Goal: Task Accomplishment & Management: Manage account settings

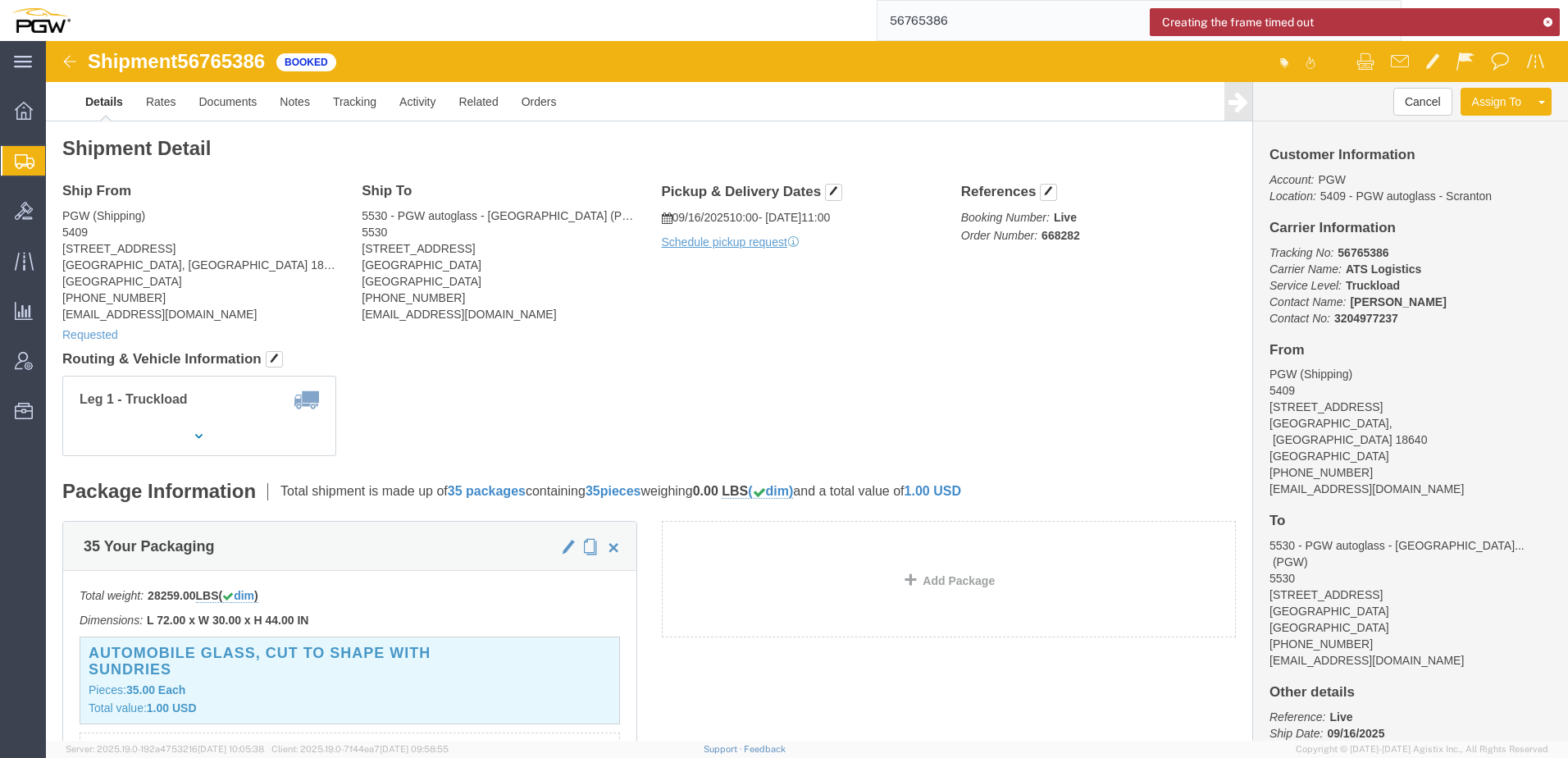
click at [0, 0] on span "Create from Template" at bounding box center [0, 0] width 0 height 0
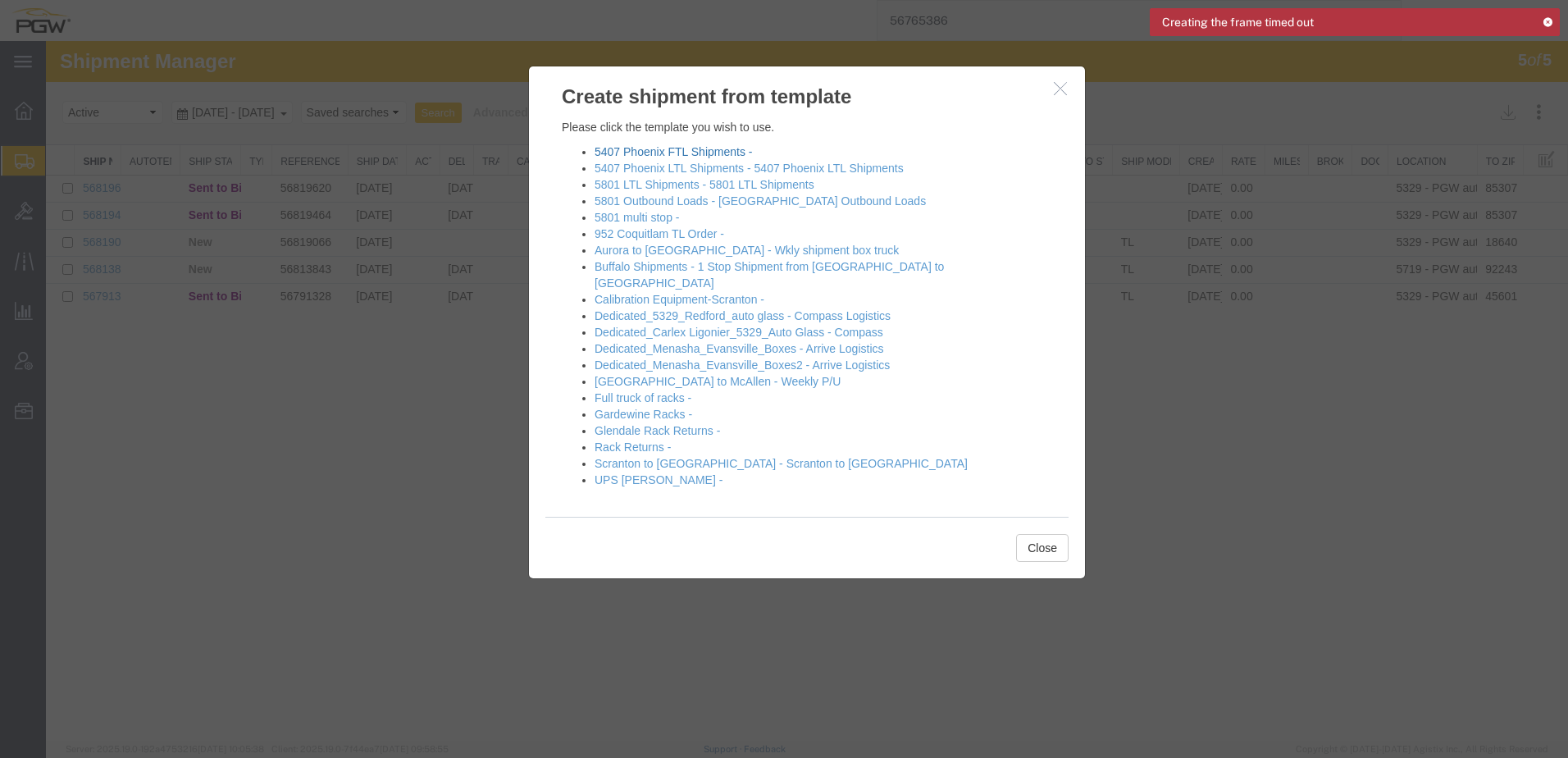
click at [650, 152] on link "5407 Phoenix FTL Shipments -" at bounding box center [673, 152] width 157 height 13
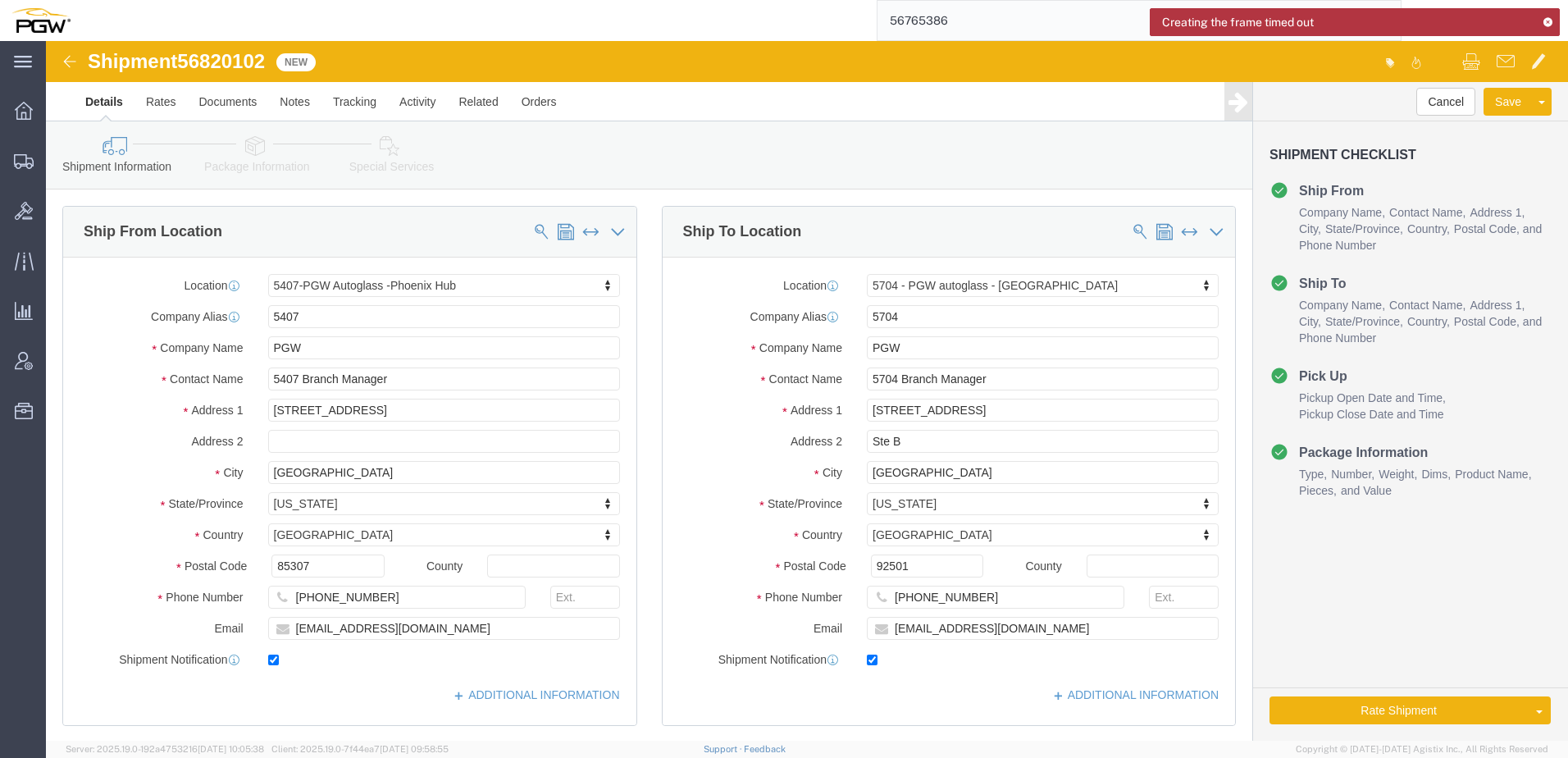
select select "62351"
select select "28459"
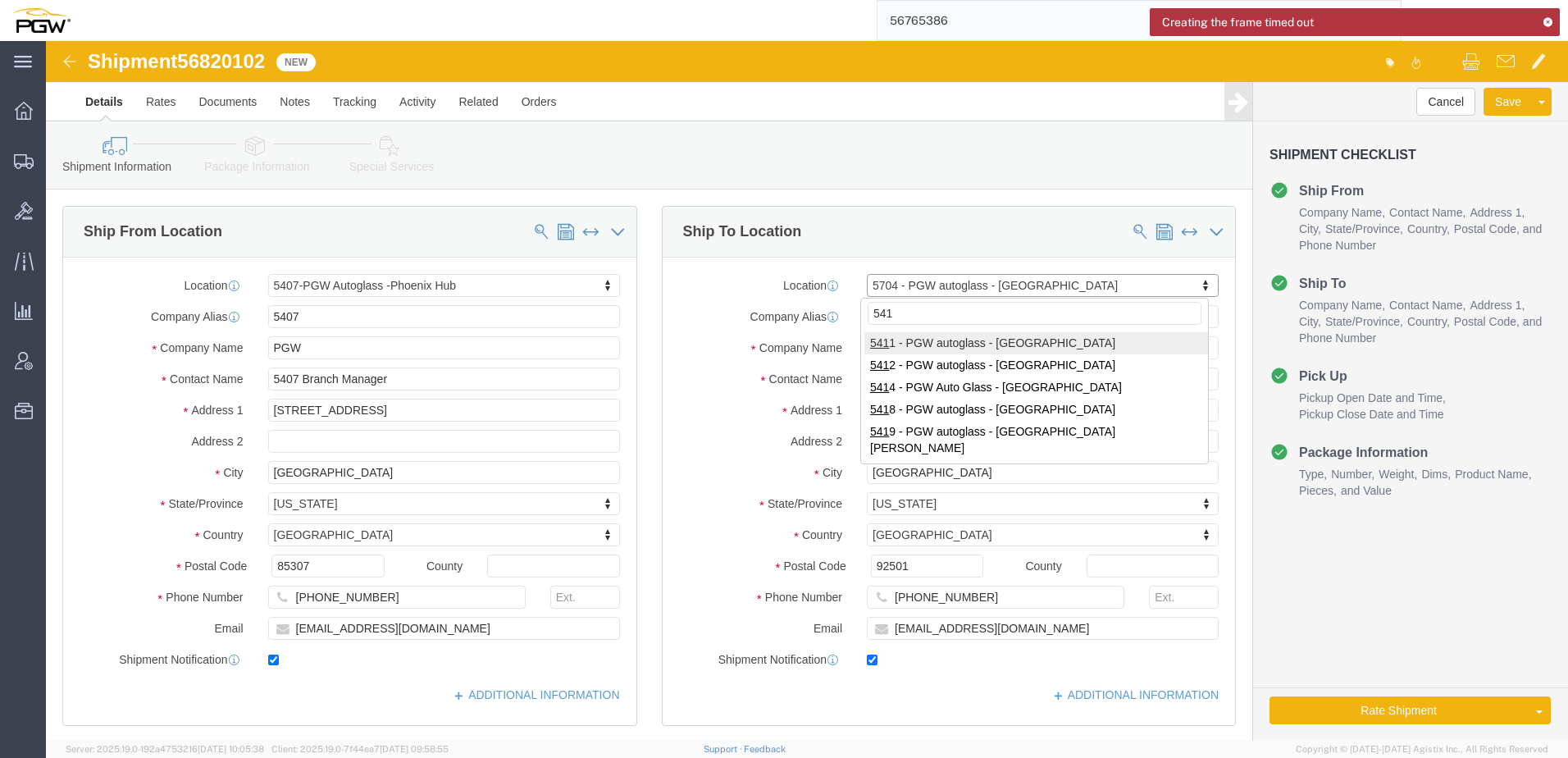
type input "5412"
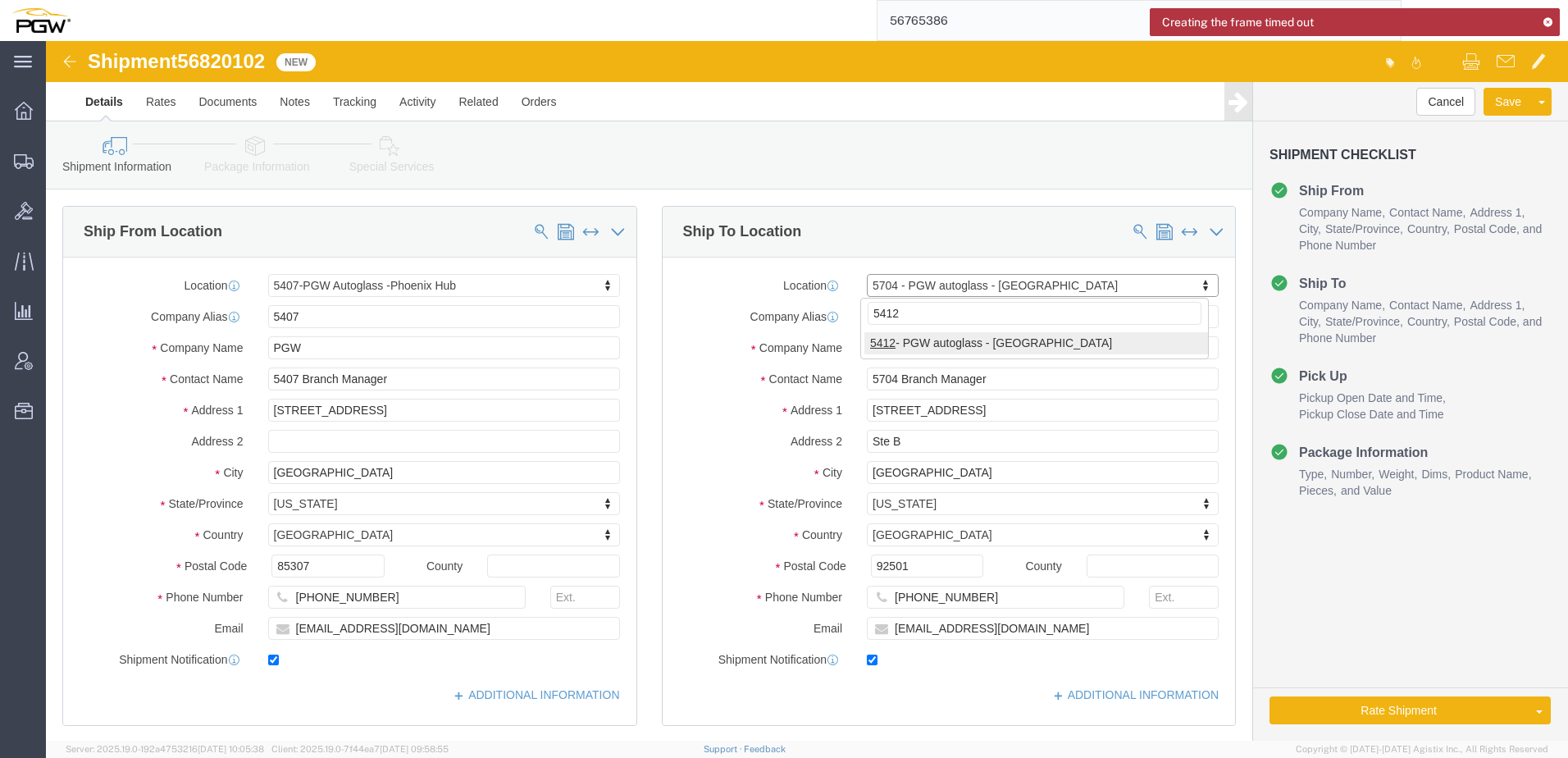
select select "38239"
type input "5412"
type input "5412 Branch Manager"
type input "709 East Auto Center Drive"
type input "Suite 129"
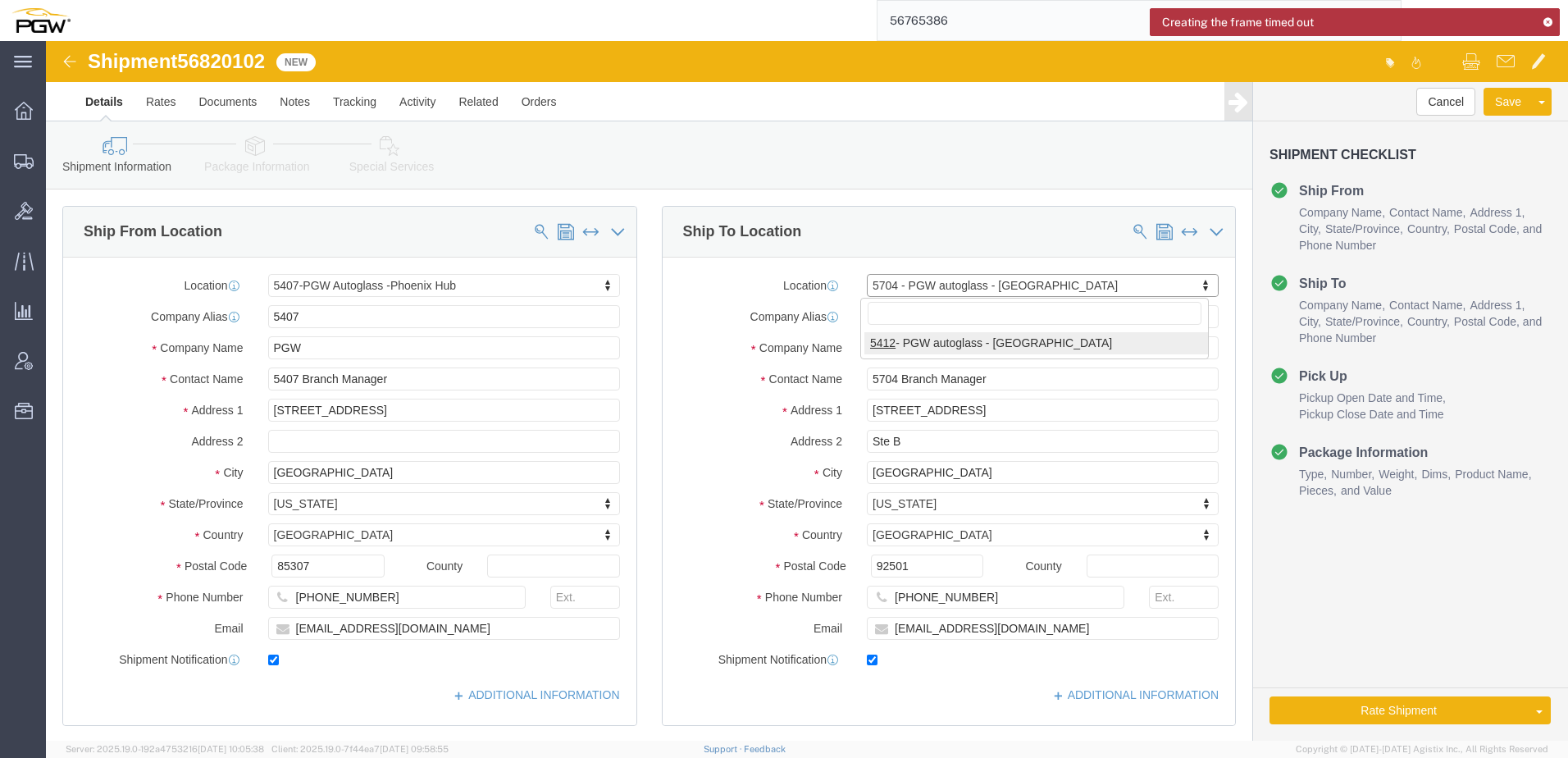
type input "Mesa"
type input "85204"
type input "502-966-8216"
type input "lkqsp_o_pm_5412@pgwag.com"
select select "AZ"
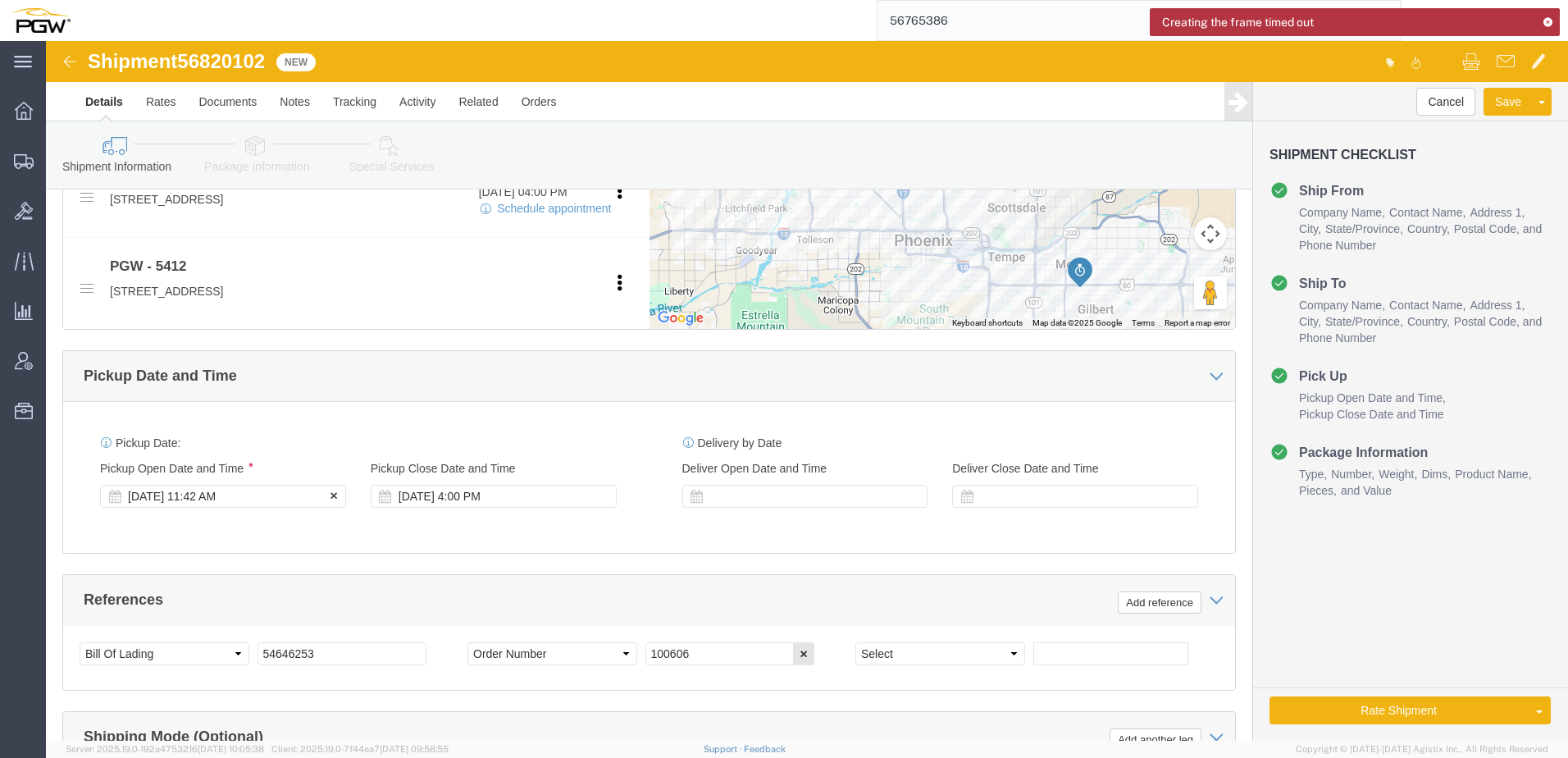
click div "Sep 15 2025 11:42 AM"
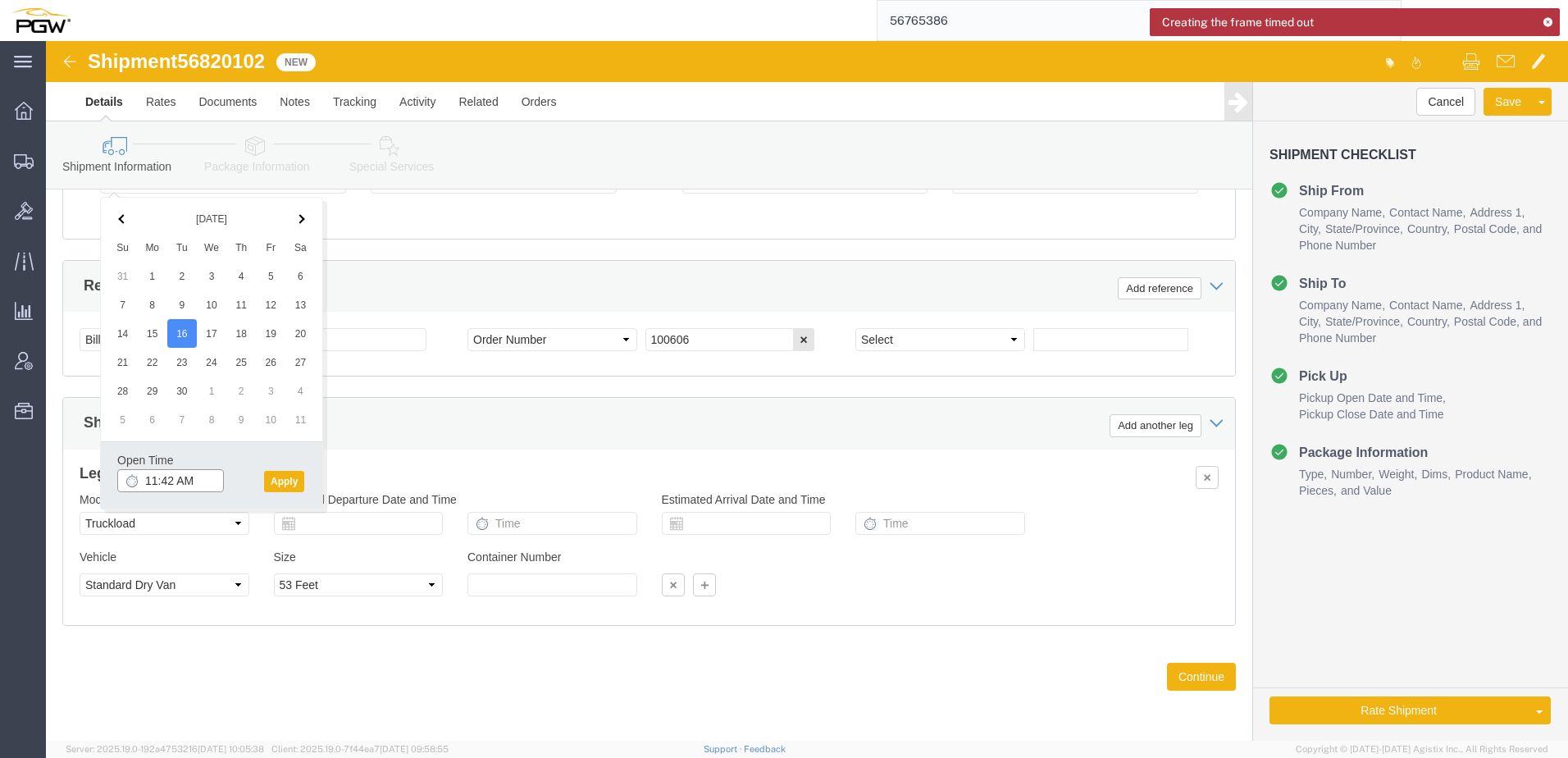
click input "11:42 AM"
type input "9:00 AM"
click button "Apply"
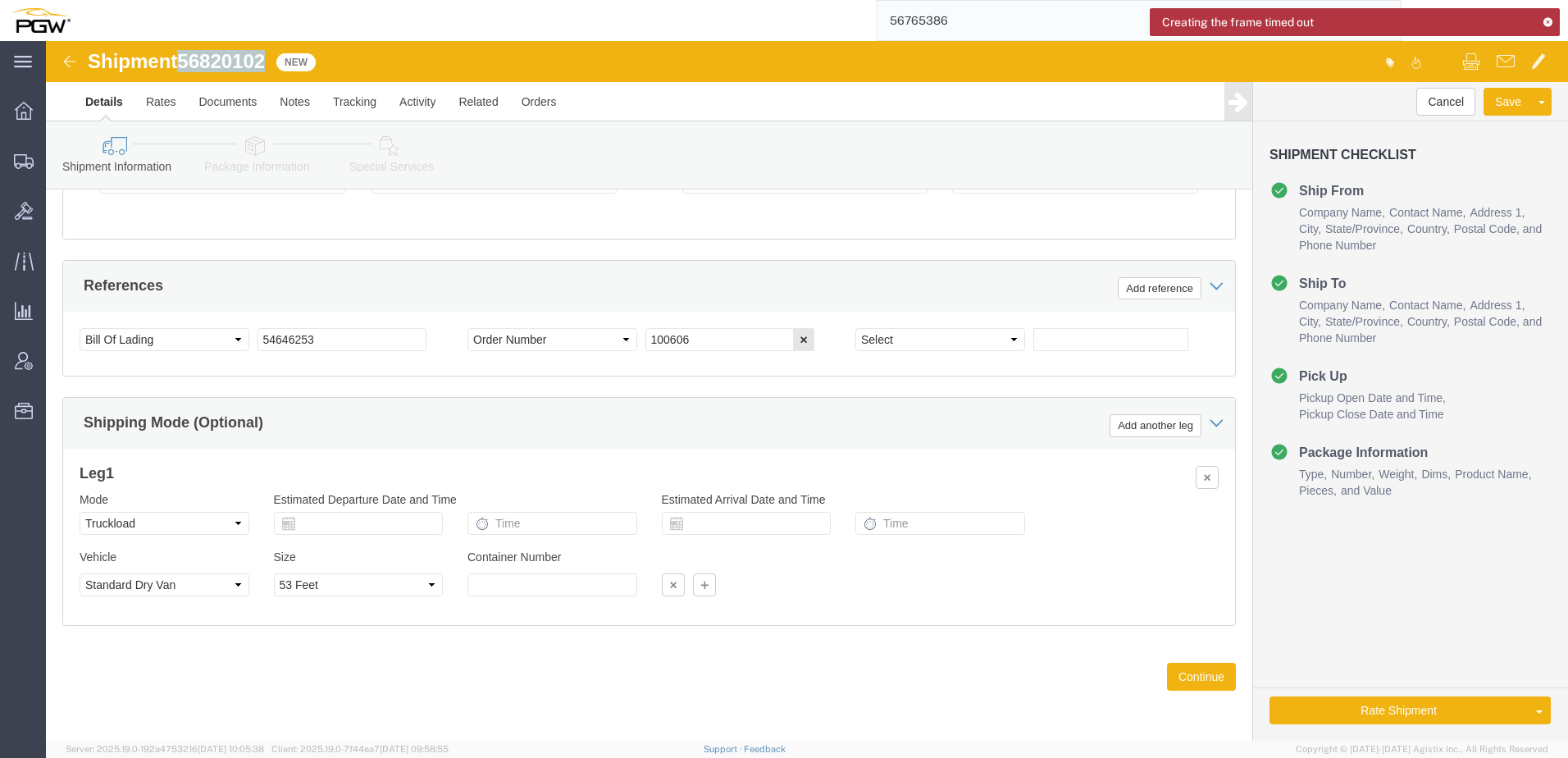
drag, startPoint x: 137, startPoint y: 23, endPoint x: 224, endPoint y: 20, distance: 87.1
click div "Shipment 56820102 New"
copy span "56820102"
drag, startPoint x: 303, startPoint y: 302, endPoint x: -283, endPoint y: 249, distance: 588.4
click html "Shipment 56820102 New Details Rates Documents Notes Tracking Activity Related O…"
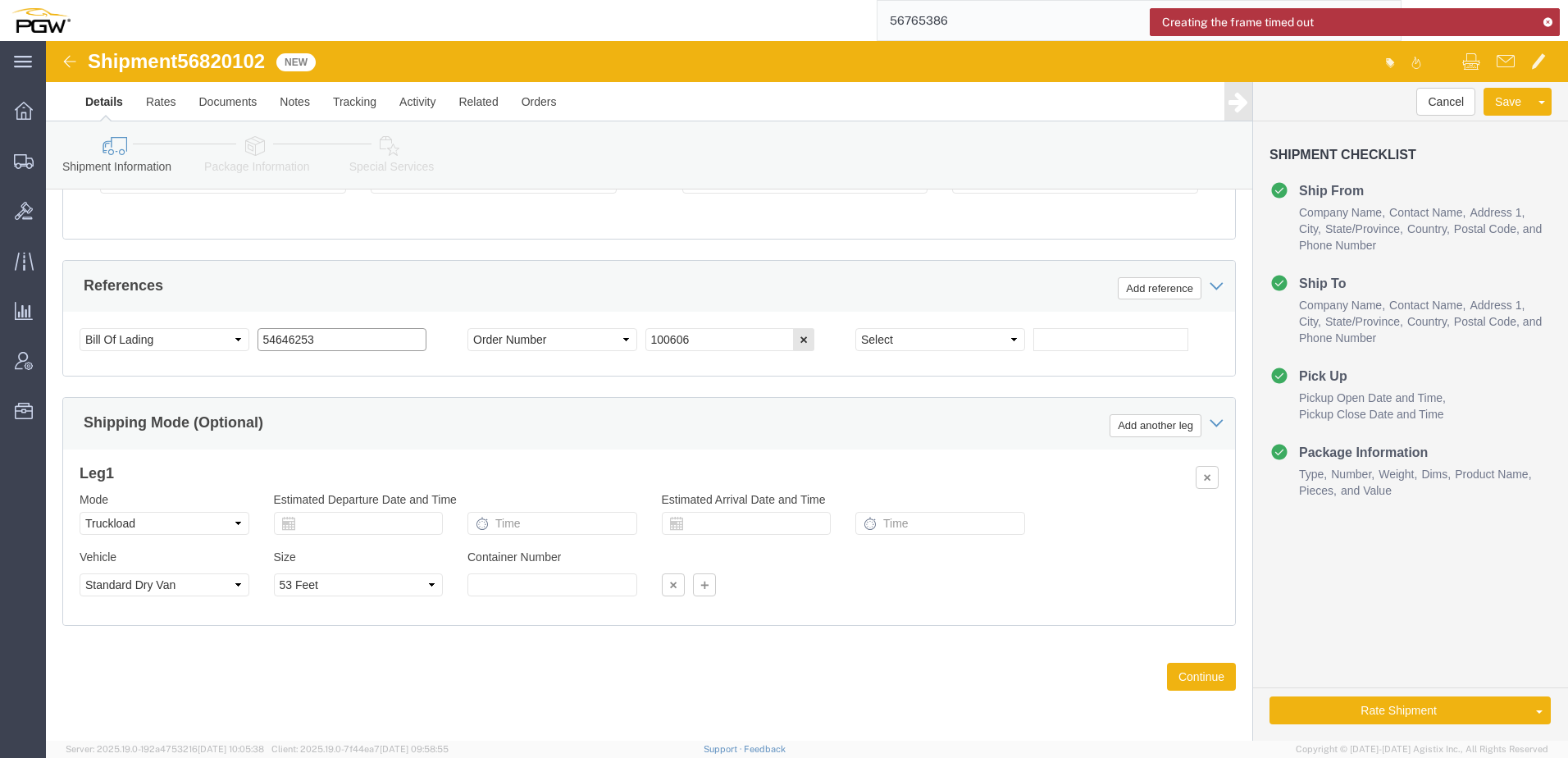
paste input "6820102"
type input "56820102"
drag, startPoint x: 642, startPoint y: 301, endPoint x: 345, endPoint y: 230, distance: 305.4
click div "References Add reference Select Account Type Activity ID Airline Appointment Nu…"
paste input "668578"
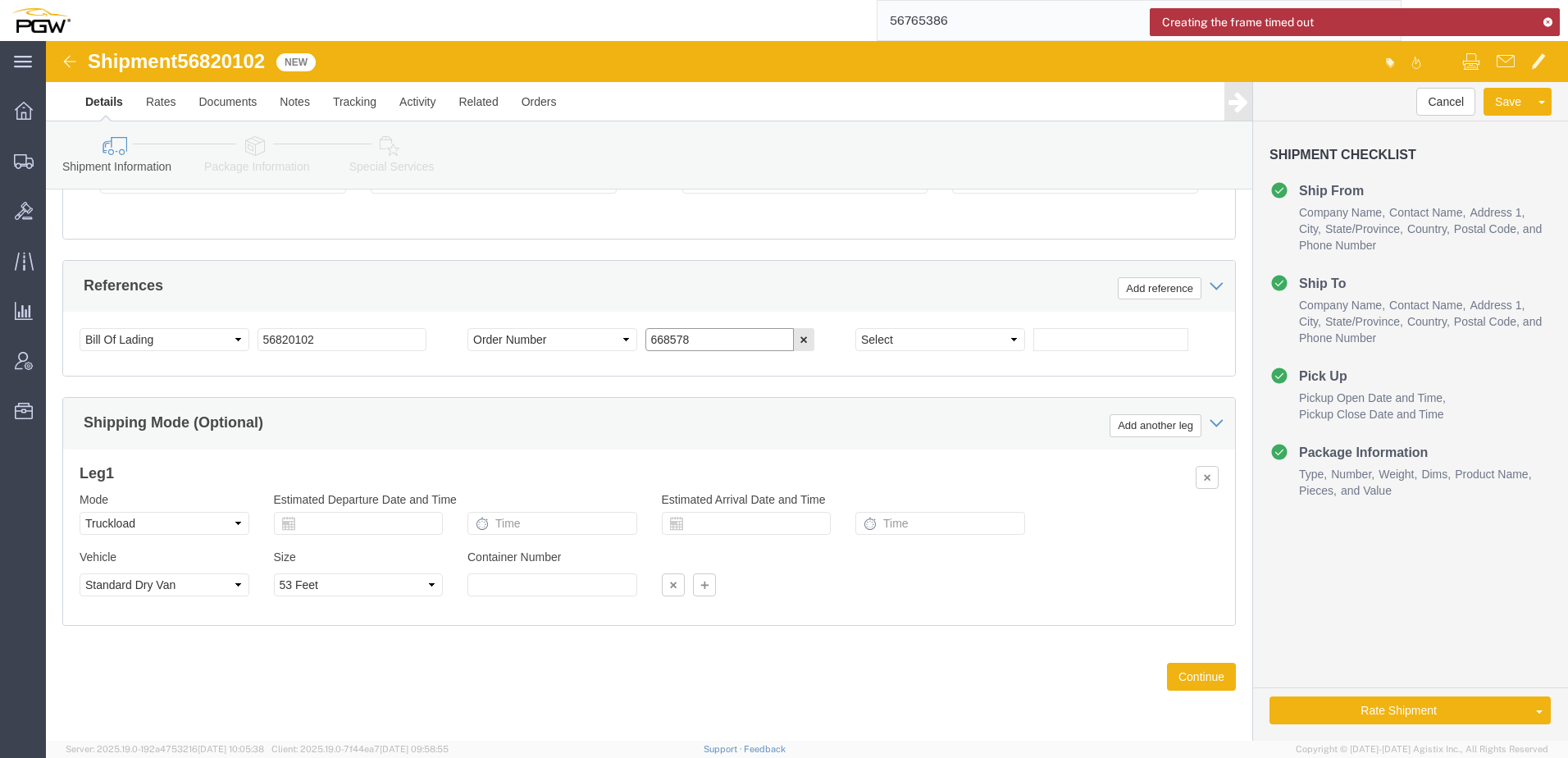
type input "668578"
click icon
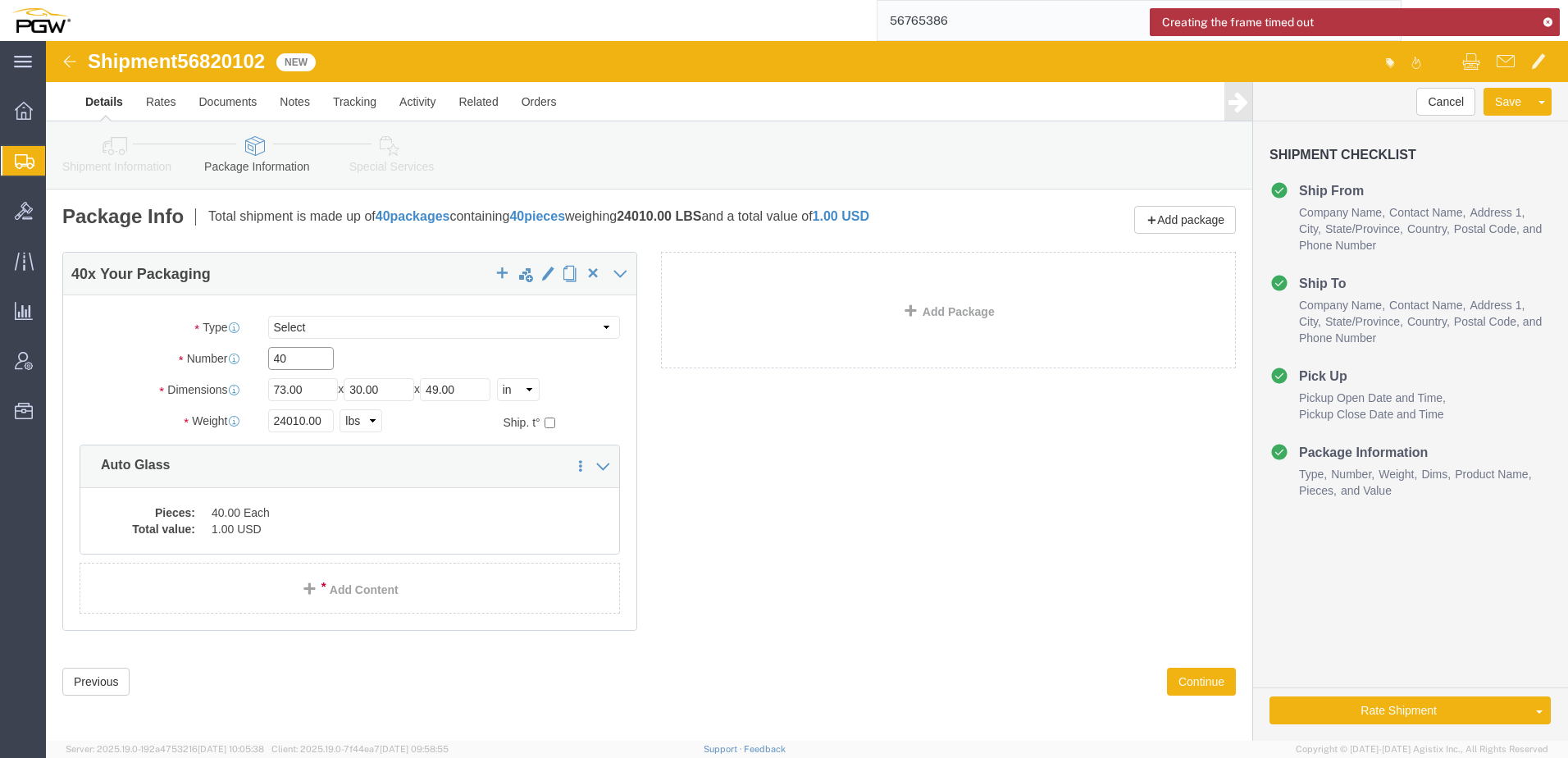
drag, startPoint x: 269, startPoint y: 317, endPoint x: -132, endPoint y: 302, distance: 401.3
click html "Shipment 56820102 New Details Rates Documents Notes Tracking Activity Related O…"
type input "21"
drag, startPoint x: 260, startPoint y: 374, endPoint x: -10, endPoint y: 367, distance: 270.1
click html "Shipment 56820102 New Details Rates Documents Notes Tracking Activity Related O…"
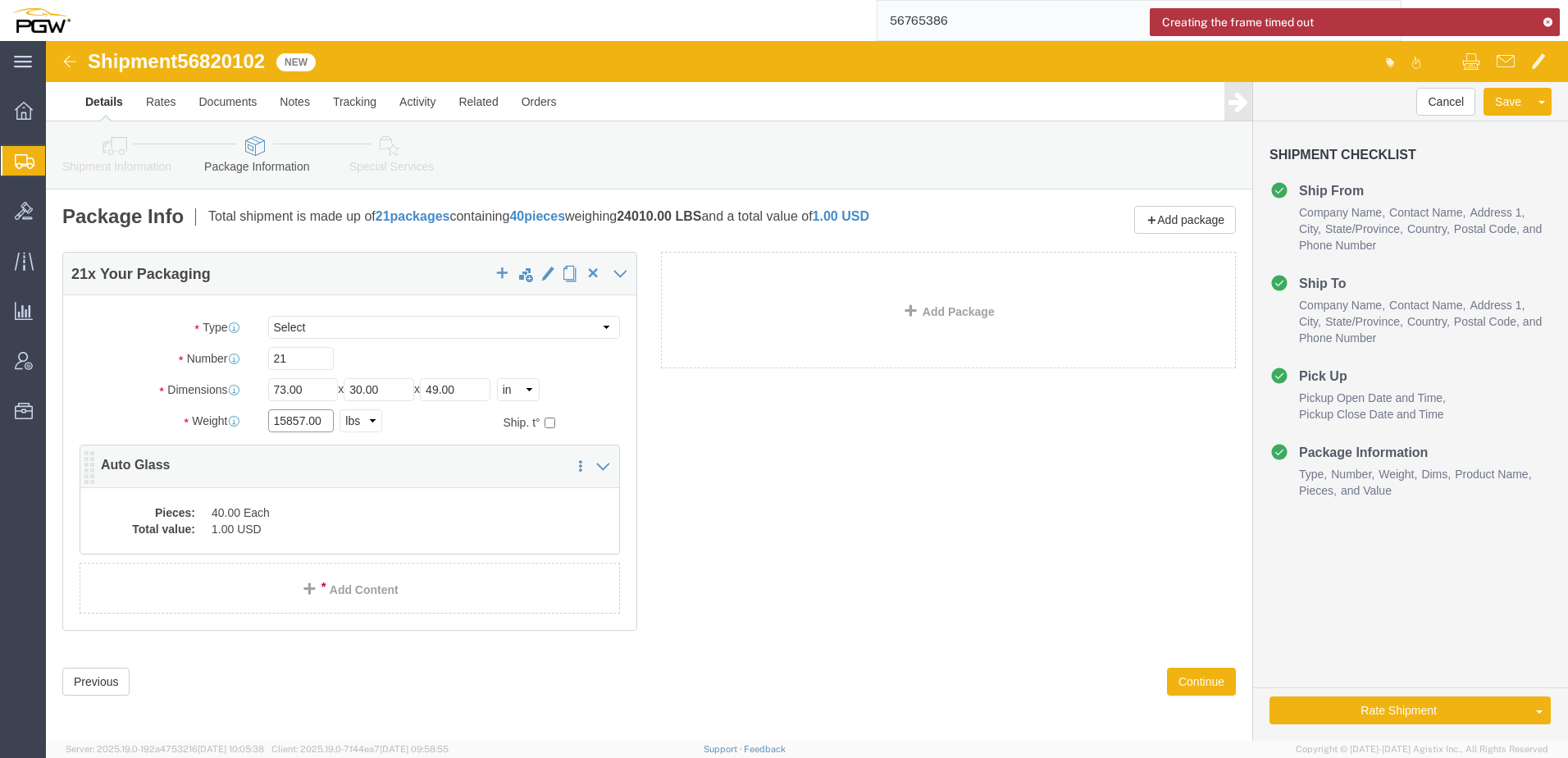
type input "15857.00"
click dd "1.00 USD"
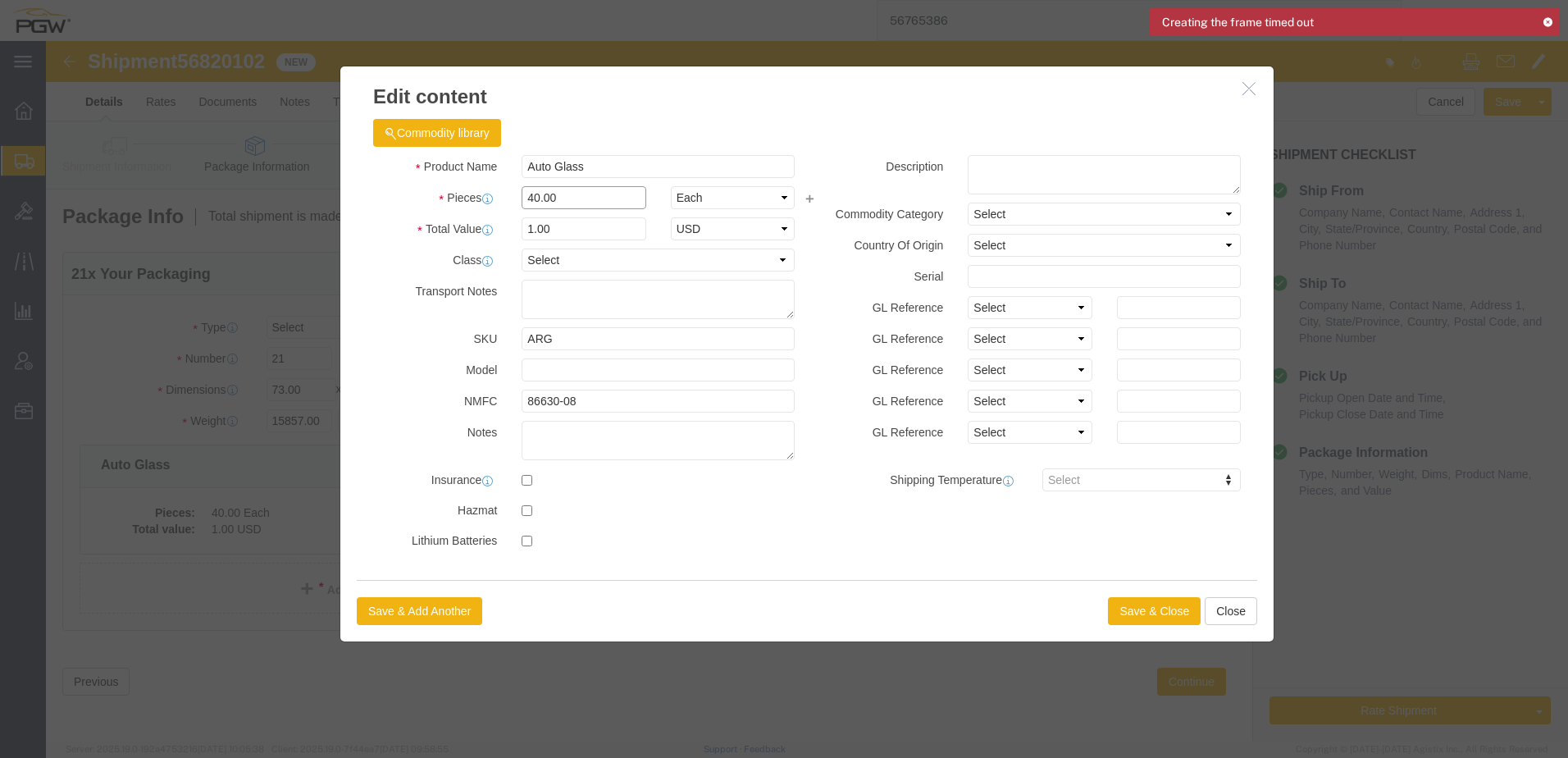
drag, startPoint x: 584, startPoint y: 203, endPoint x: -15, endPoint y: 76, distance: 612.3
click html "Shipment 56820102 New Details Rates Documents Notes Tracking Activity Related O…"
type input "21.00"
type input "0.53"
type input "1.00"
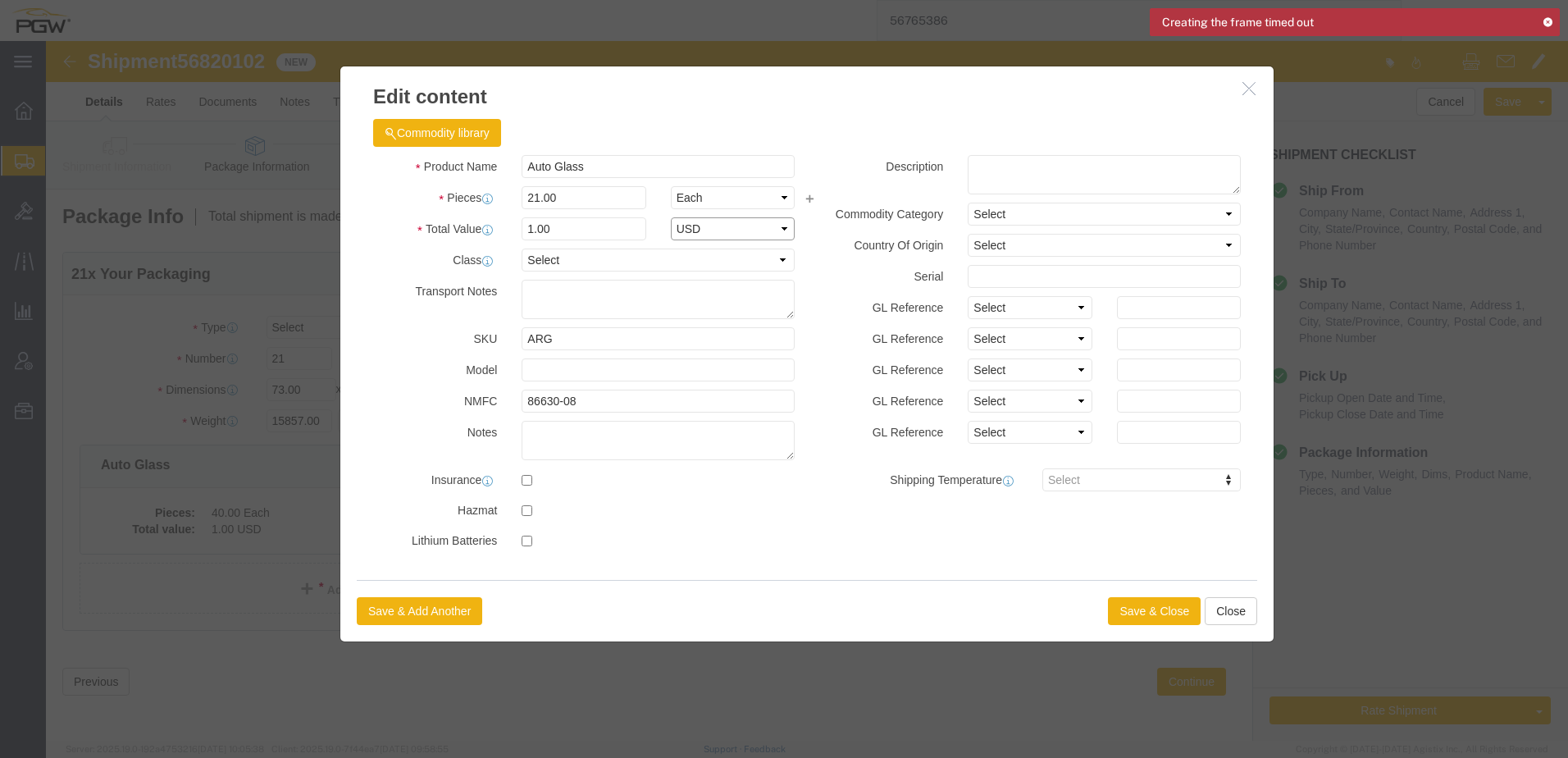
select select "USD"
click button "Save & Close"
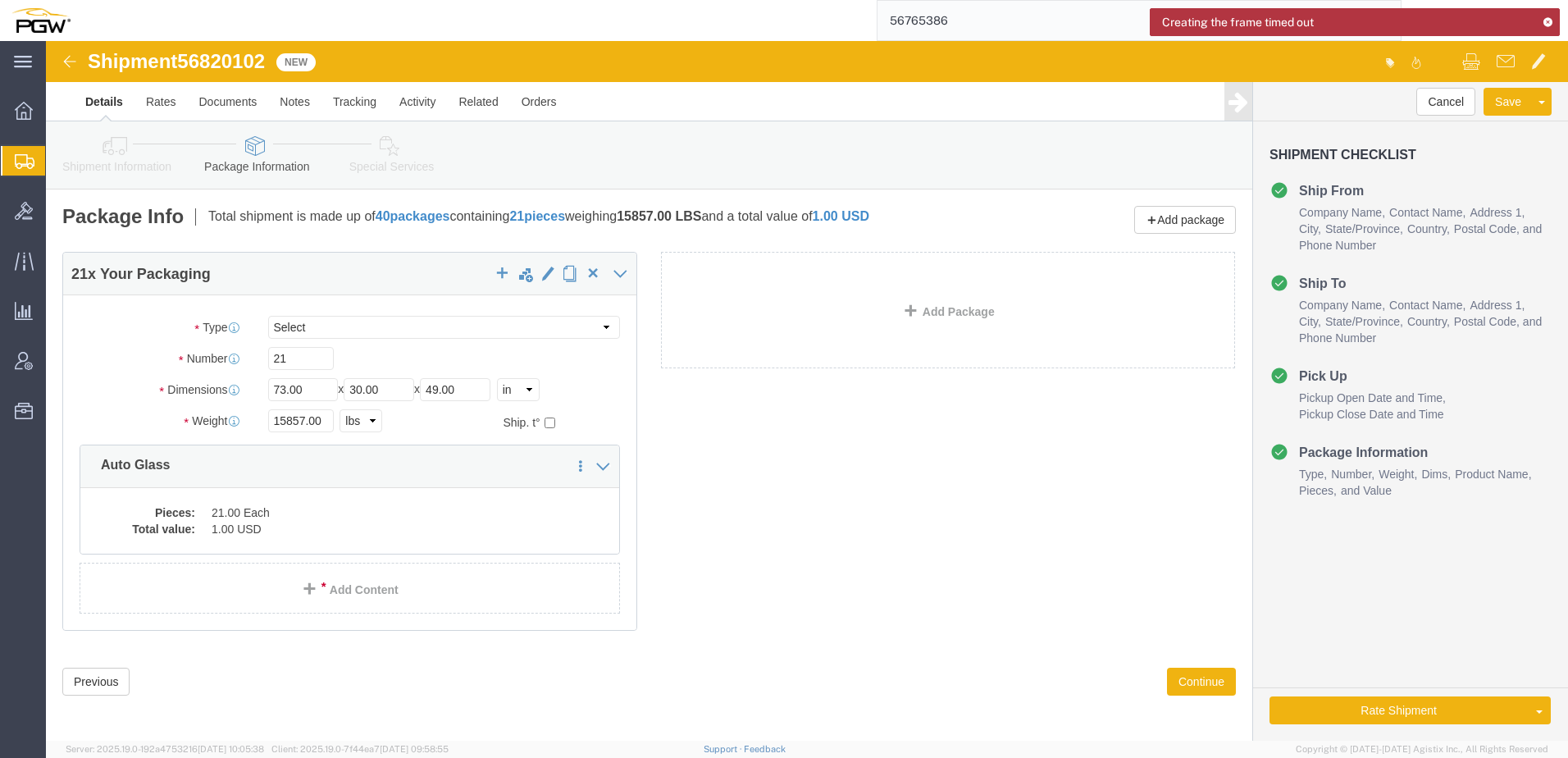
click icon
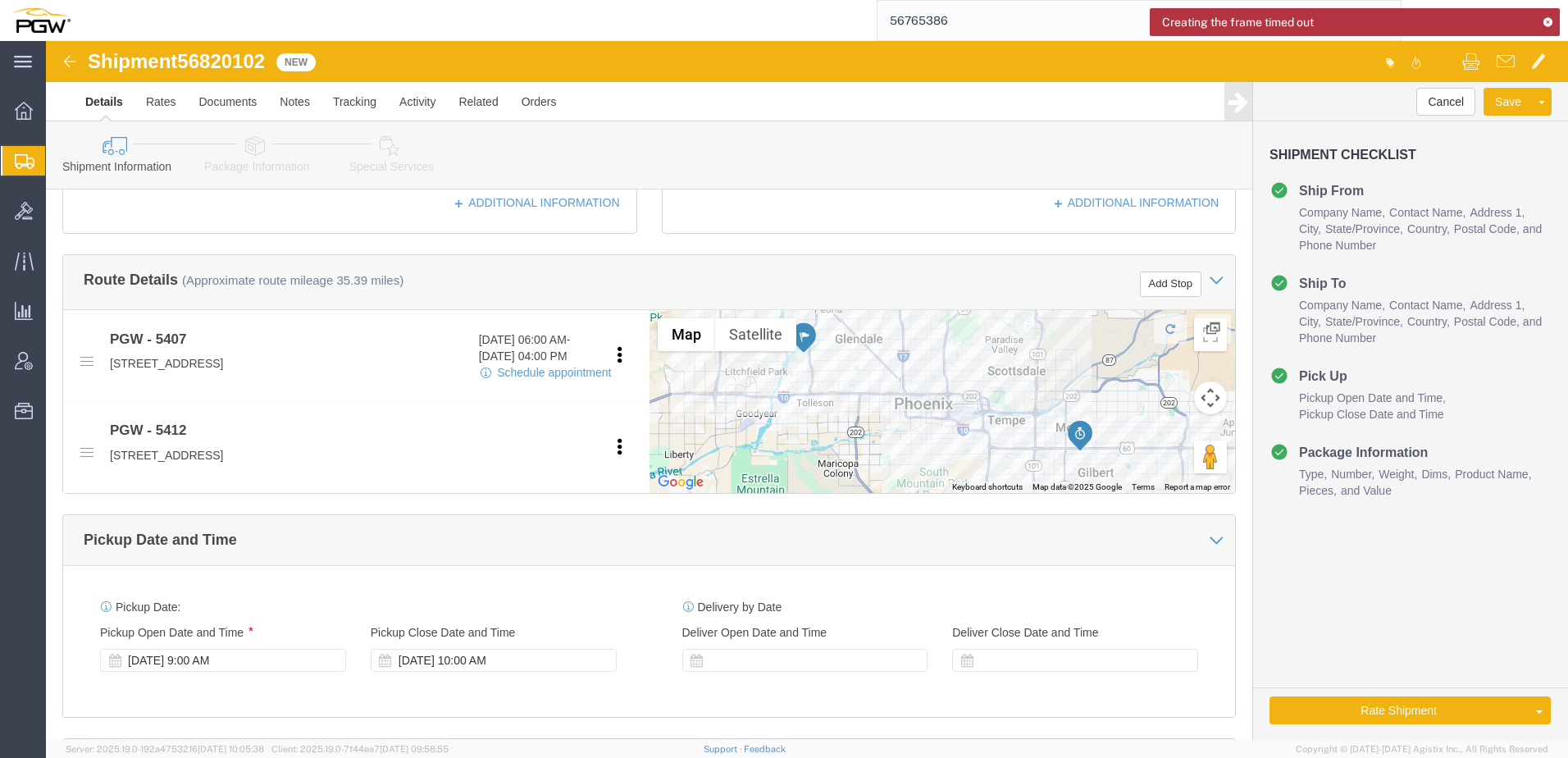
scroll to position [820, 0]
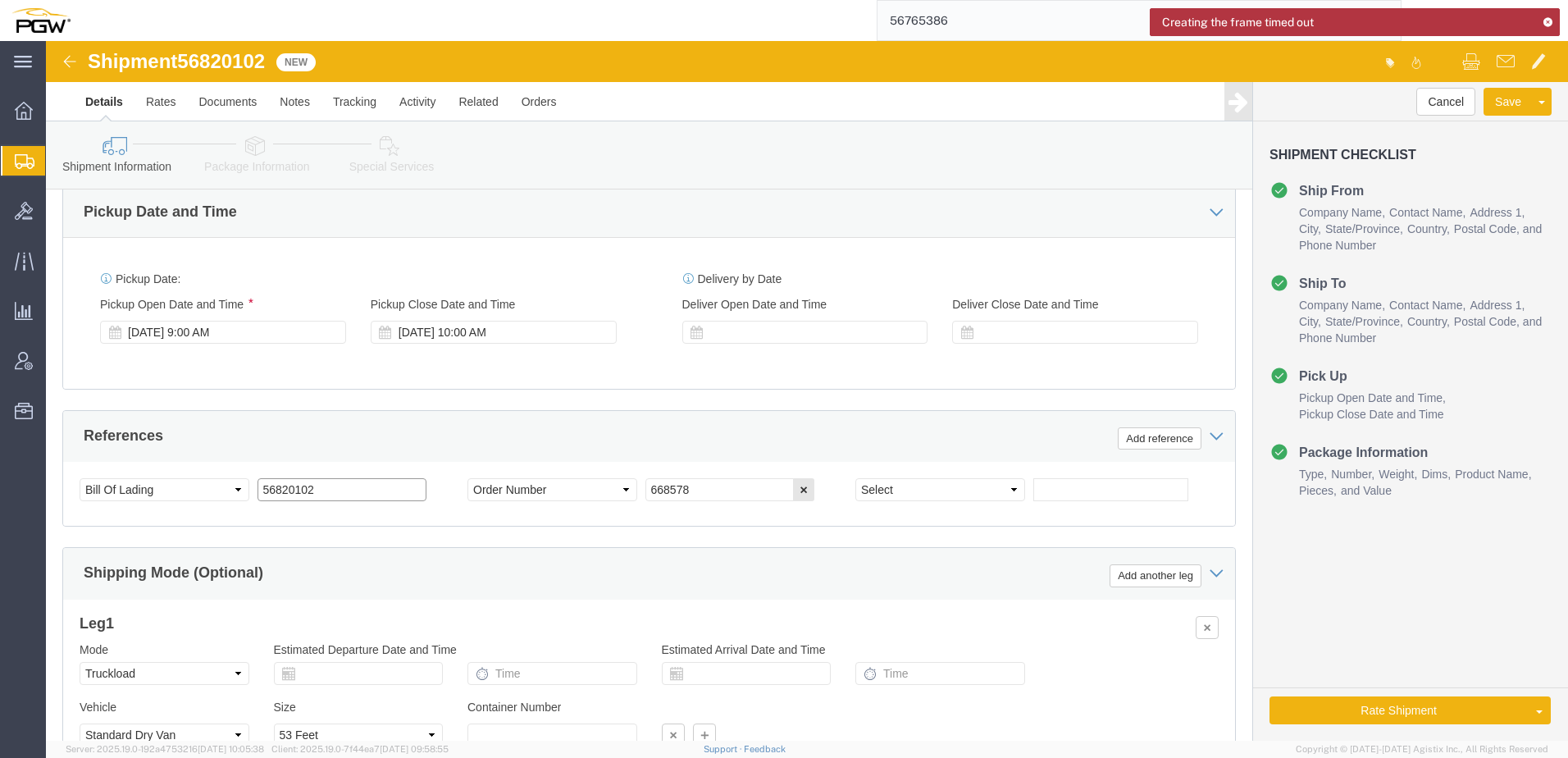
drag, startPoint x: 267, startPoint y: 446, endPoint x: -465, endPoint y: 406, distance: 733.1
click html "Shipment 56820102 New Details Rates Documents Notes Tracking Activity Related O…"
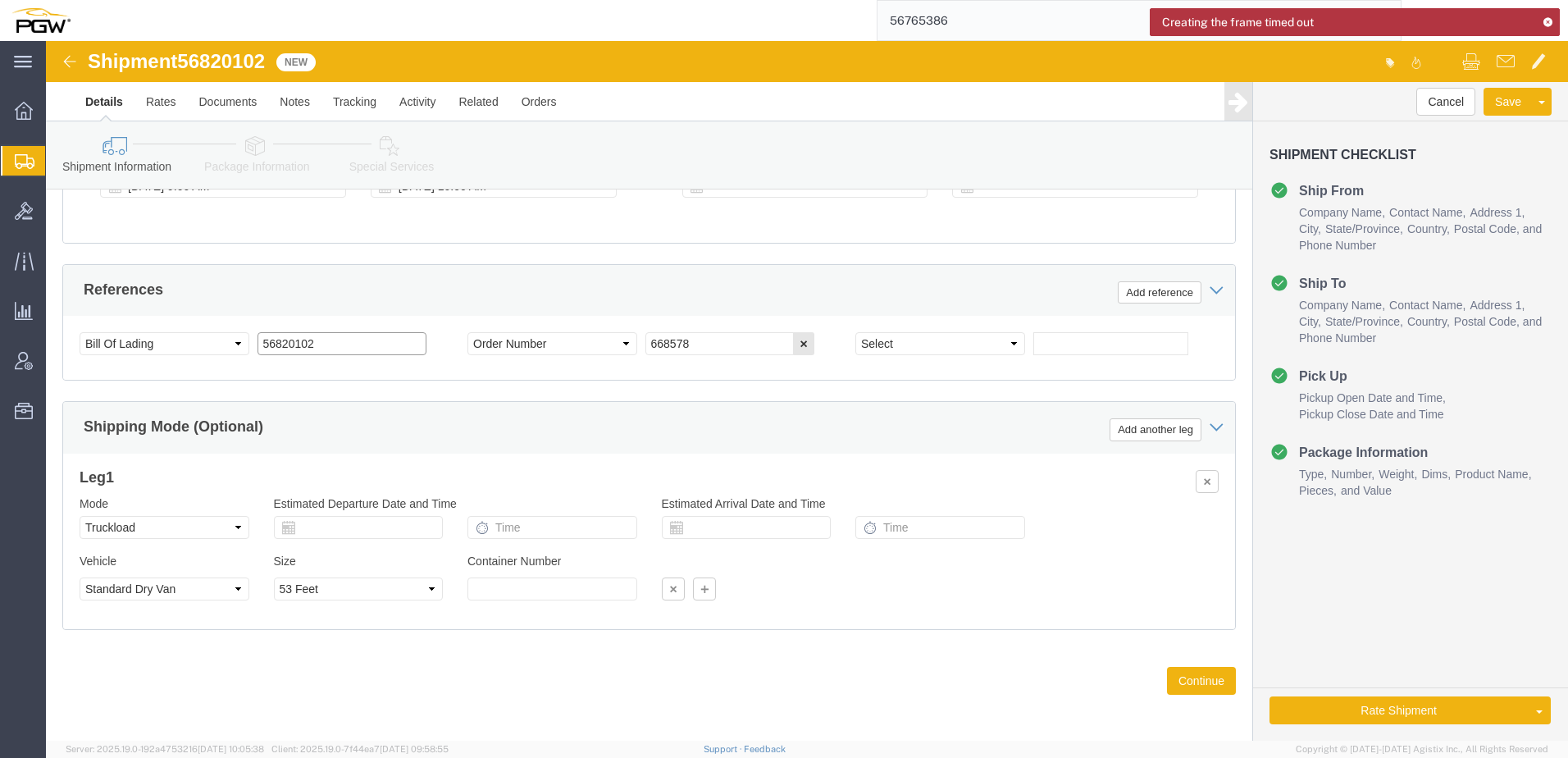
scroll to position [971, 0]
click link "Rate And Autotender"
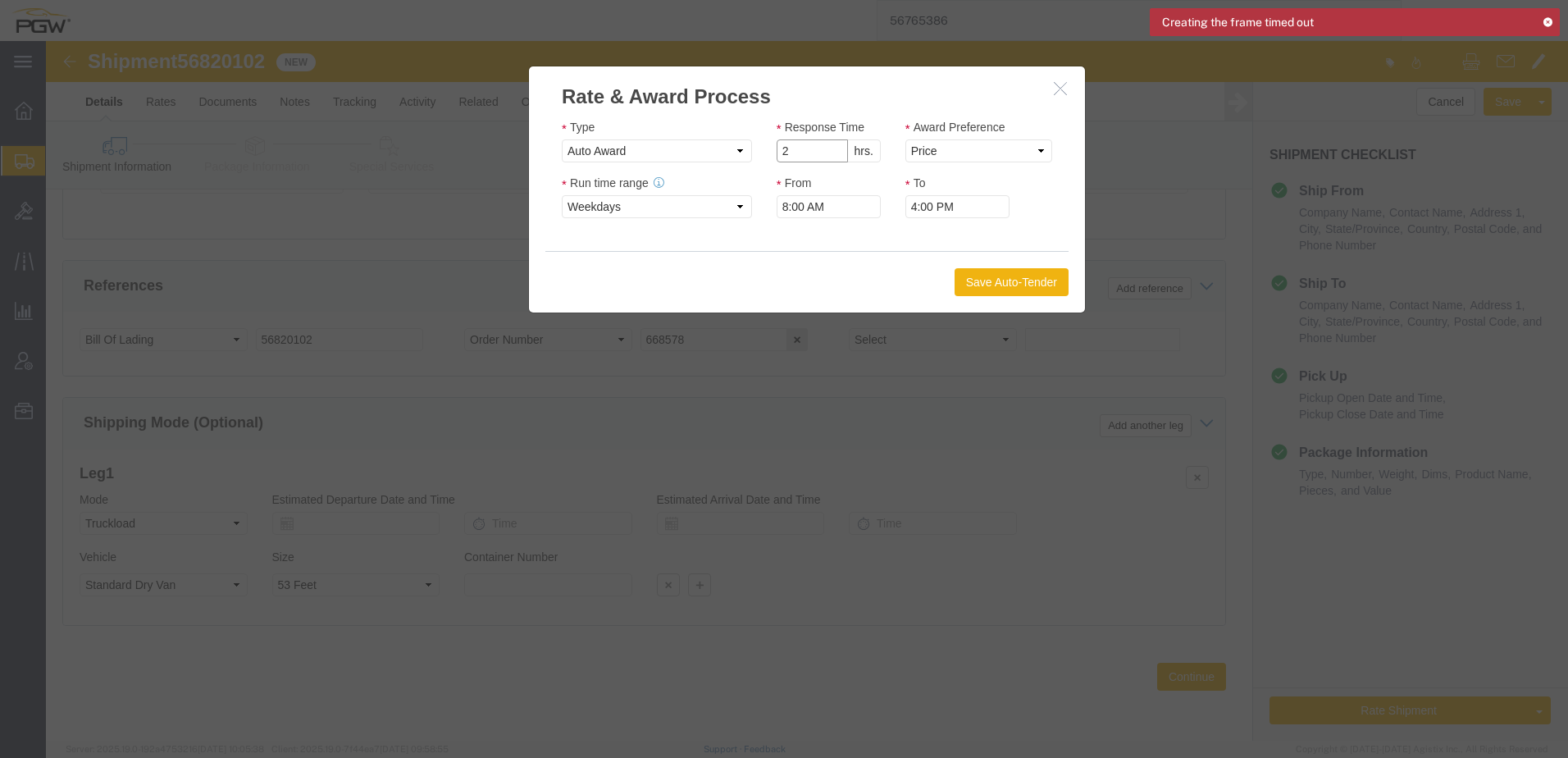
click input "2"
type input "1"
click input "1"
drag, startPoint x: 954, startPoint y: 103, endPoint x: 937, endPoint y: 115, distance: 20.8
click select "Price Carrier Rank"
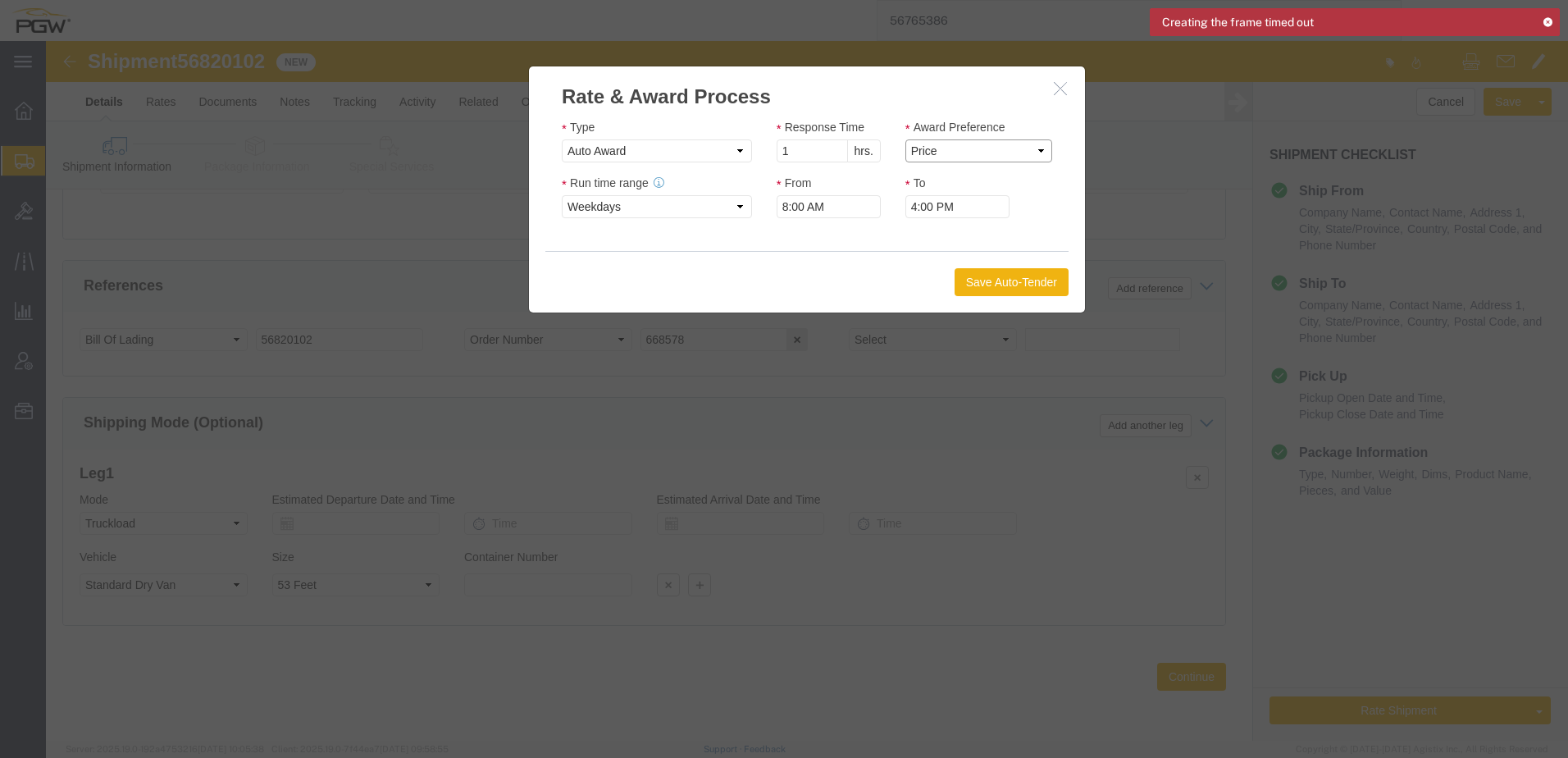
select select "LANE_RANK"
click select "Price Carrier Rank"
drag, startPoint x: 931, startPoint y: 233, endPoint x: 504, endPoint y: 8, distance: 482.7
click button "Save Auto-Tender"
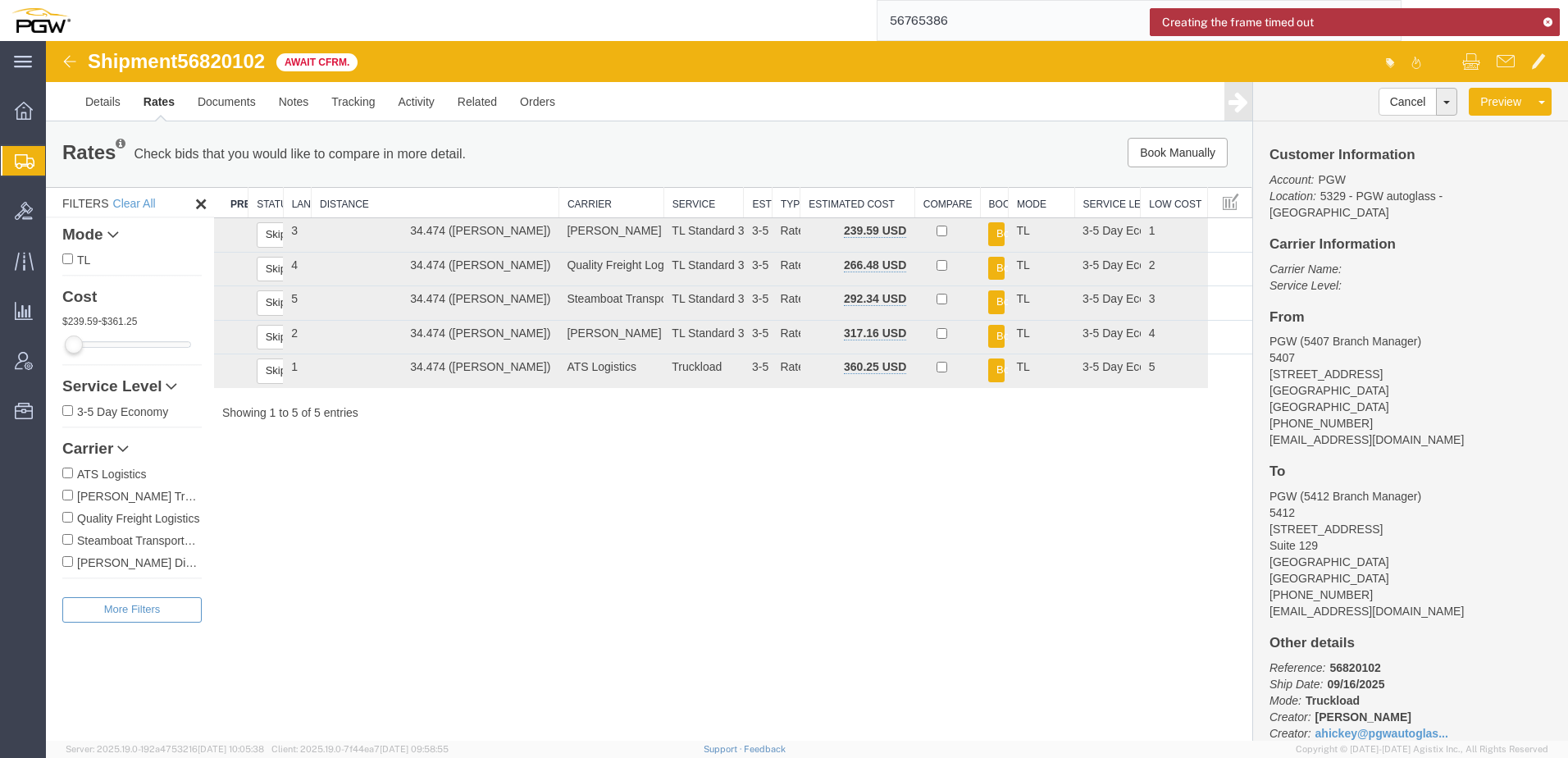
scroll to position [0, 0]
click at [0, 0] on span "Create from Template" at bounding box center [0, 0] width 0 height 0
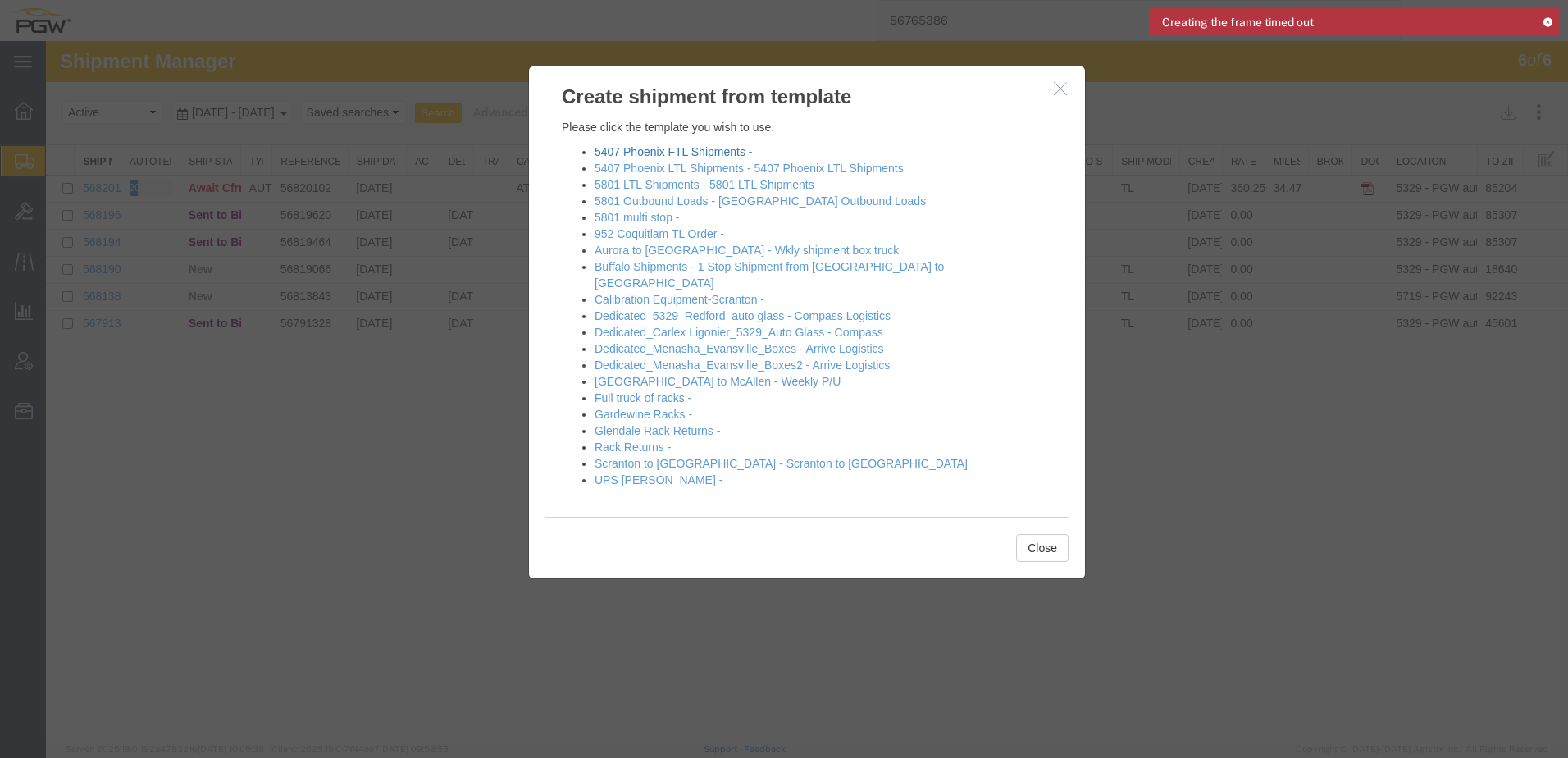
click at [667, 148] on link "5407 Phoenix FTL Shipments -" at bounding box center [673, 152] width 157 height 13
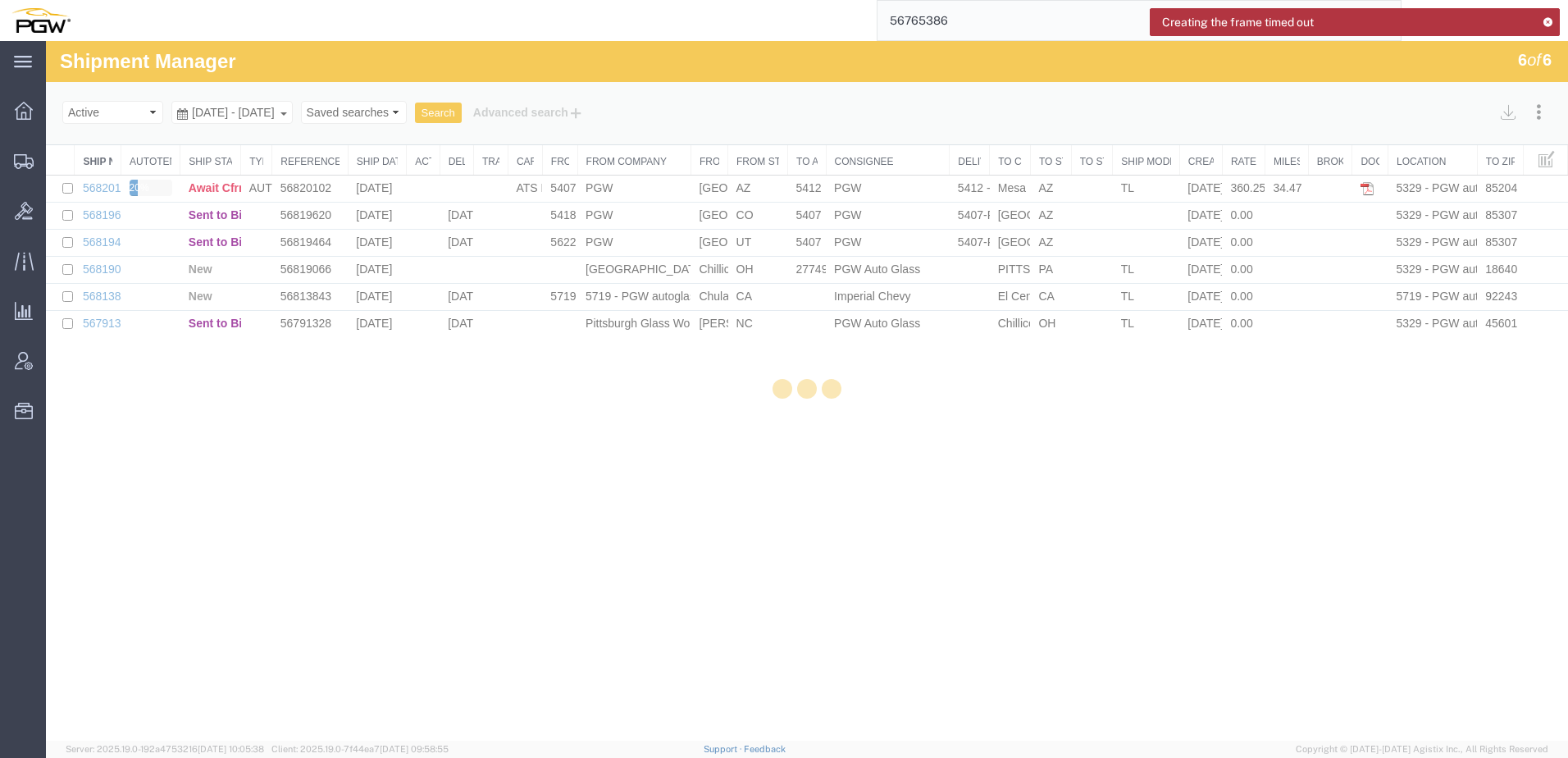
select select "62351"
select select "28459"
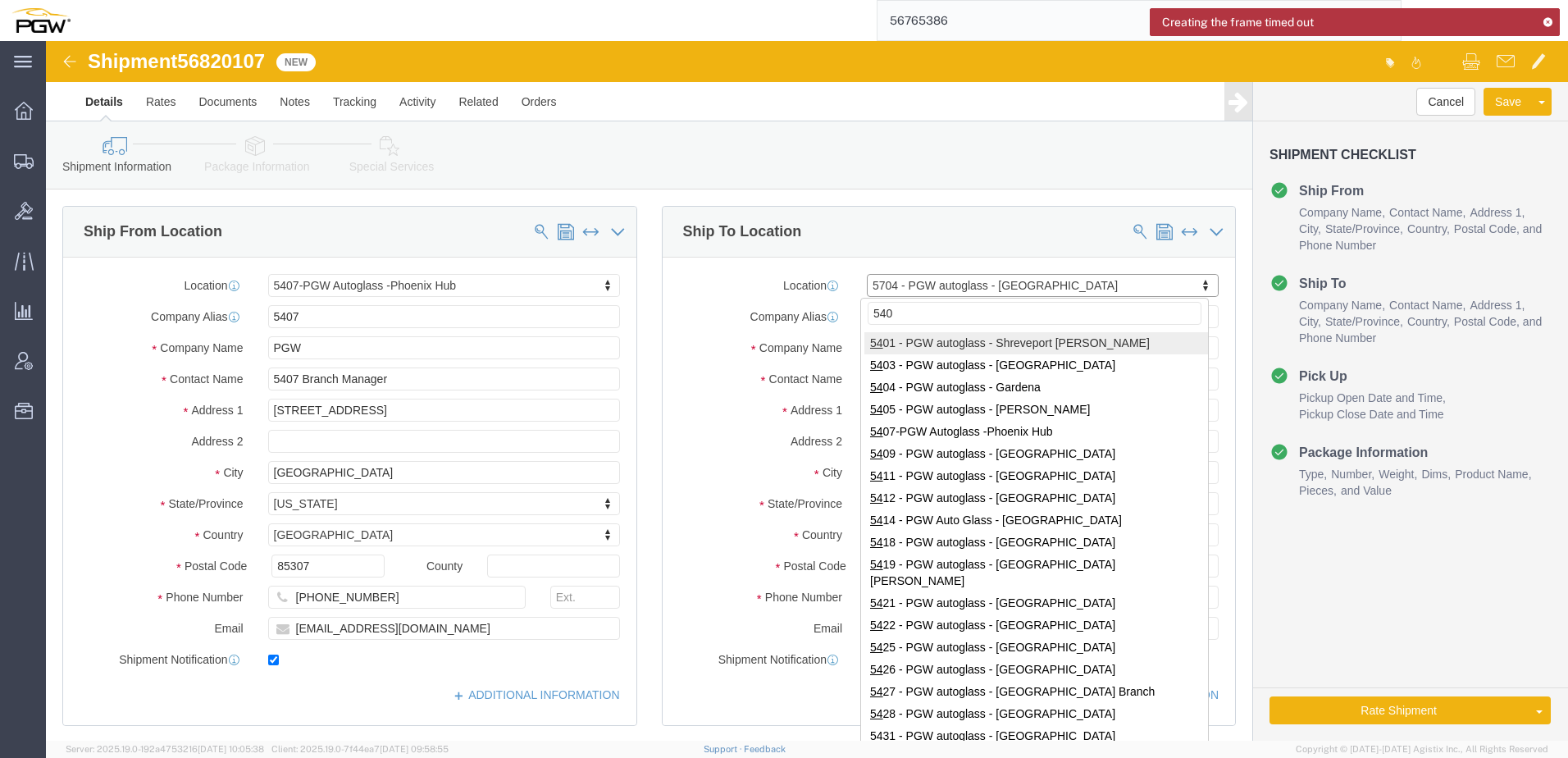
type input "5404"
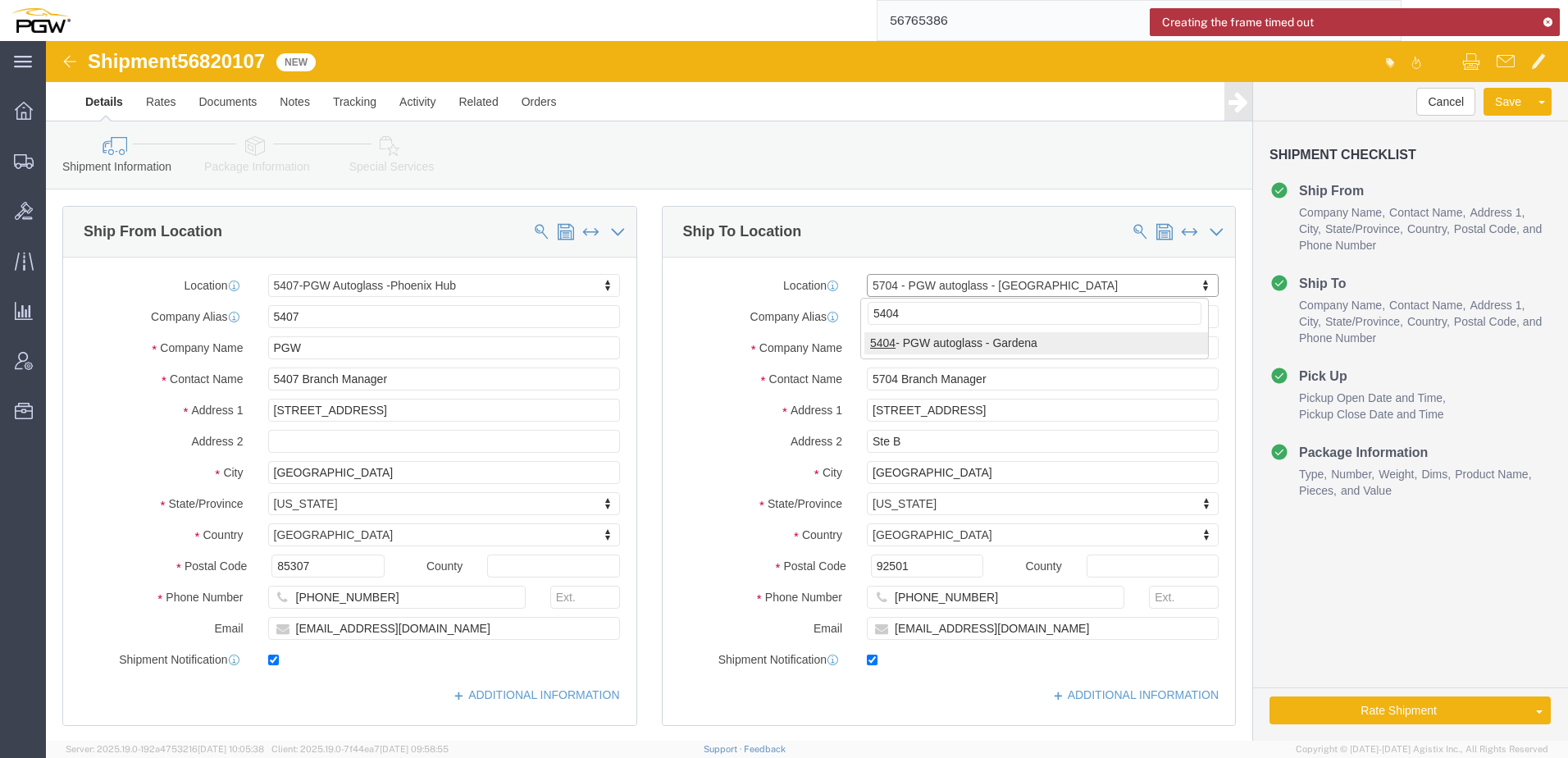
select select "28261"
type input "5404"
type input "5404 Branch Manager"
type input "[STREET_ADDRESS]"
type input "Gardena"
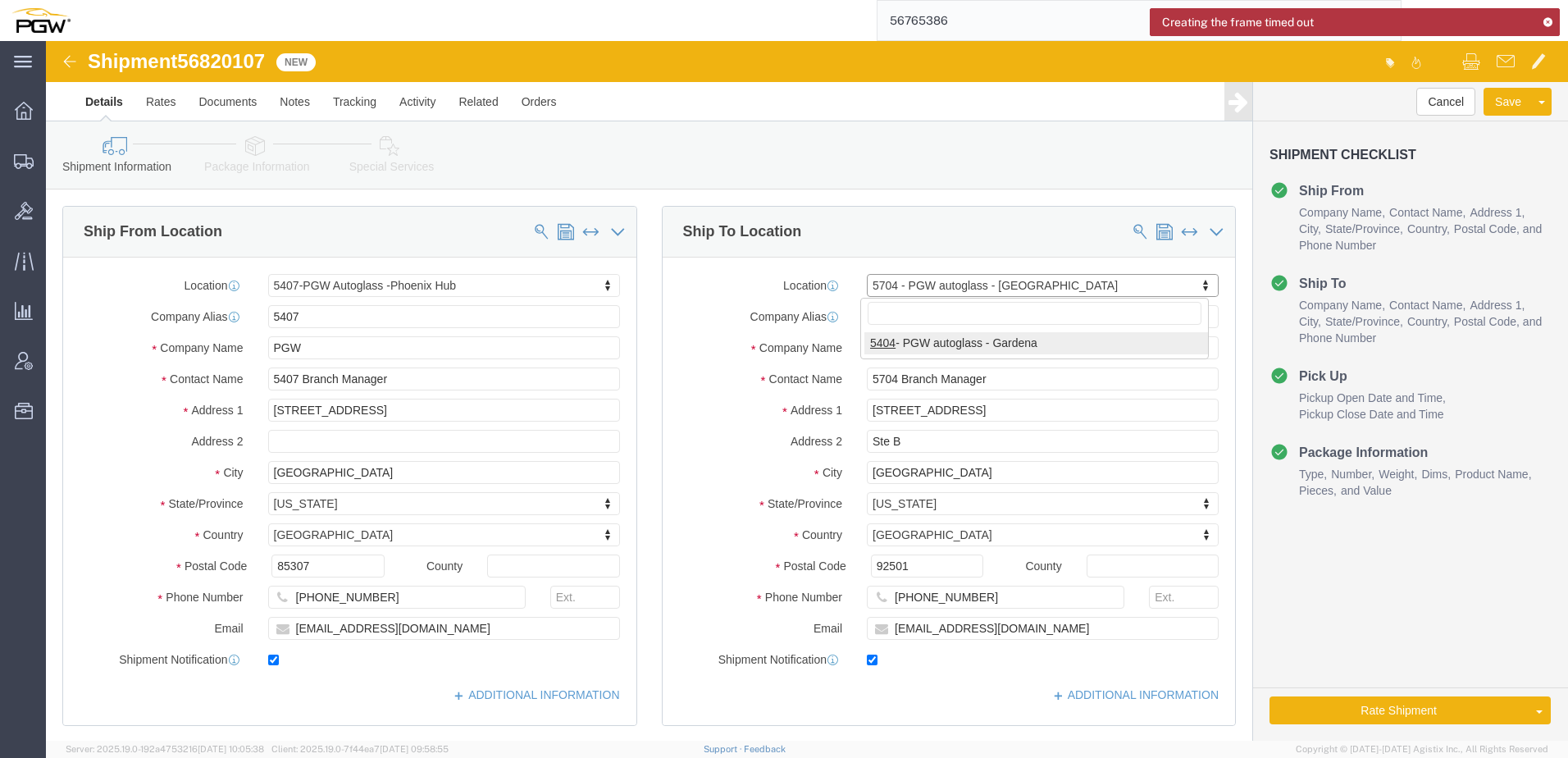
type input "90248"
type input "[PHONE_NUMBER]"
type input "[EMAIL_ADDRESS][DOMAIN_NAME]"
select select "CA"
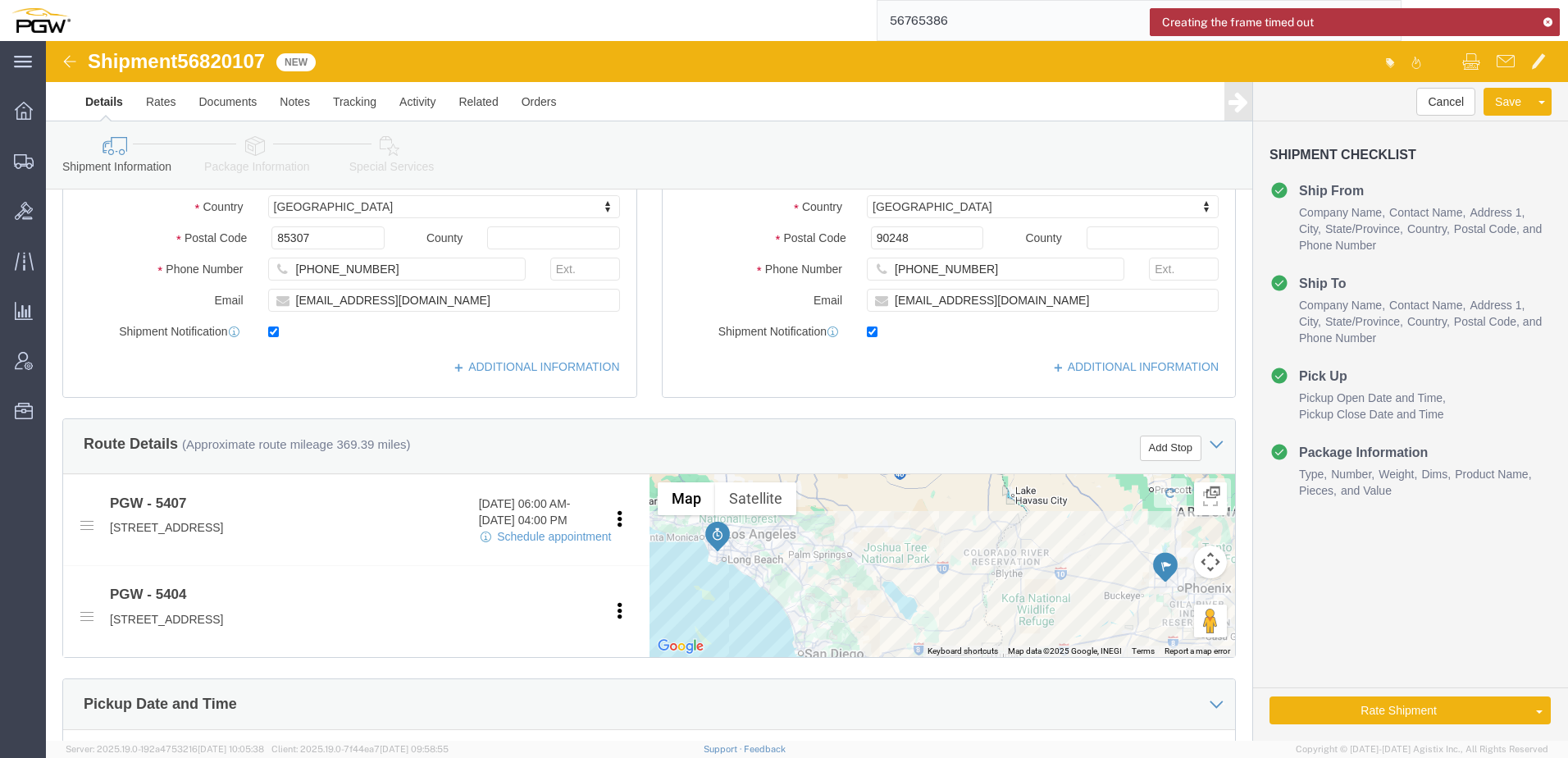
click div "Add Stop"
click button "Add Stop"
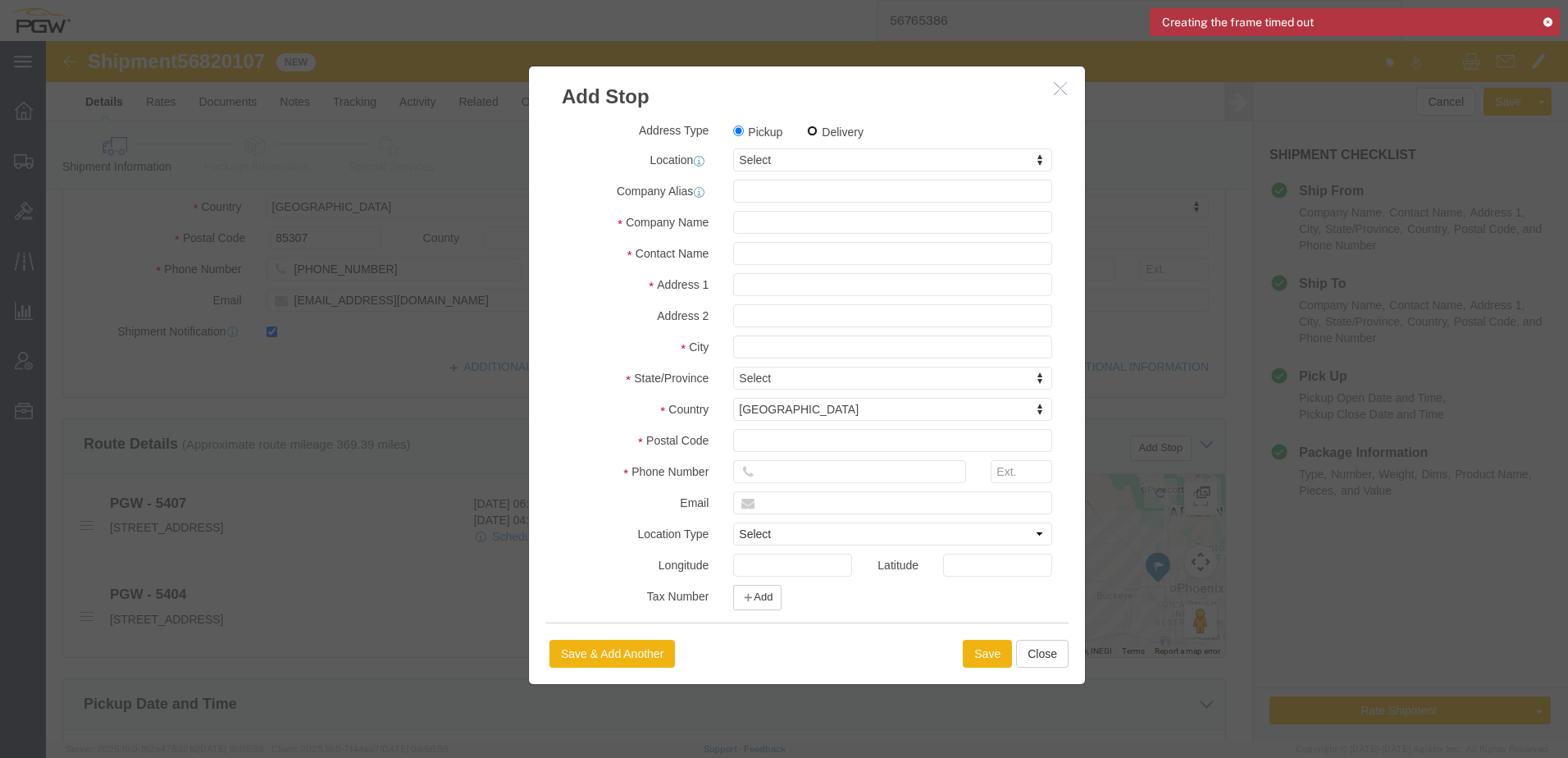
click input "Delivery"
radio input "true"
select select
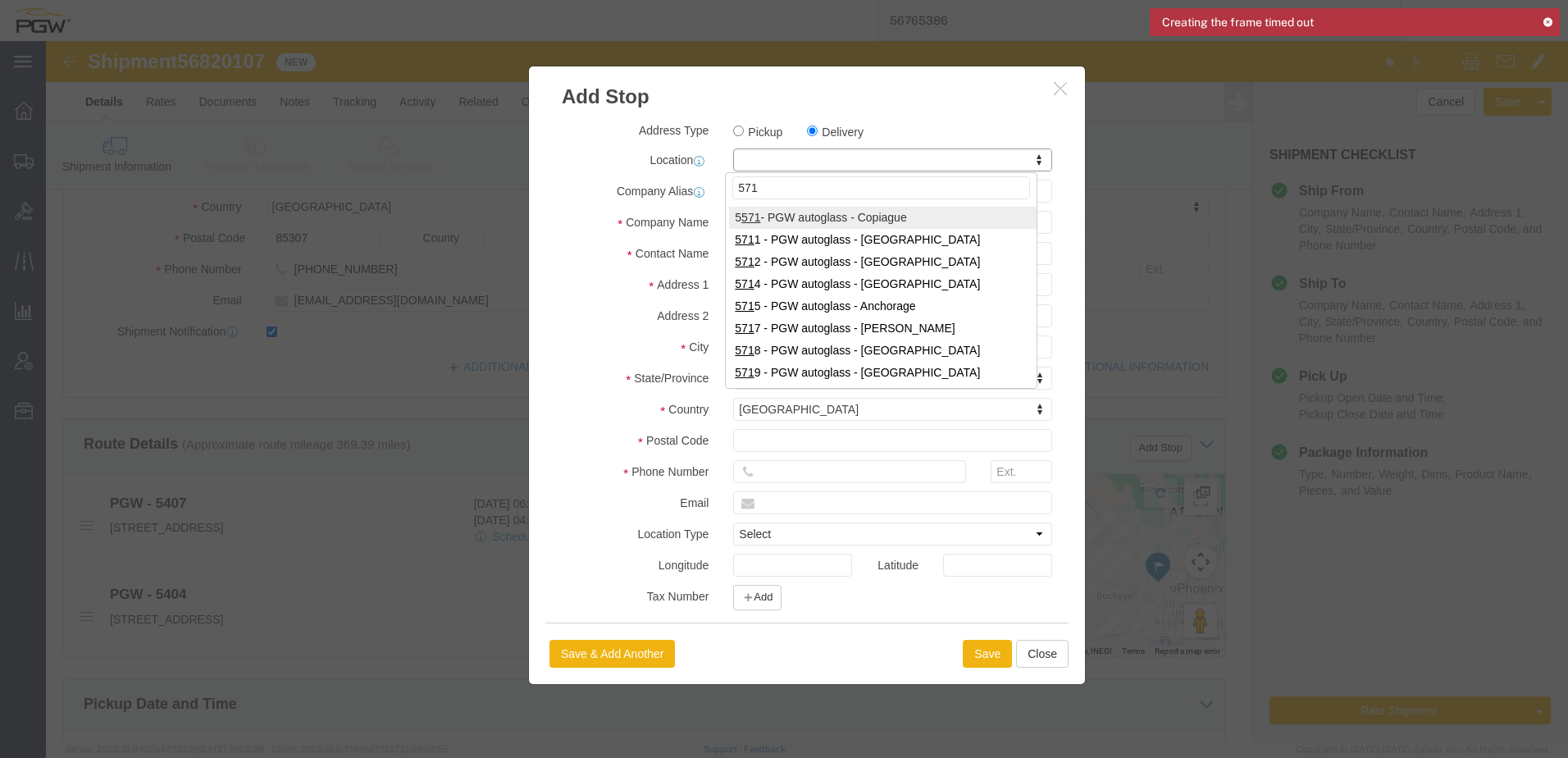
type input "5719"
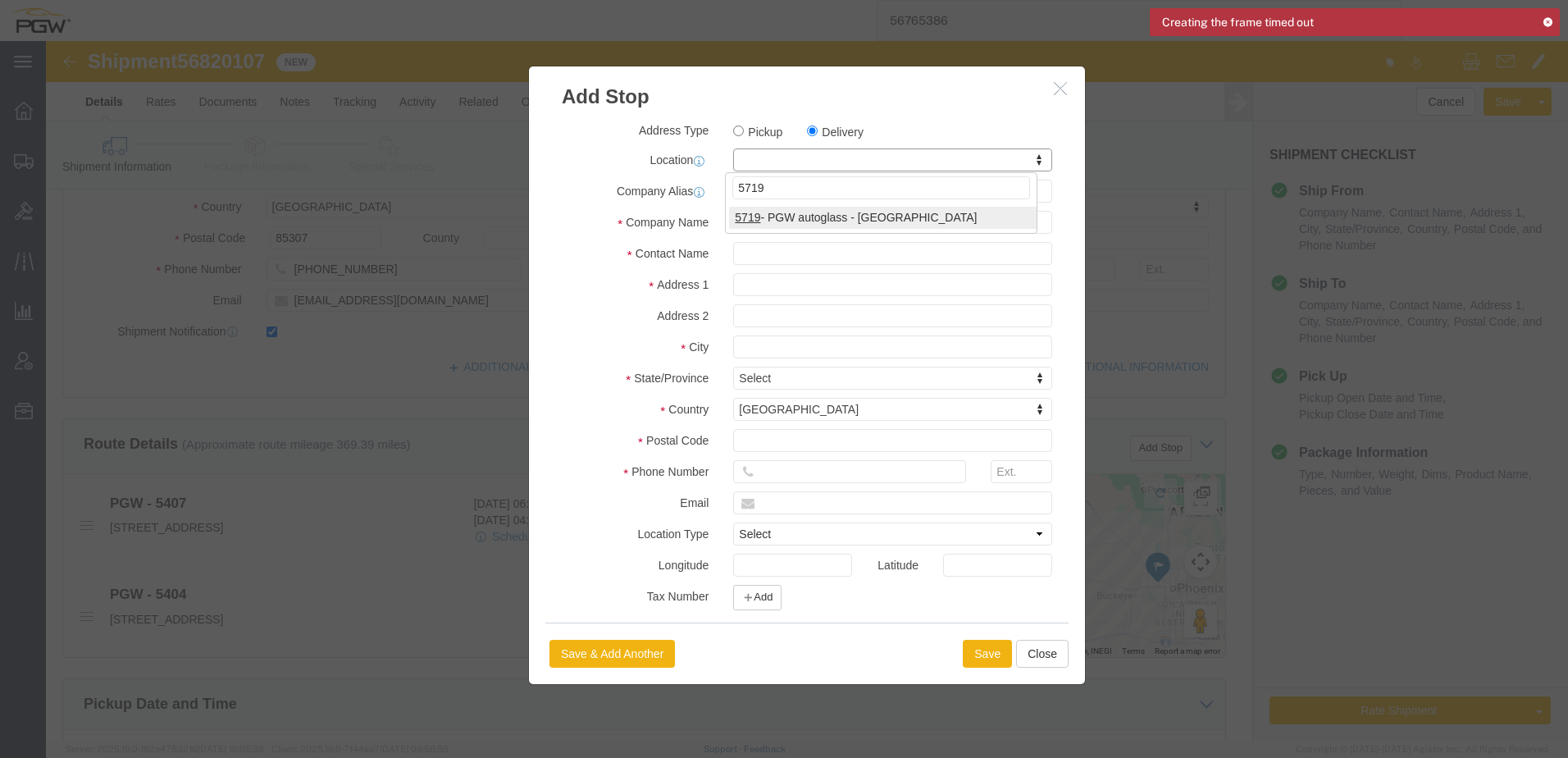
select select "28477"
type input "5719"
type input "PGW"
type input "5719 Branch Manager"
type input "2995 Faivre St"
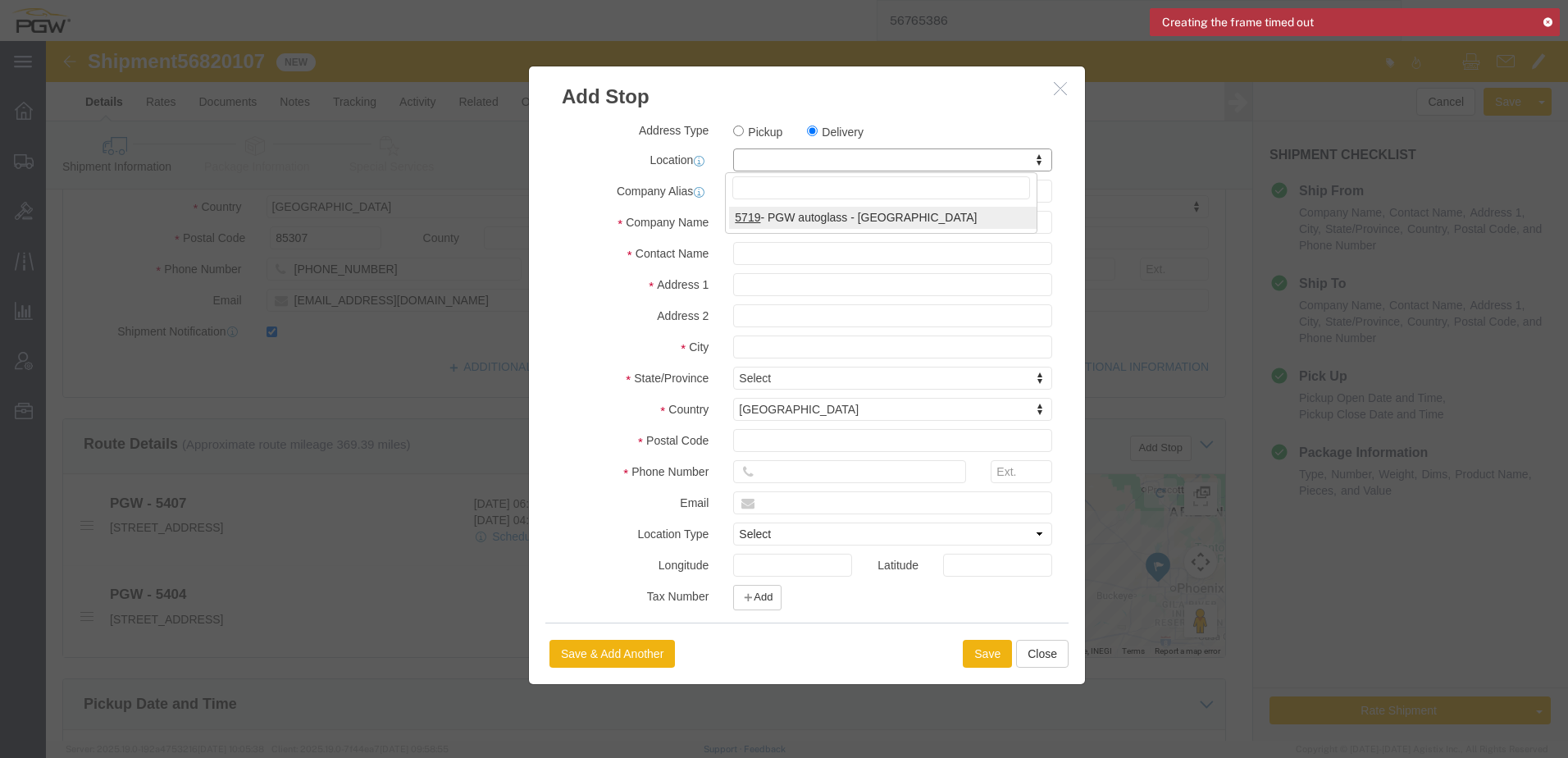
type input "Suite 130"
type input "Chula Vista"
type input "91911"
type input "858-568-0690"
type input "bberliner@pgwautoglass.com"
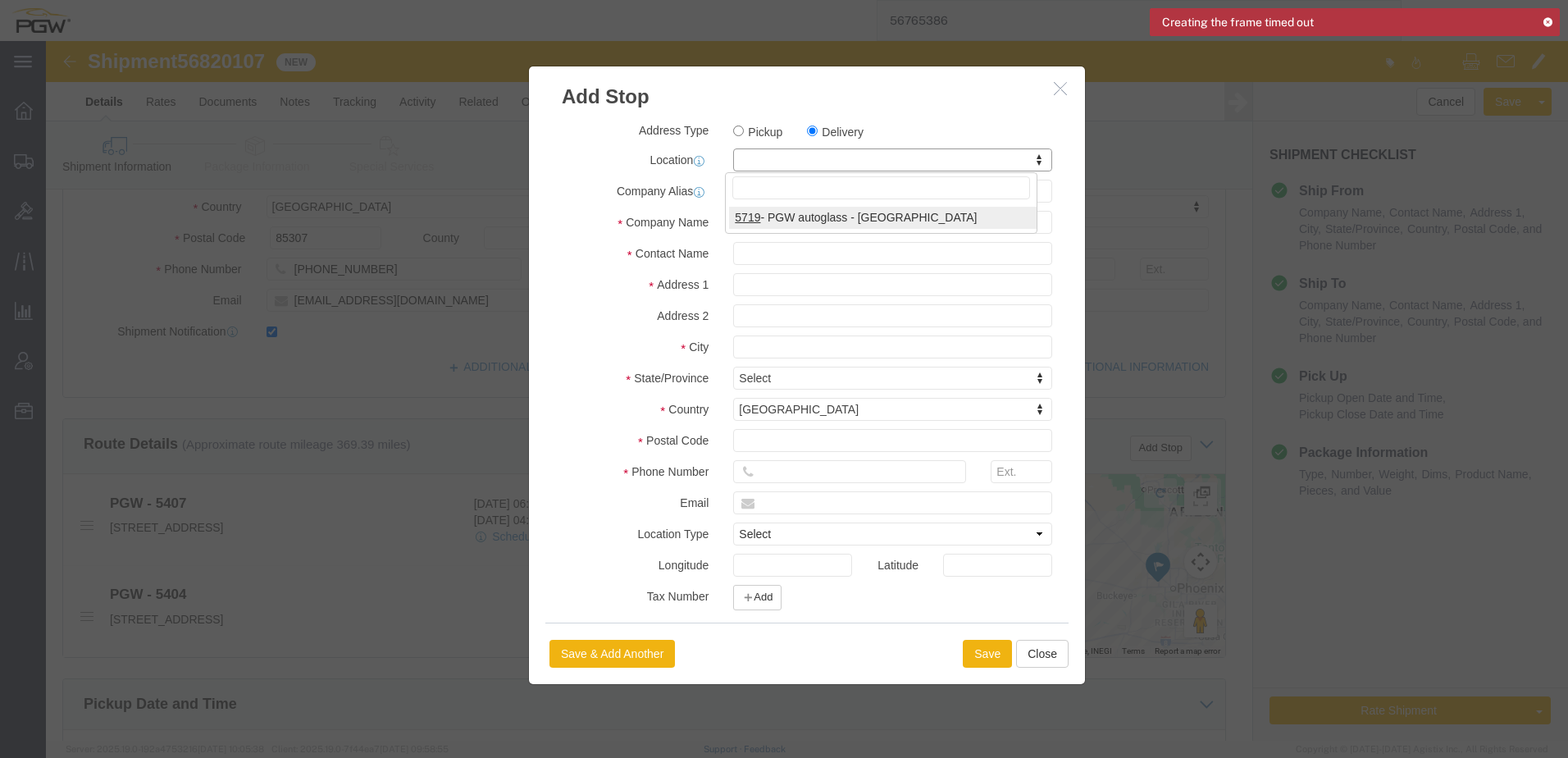
checkbox input "true"
select select "CA"
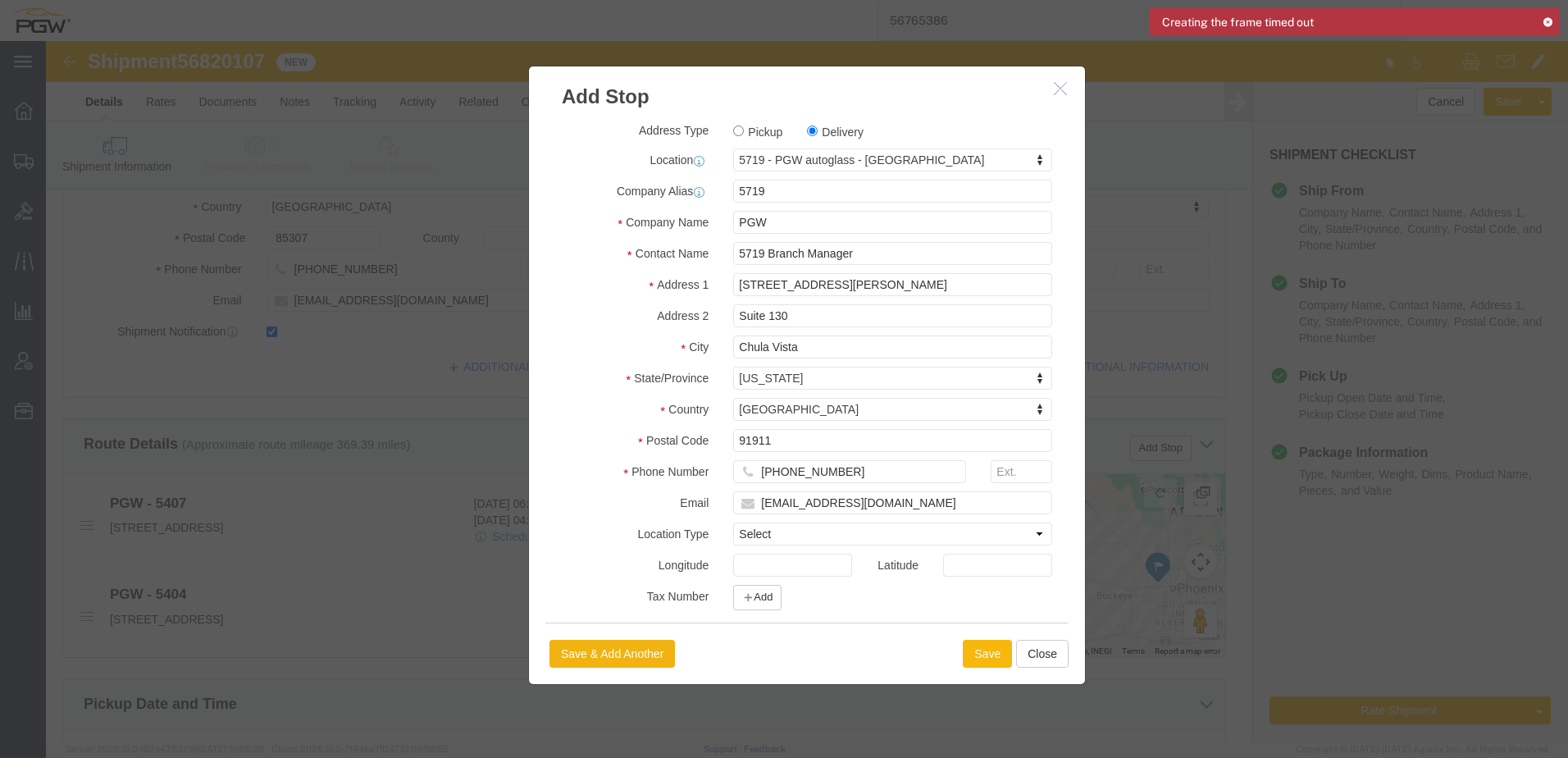
click button "Save"
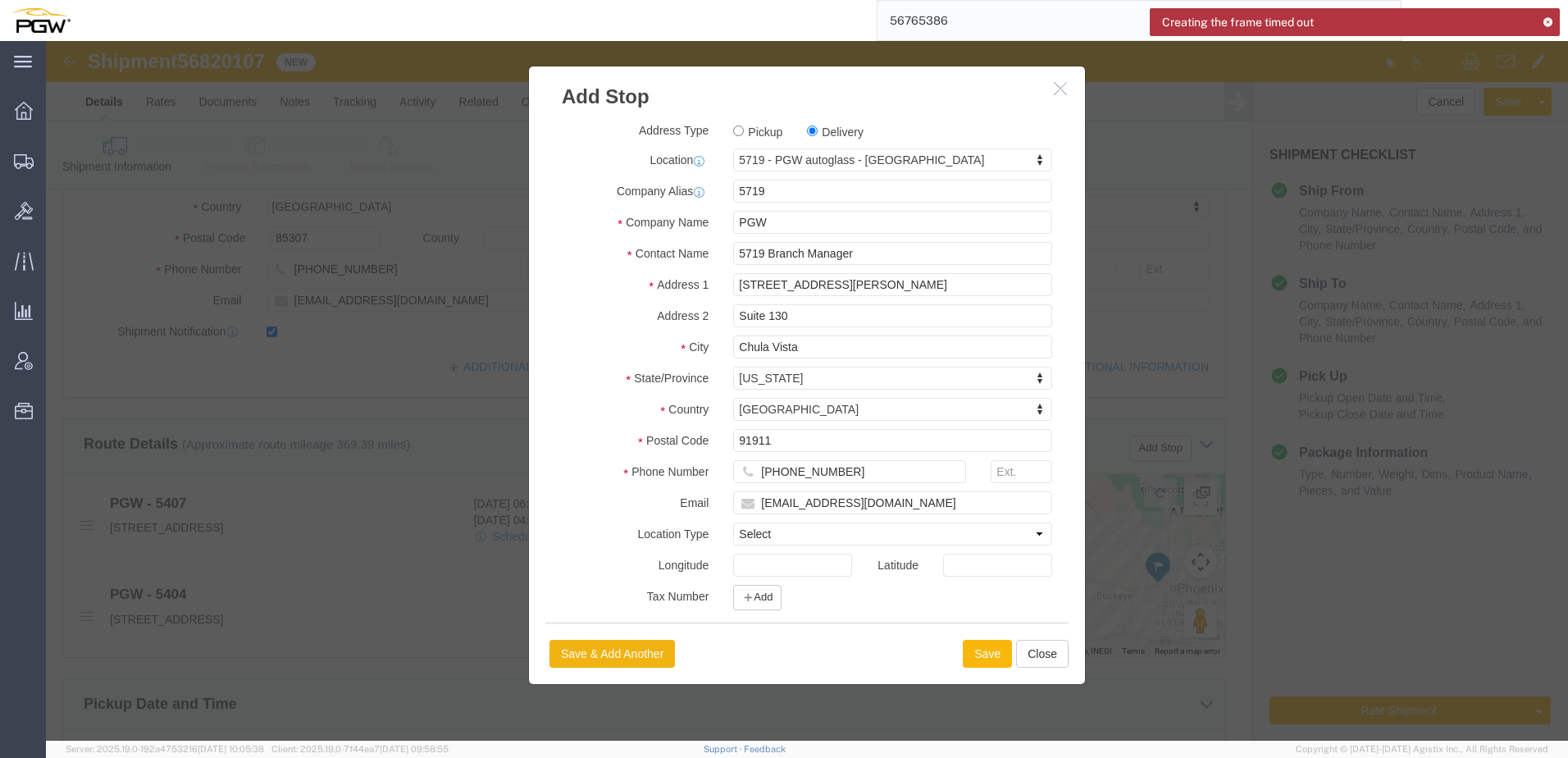
select select "D"
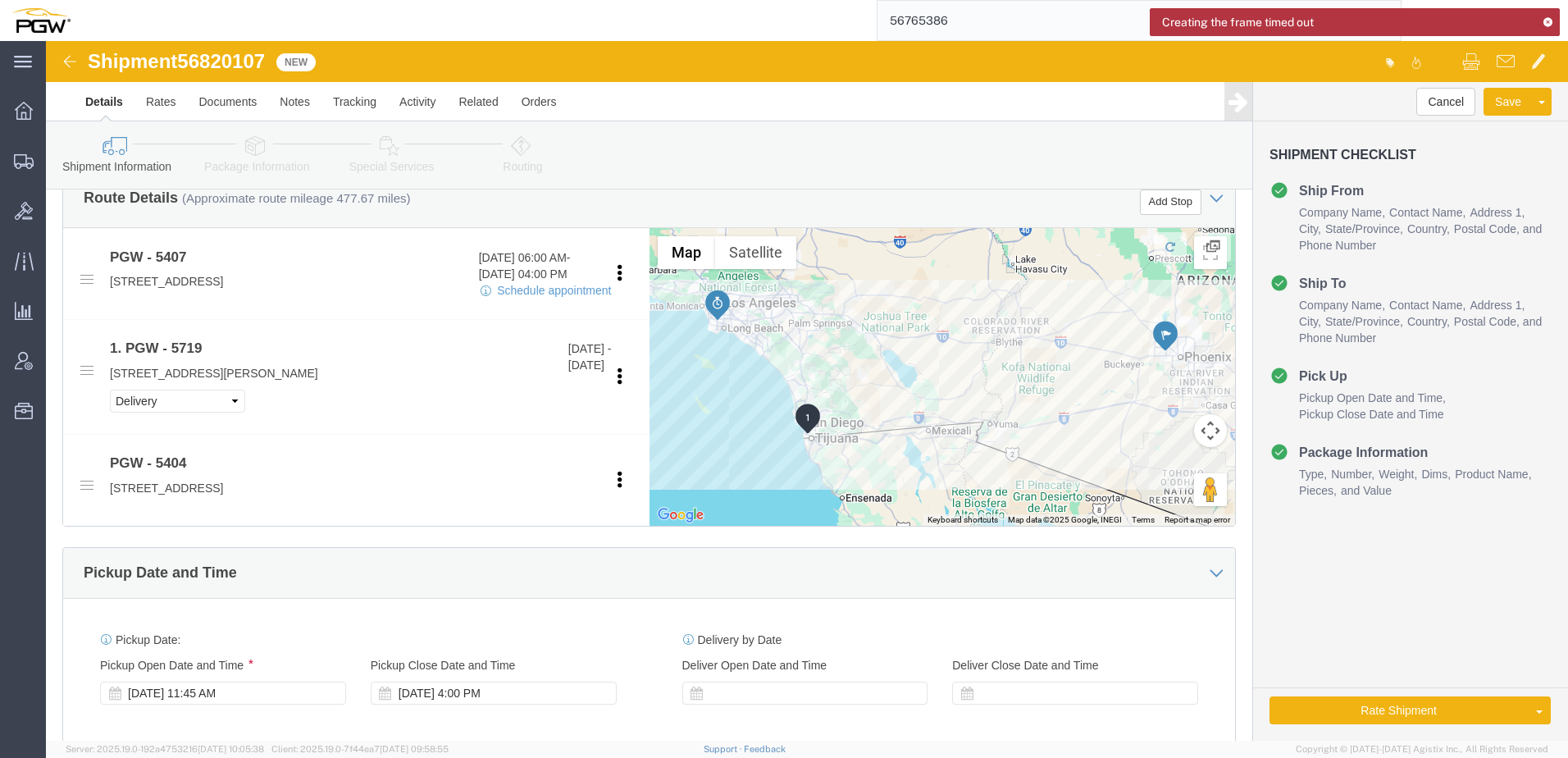
scroll to position [902, 0]
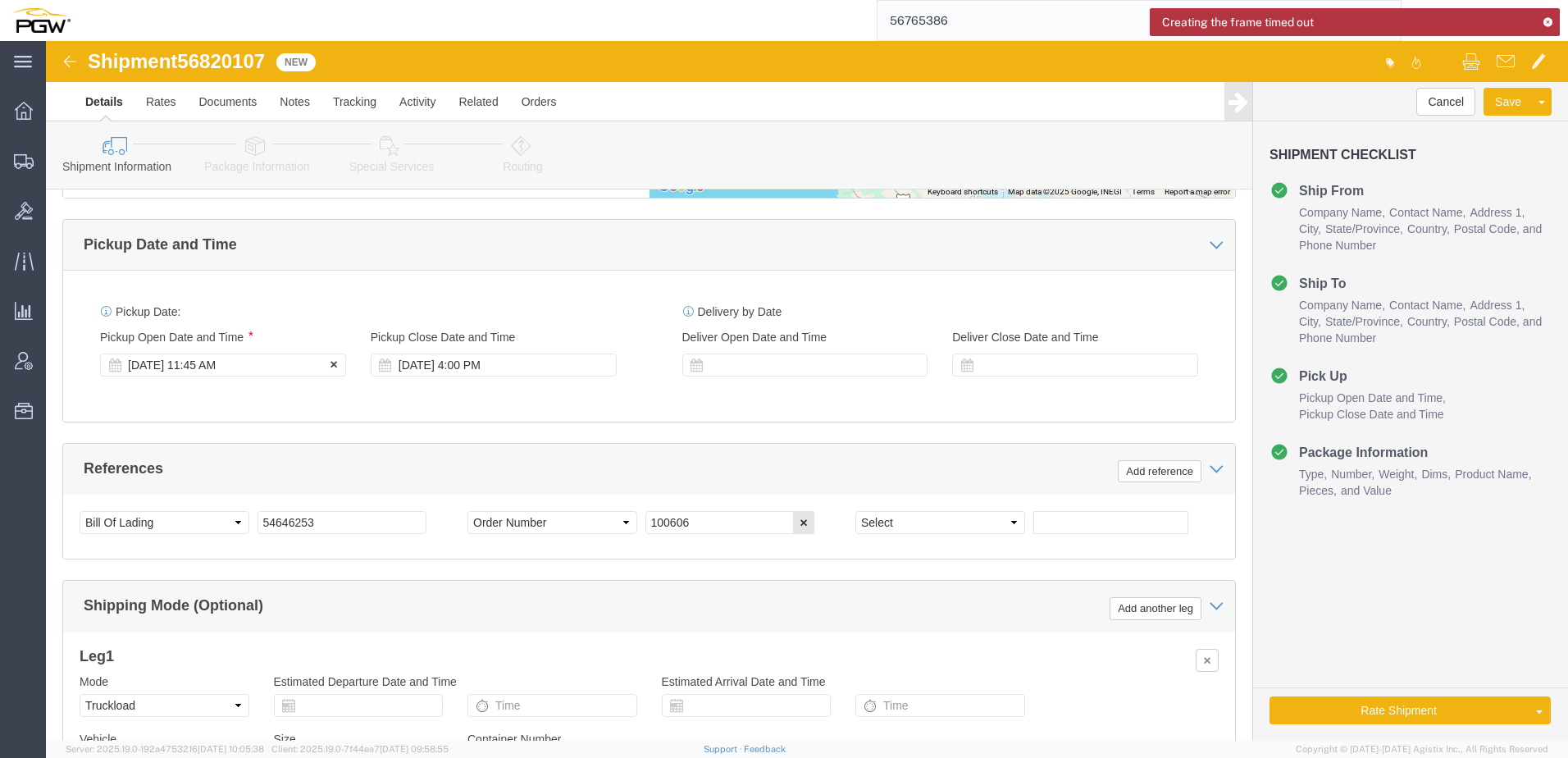
click div "Sep 15 2025 11:45 AM"
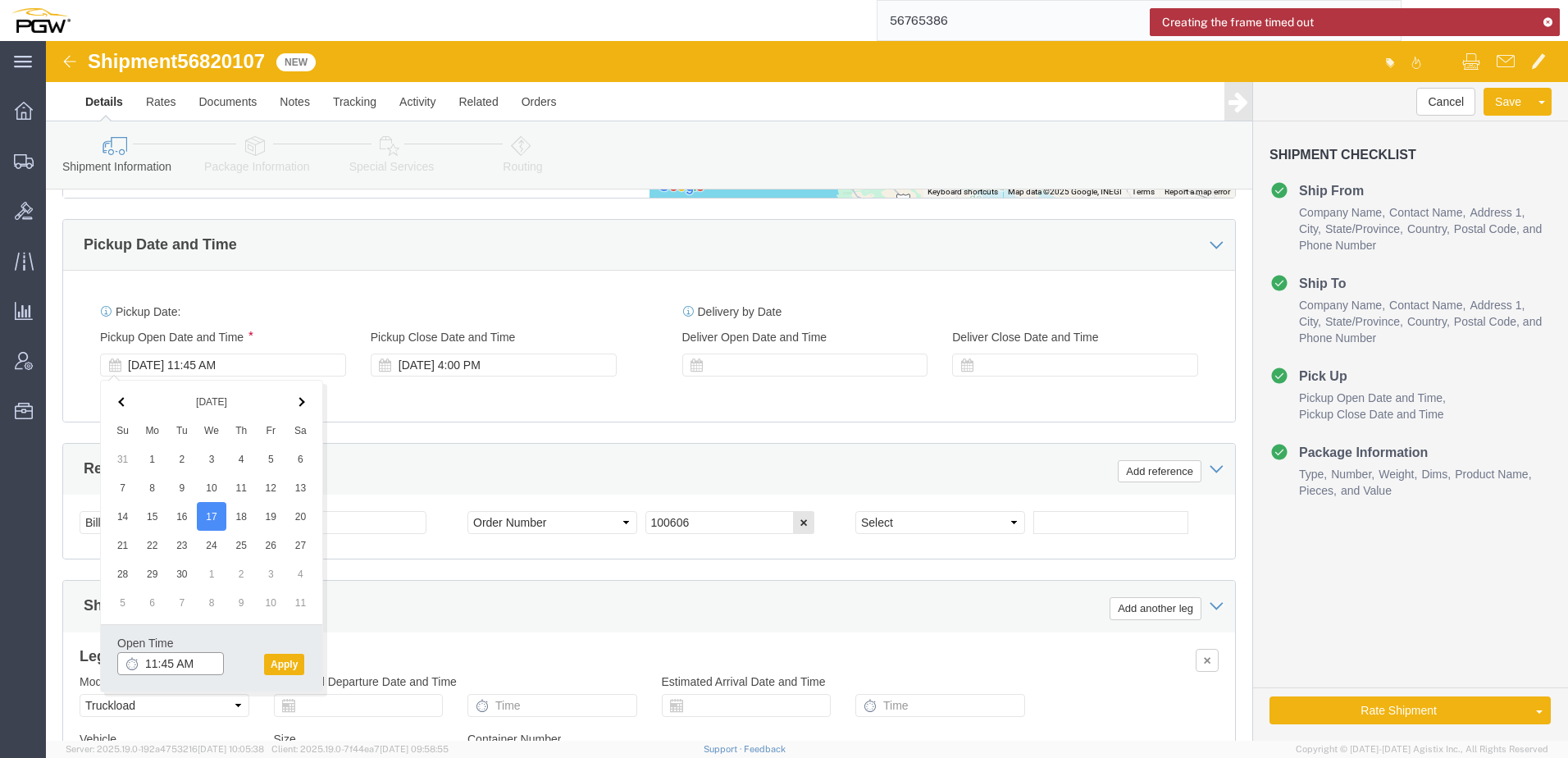
click input "11:45 AM"
type input "9:00 AM"
click button "Apply"
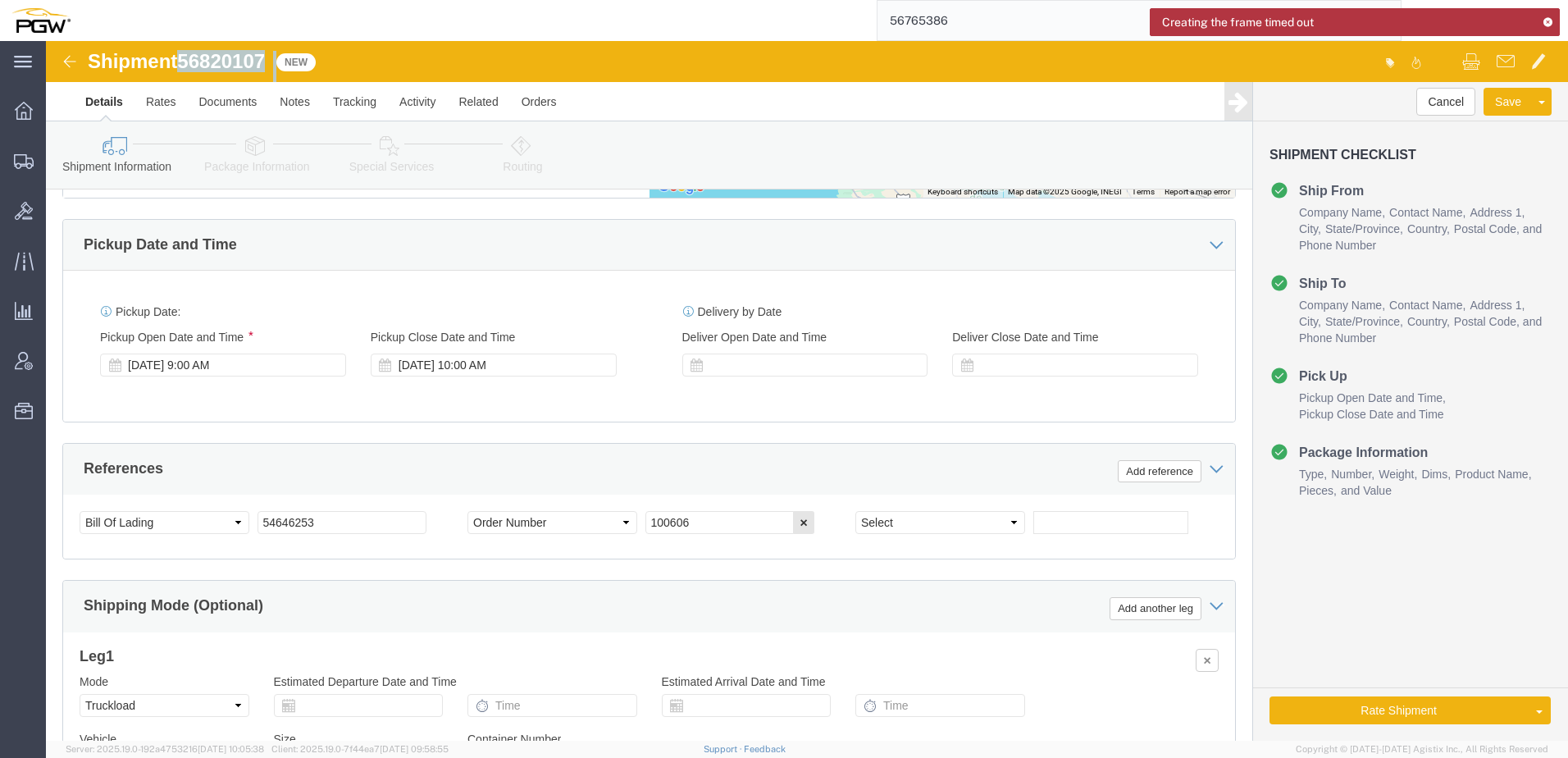
drag, startPoint x: 136, startPoint y: 19, endPoint x: 236, endPoint y: 14, distance: 100.1
click div "Shipment 56820107 New"
copy div "56820107"
drag, startPoint x: 283, startPoint y: 477, endPoint x: 71, endPoint y: 493, distance: 212.6
click html "Shipment 56820107 New Details Rates Documents Notes Tracking Activity Related O…"
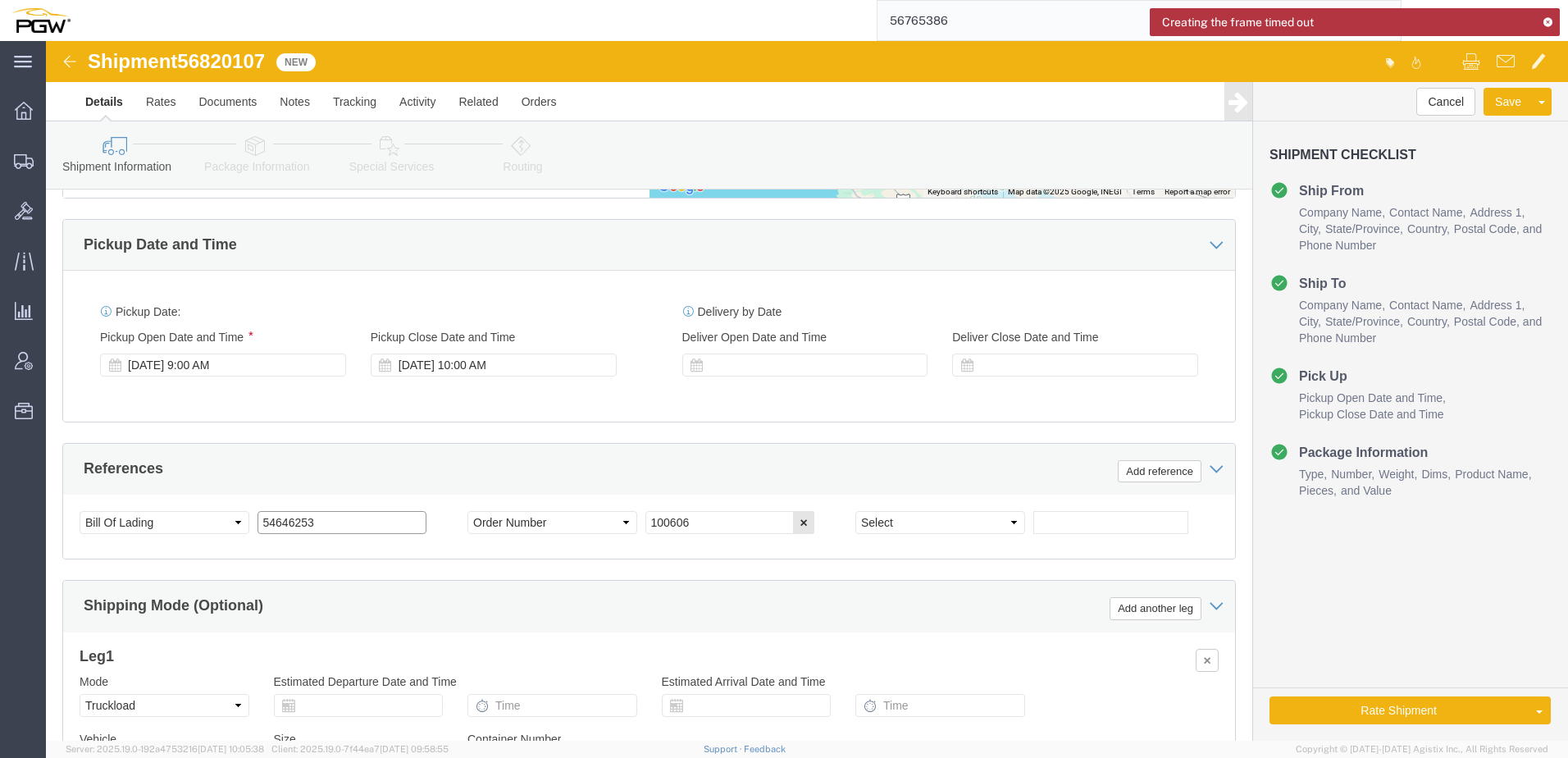
paste input "6820107"
drag, startPoint x: 270, startPoint y: 484, endPoint x: 110, endPoint y: 482, distance: 160.0
click div "Select Account Type Activity ID Airline Appointment Number ASN Batch Request # …"
type input "56820107"
drag, startPoint x: 651, startPoint y: 483, endPoint x: 12, endPoint y: 474, distance: 639.1
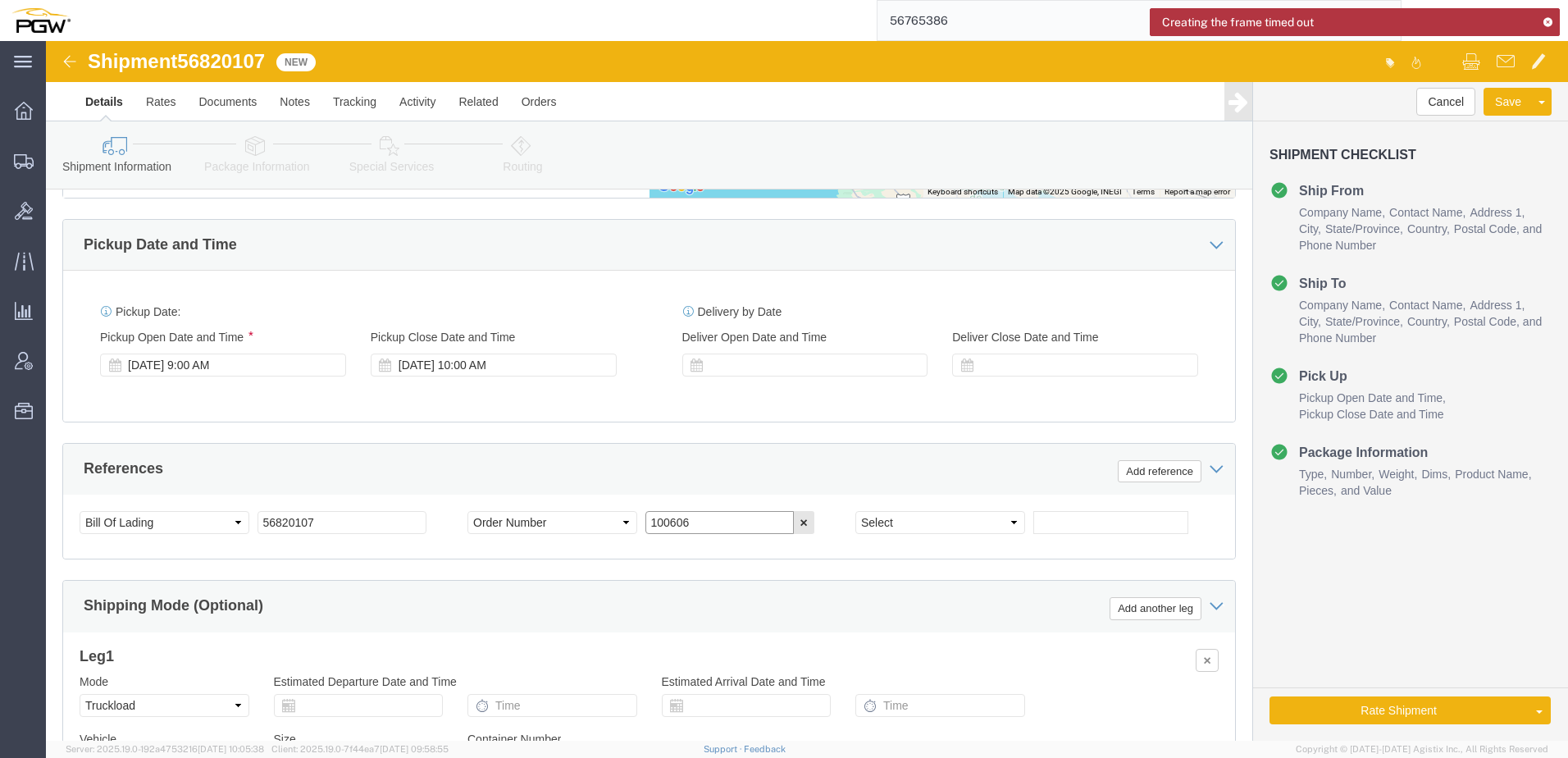
click div "References Add reference Select Account Type Activity ID Airline Appointment Nu…"
paste input "668570"
type input "668570"
click select "Select Account Type Activity ID Airline Appointment Number ASN Batch Request # …"
select select "ORDERNUM"
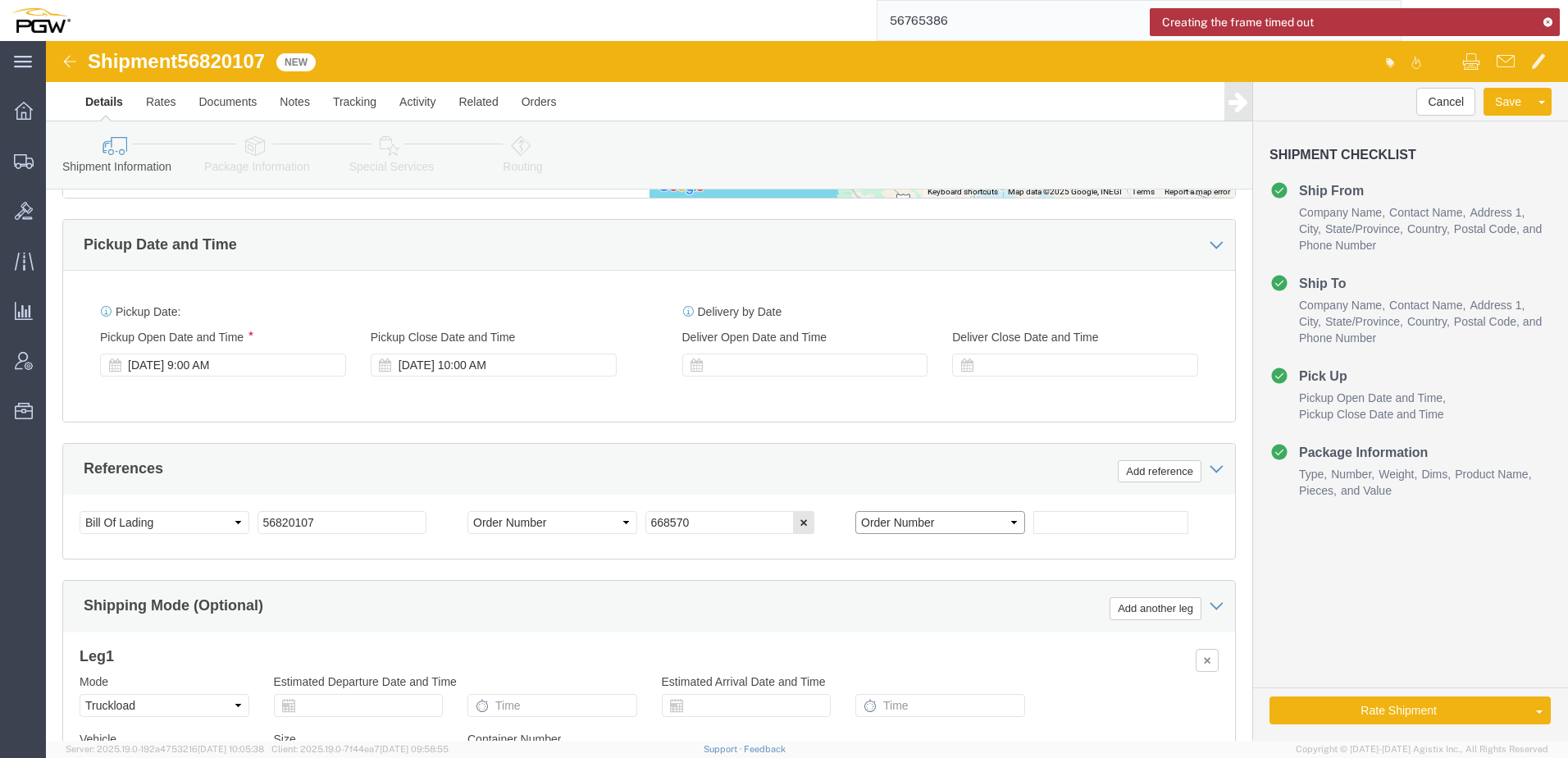
click select "Select Account Type Activity ID Airline Appointment Number ASN Batch Request # …"
click input "text"
paste input "668559"
type input "668559"
click icon
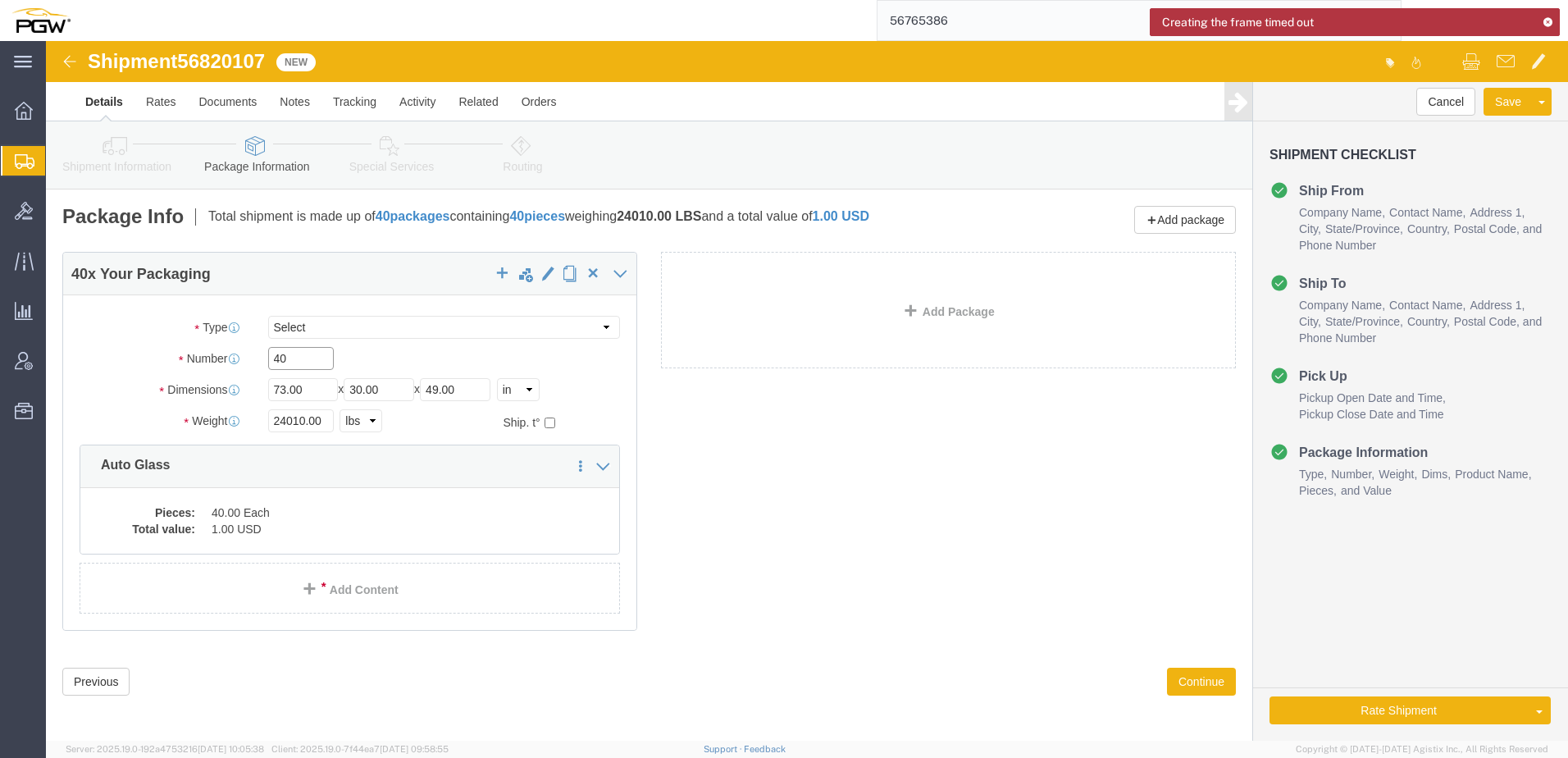
drag, startPoint x: 256, startPoint y: 312, endPoint x: -466, endPoint y: 292, distance: 722.3
click html "Shipment 56820107 New Details Rates Documents Notes Tracking Activity Related O…"
paste input "19"
type input "19"
drag, startPoint x: 257, startPoint y: 380, endPoint x: -260, endPoint y: 364, distance: 517.2
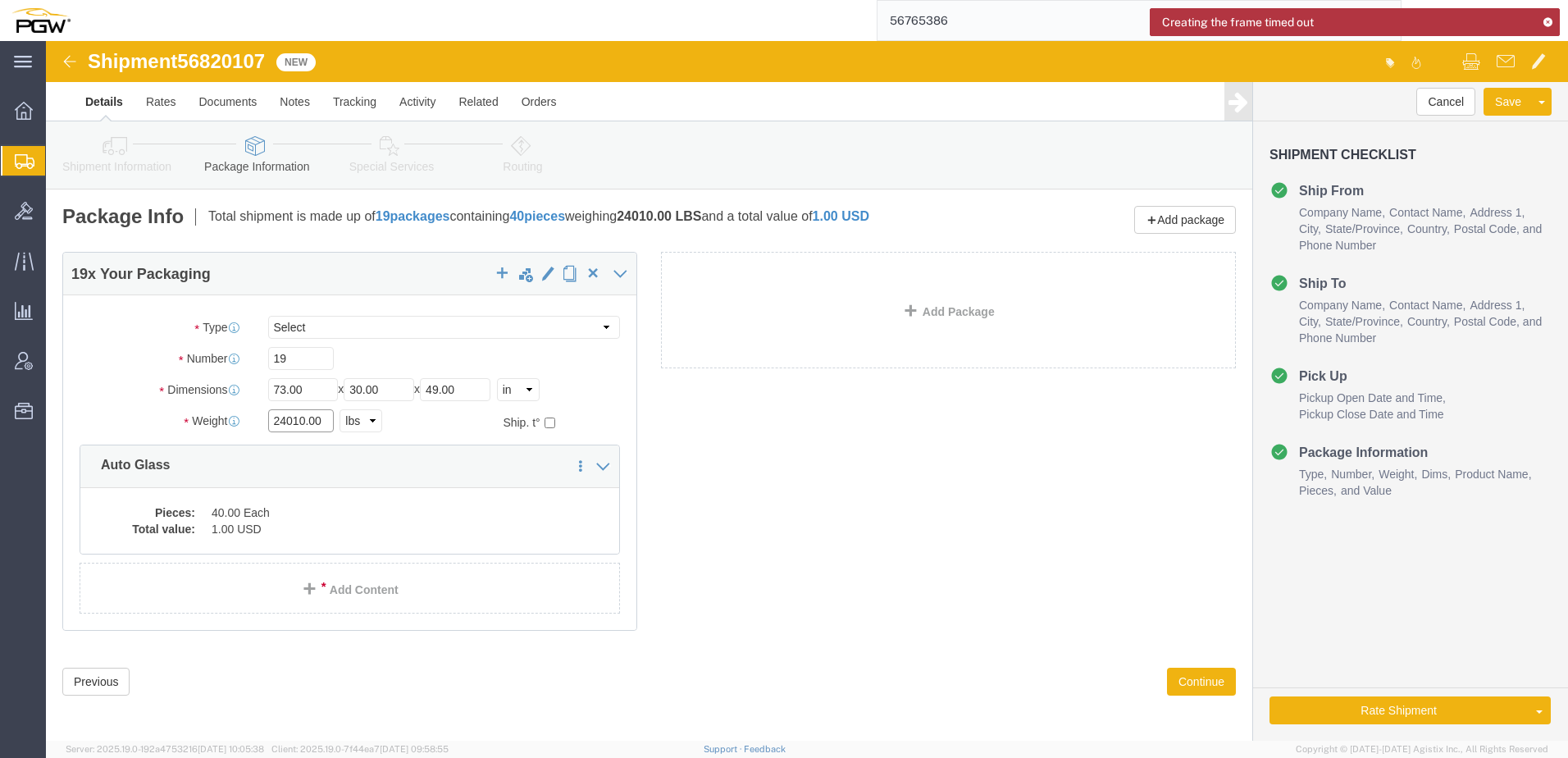
click html "Shipment 56820107 New Details Rates Documents Notes Tracking Activity Related O…"
paste input "13732"
type input "13732.00"
click dd "1.00 USD"
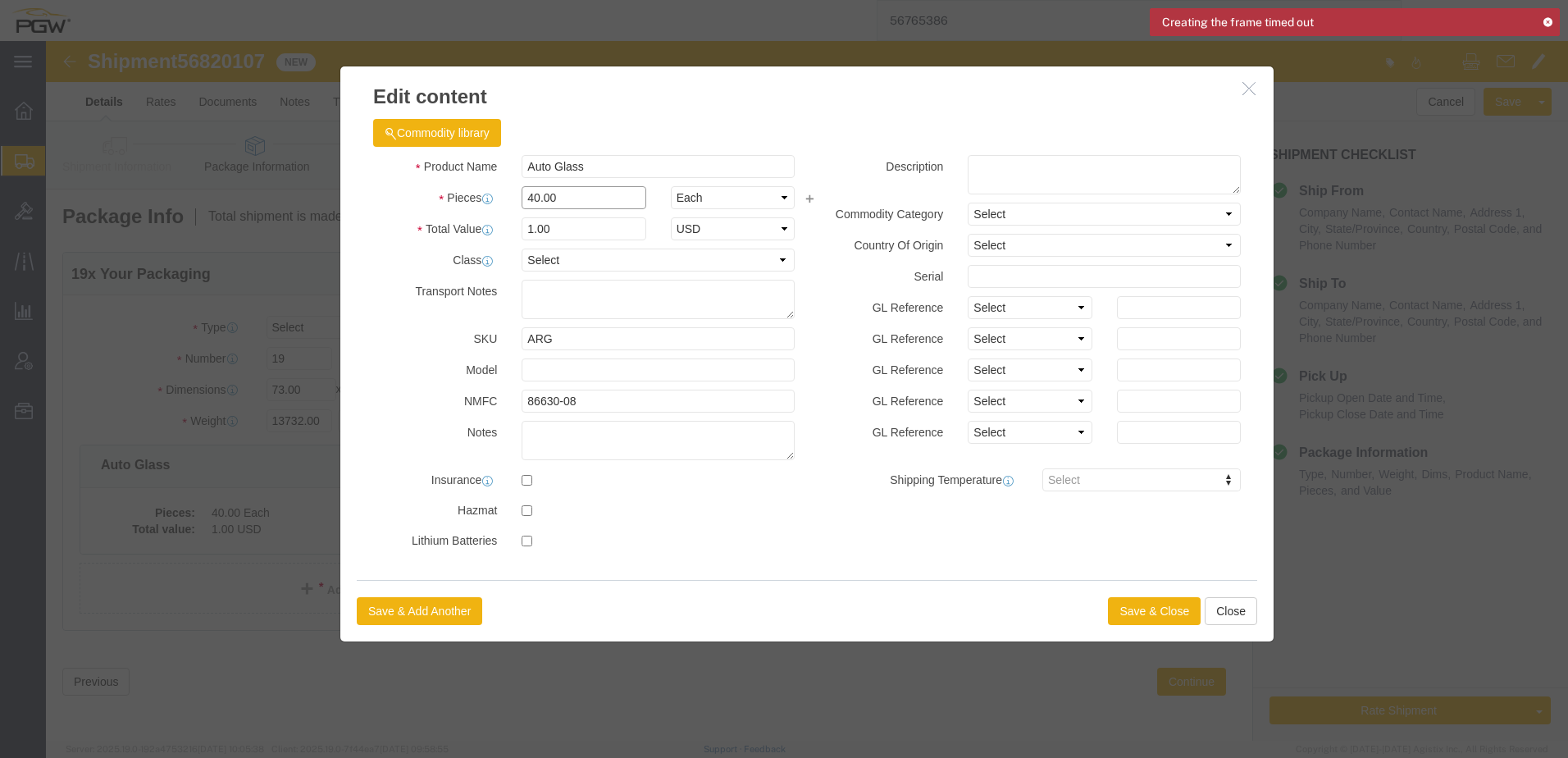
drag, startPoint x: 547, startPoint y: 150, endPoint x: -972, endPoint y: 156, distance: 1519.0
click html "Shipment 56820107 New Details Rates Documents Notes Tracking Activity Related O…"
type input "19.00"
type input "0.48"
type input "1.00"
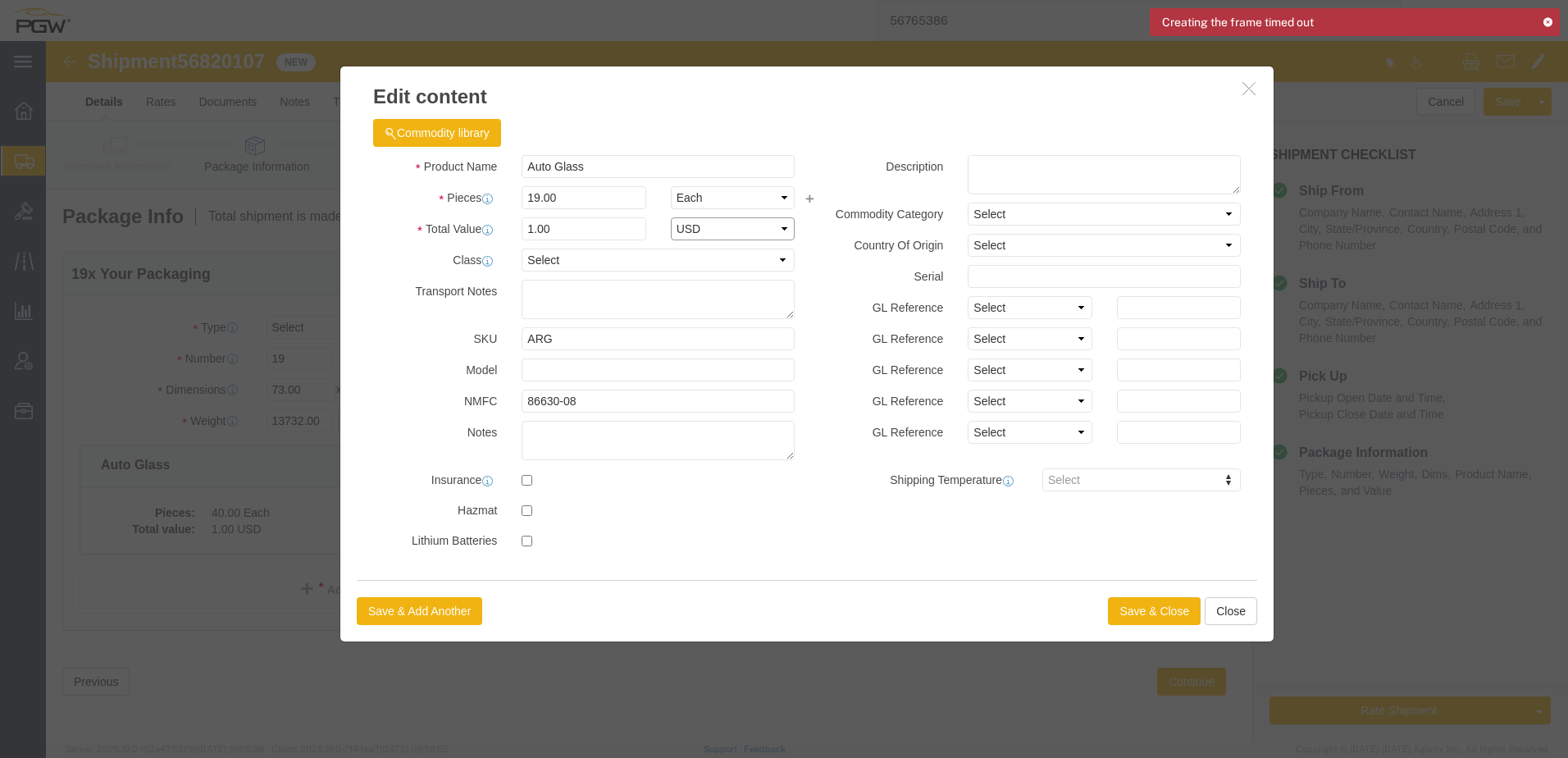
select select "USD"
click button "Save & Close"
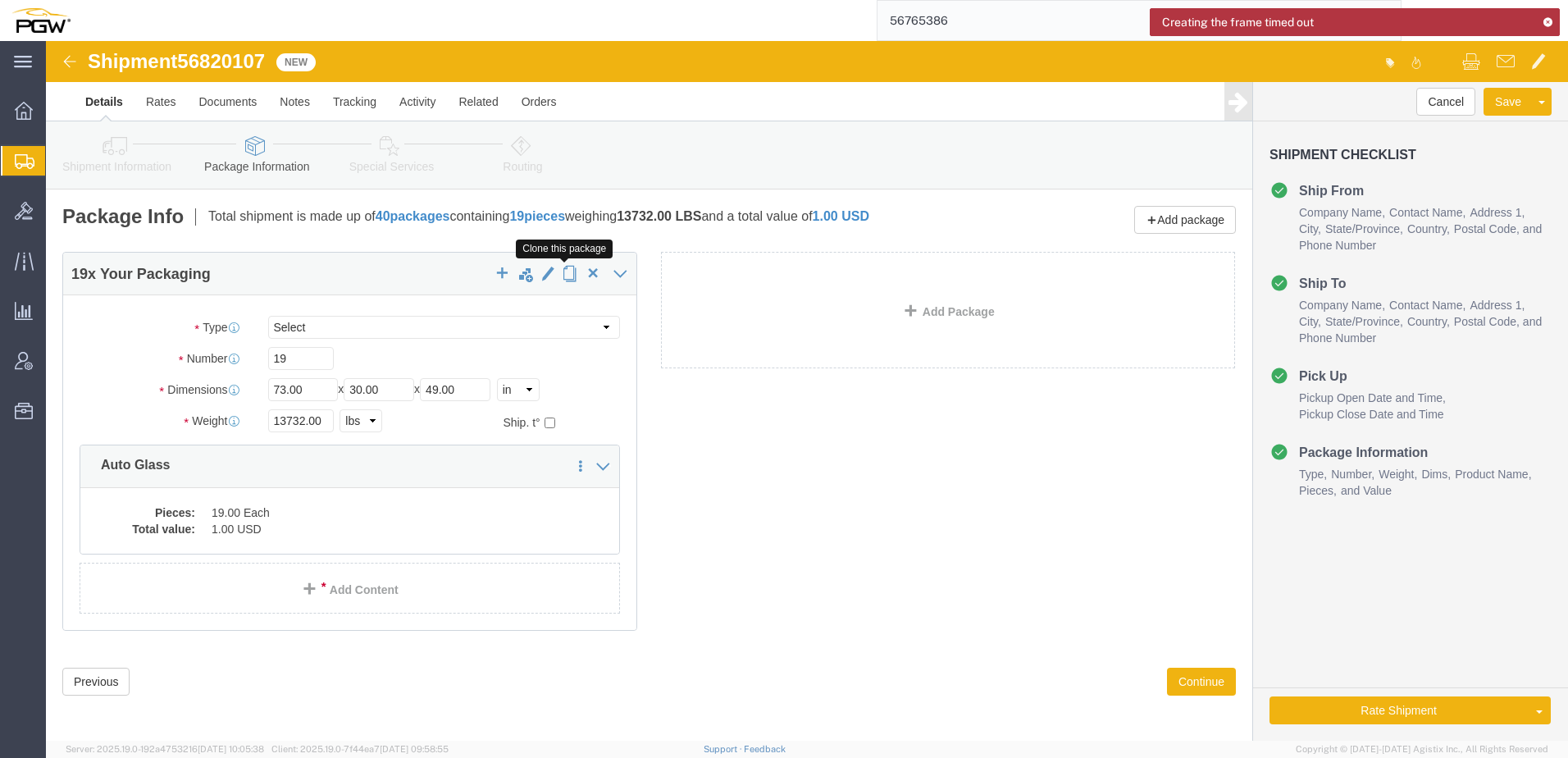
click span "button"
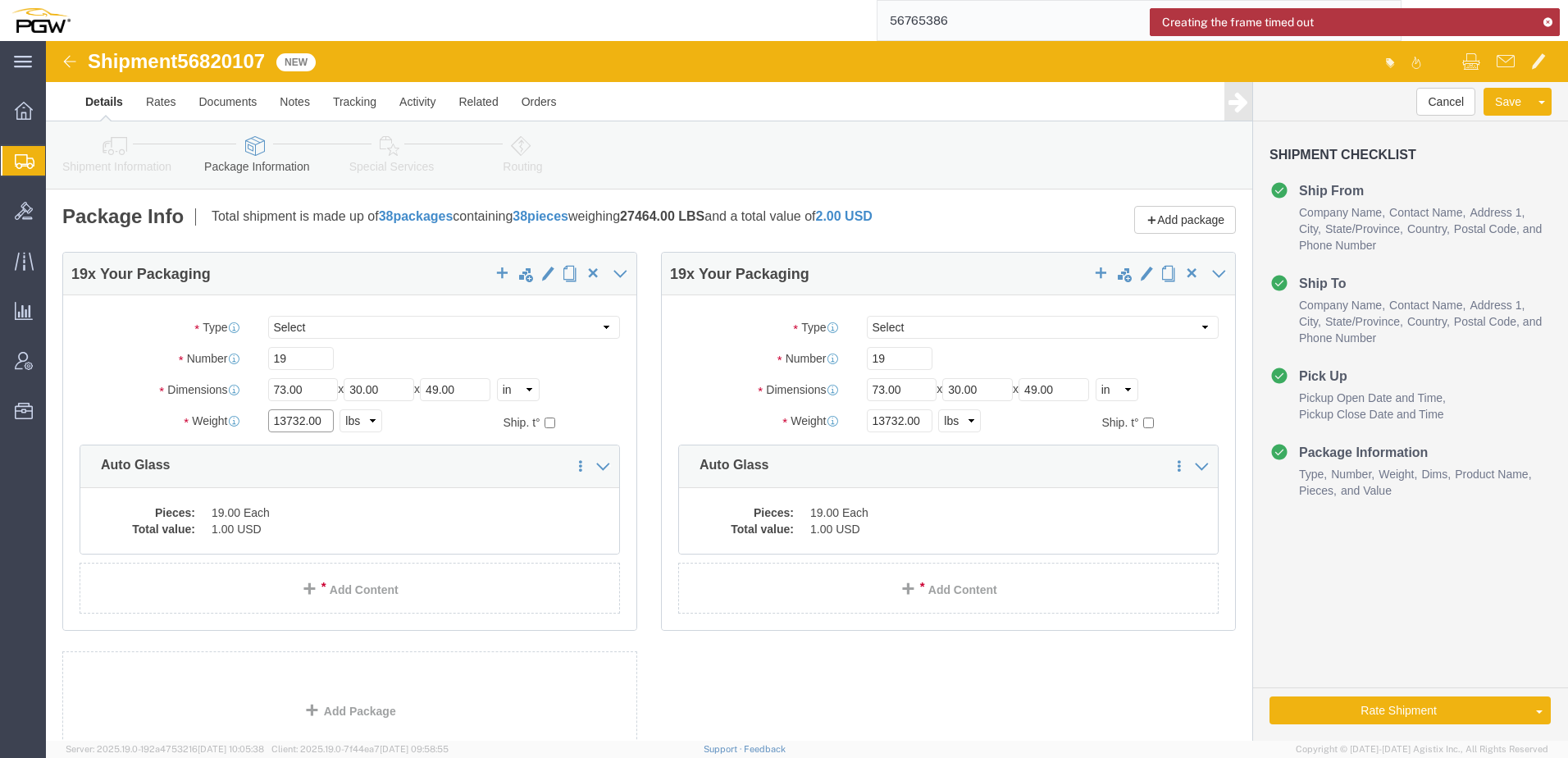
drag, startPoint x: 257, startPoint y: 382, endPoint x: -78, endPoint y: 353, distance: 336.3
click html "Shipment 56820107 New Details Rates Documents Notes Tracking Activity Related O…"
type input "14574.00"
click icon
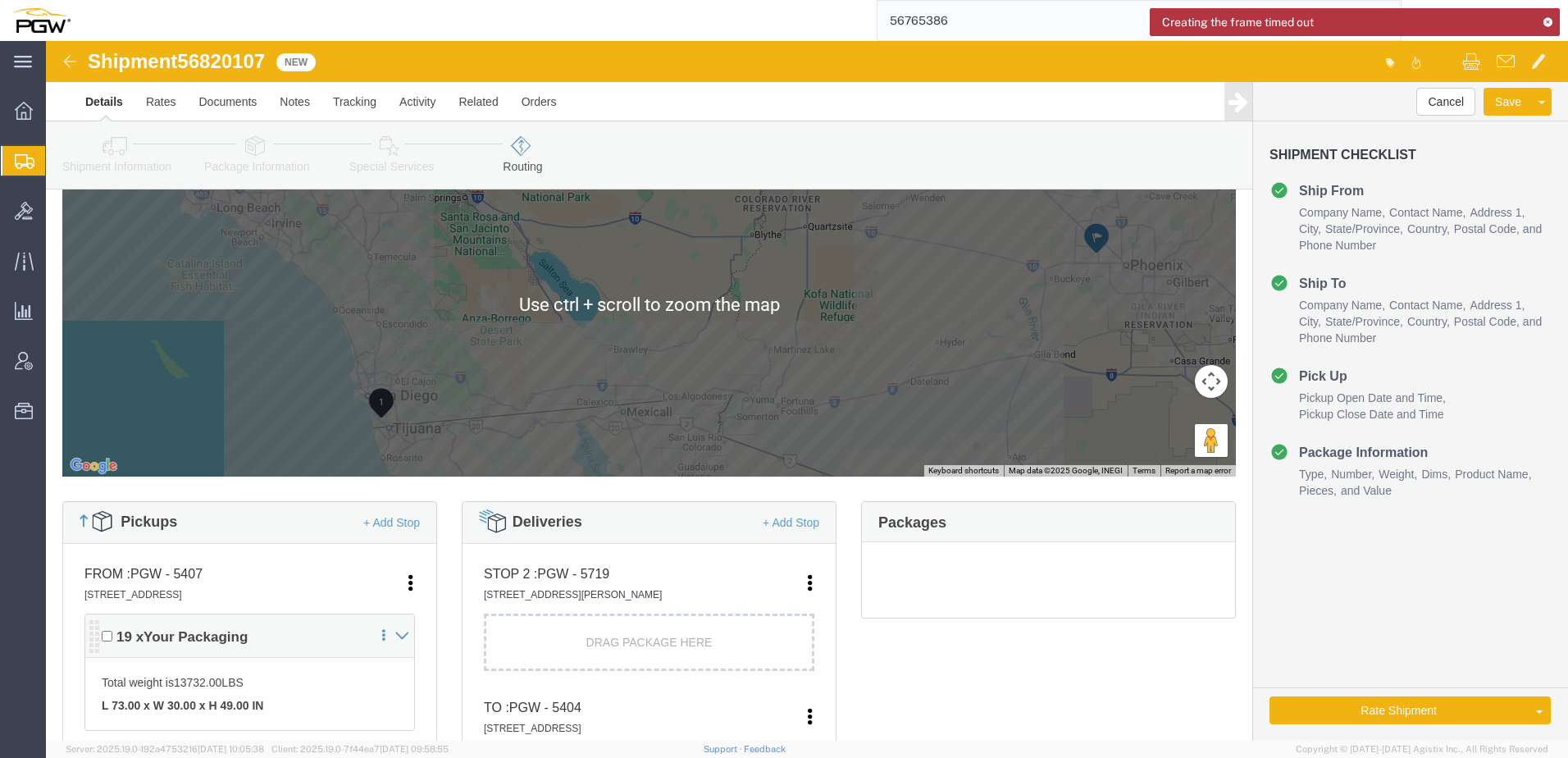
scroll to position [328, 0]
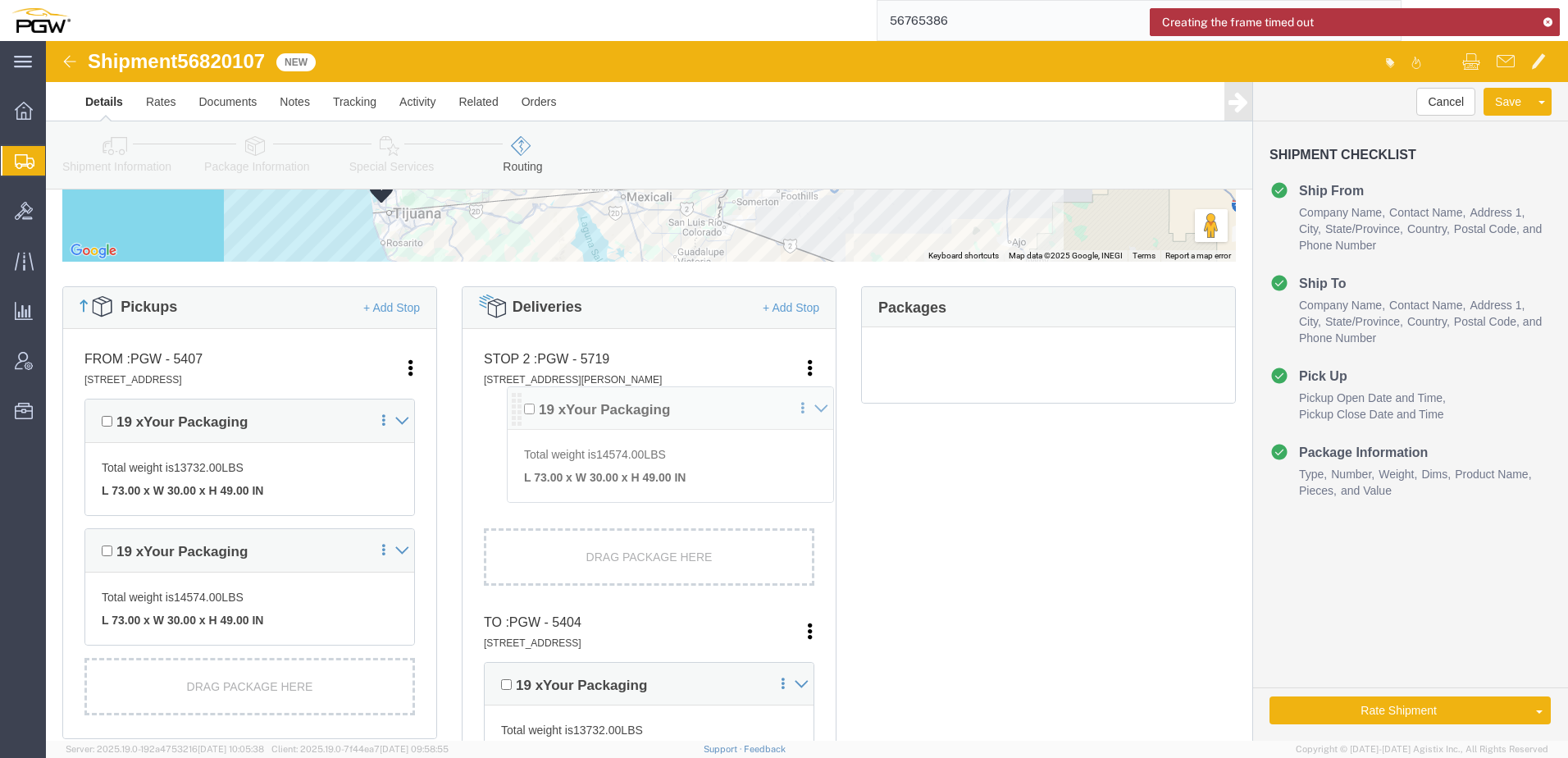
drag, startPoint x: 447, startPoint y: 643, endPoint x: 473, endPoint y: 368, distance: 276.2
click div "Pickups + Add Stop From : PGW - 5407 5850 North 101st Avenue, Glendale, AZ, 853…"
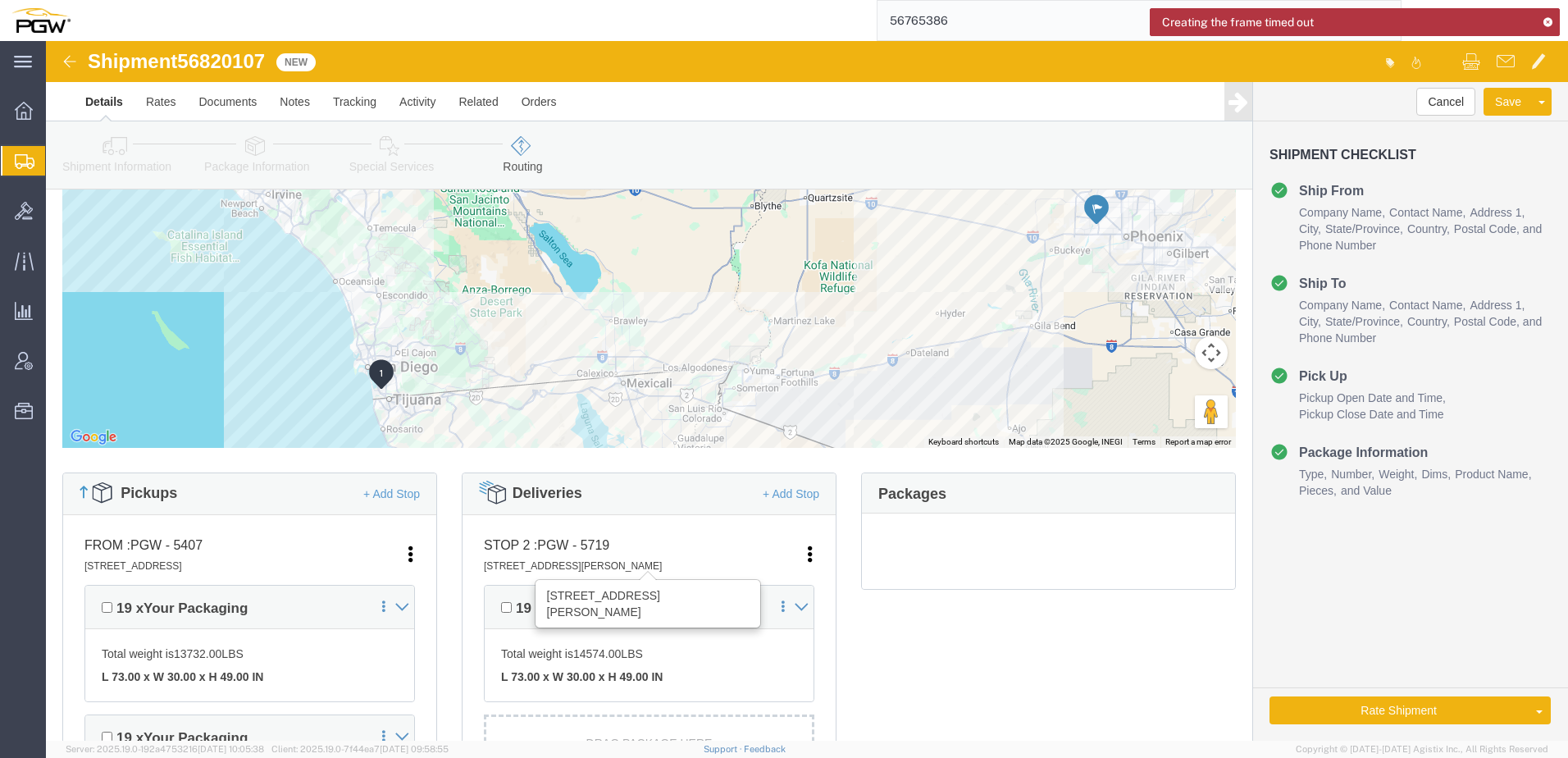
scroll to position [0, 0]
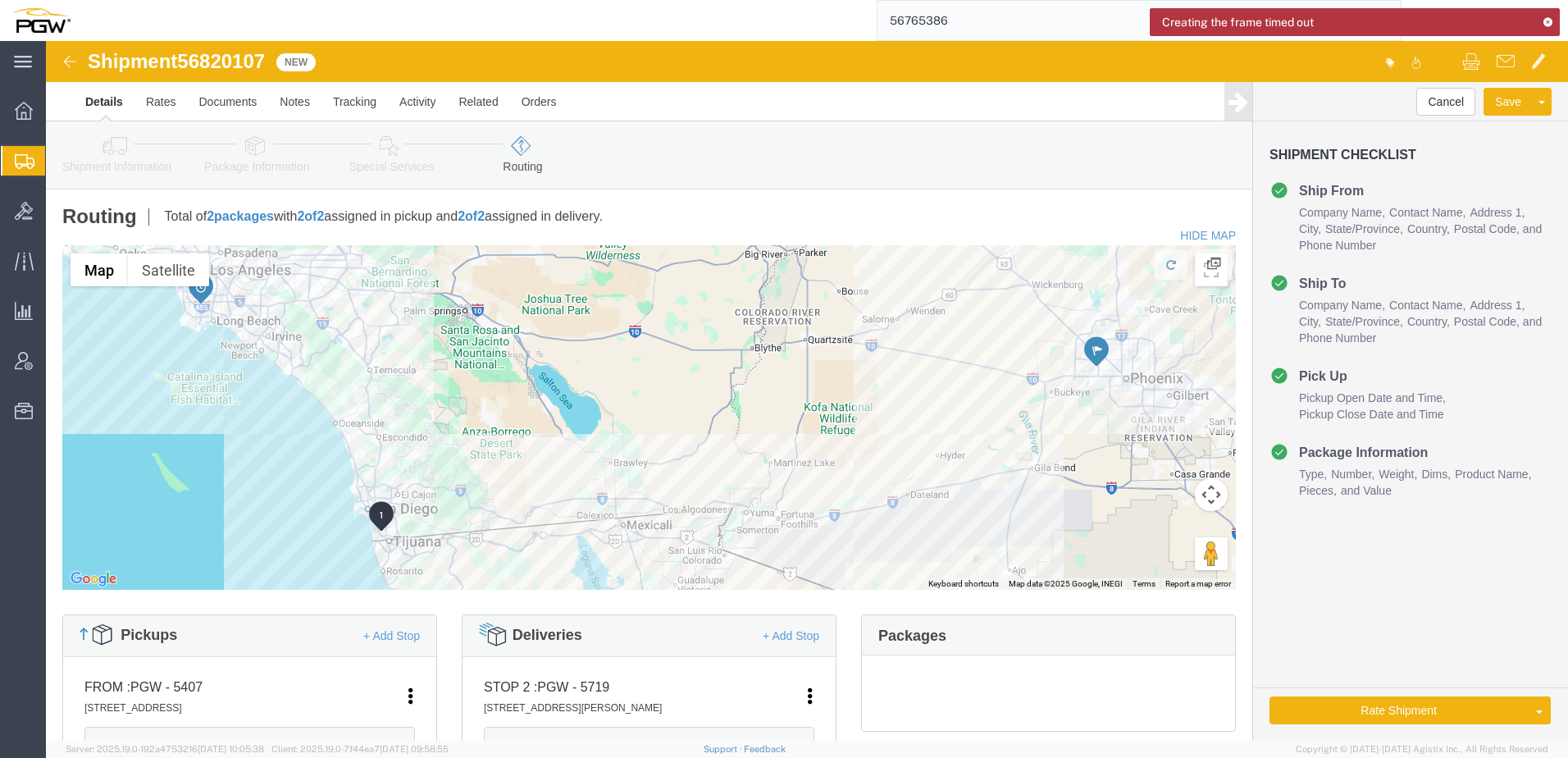
drag, startPoint x: 207, startPoint y: 32, endPoint x: 146, endPoint y: 14, distance: 63.6
click link "Shipment Information"
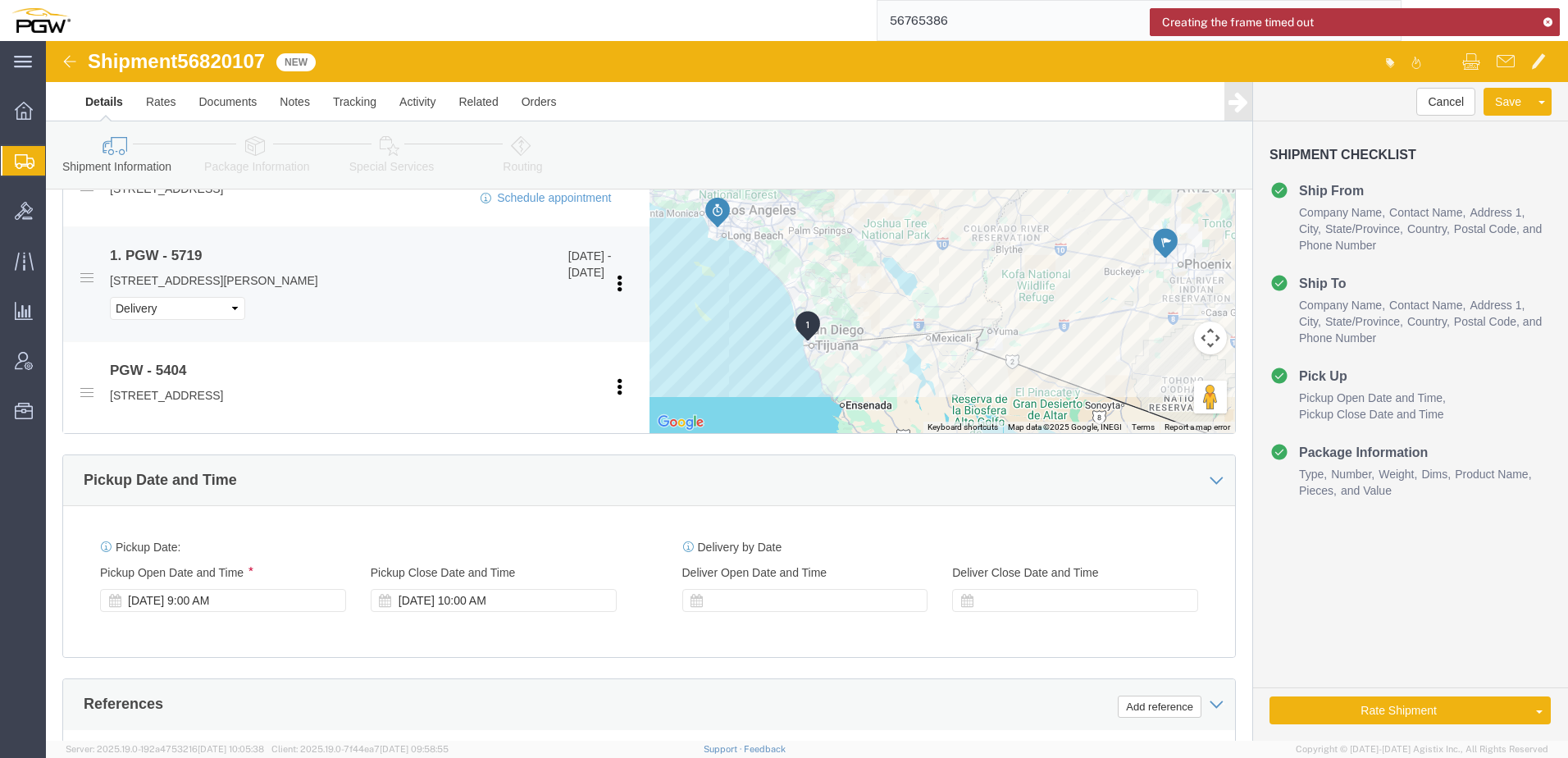
scroll to position [820, 0]
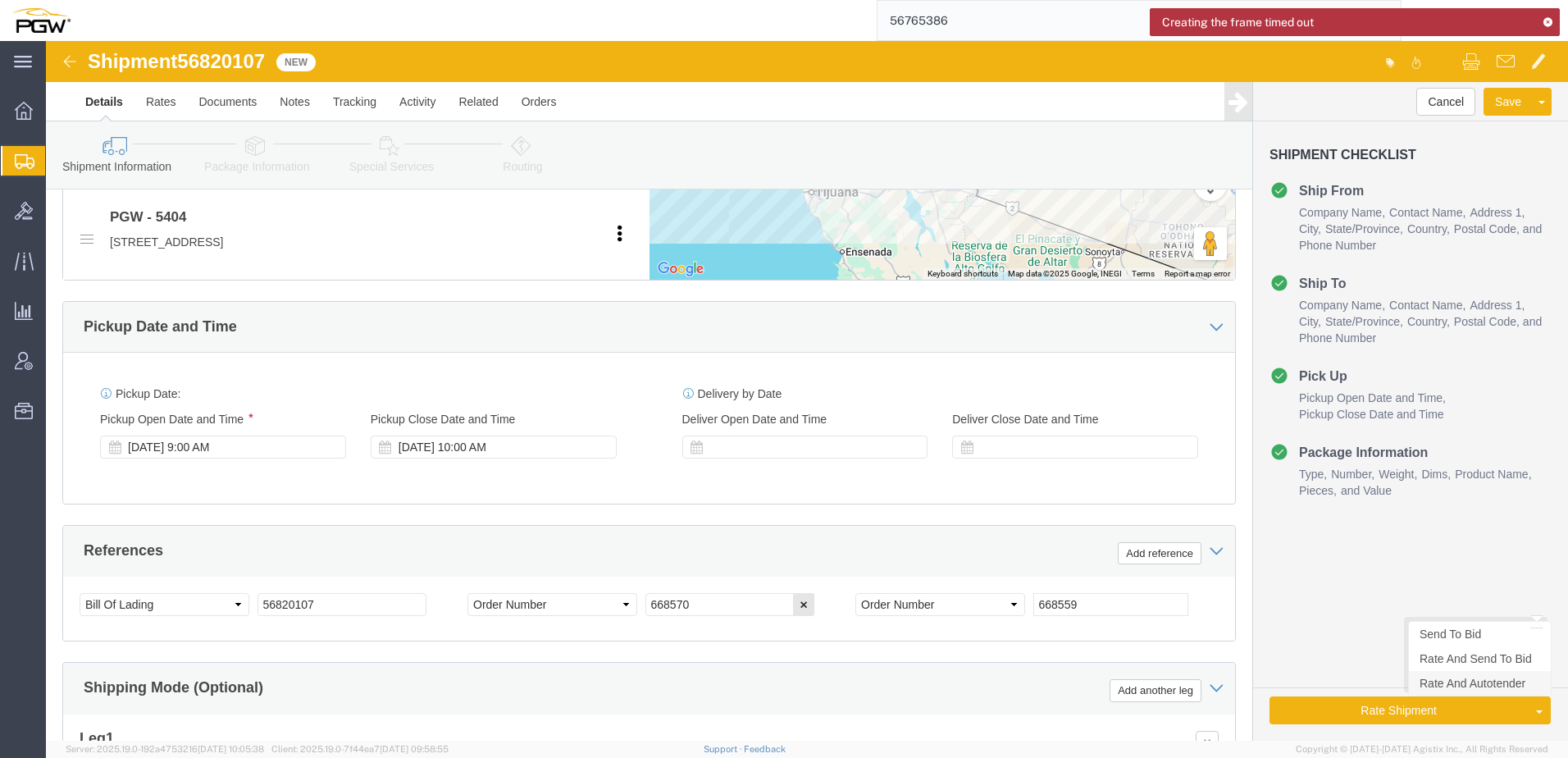
click link "Rate And Autotender"
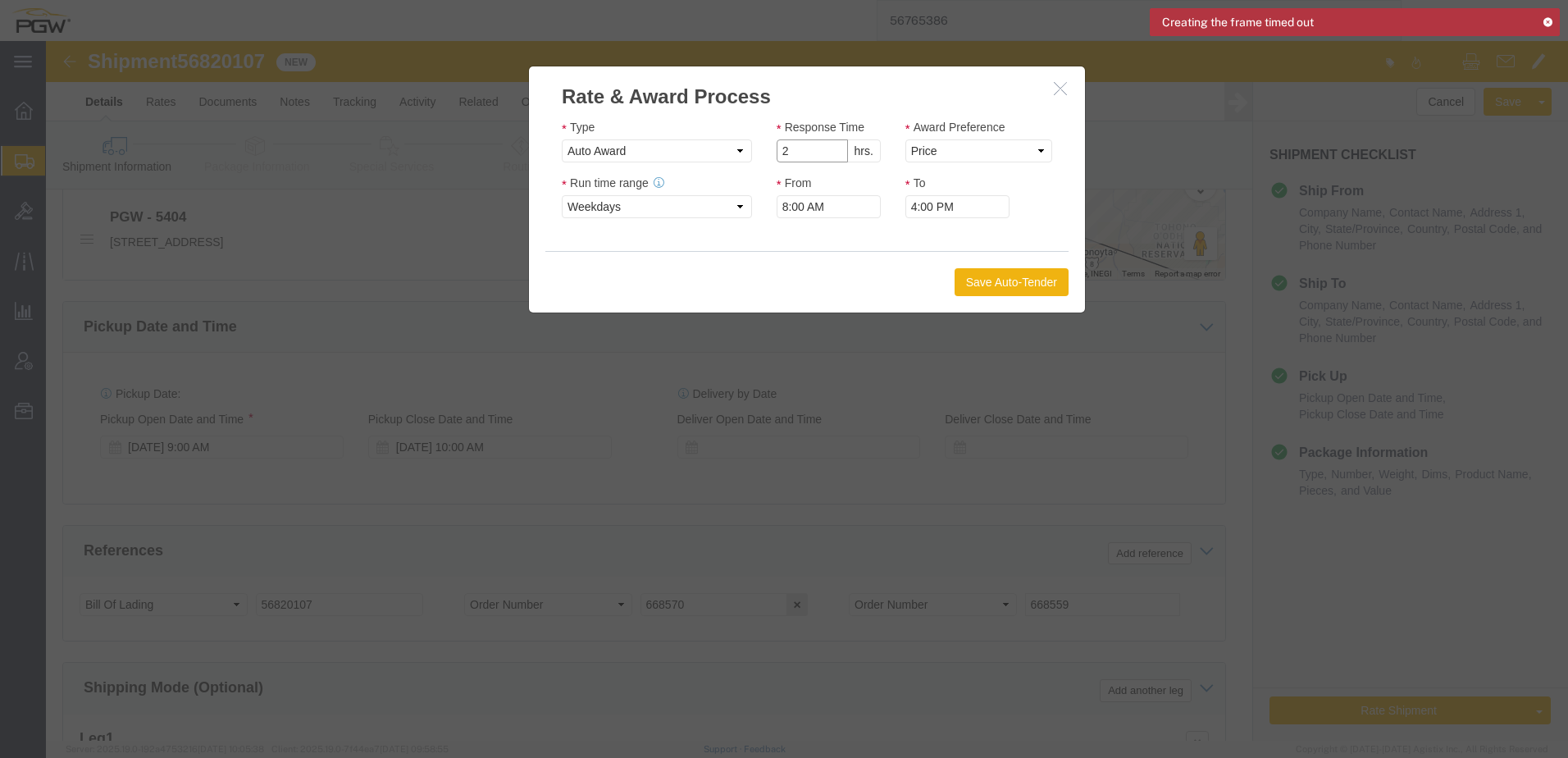
click input "2"
drag, startPoint x: 786, startPoint y: 111, endPoint x: 803, endPoint y: 111, distance: 17.0
type input "1"
click input "1"
click select "Price Carrier Rank"
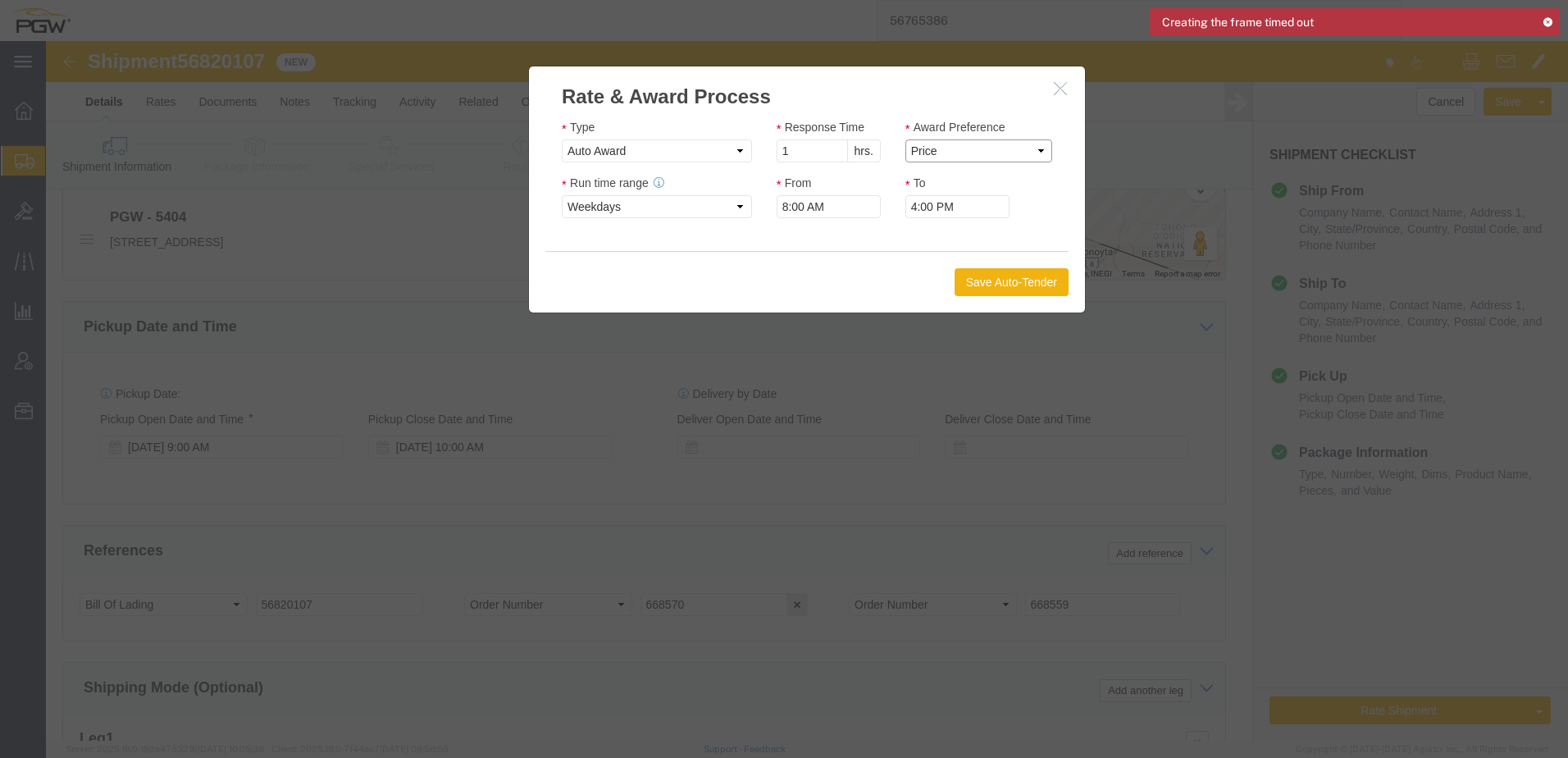
select select "LANE_RANK"
click select "Price Carrier Rank"
click button "Save Auto-Tender"
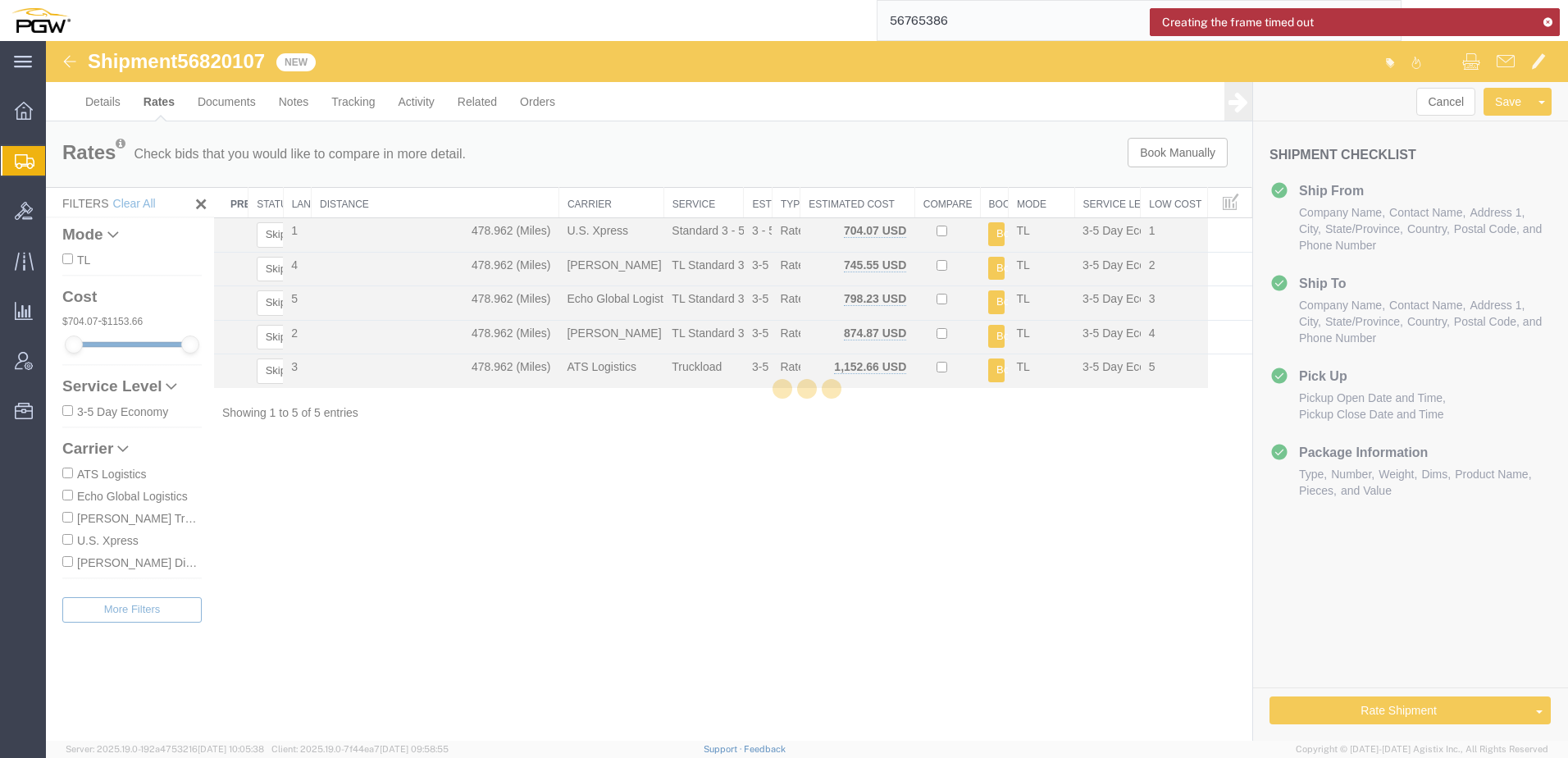
scroll to position [0, 0]
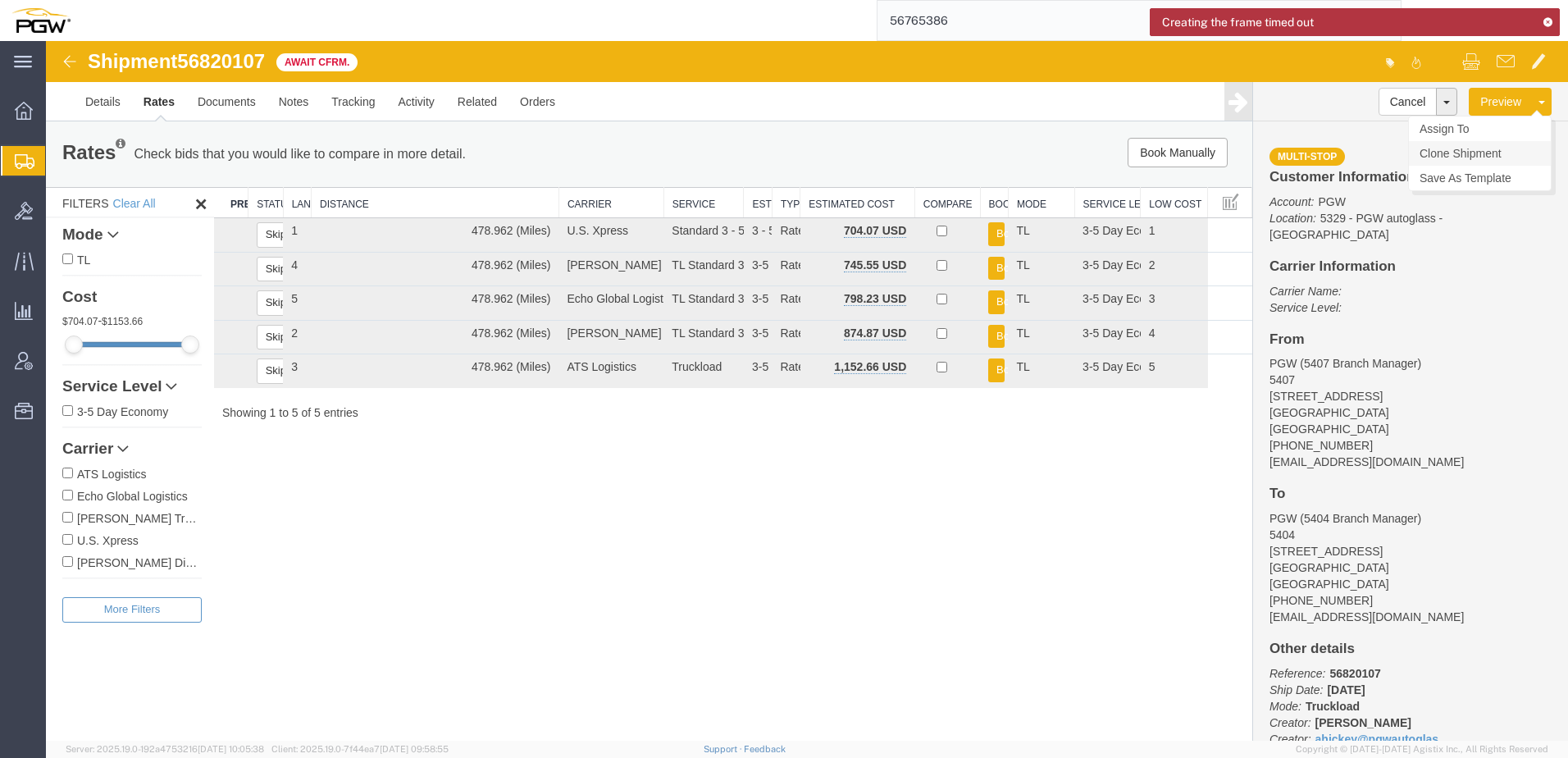
click at [1468, 149] on link "Clone Shipment" at bounding box center [1480, 154] width 142 height 25
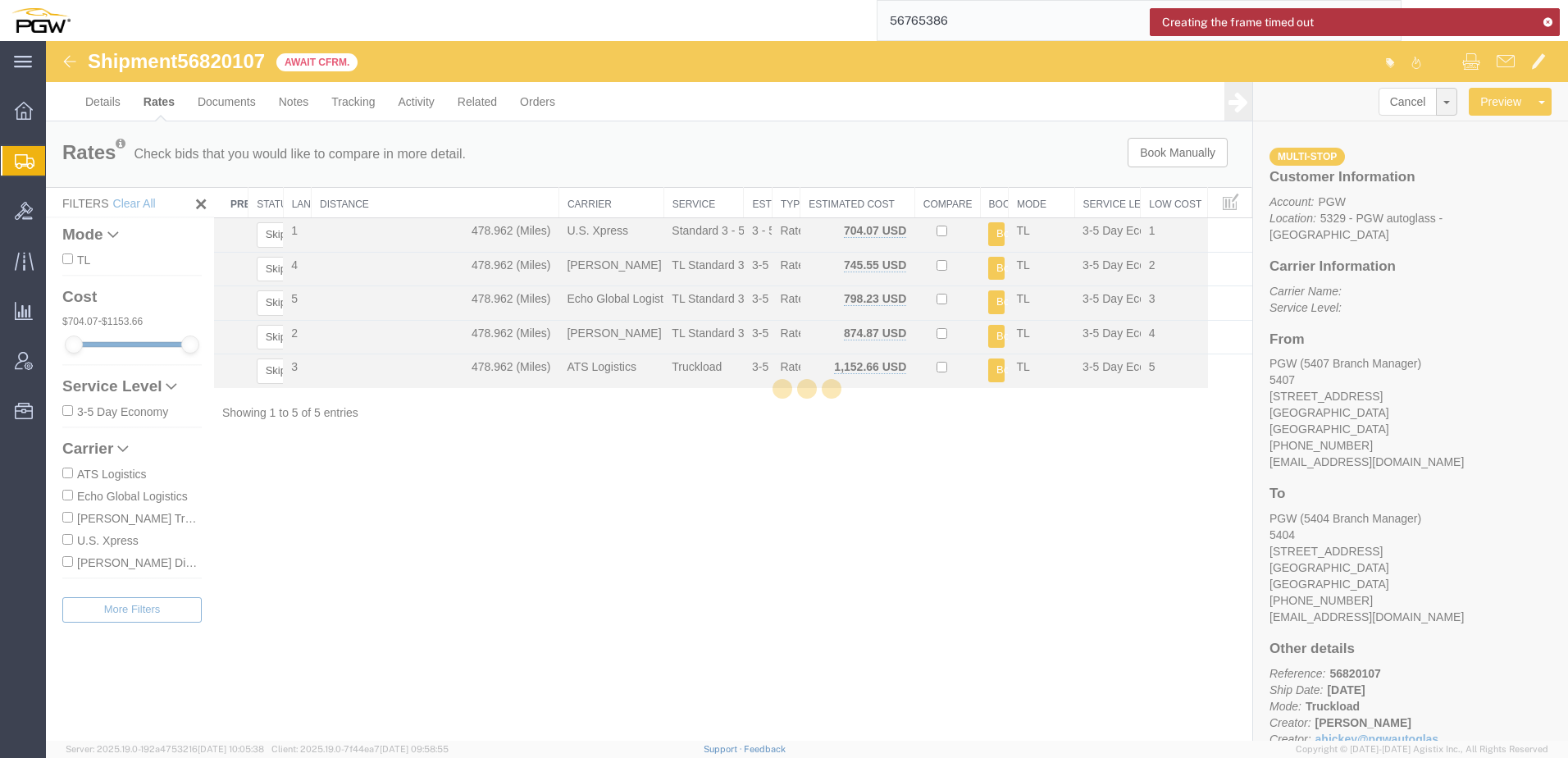
select select "62351"
select select "28261"
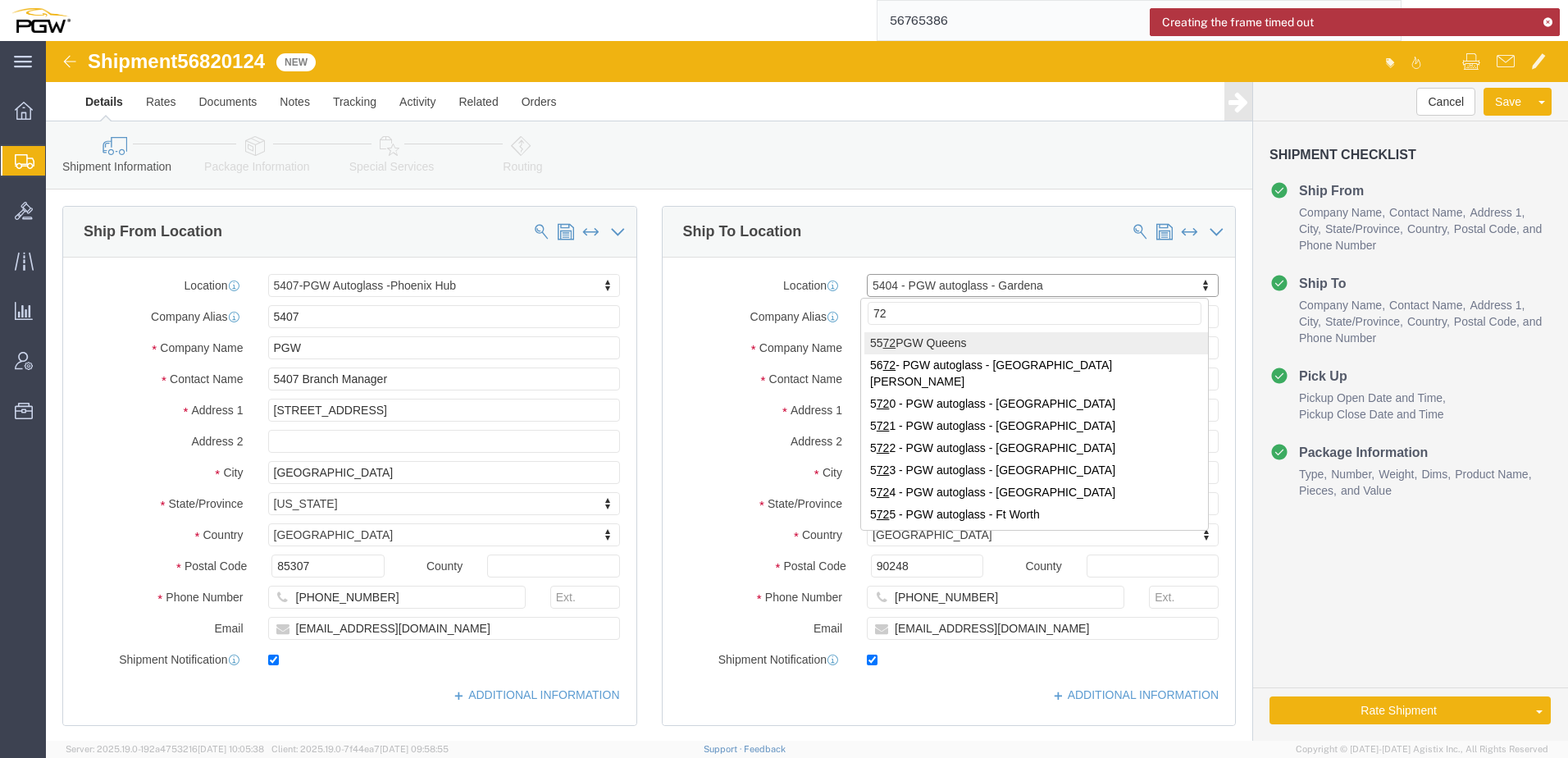
type input "724"
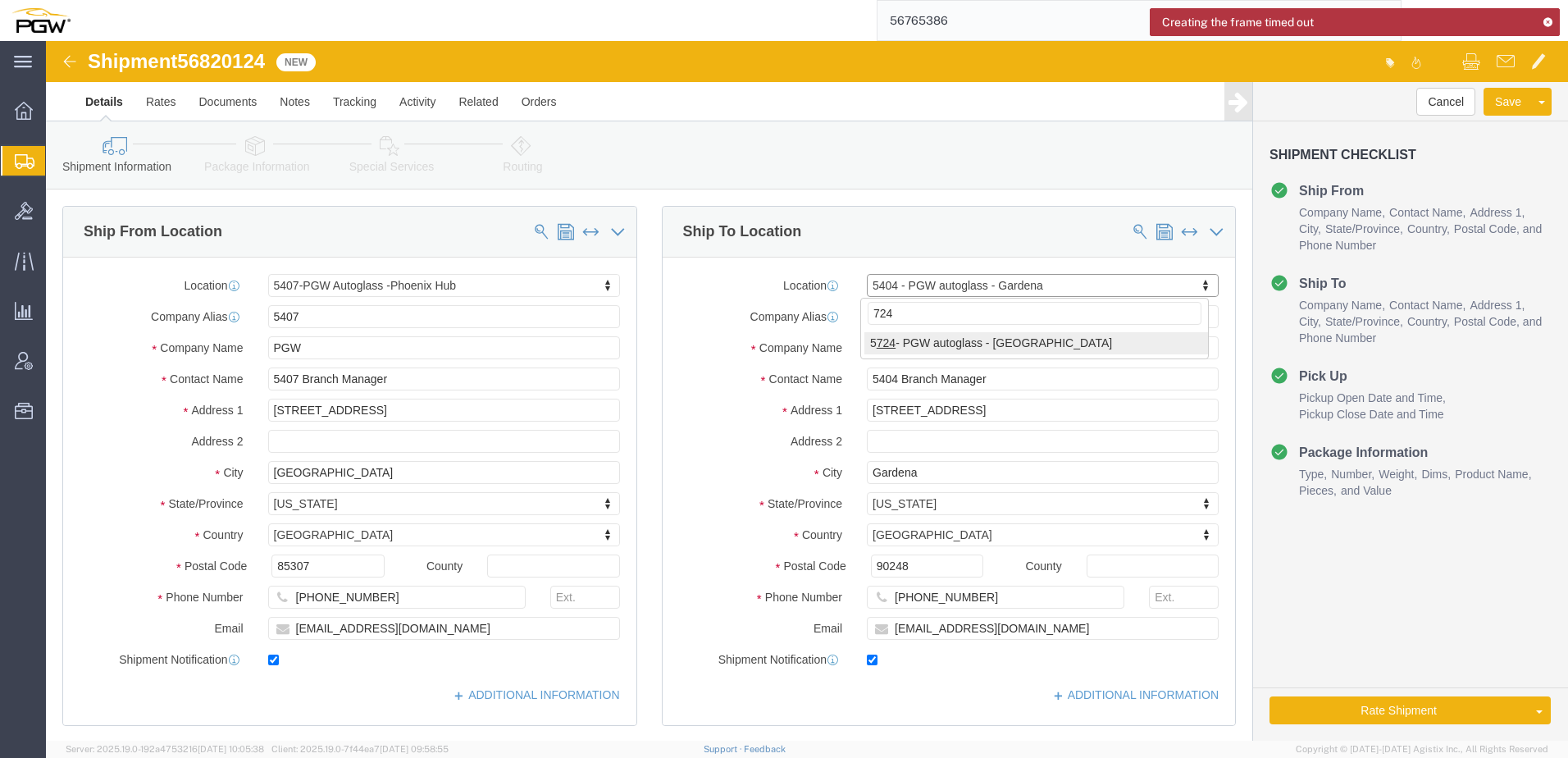
select select "28485"
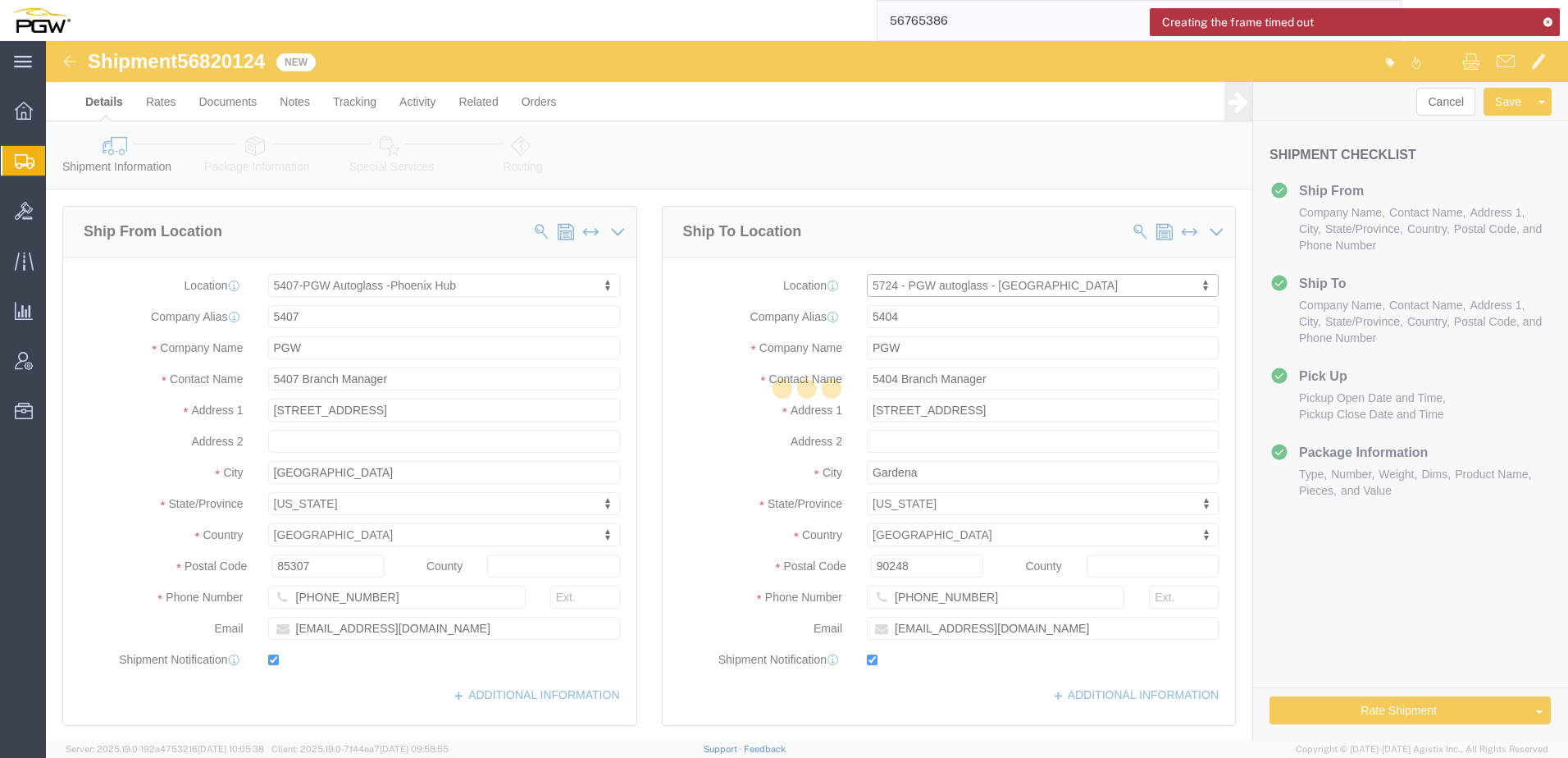
type input "5724"
type input "5724 Branch Manager"
type input "4284 Transport St. #3"
type input "Ventura"
type input "93003"
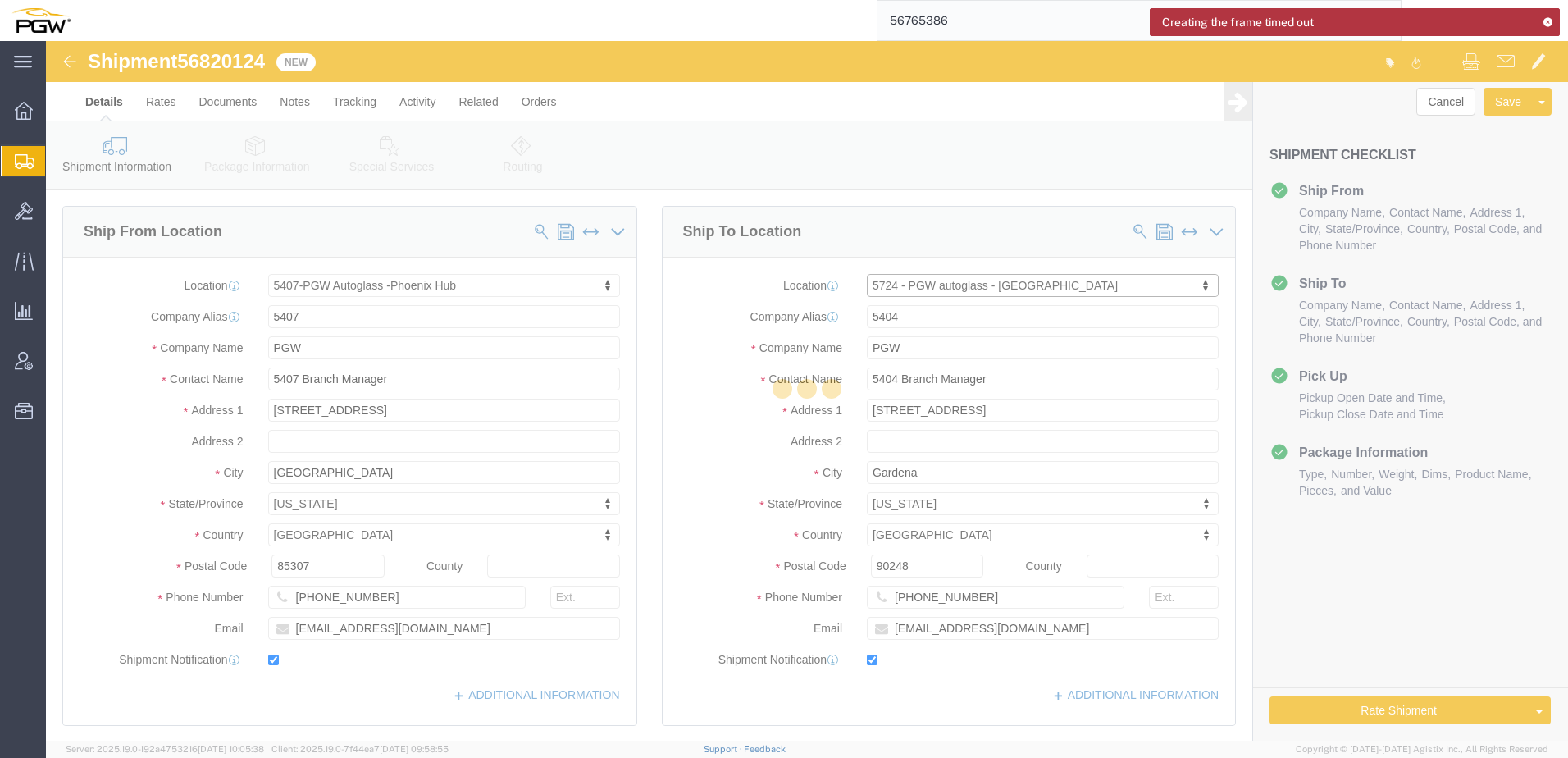
type input "805-650-8984"
type input "lkqsp_o_pm_5724@pgwag.com"
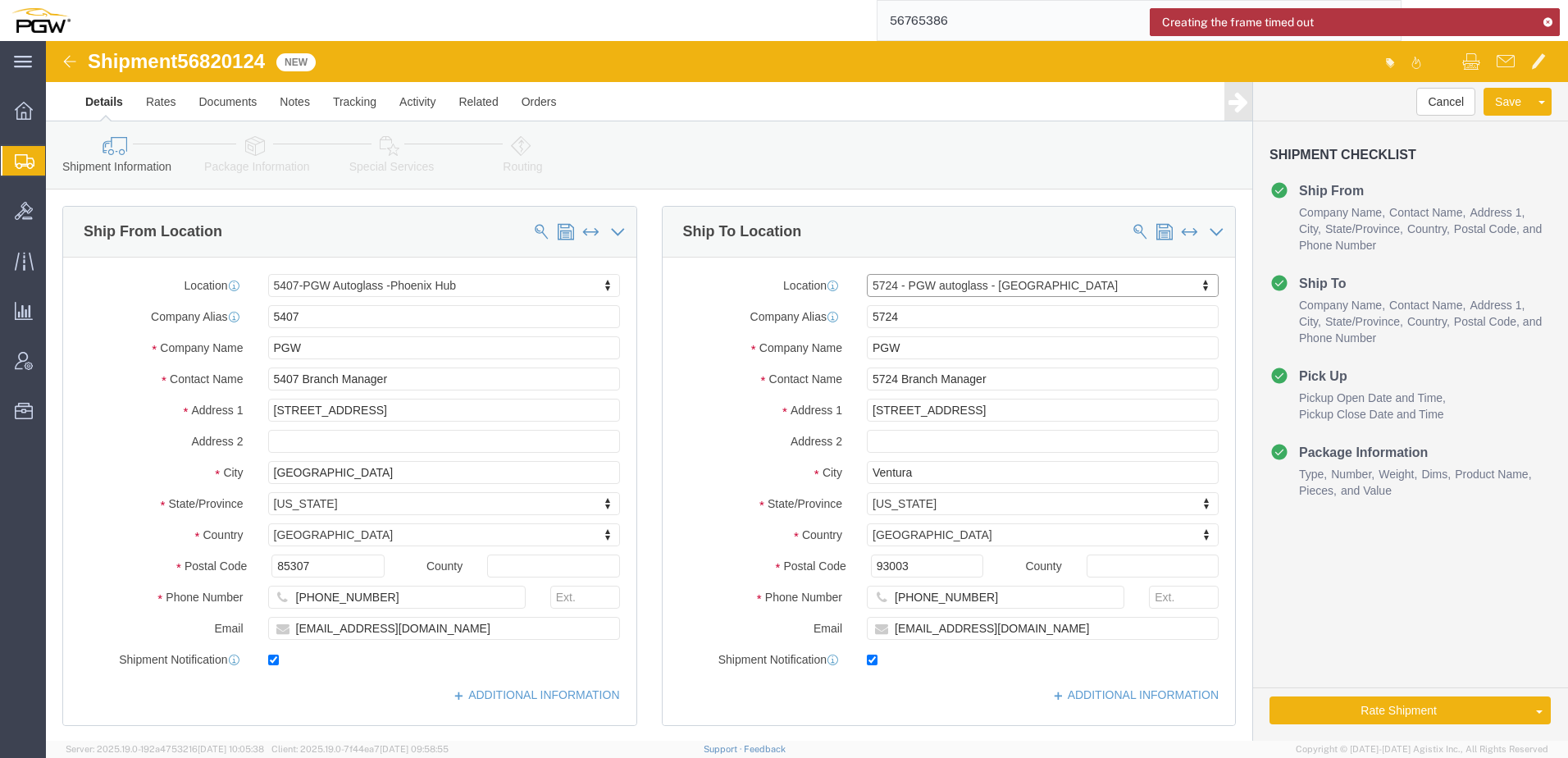
select select "CA"
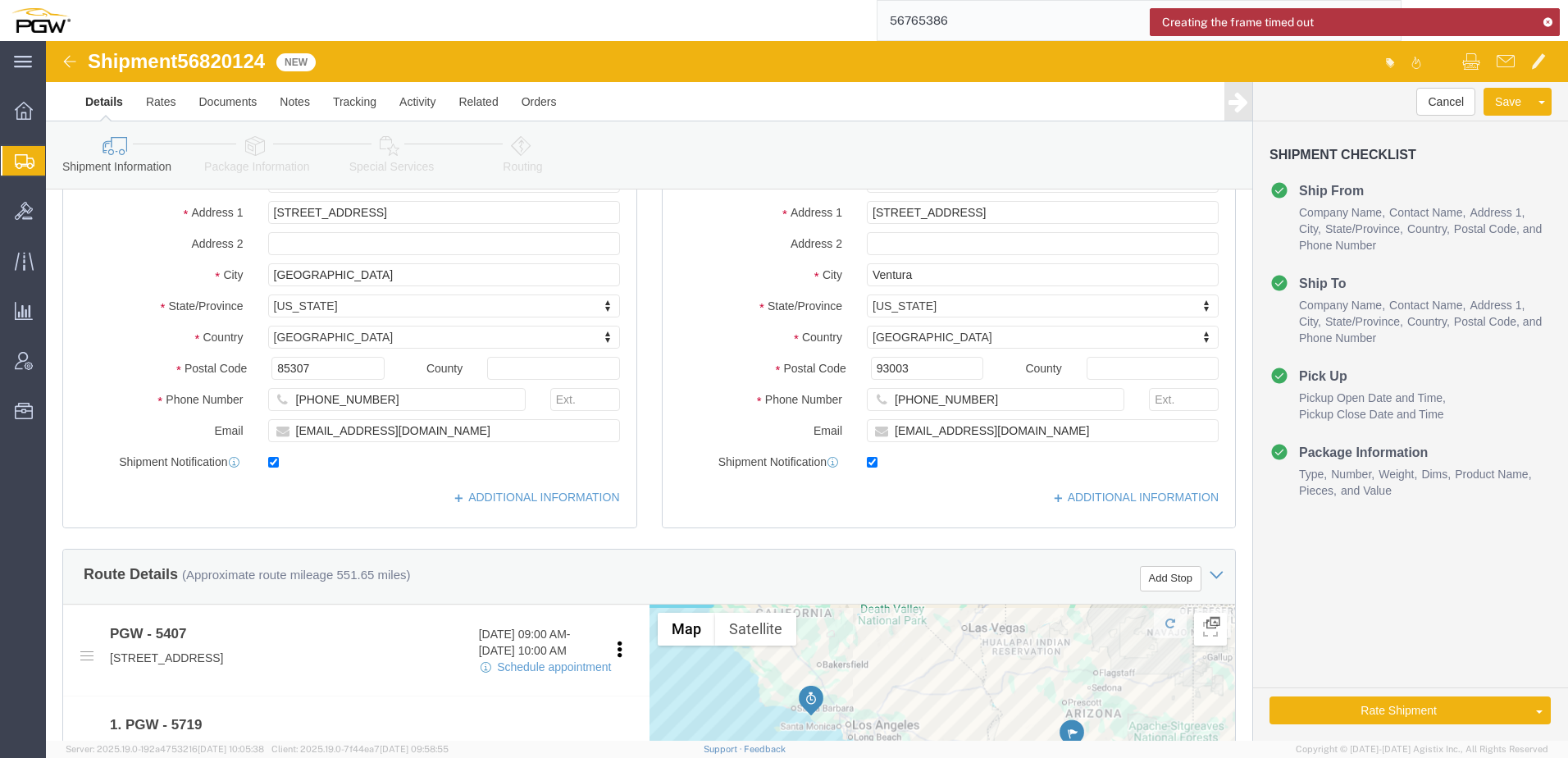
scroll to position [411, 0]
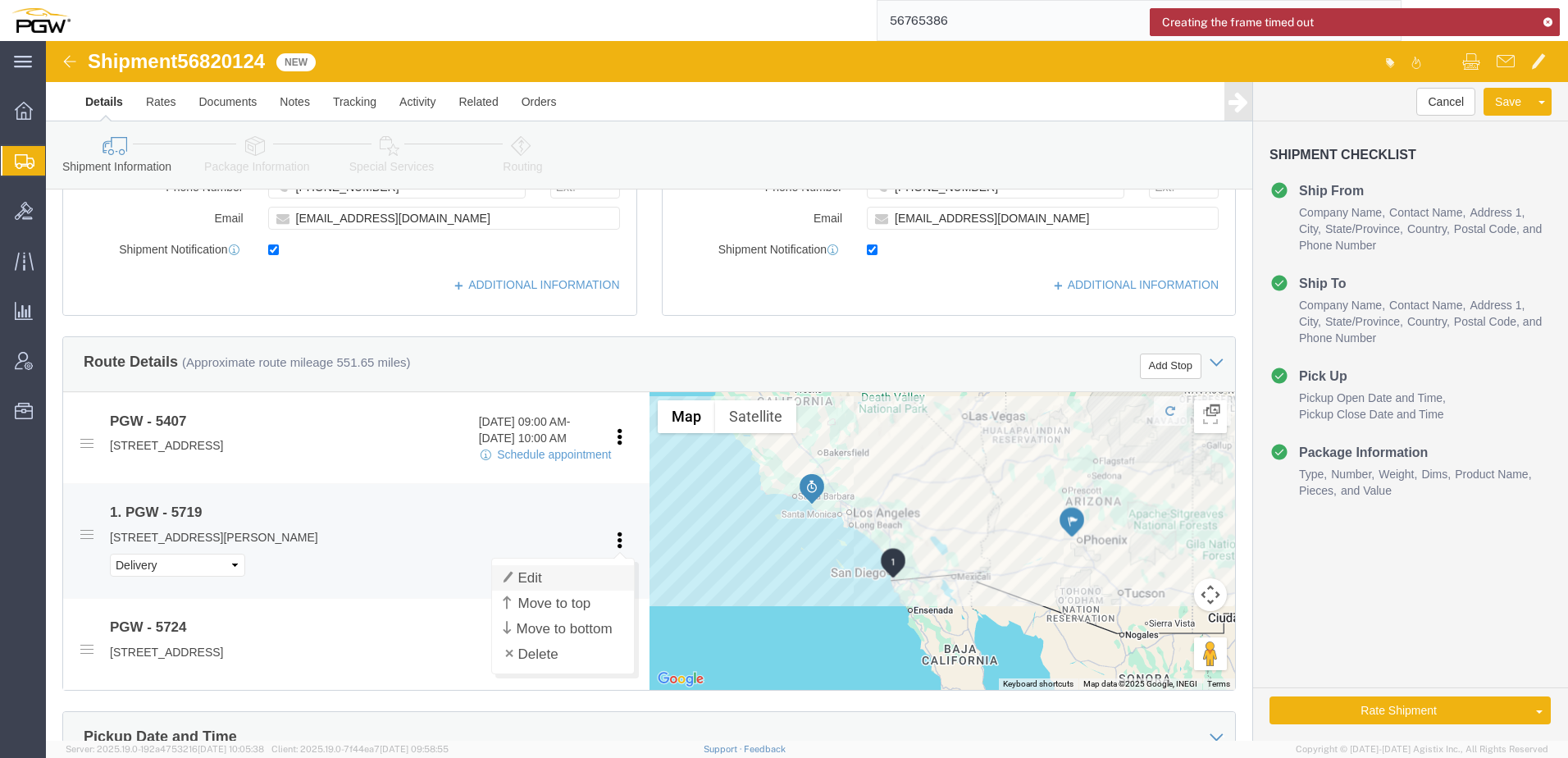
click link "Edit"
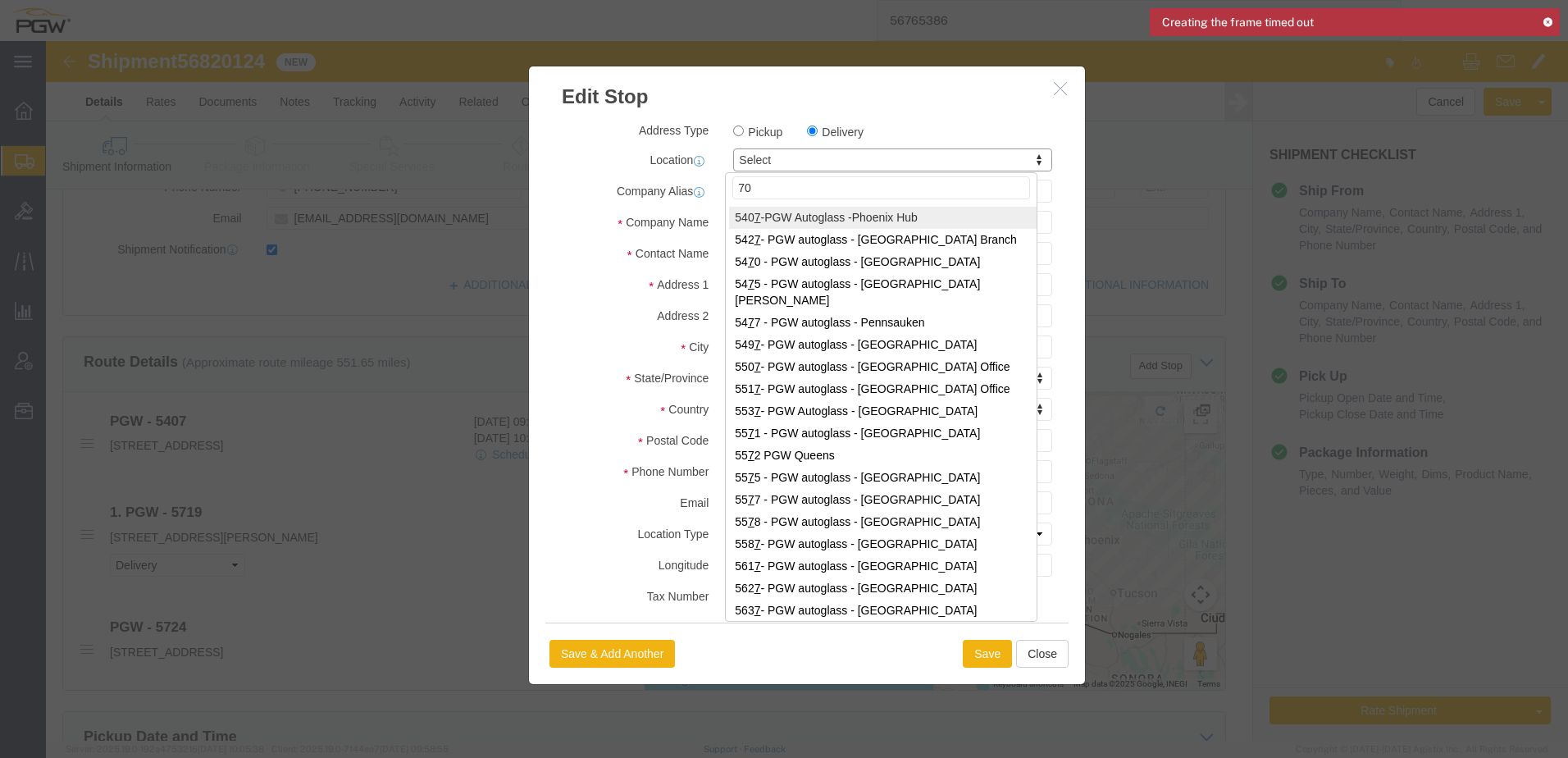
type input "704"
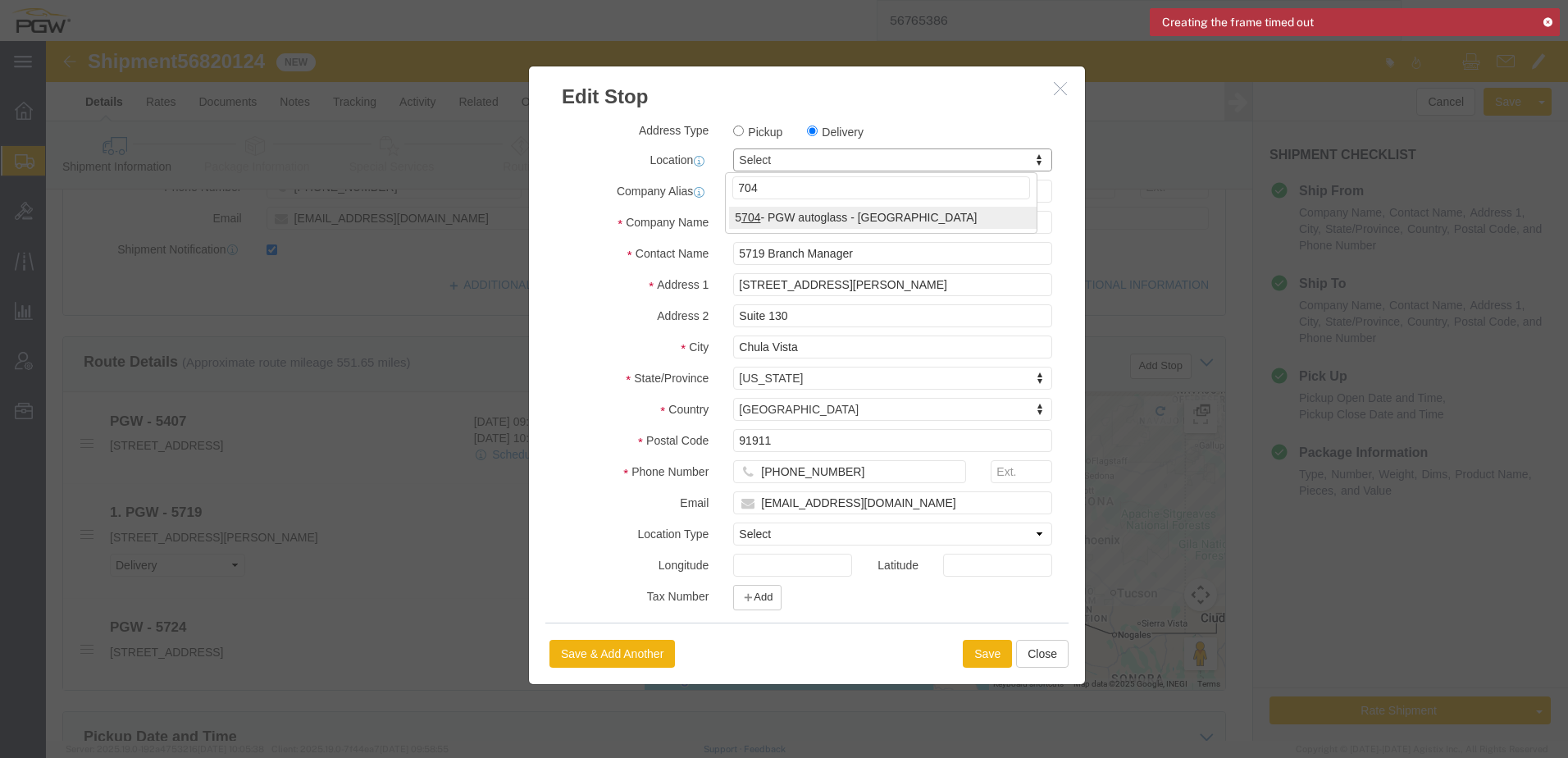
select select "28459"
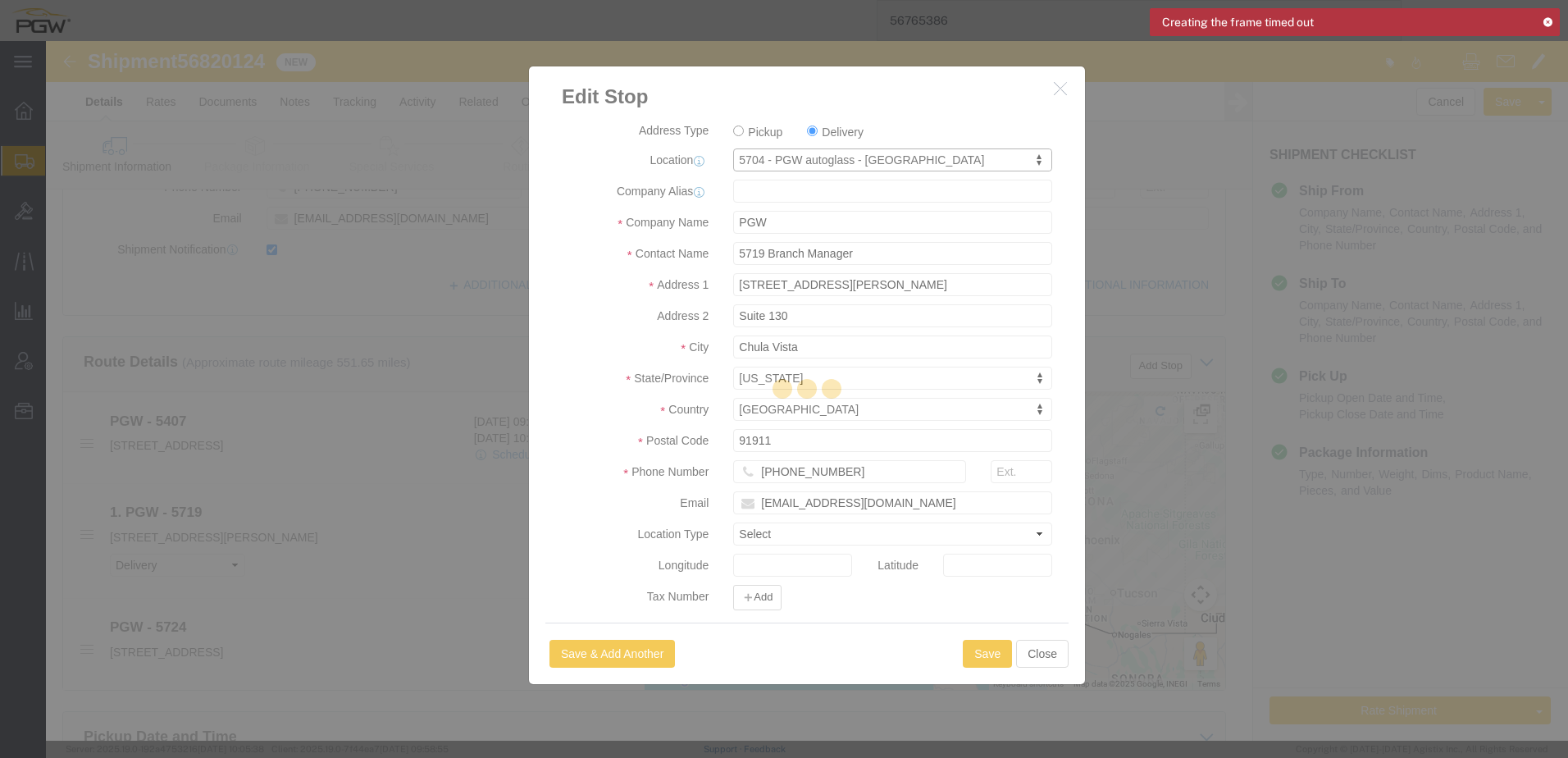
type input "5704"
type input "5704 Branch Manager"
type input "710 Palmyrita Ave."
type input "Ste B"
type input "Riverside"
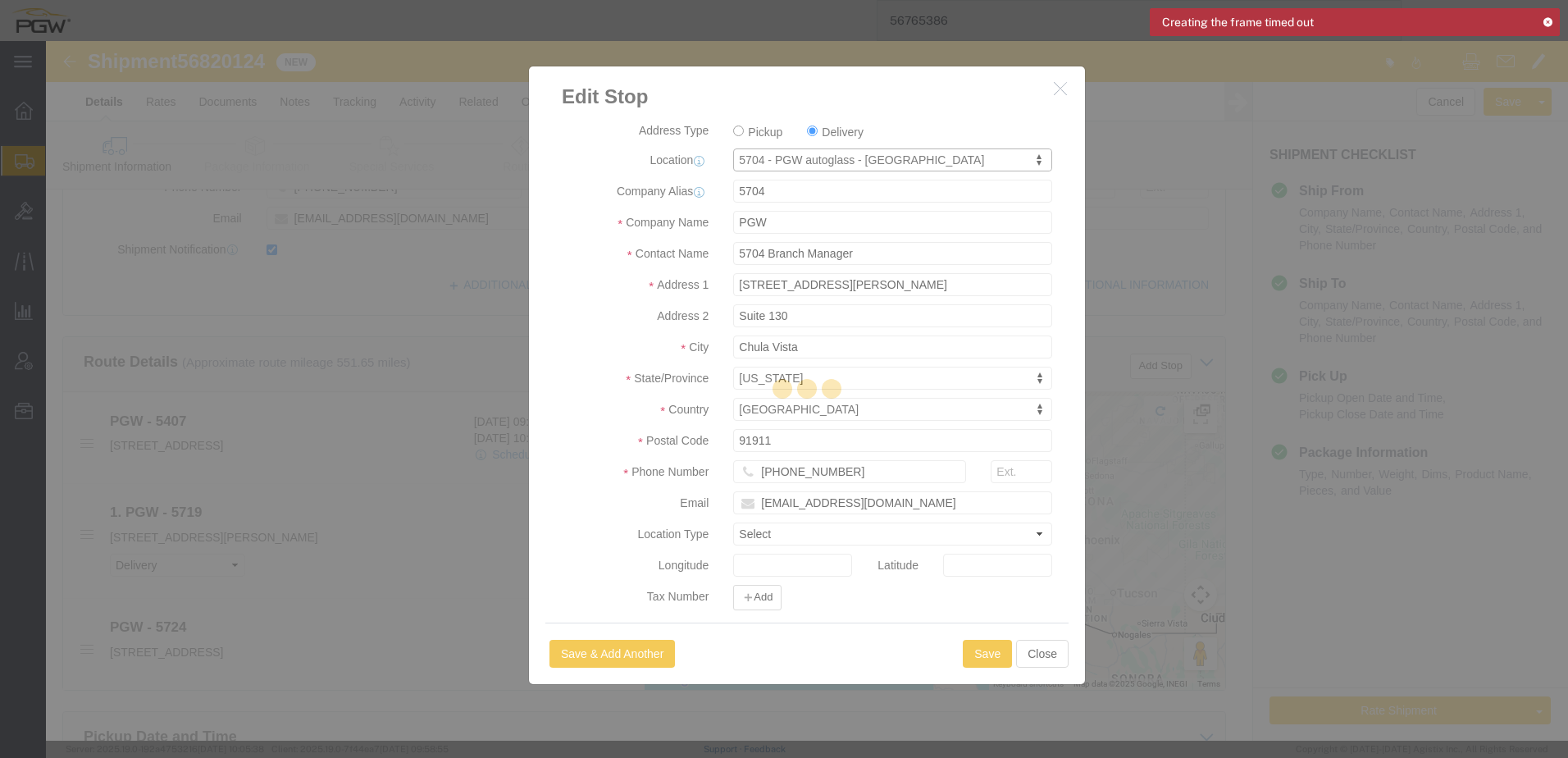
type input "92501"
type input "951-787-1896"
type input "lkqsp_o_pm_5704@pgwag.com"
select select "CA"
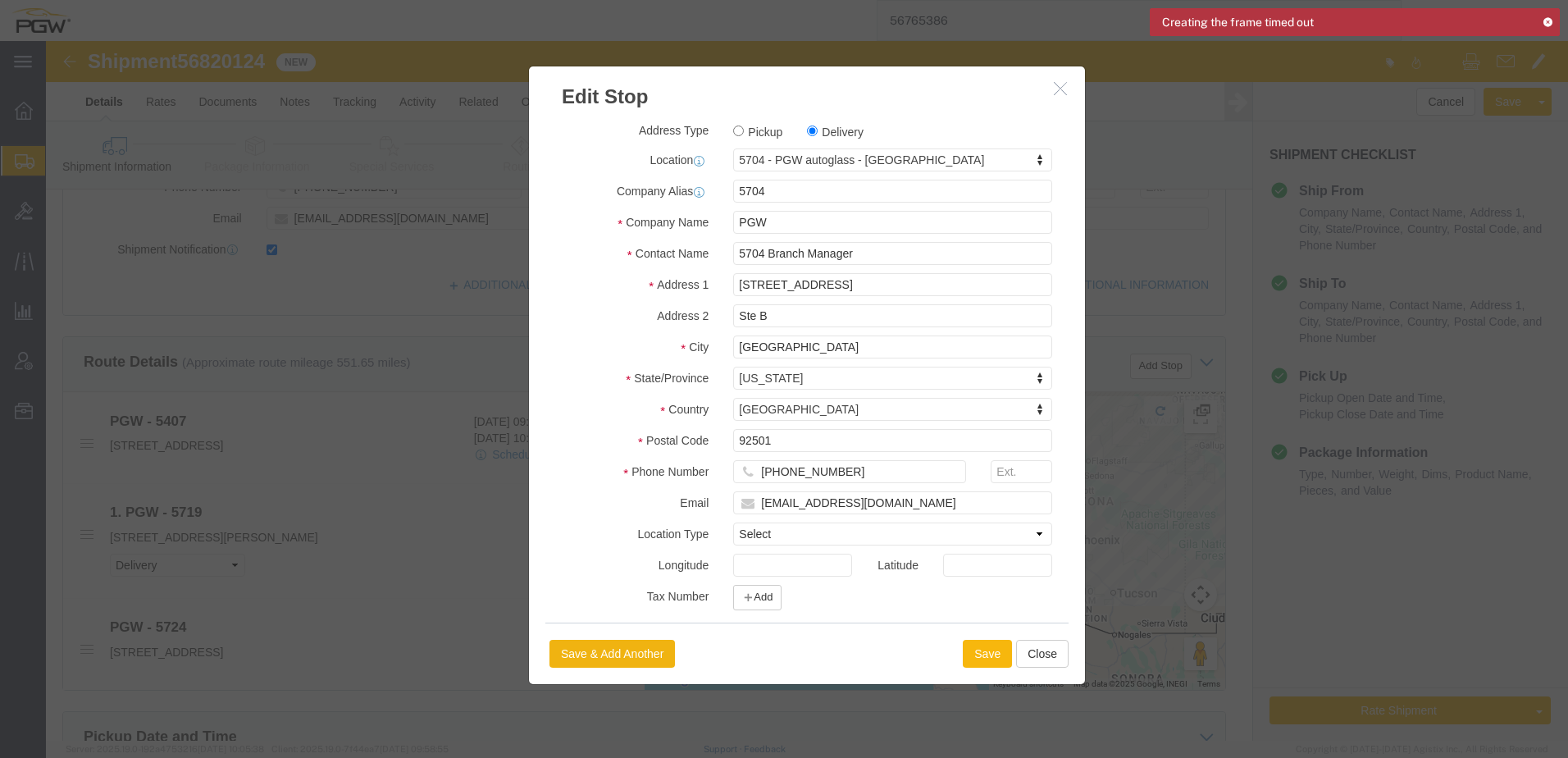
click button "Save"
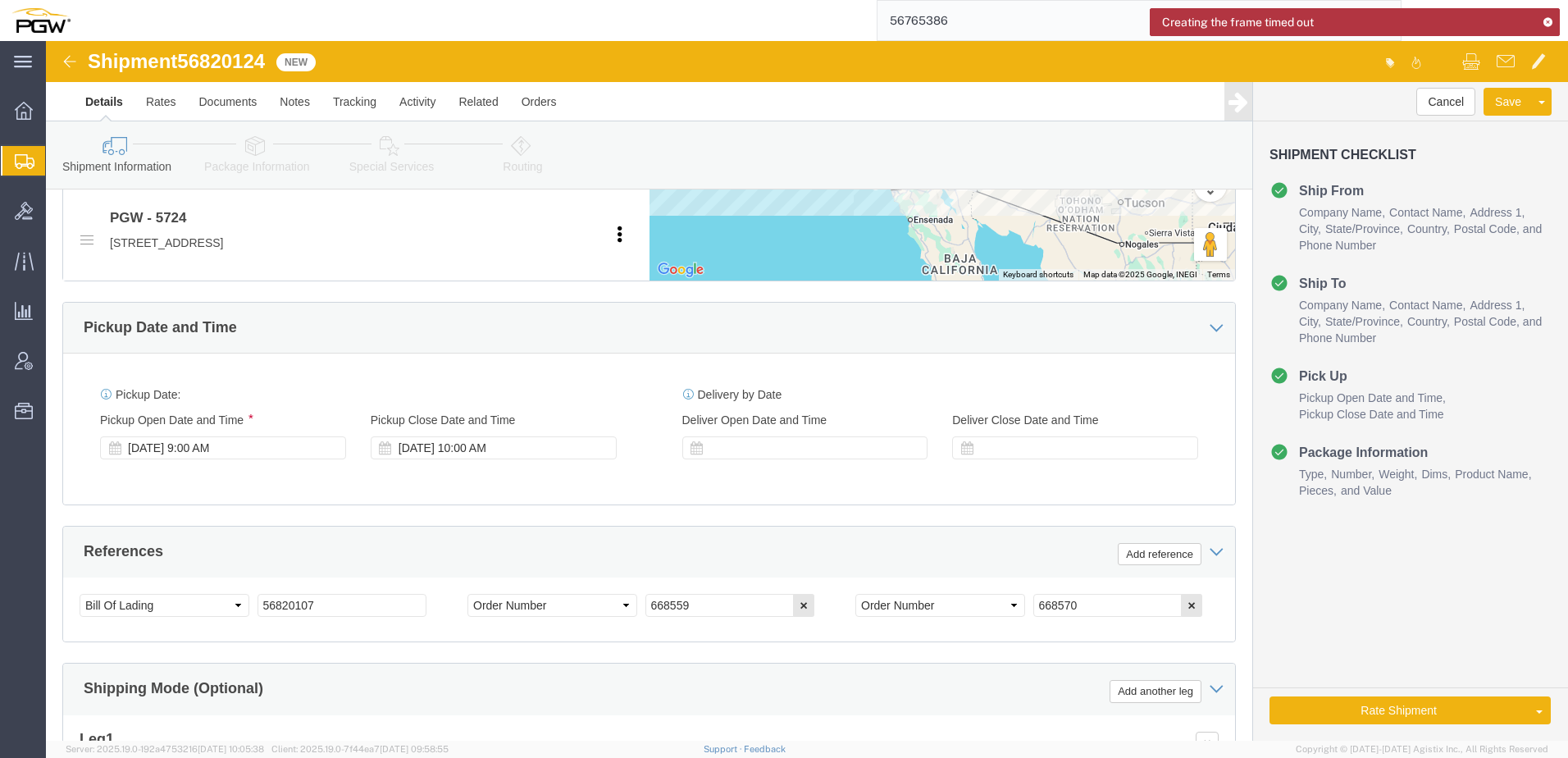
scroll to position [820, 0]
click div "[DATE] 9:00 AM"
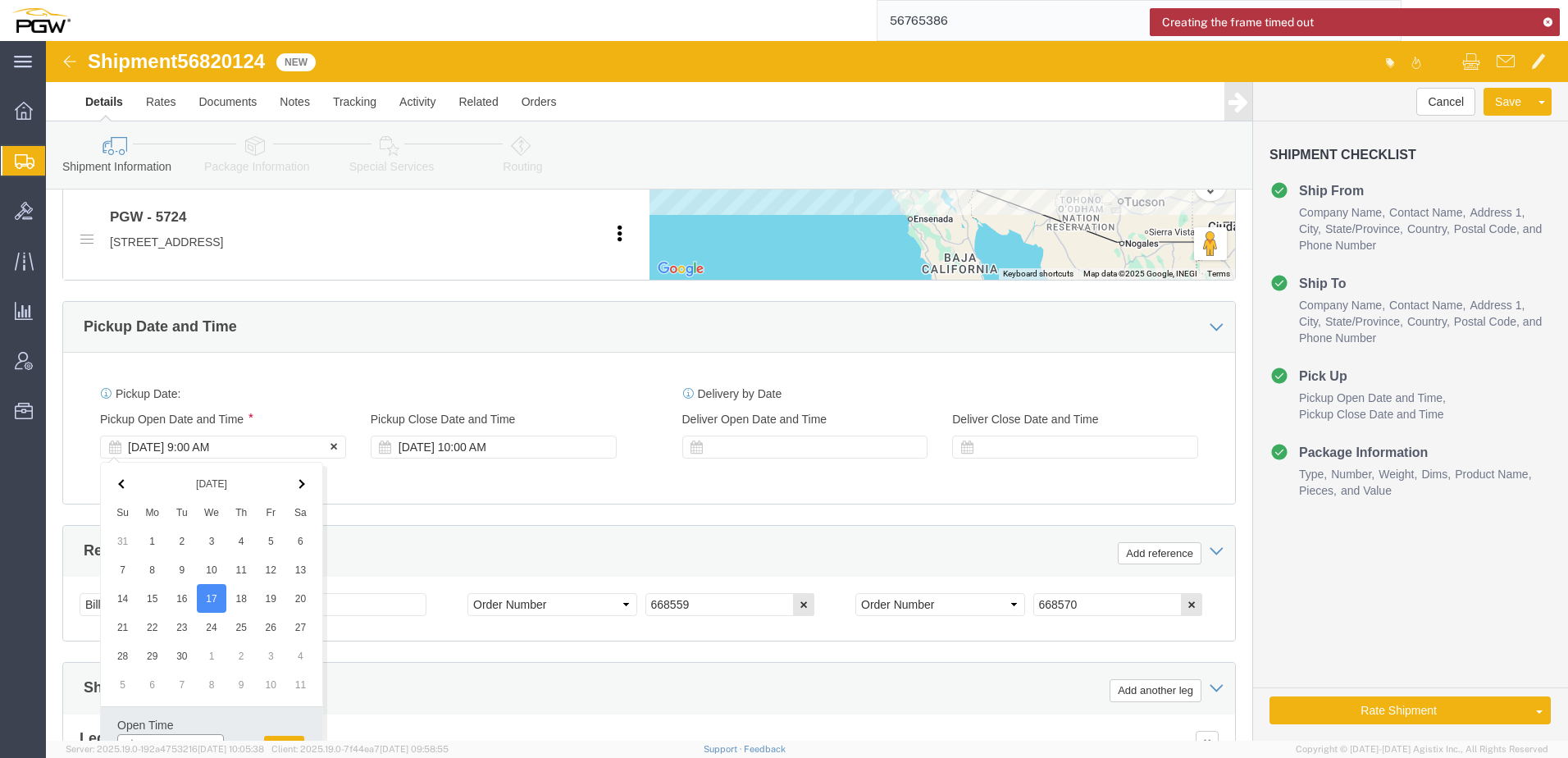
scroll to position [837, 0]
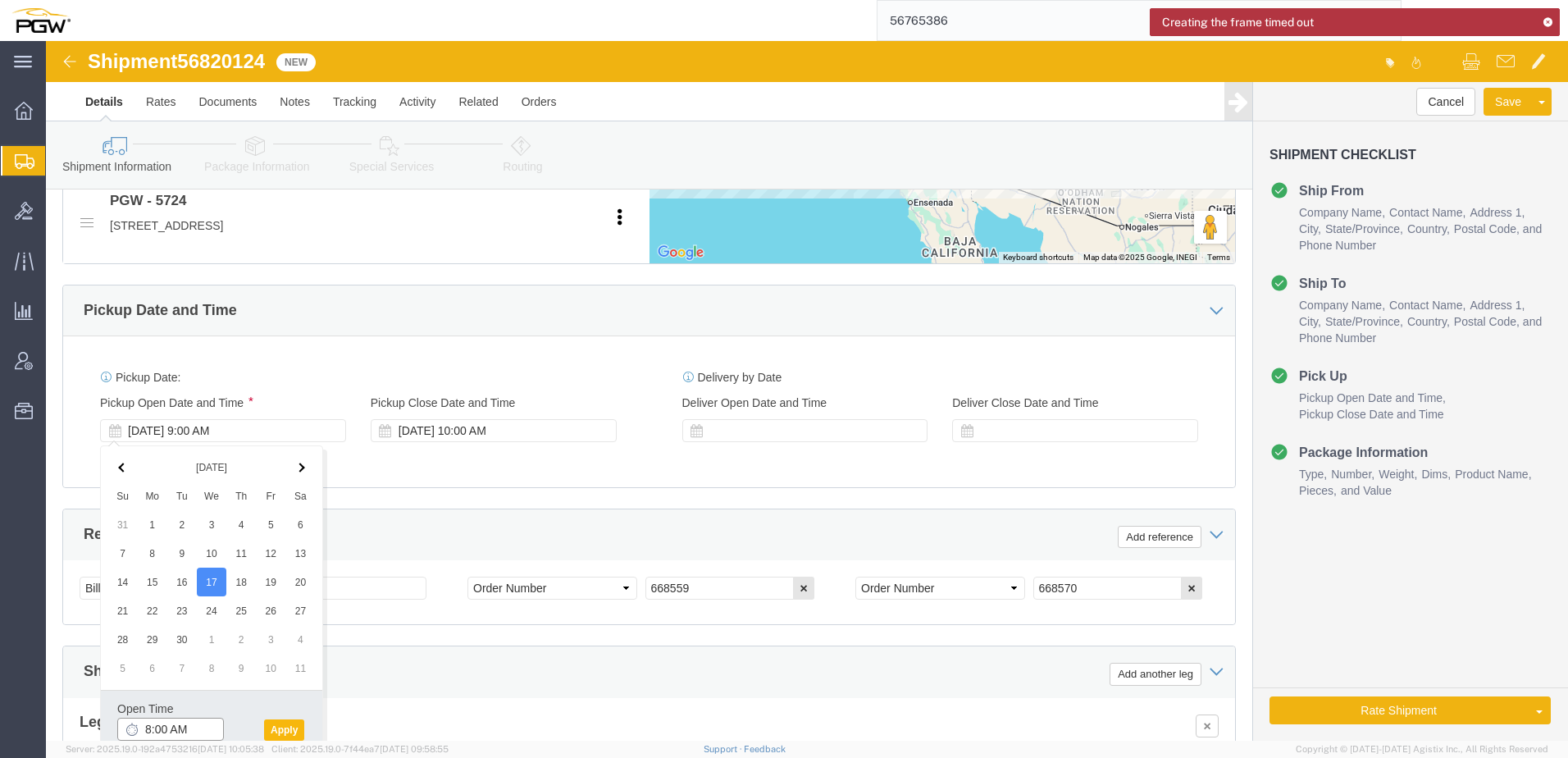
type input "8:00 AM"
click button "Apply"
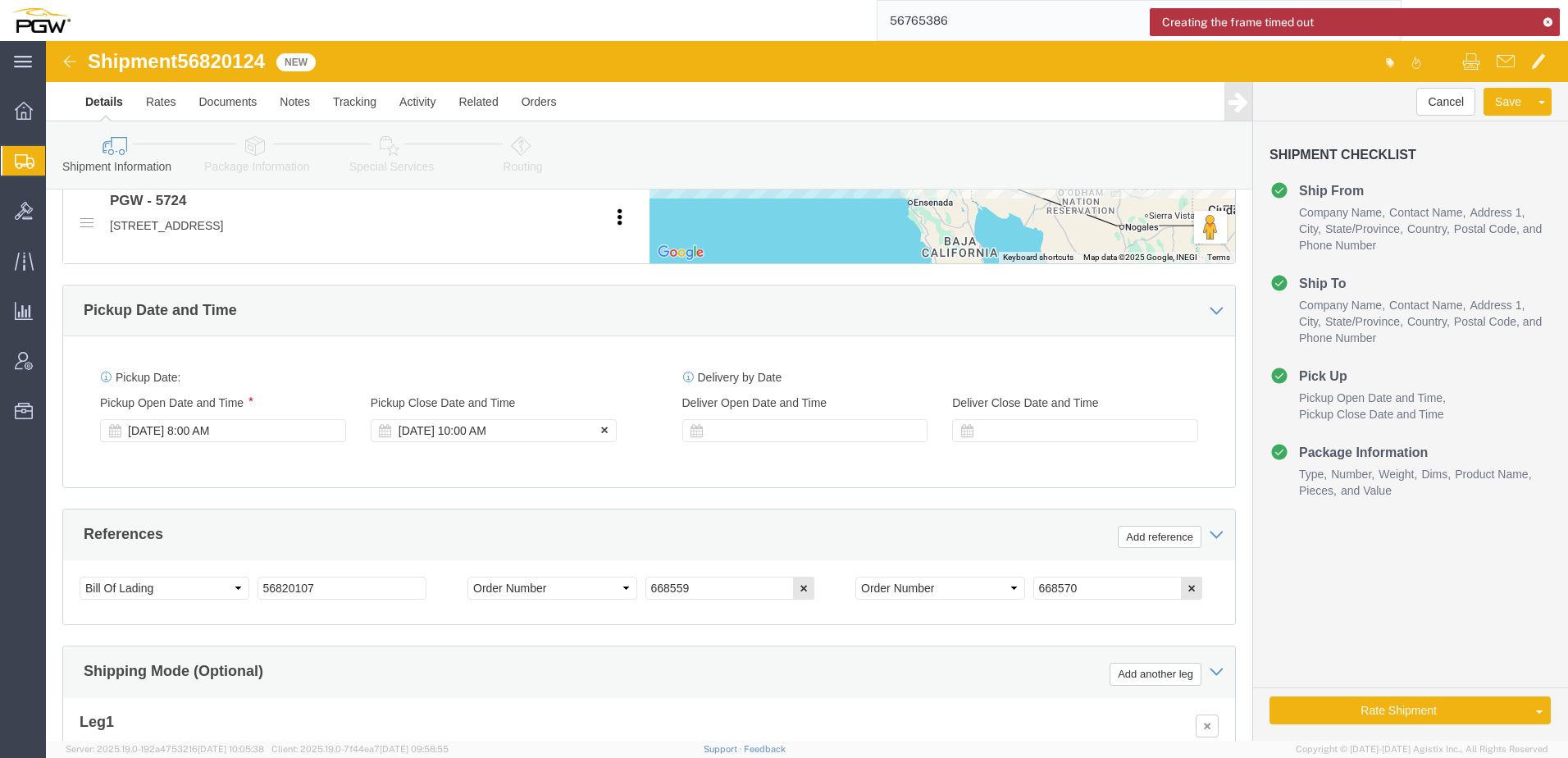
click div "[DATE] 10:00 AM"
type input "9:00 AM"
click button "Apply"
drag, startPoint x: 138, startPoint y: 20, endPoint x: 228, endPoint y: 19, distance: 90.0
click div "Shipment 56820124 New"
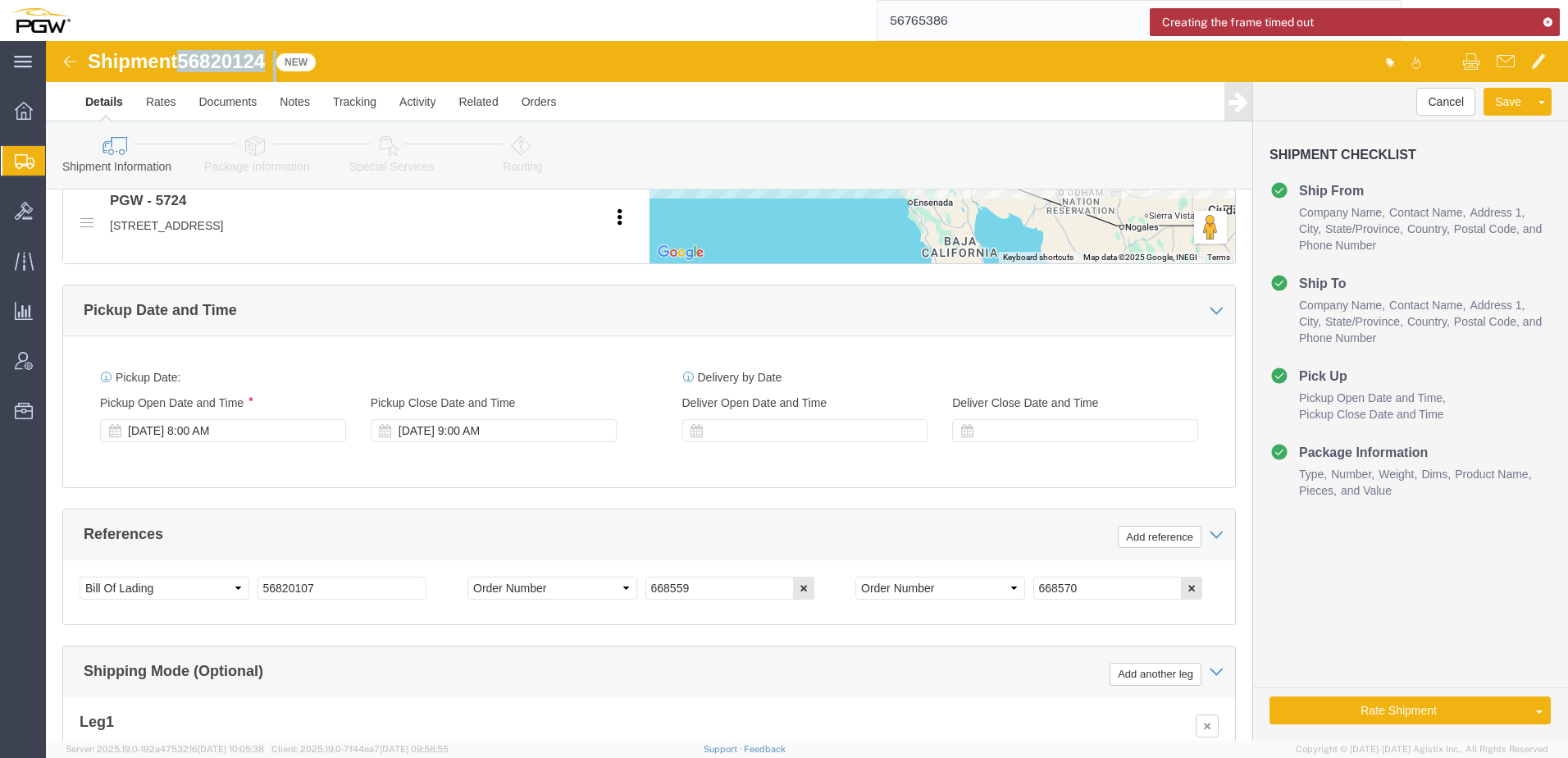
copy div "56820124"
drag, startPoint x: 279, startPoint y: 552, endPoint x: -142, endPoint y: 535, distance: 421.3
click html "Shipment 56820124 New Details Rates Documents Notes Tracking Activity Related O…"
paste input "24"
drag, startPoint x: 283, startPoint y: 537, endPoint x: -148, endPoint y: 534, distance: 431.0
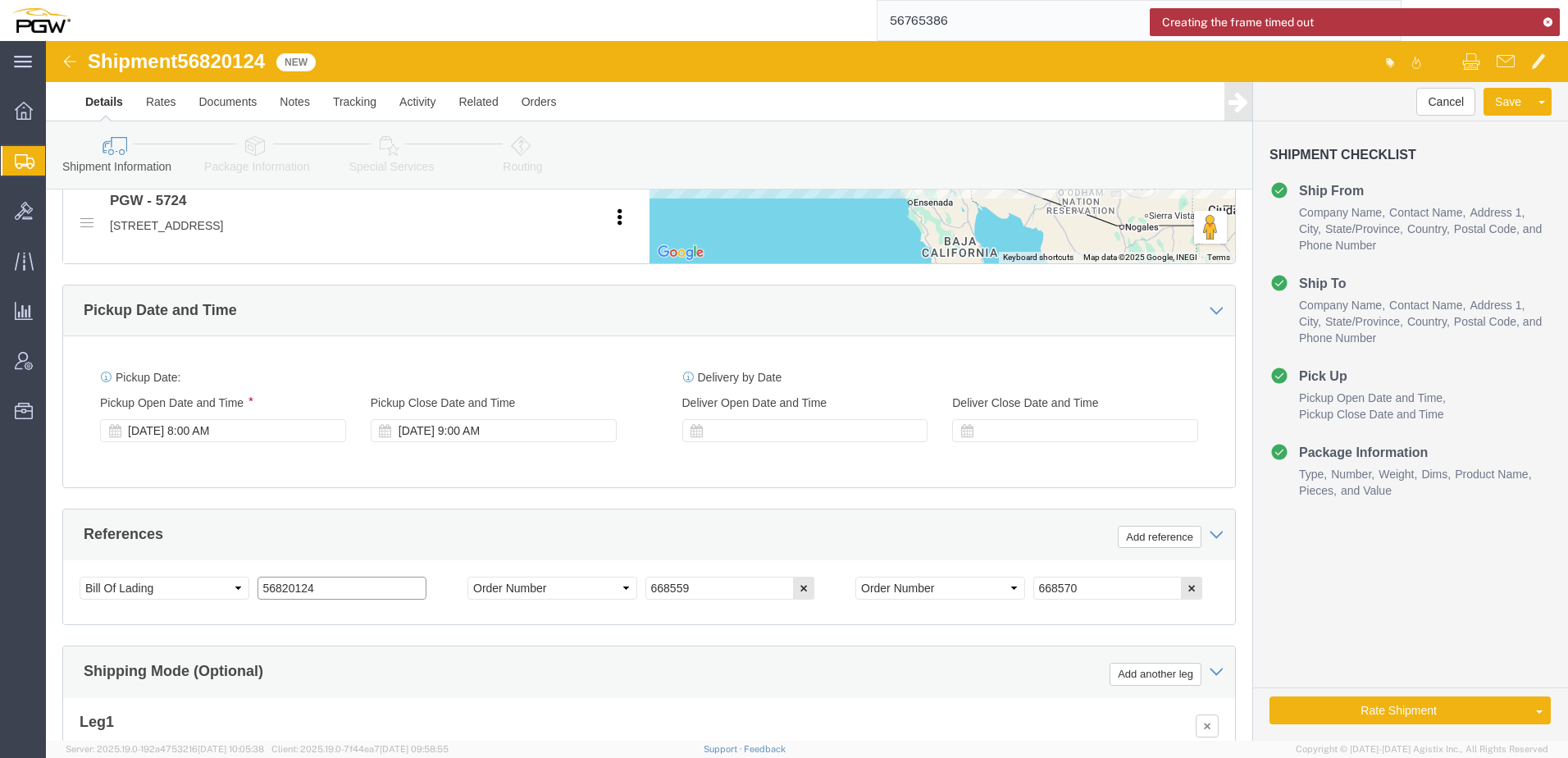
click html "Shipment 56820124 New Details Rates Documents Notes Tracking Activity Related O…"
type input "56820124"
drag, startPoint x: 664, startPoint y: 552, endPoint x: -433, endPoint y: 447, distance: 1102.0
click html "Shipment 56820124 New Details Rates Documents Notes Tracking Activity Related O…"
paste input "60"
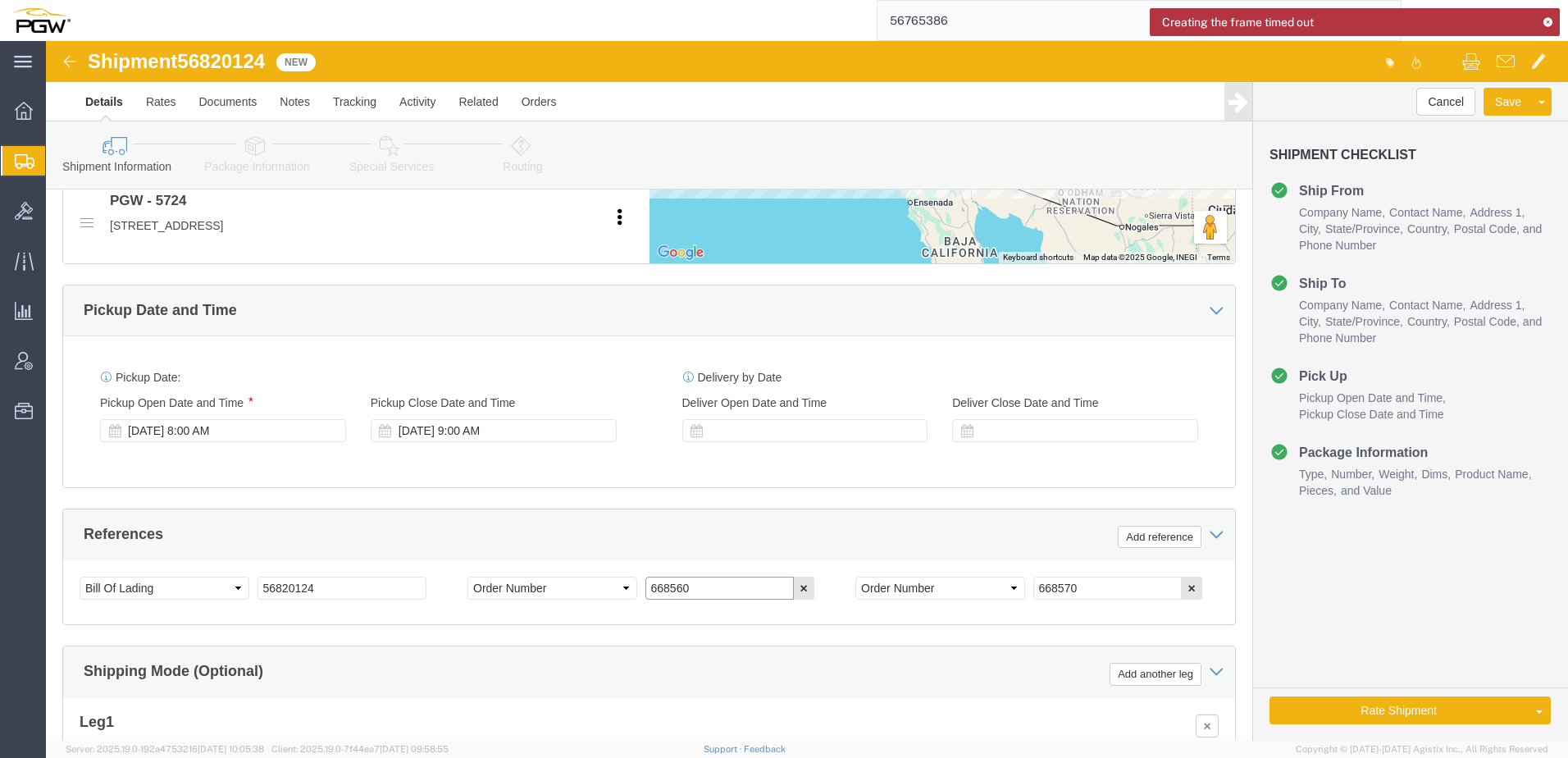
drag, startPoint x: 678, startPoint y: 546, endPoint x: -47, endPoint y: 510, distance: 725.9
click html "Shipment 56820124 New Details Rates Documents Notes Tracking Activity Related O…"
paste input "text"
type input "668560"
drag, startPoint x: 1073, startPoint y: 552, endPoint x: 208, endPoint y: 479, distance: 868.1
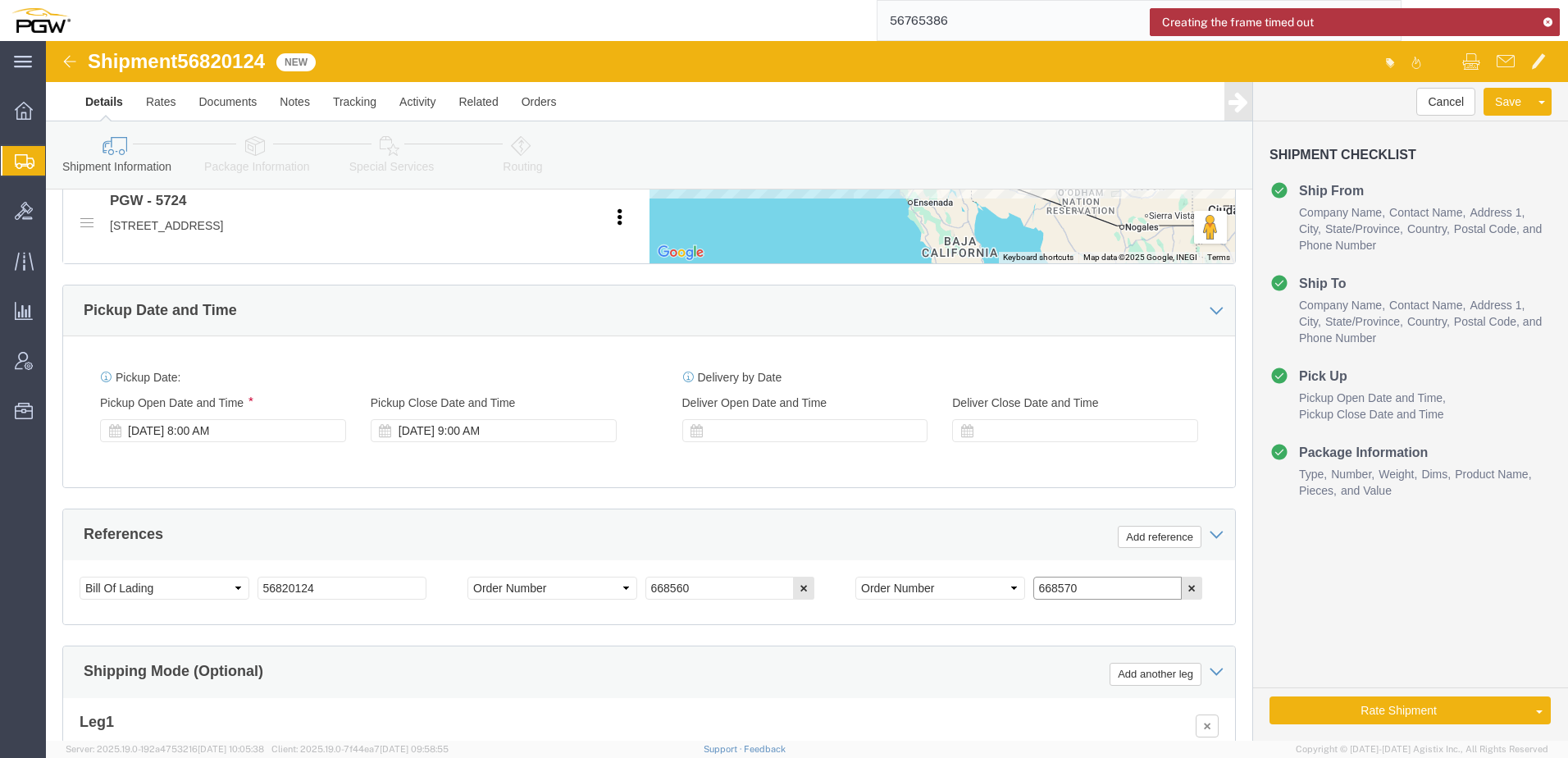
click div "References Add reference Select Account Type Activity ID Airline Appointment Nu…"
paste input "58"
type input "668558"
click link "Package Information"
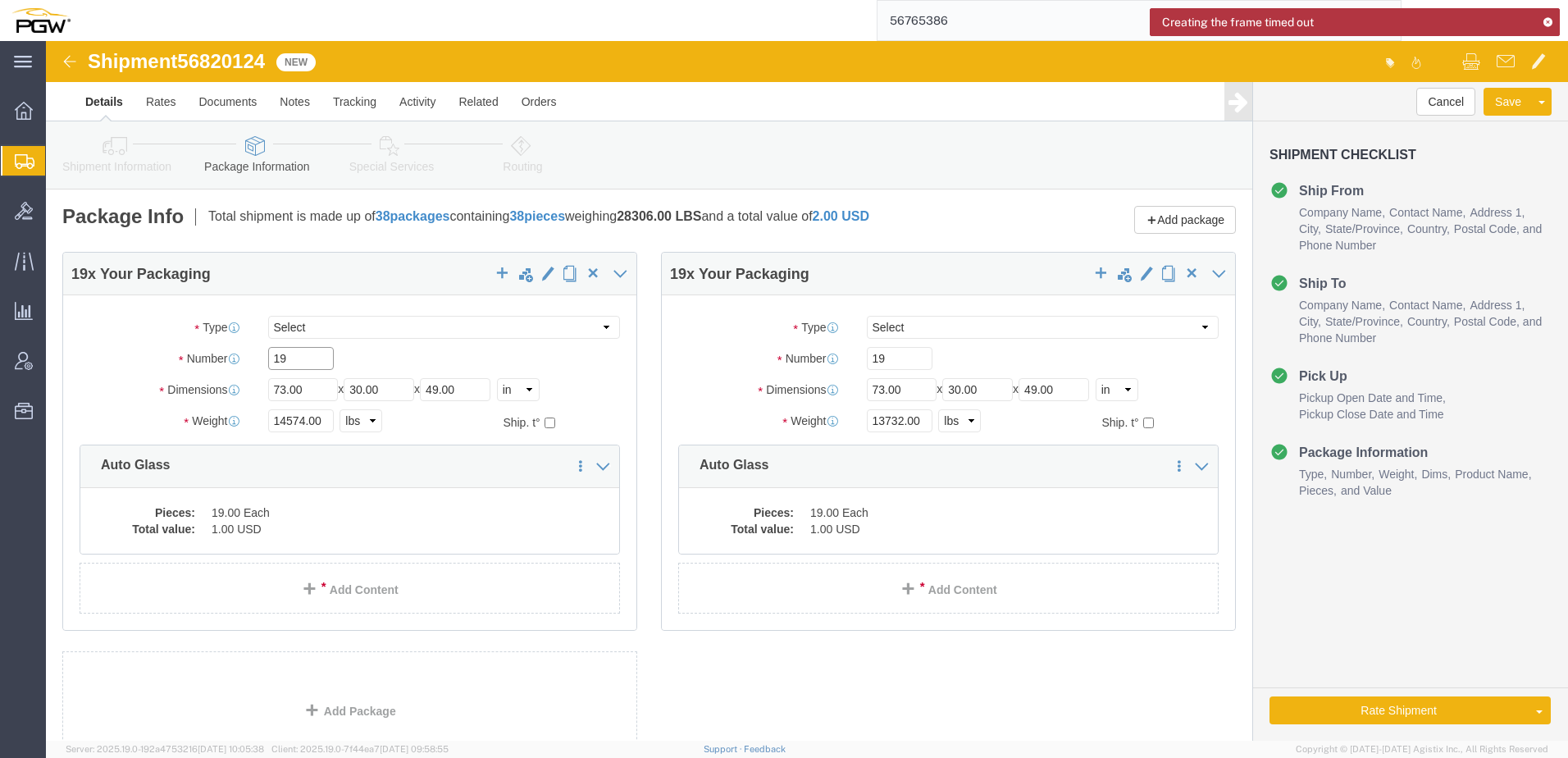
drag, startPoint x: 260, startPoint y: 316, endPoint x: -98, endPoint y: 305, distance: 358.2
click html "Shipment 56820124 New Details Rates Documents Notes Tracking Activity Related O…"
paste input "6"
type input "16"
drag, startPoint x: 256, startPoint y: 379, endPoint x: 31, endPoint y: 368, distance: 225.3
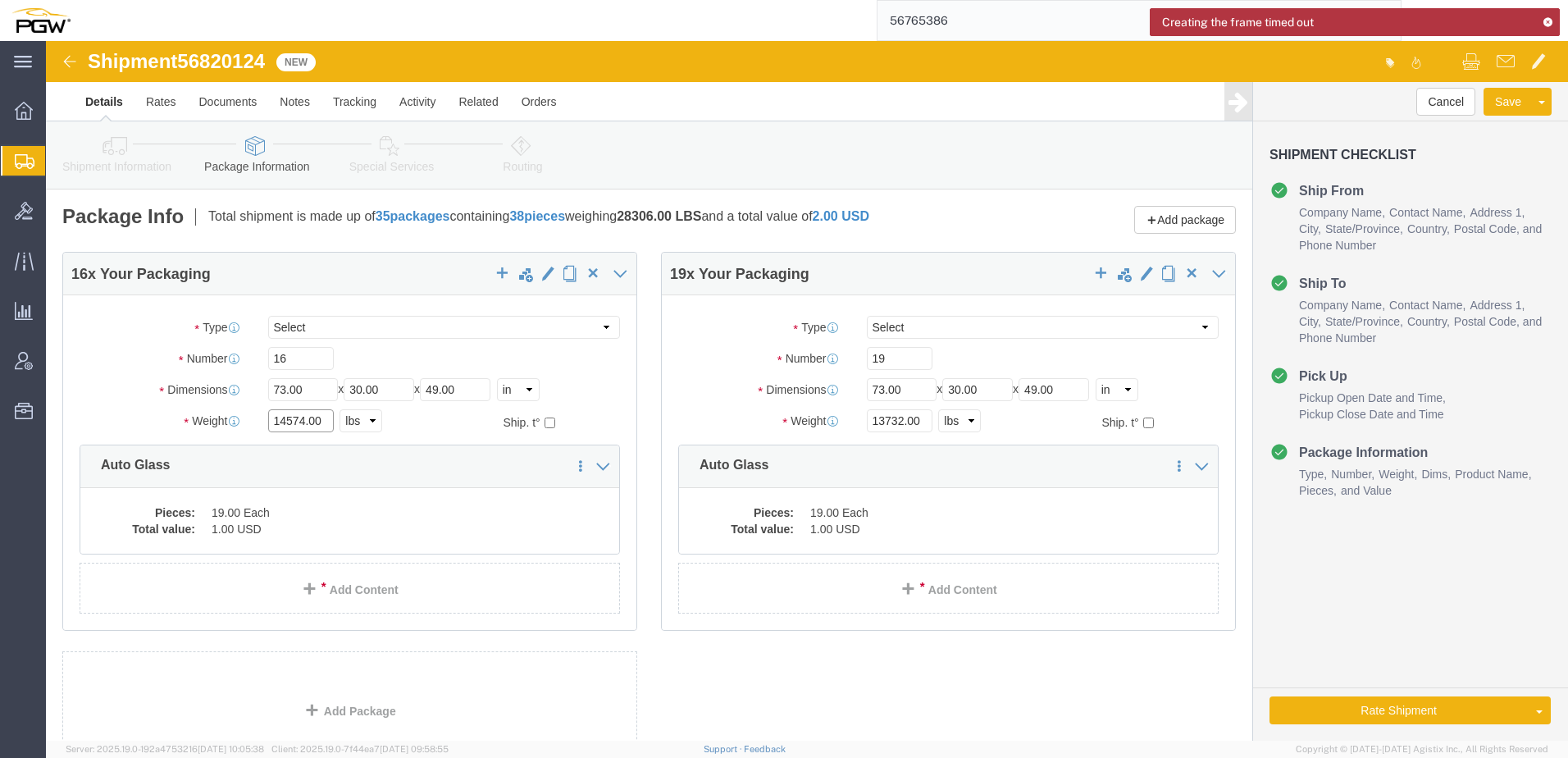
click div "Package Type Select Bale(s) Basket(s) Bolt(s) Bottle(s) Buckets Bulk Bundle(s) …"
paste input "302"
type input "13024.00"
click div "Pieces: 19.00 Each Total value: 1.00 USD"
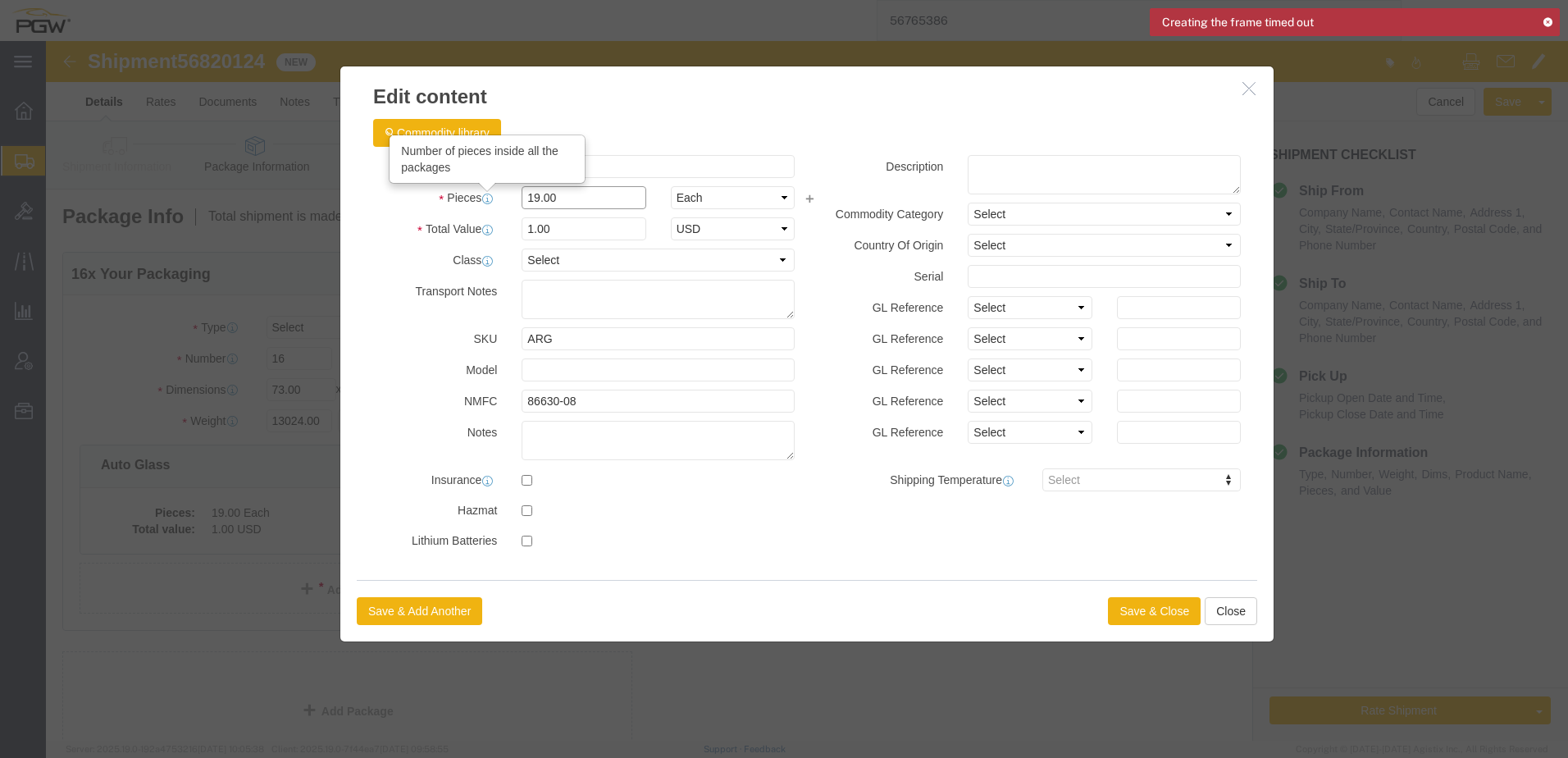
drag, startPoint x: 543, startPoint y: 158, endPoint x: -289, endPoint y: 108, distance: 833.5
click html "Shipment 56820124 New Details Rates Documents Notes Tracking Activity Related O…"
type input "16.00"
type input "0.84"
type input "1.00"
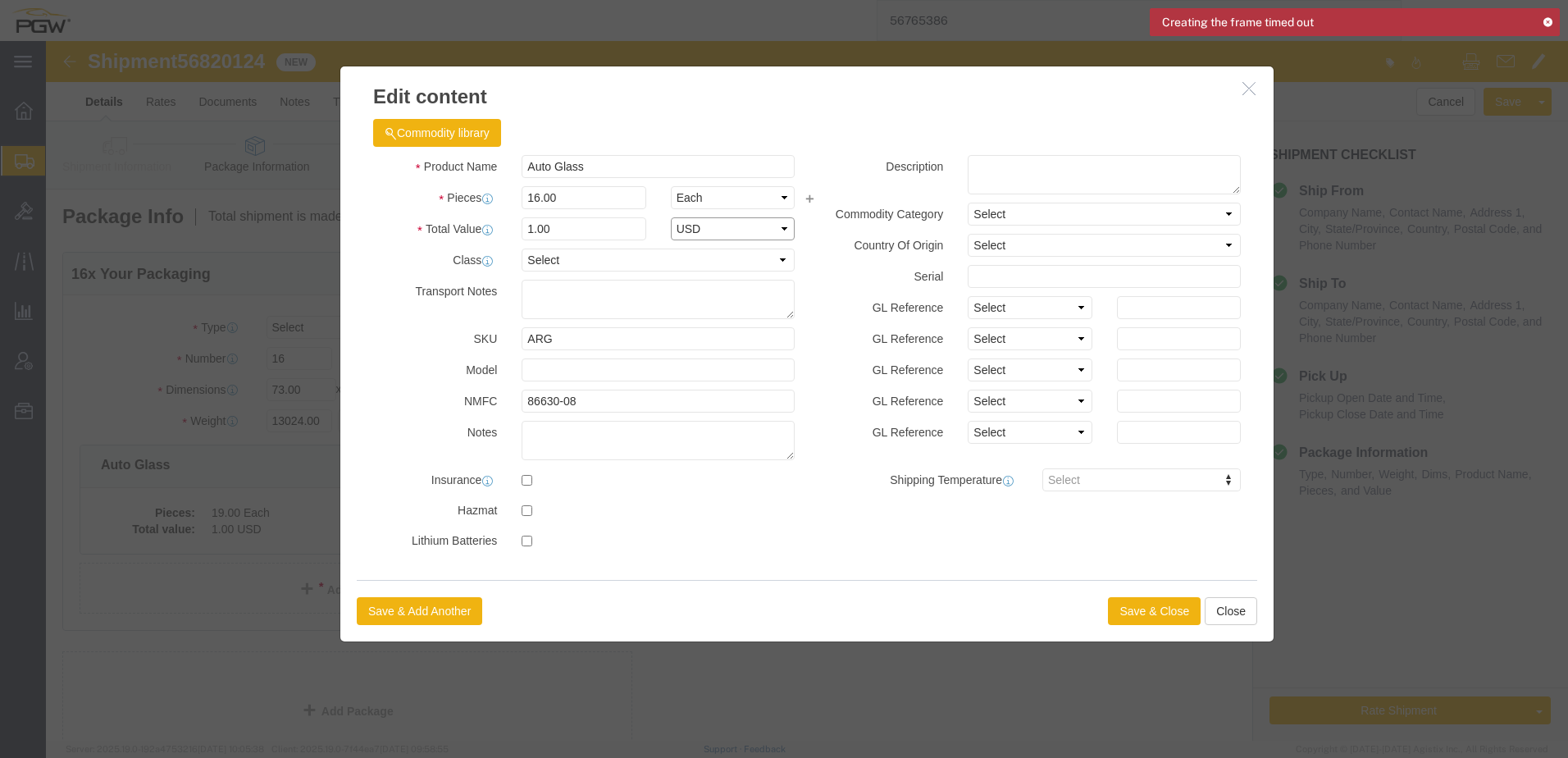
select select "USD"
click button "Save & Close"
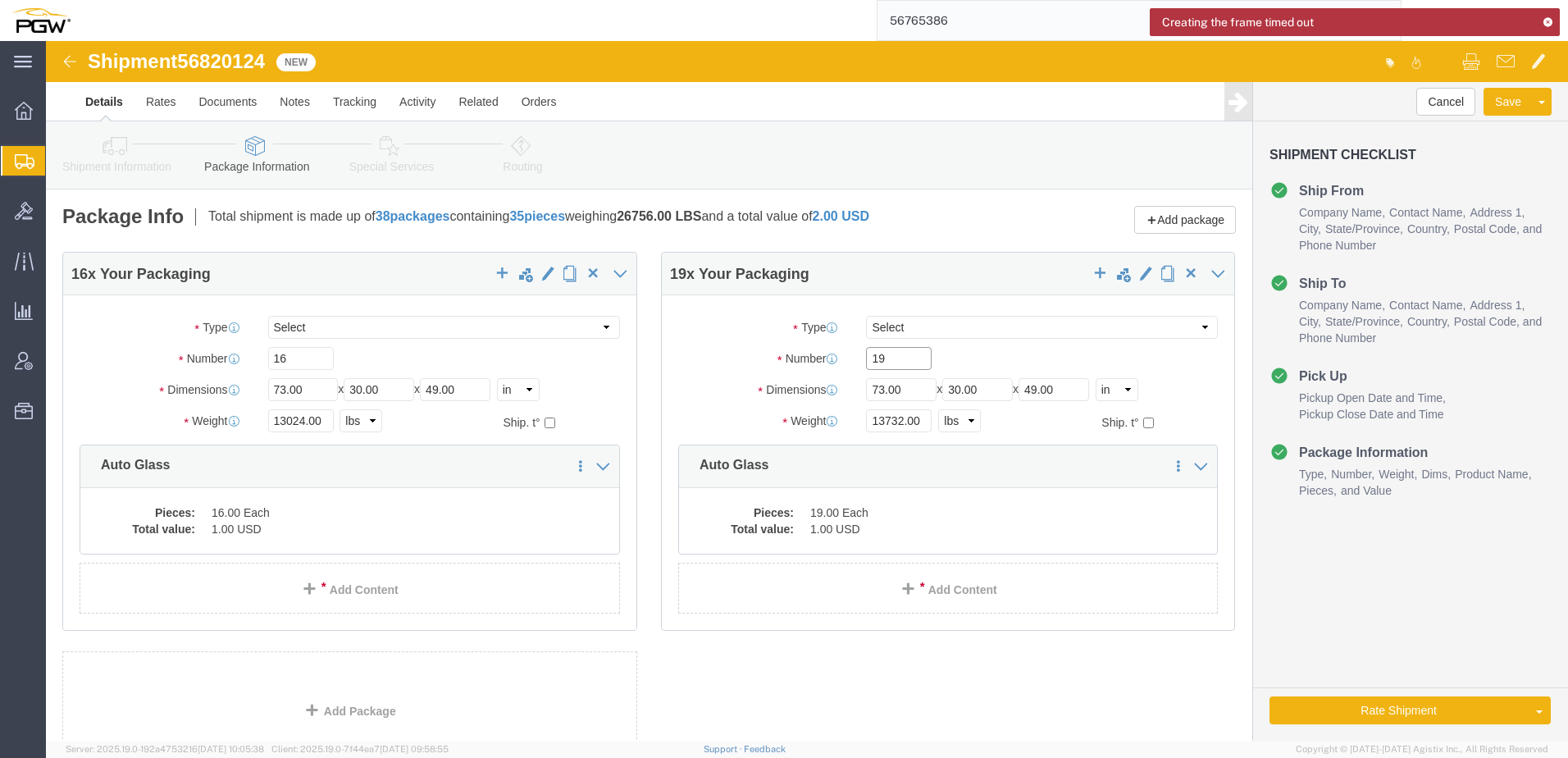
drag, startPoint x: 849, startPoint y: 308, endPoint x: 170, endPoint y: 278, distance: 679.7
click div "16 x Your Packaging Package Type Select Bale(s) Basket(s) Bolt(s) Bottle(s) Buc…"
type input "23"
drag, startPoint x: 852, startPoint y: 381, endPoint x: 100, endPoint y: 365, distance: 752.2
click div "16 x Your Packaging Package Type Select Bale(s) Basket(s) Bolt(s) Bottle(s) Buc…"
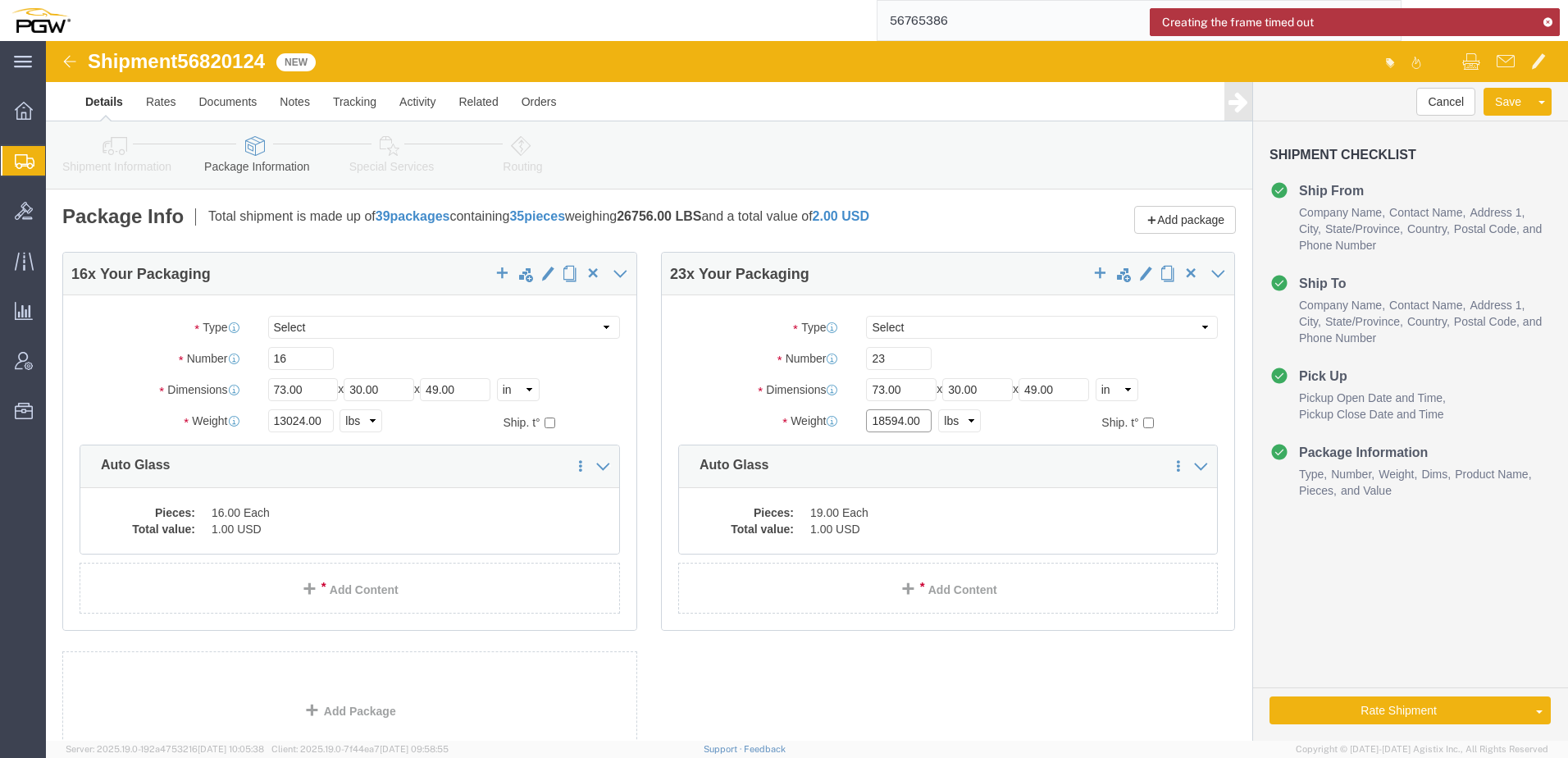
type input "18594.00"
click div "Pieces: 19.00 Each Total value: 1.00 USD"
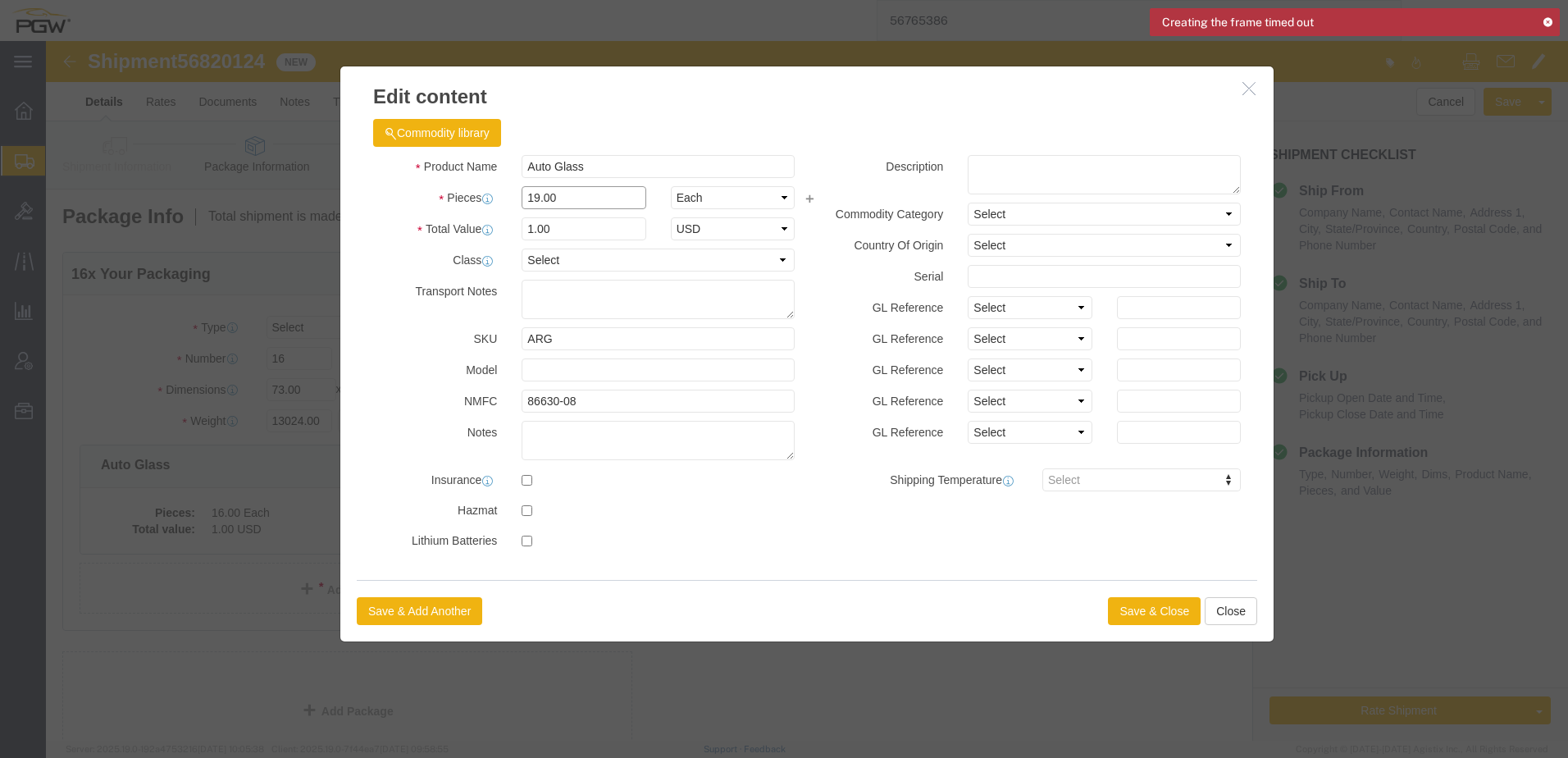
drag, startPoint x: 571, startPoint y: 158, endPoint x: -440, endPoint y: 75, distance: 1014.4
click html "Shipment 56820124 New Details Rates Documents Notes Tracking Activity Related O…"
type input "23.00"
type input "1.21"
type input "1.00"
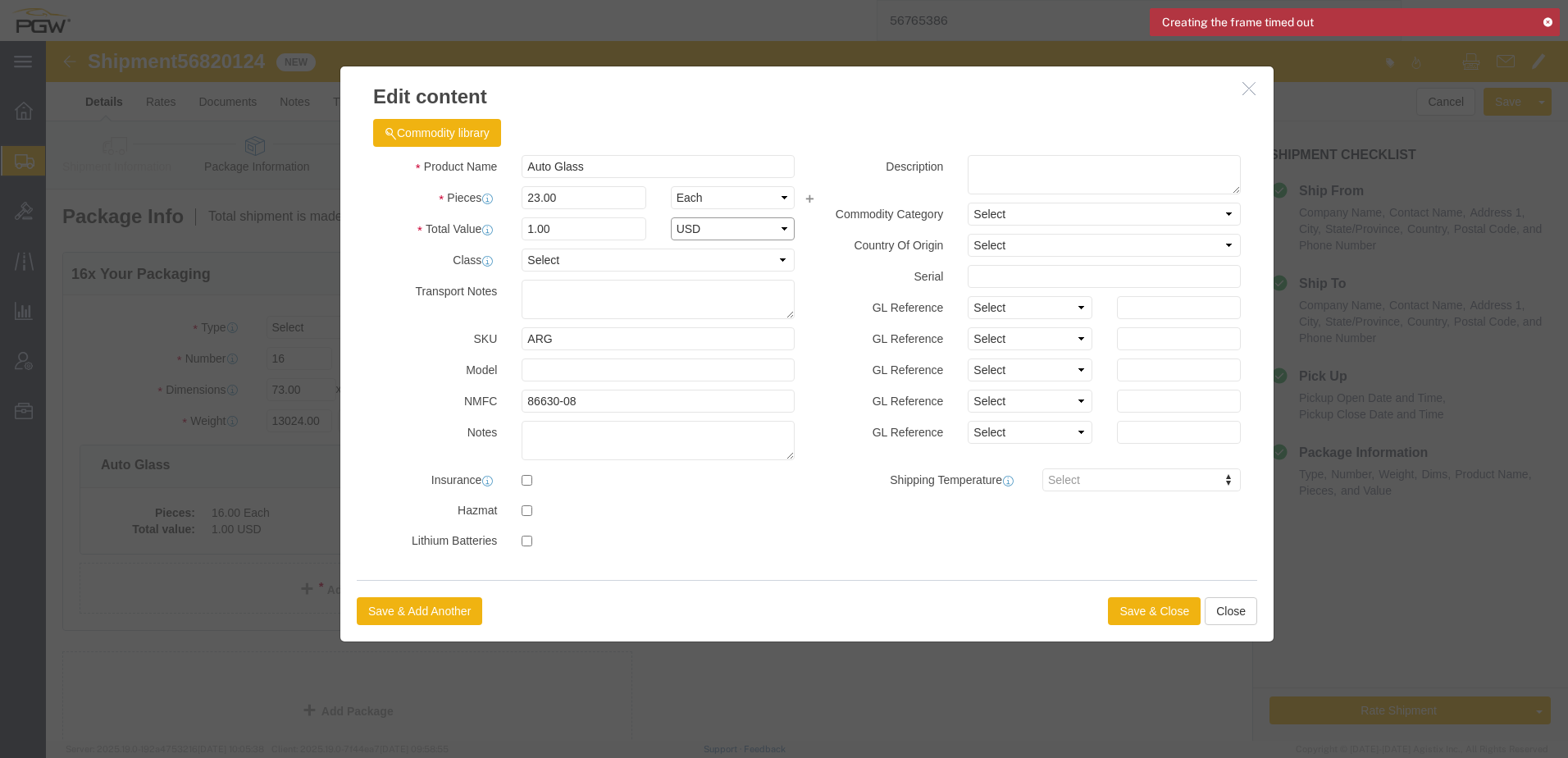
select select "USD"
click button "Save & Close"
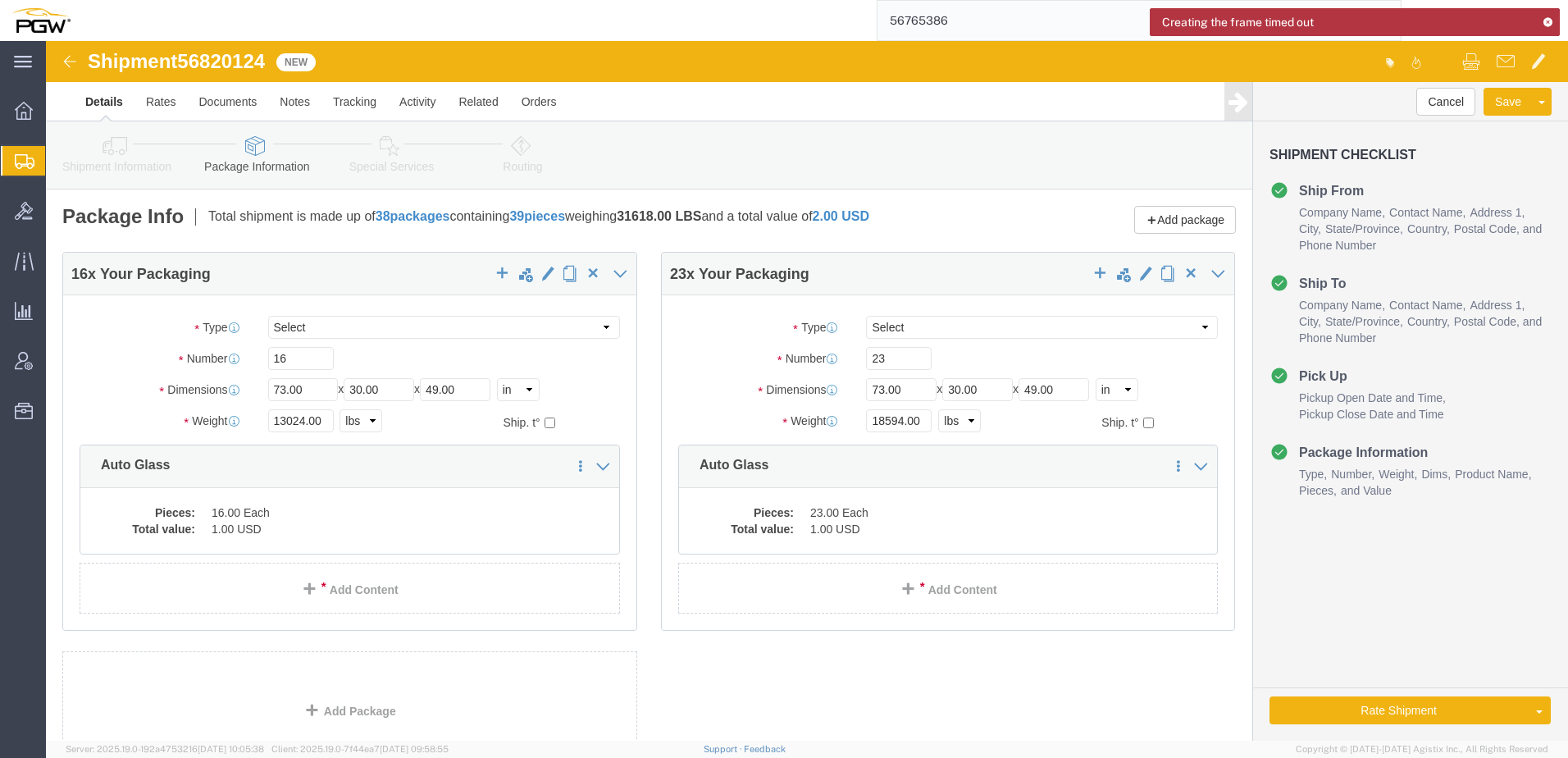
click icon
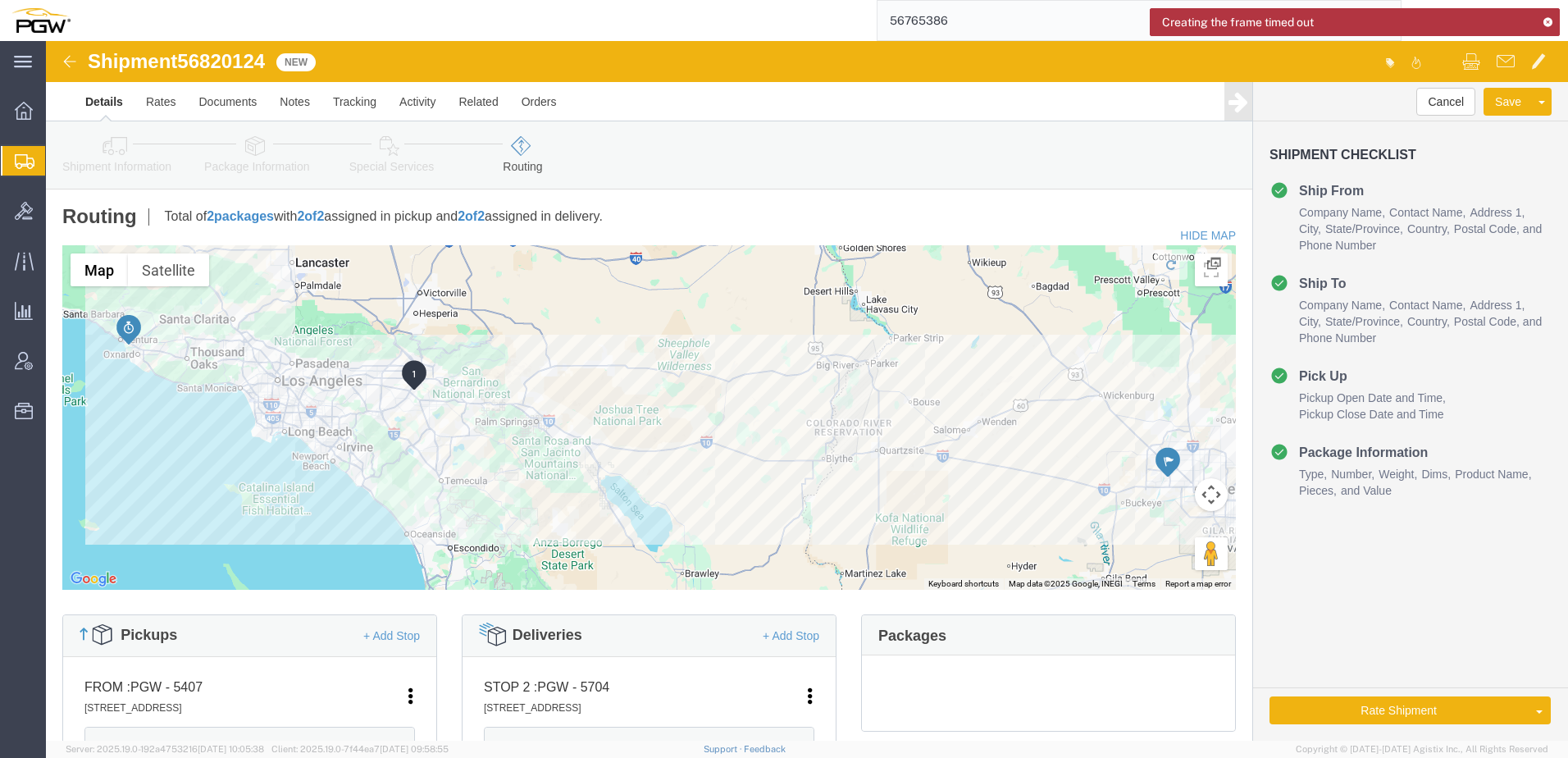
click icon
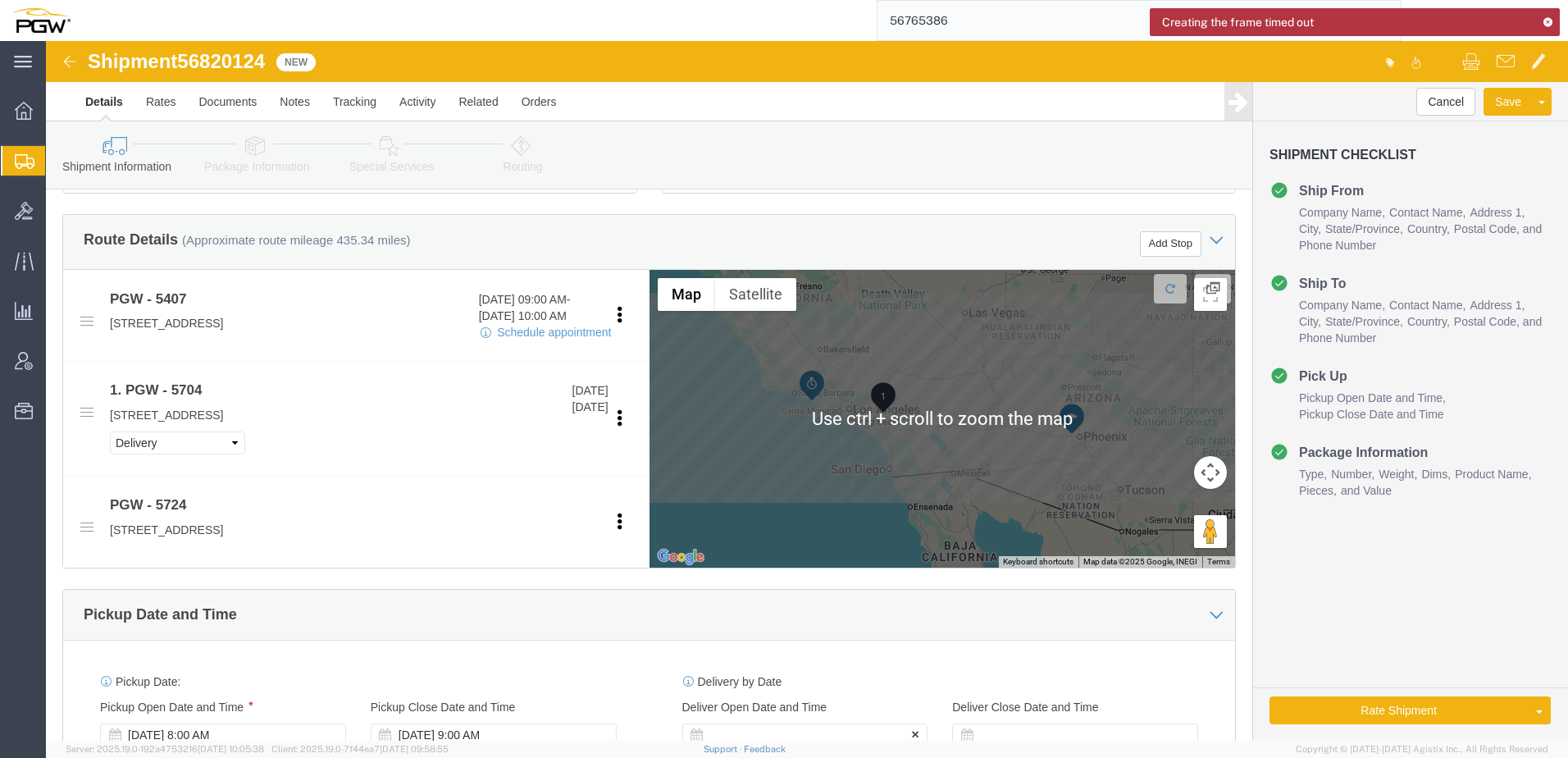
scroll to position [739, 0]
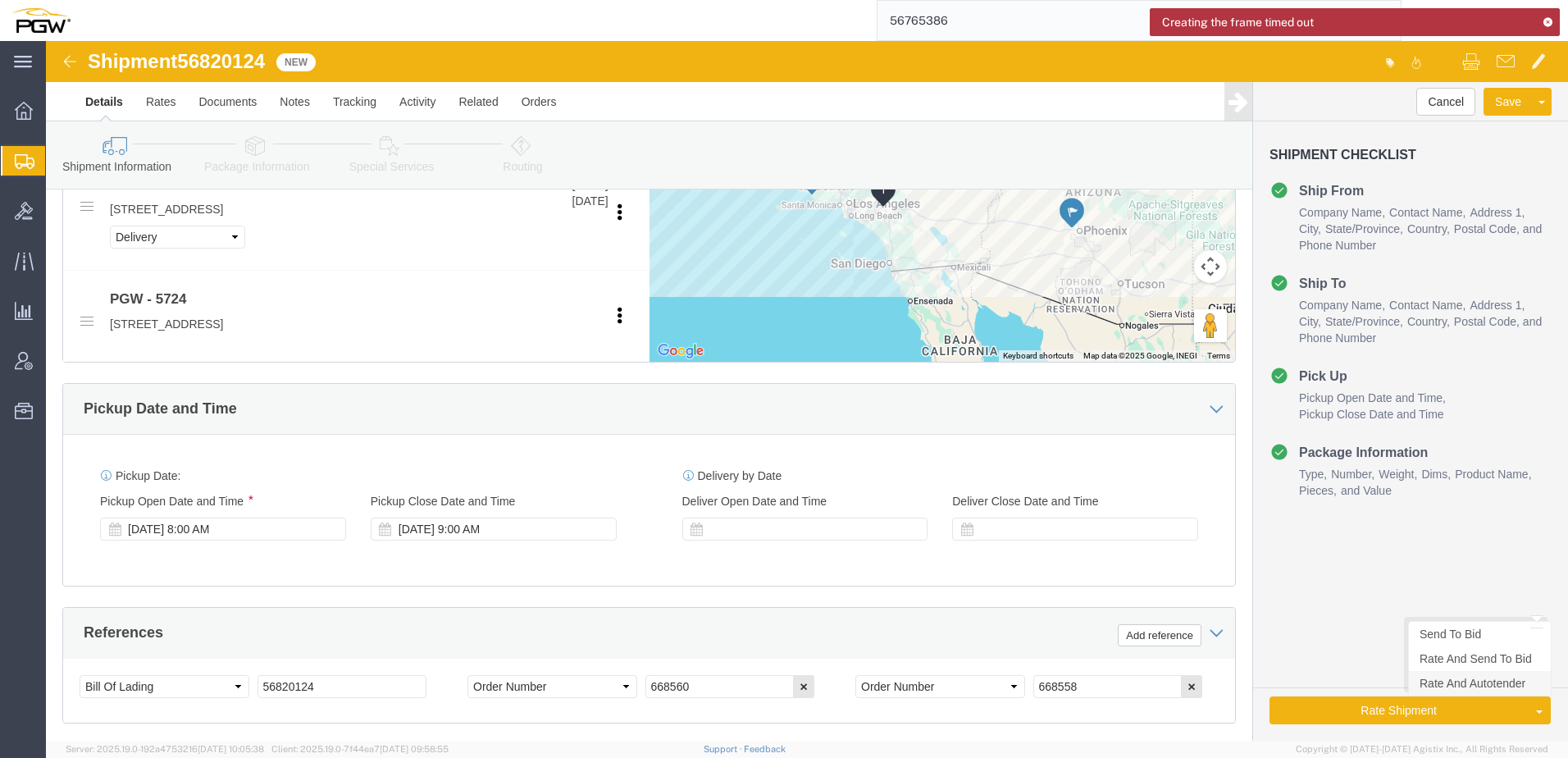
click link "Rate And Autotender"
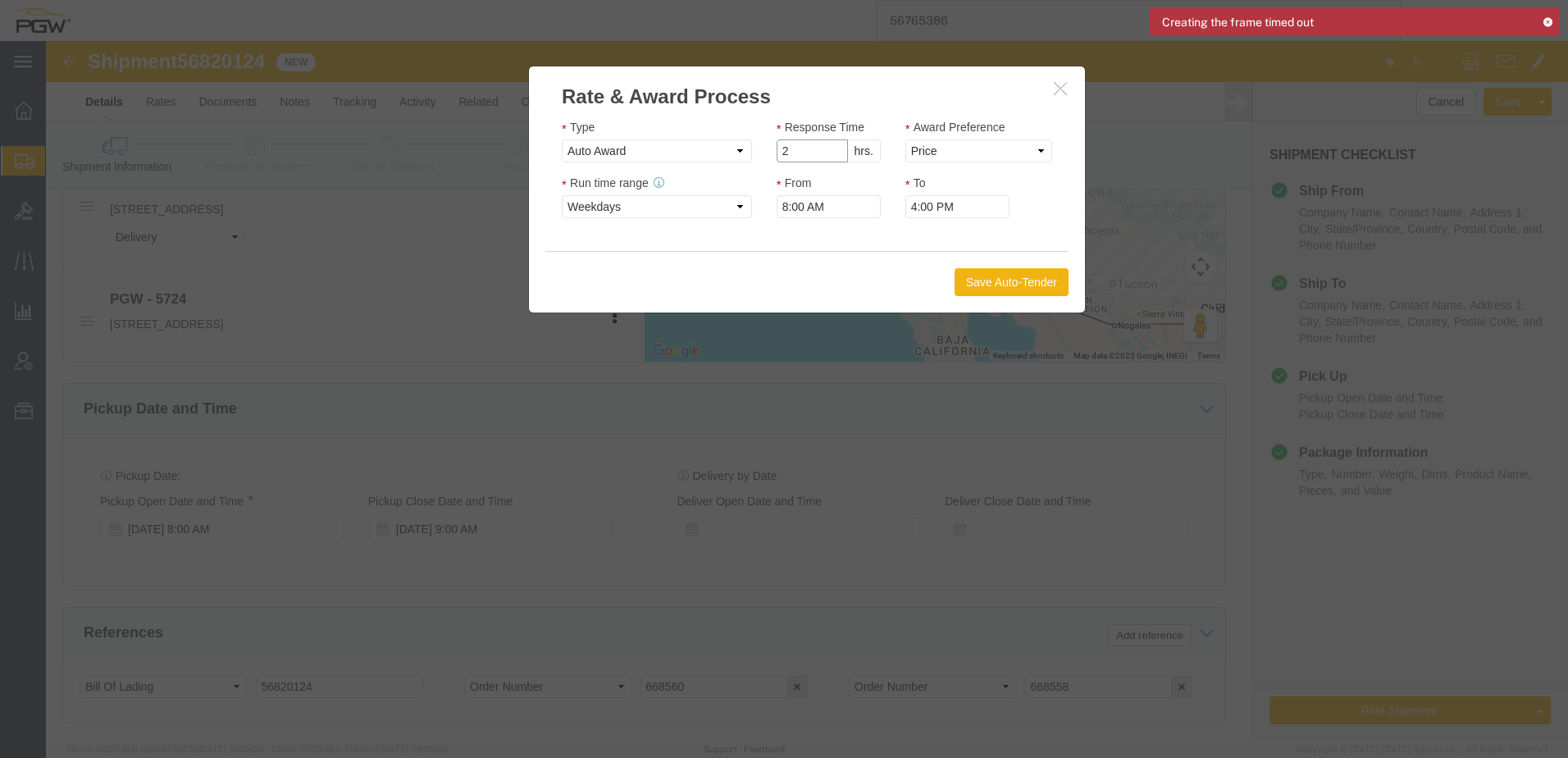
click input "2"
type input "1"
click input "1"
click select "Price Carrier Rank"
select select "LANE_RANK"
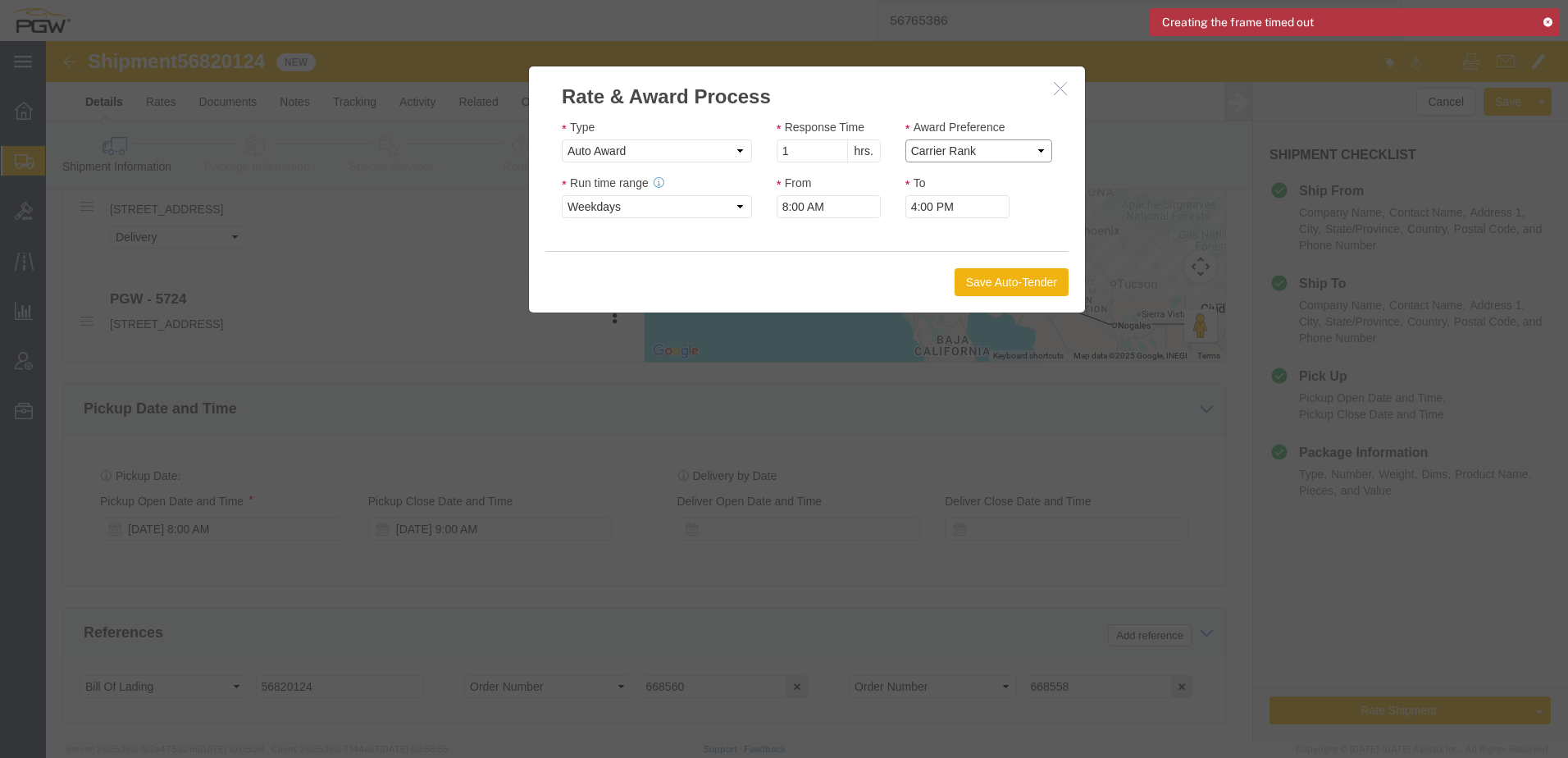
click select "Price Carrier Rank"
click button "Save Auto-Tender"
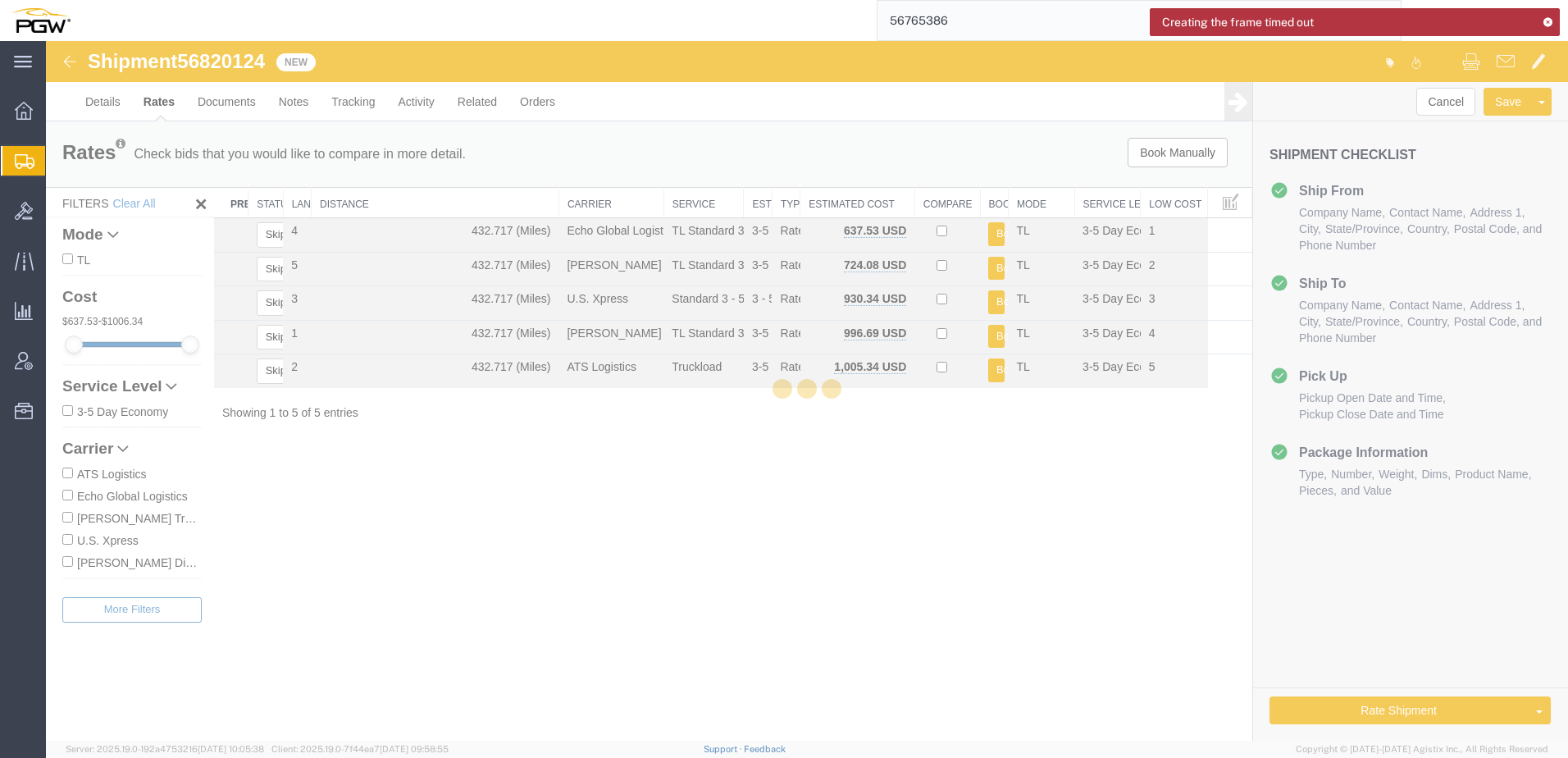
scroll to position [0, 0]
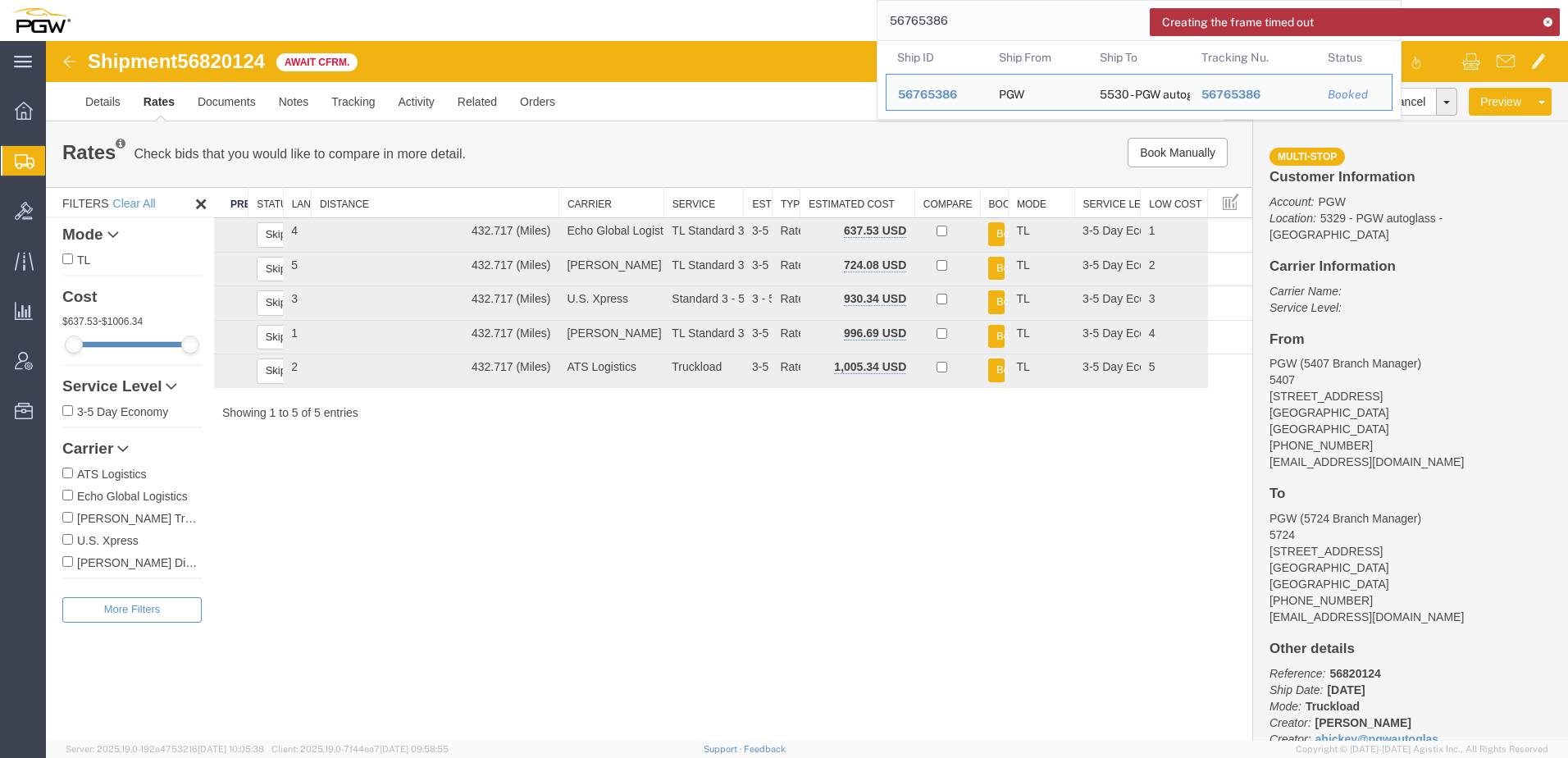
drag, startPoint x: 974, startPoint y: 22, endPoint x: 536, endPoint y: -19, distance: 439.9
click at [536, 0] on html "Creating the frame timed out main_menu Created with Sketch. Collapse Menu Overv…" at bounding box center [784, 379] width 1568 height 758
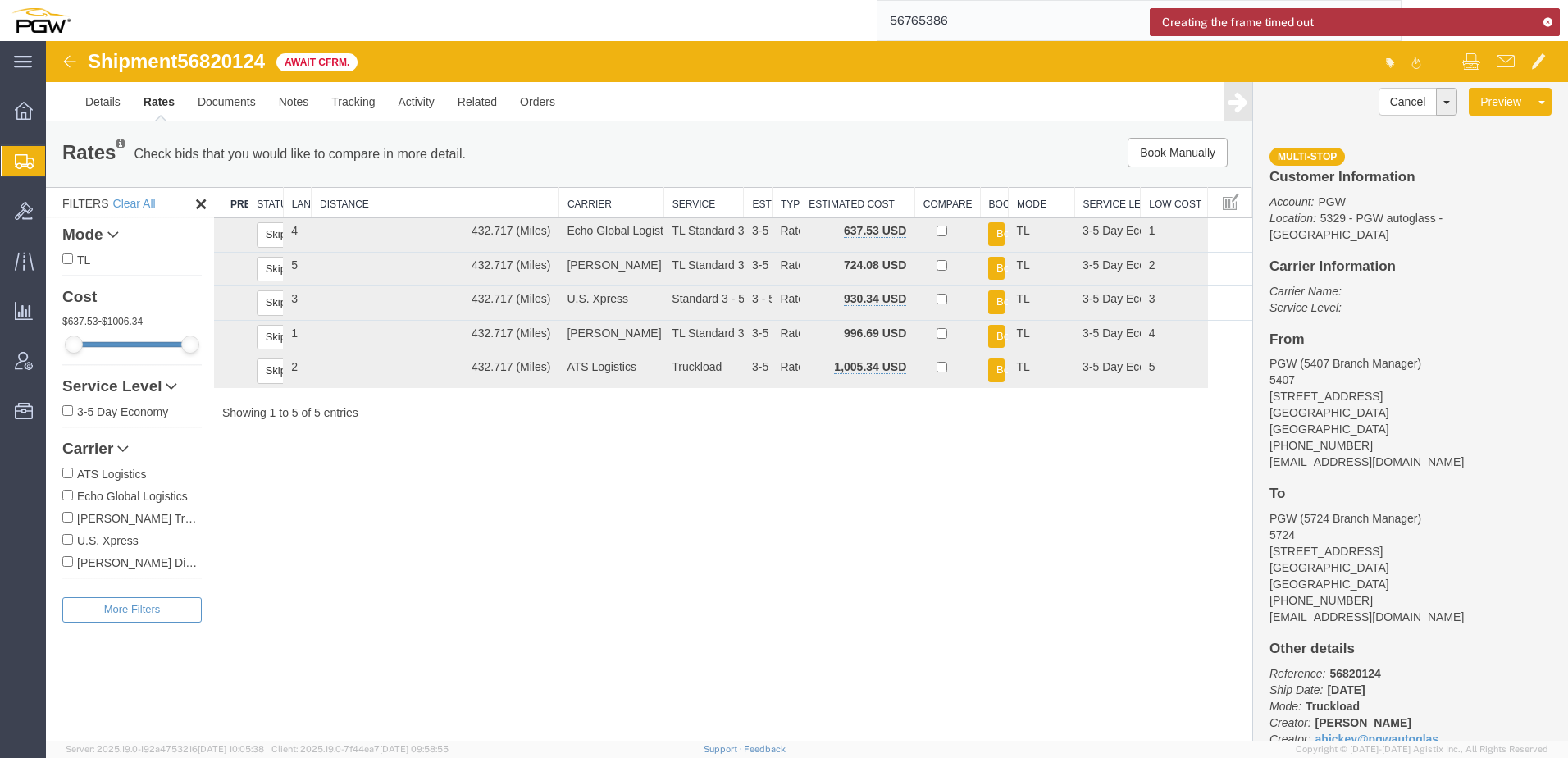
paste input "813843"
type input "56813843"
click at [1545, 22] on icon at bounding box center [1548, 21] width 11 height 9
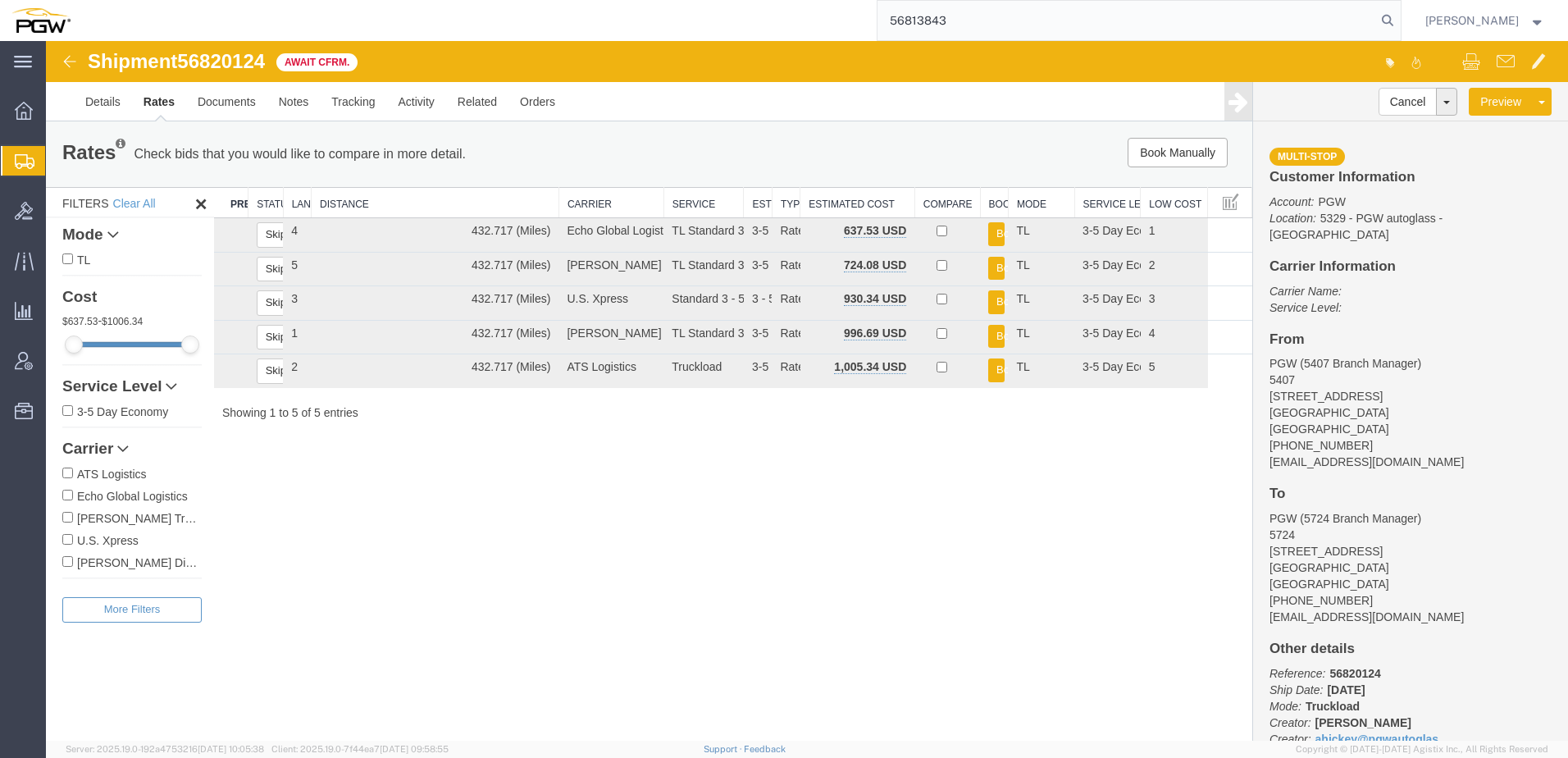
click at [1165, 21] on input "56813843" at bounding box center [1127, 20] width 499 height 39
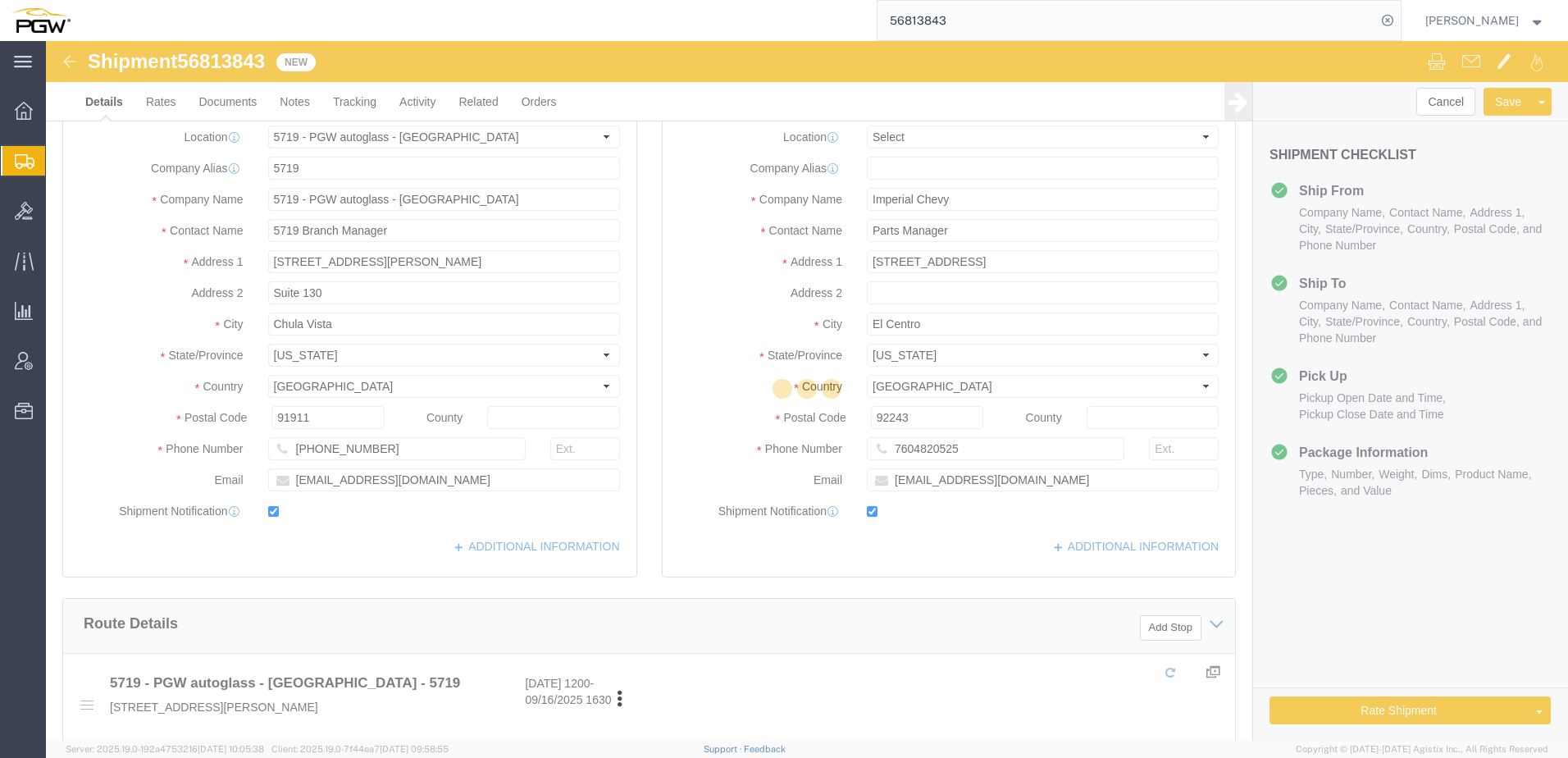
select select "28477"
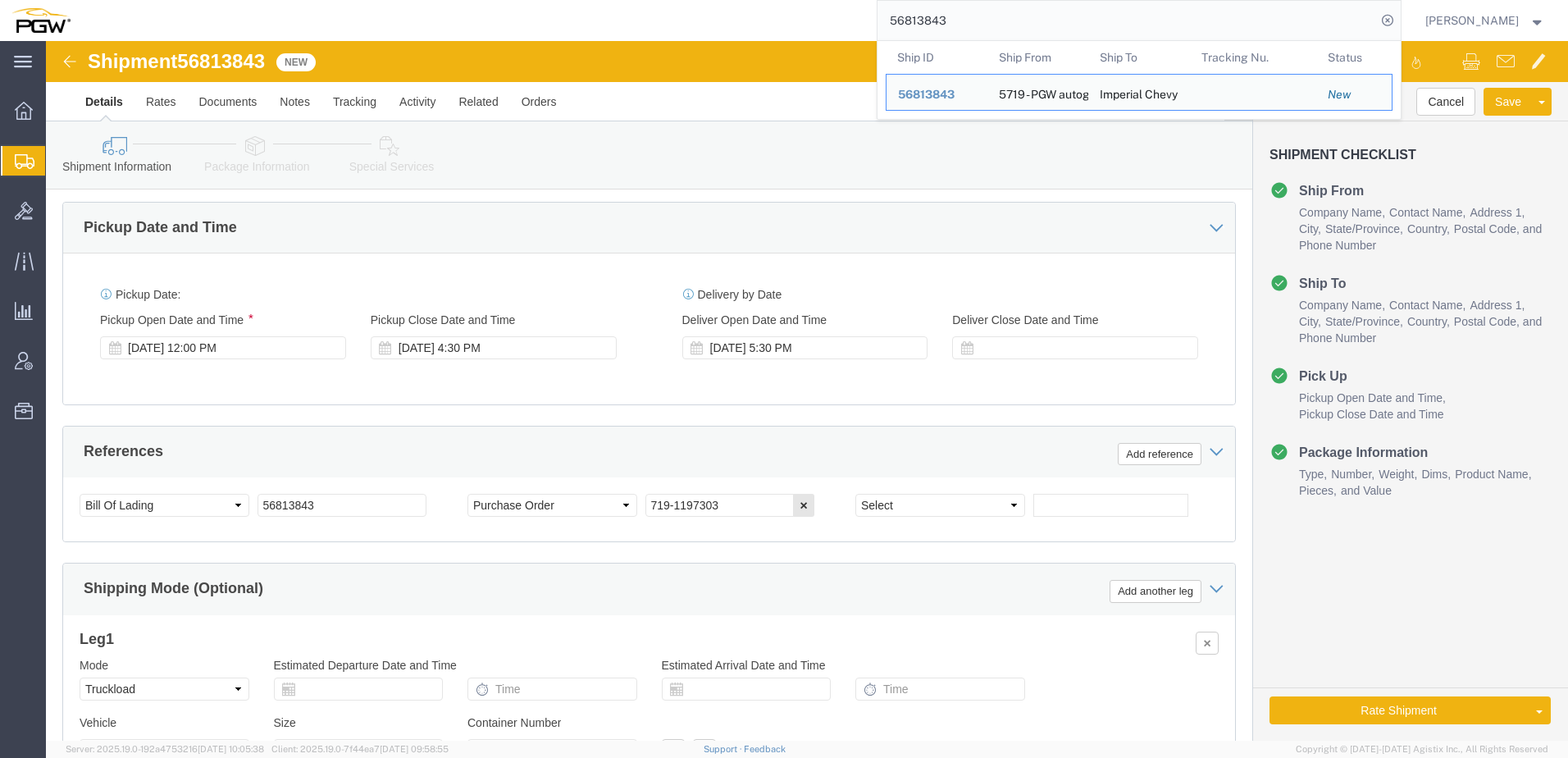
scroll to position [971, 0]
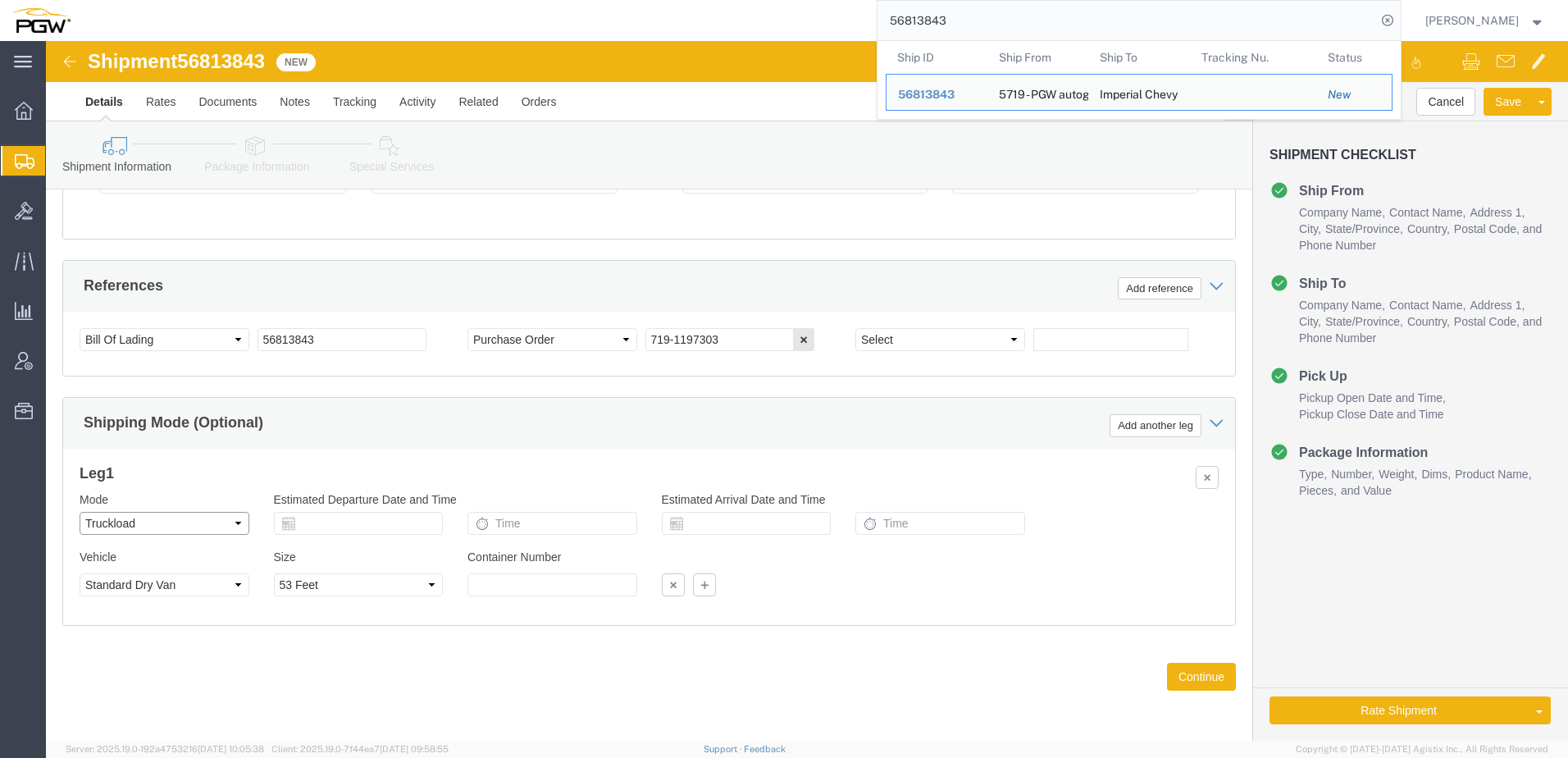
click select "Select Air Less than Truckload Multi-Leg Ocean Freight Rail Small Parcel Truckl…"
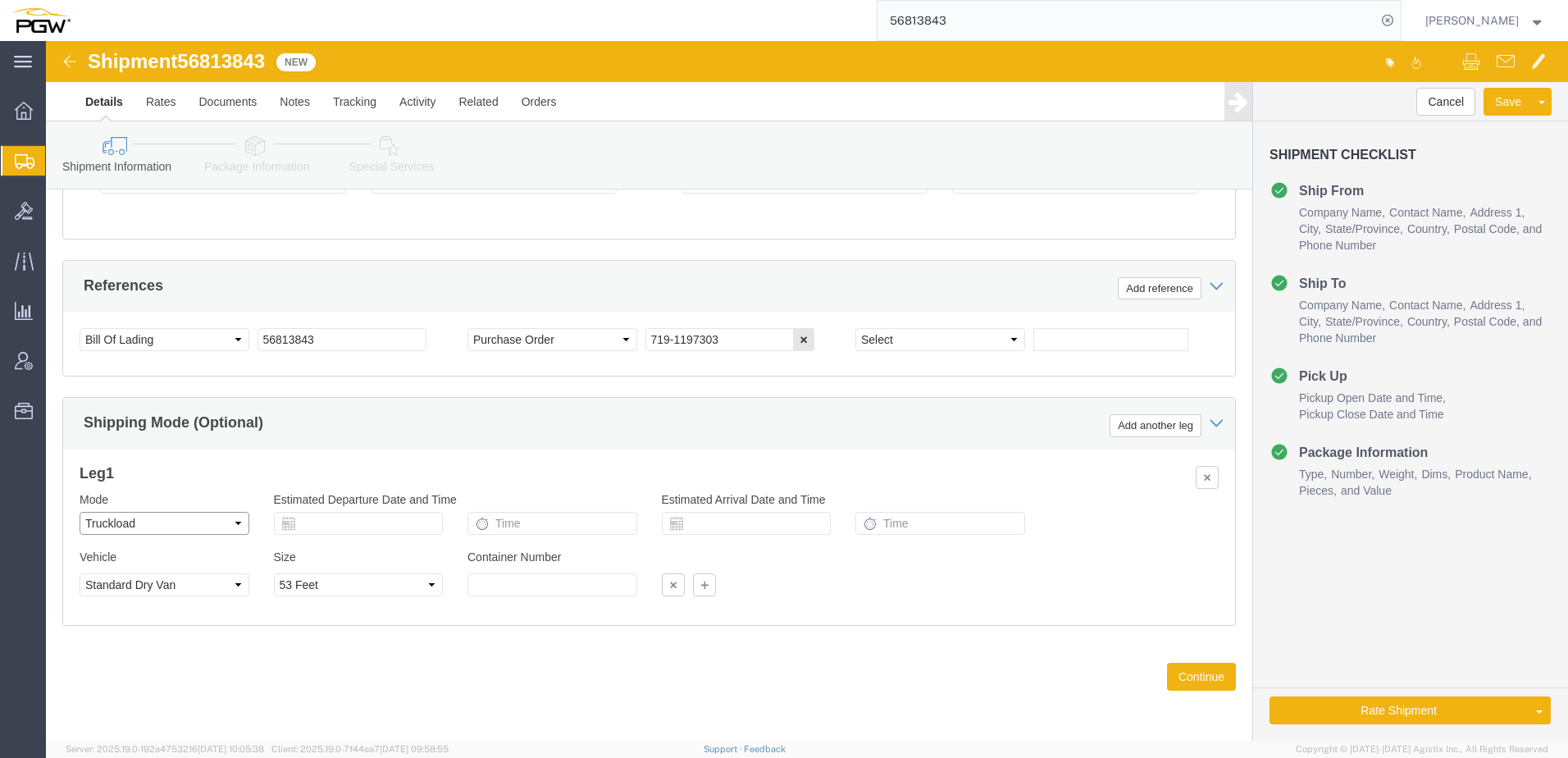
select select "SMAL"
click select "Select Air Less than Truckload Multi-Leg Ocean Freight Rail Small Parcel Truckl…"
click link "Package Information"
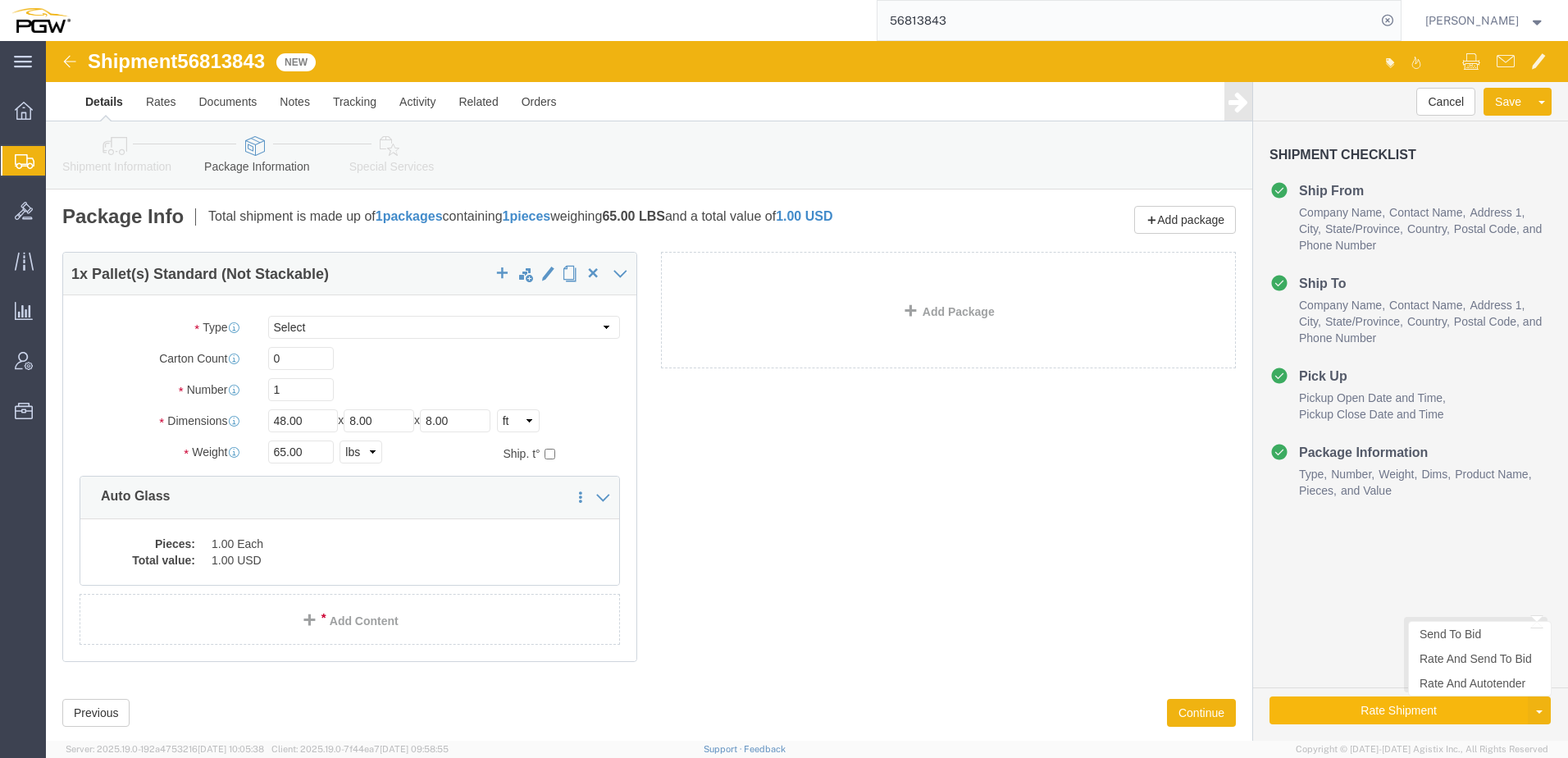
click button "Rate Shipment"
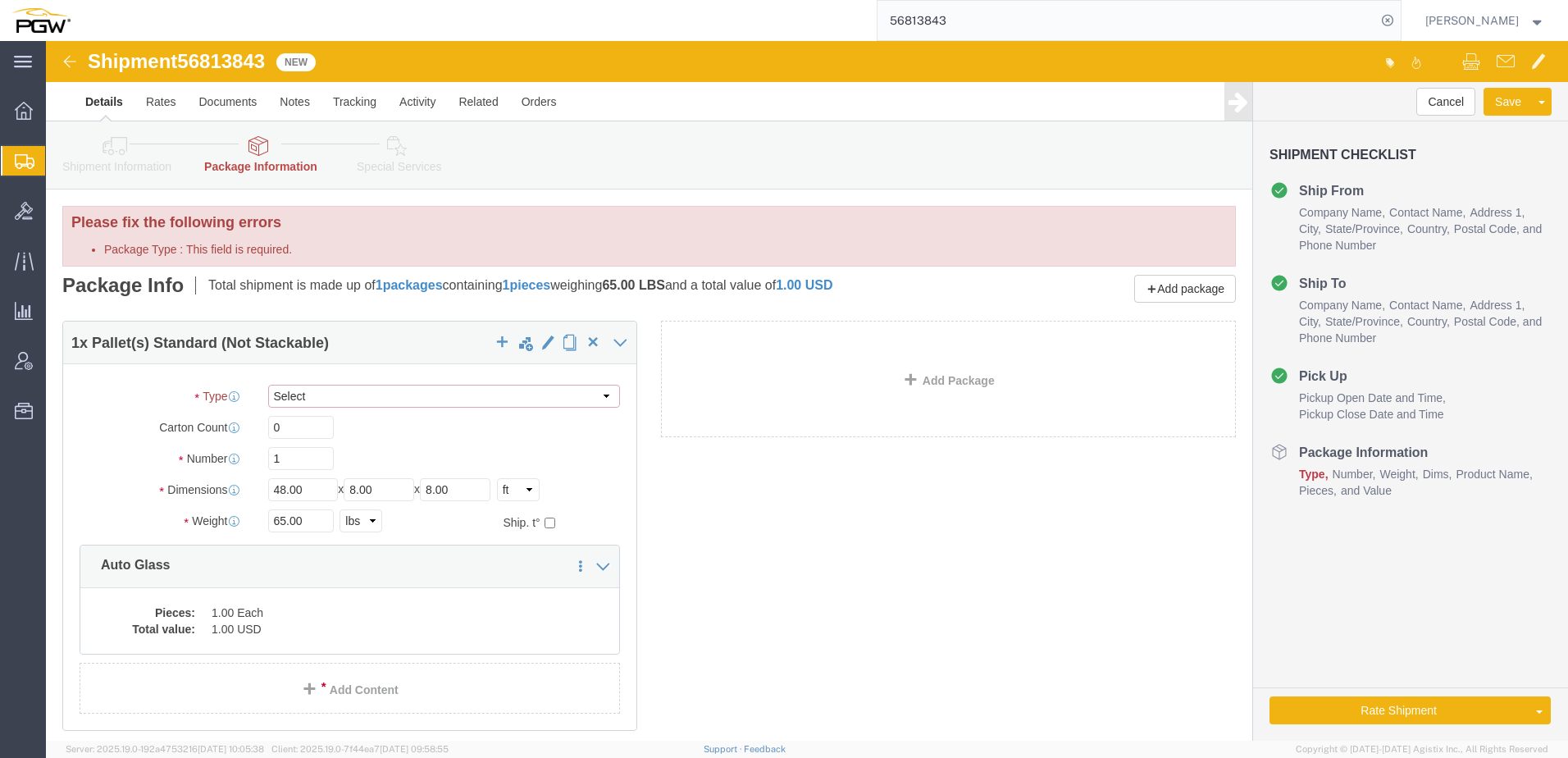
click select "Select Envelope Large Box Medium Box PAK Rack Small Box Tube Your Packaging"
select select "YRPK"
click select "Select Envelope Large Box Medium Box PAK Rack Small Box Tube Your Packaging"
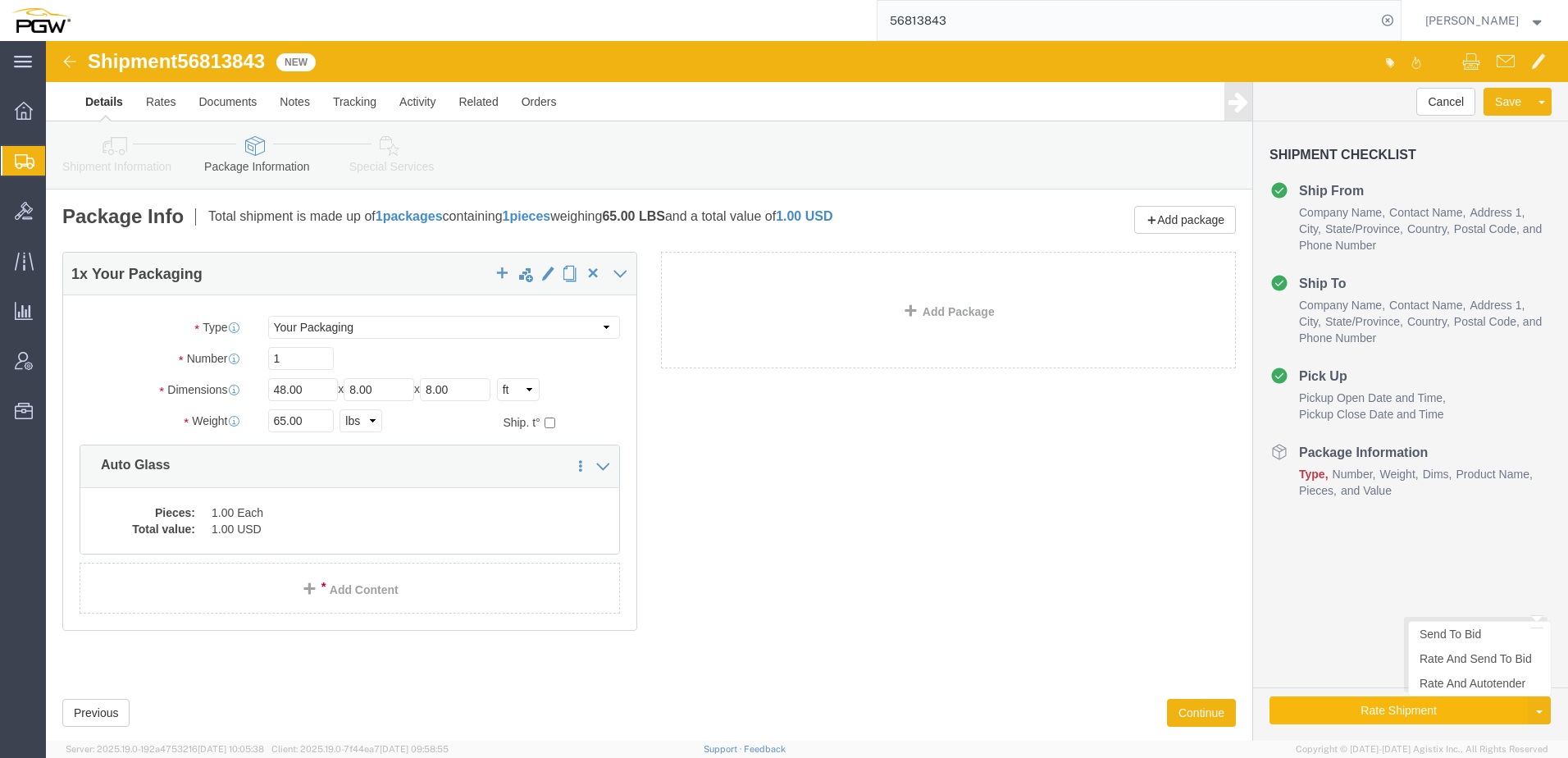
click button "Rate Shipment"
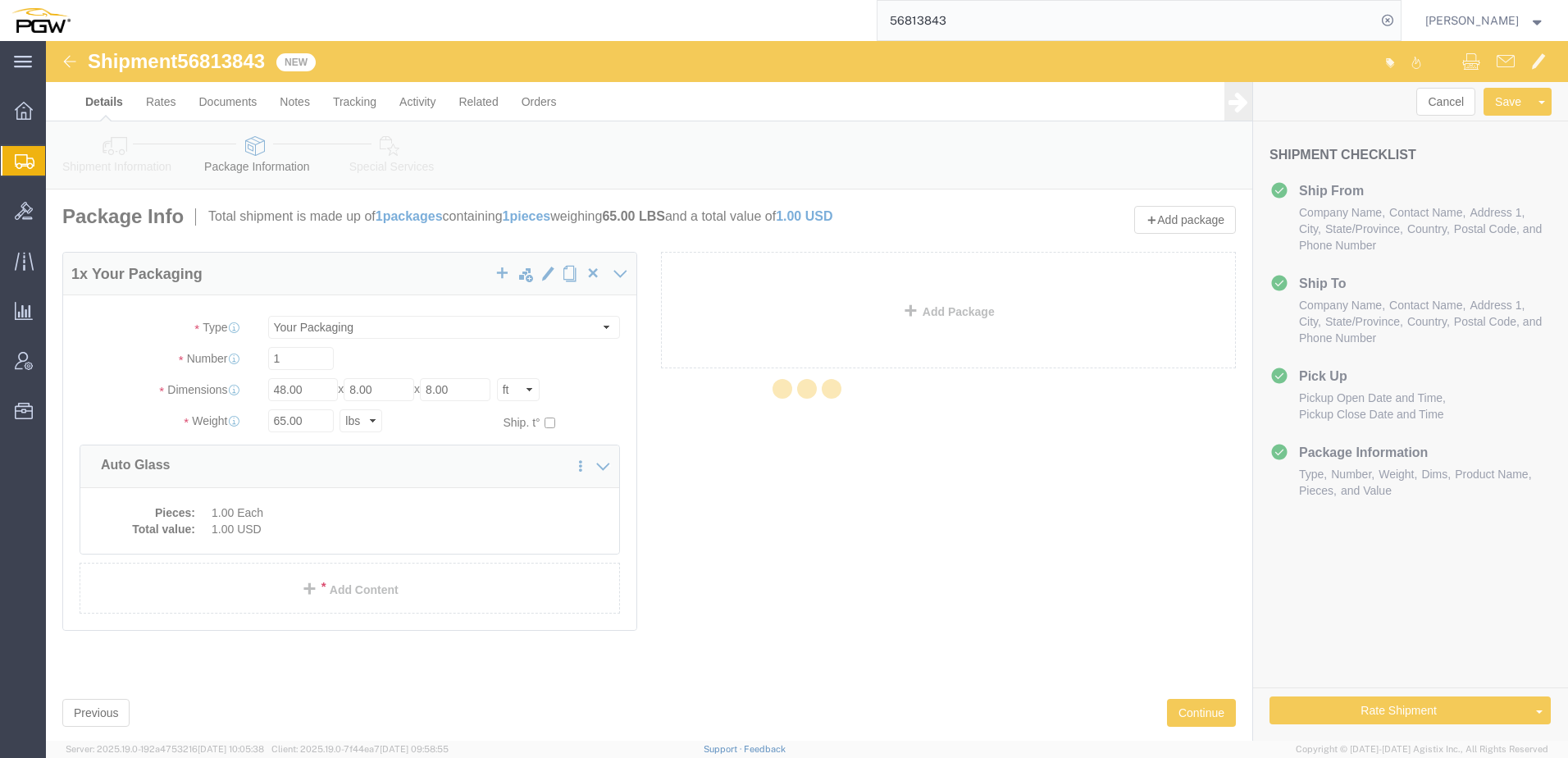
select select
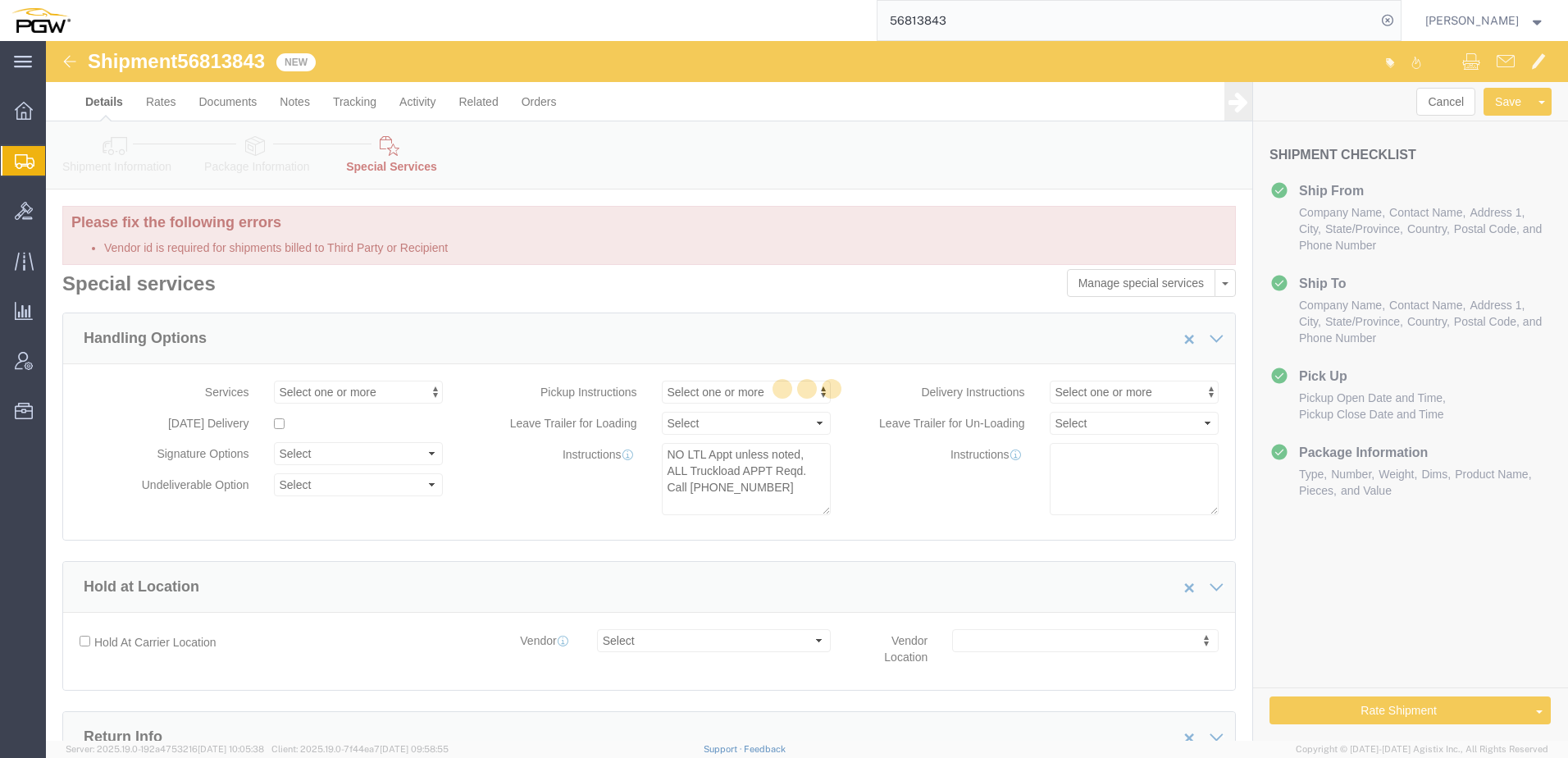
select select "COSTCENTER"
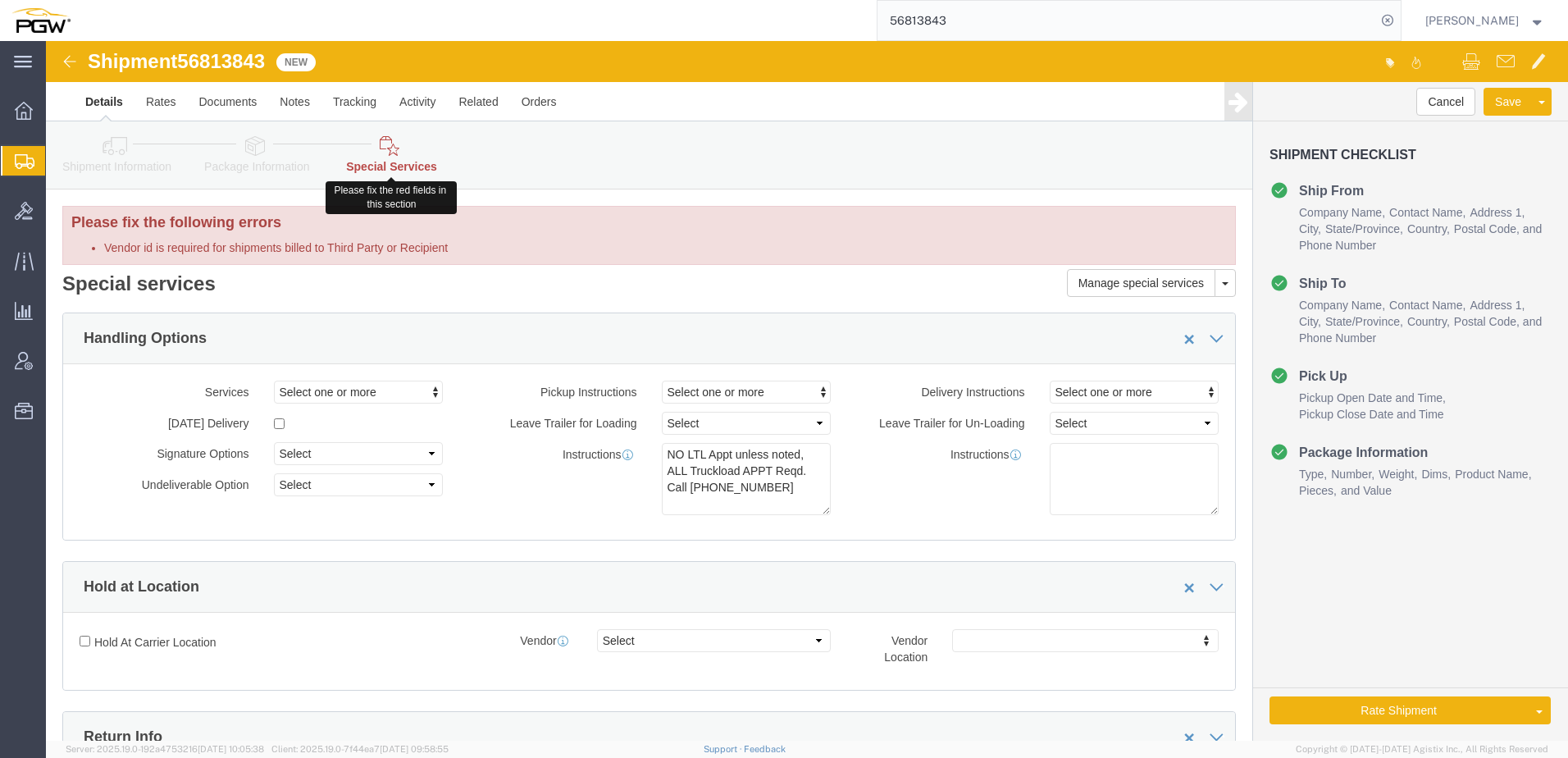
click link "Special Services"
click icon
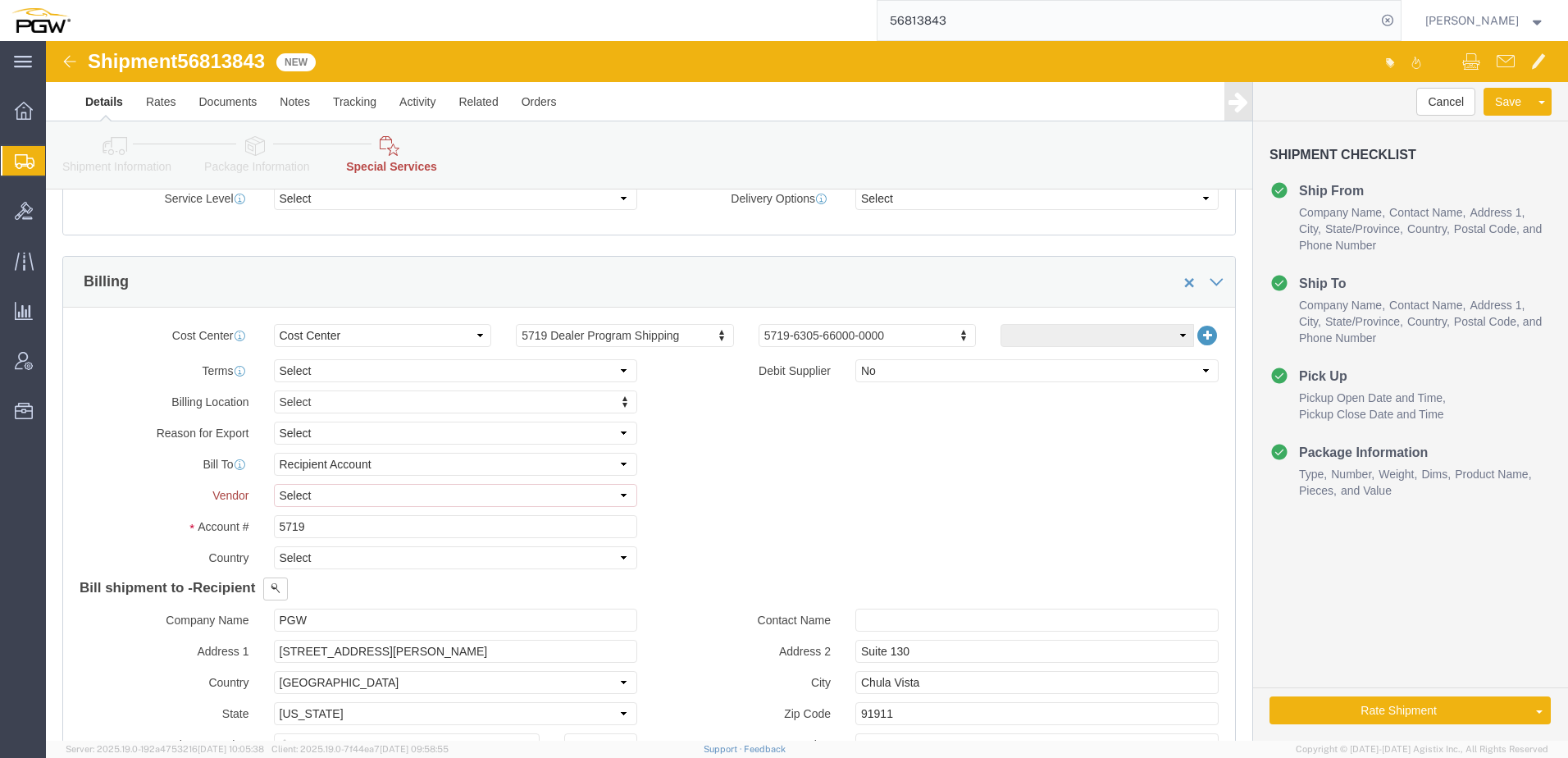
scroll to position [739, 0]
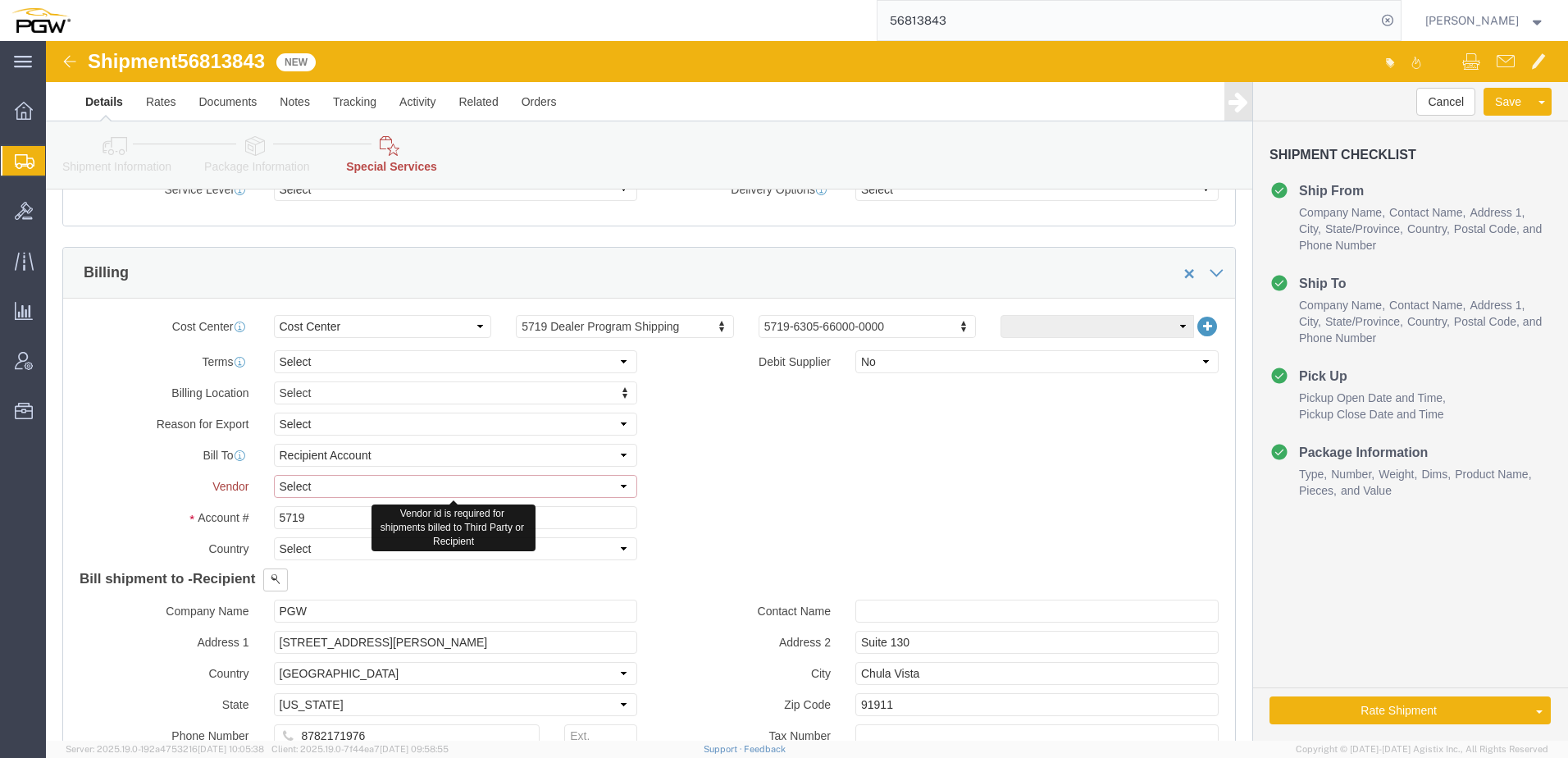
click select "Select DHL FedEx Express UPS"
select select "UPS"
click select "Select DHL FedEx Express UPS"
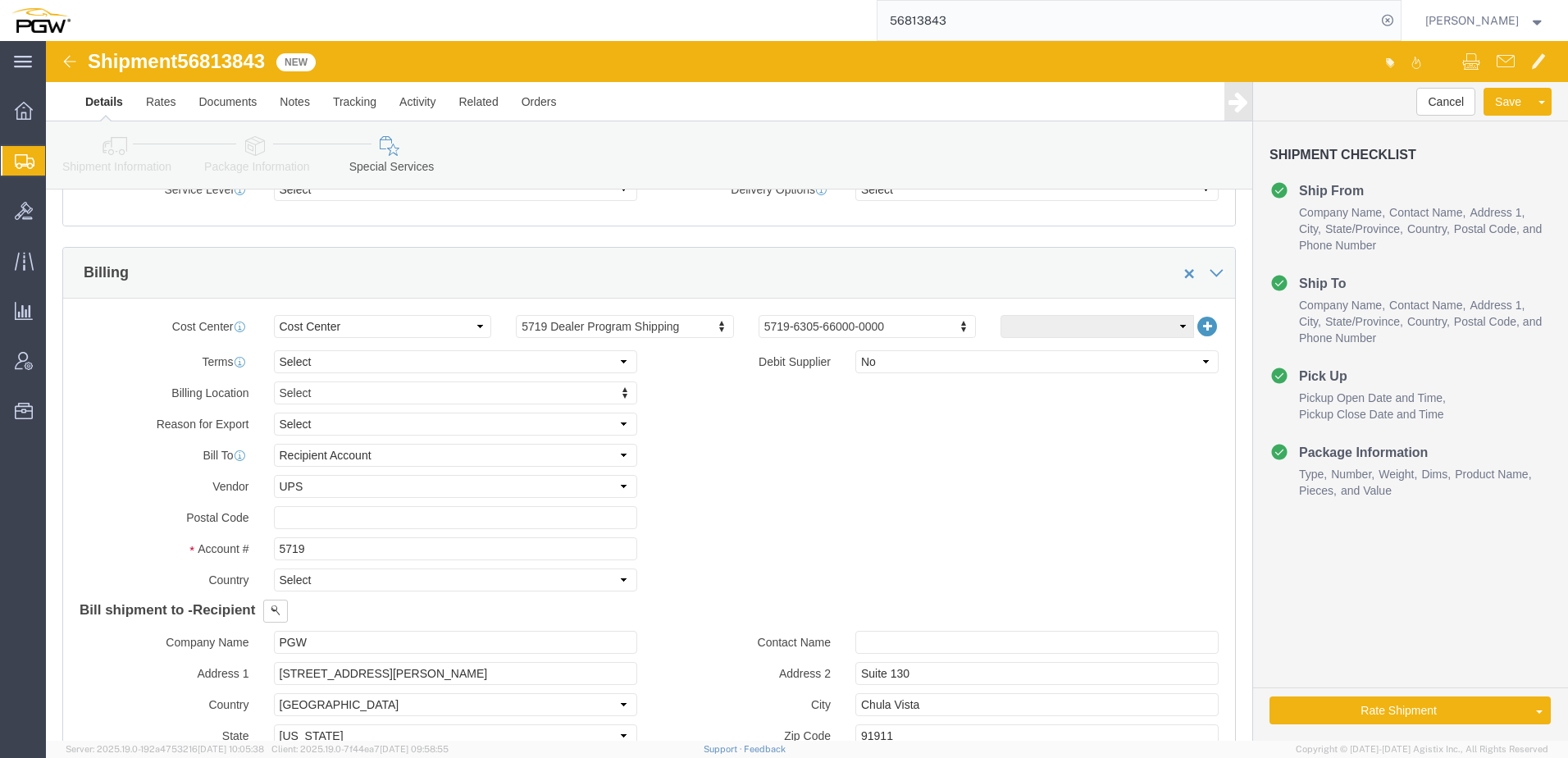
click icon
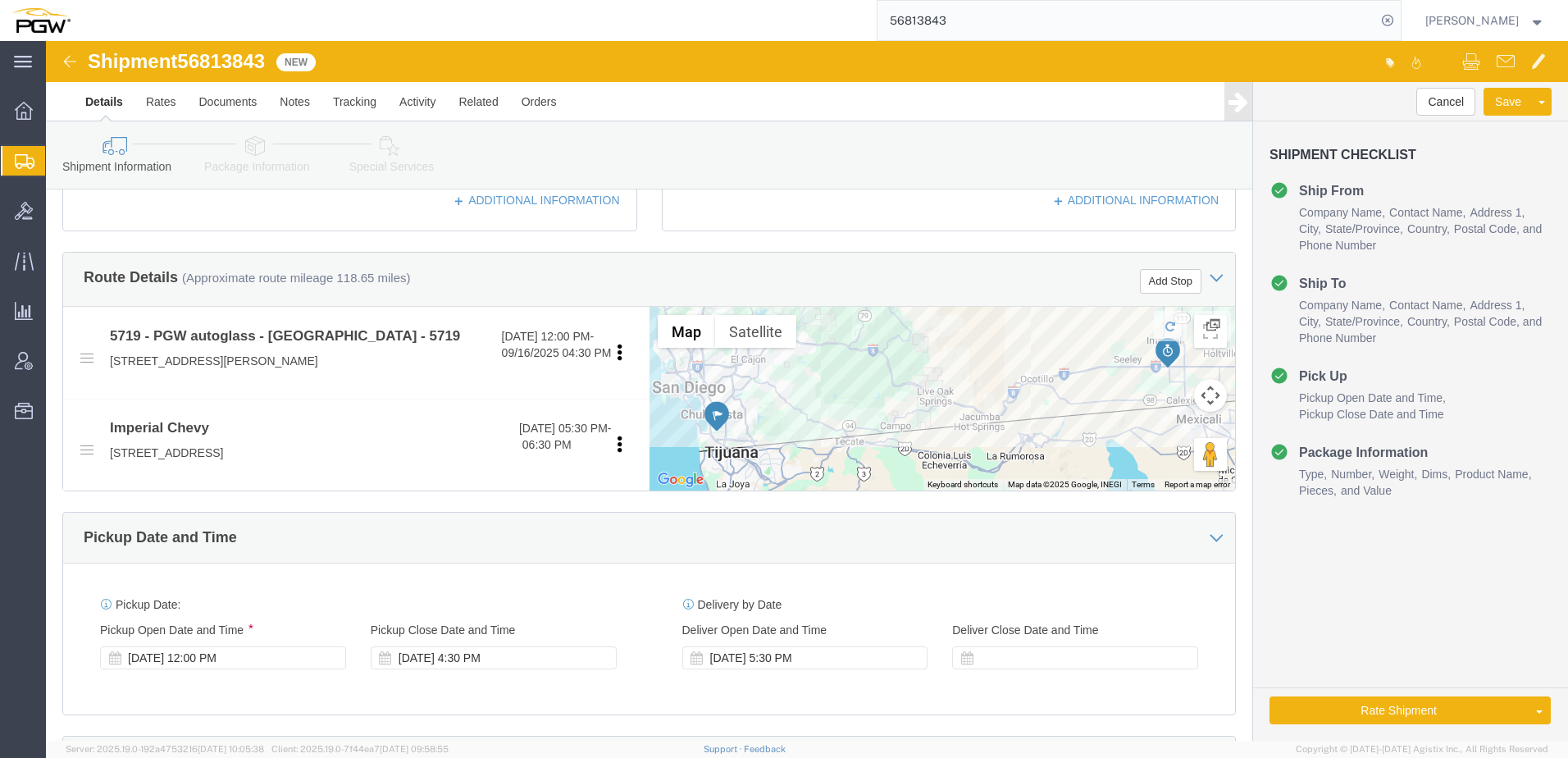
scroll to position [328, 0]
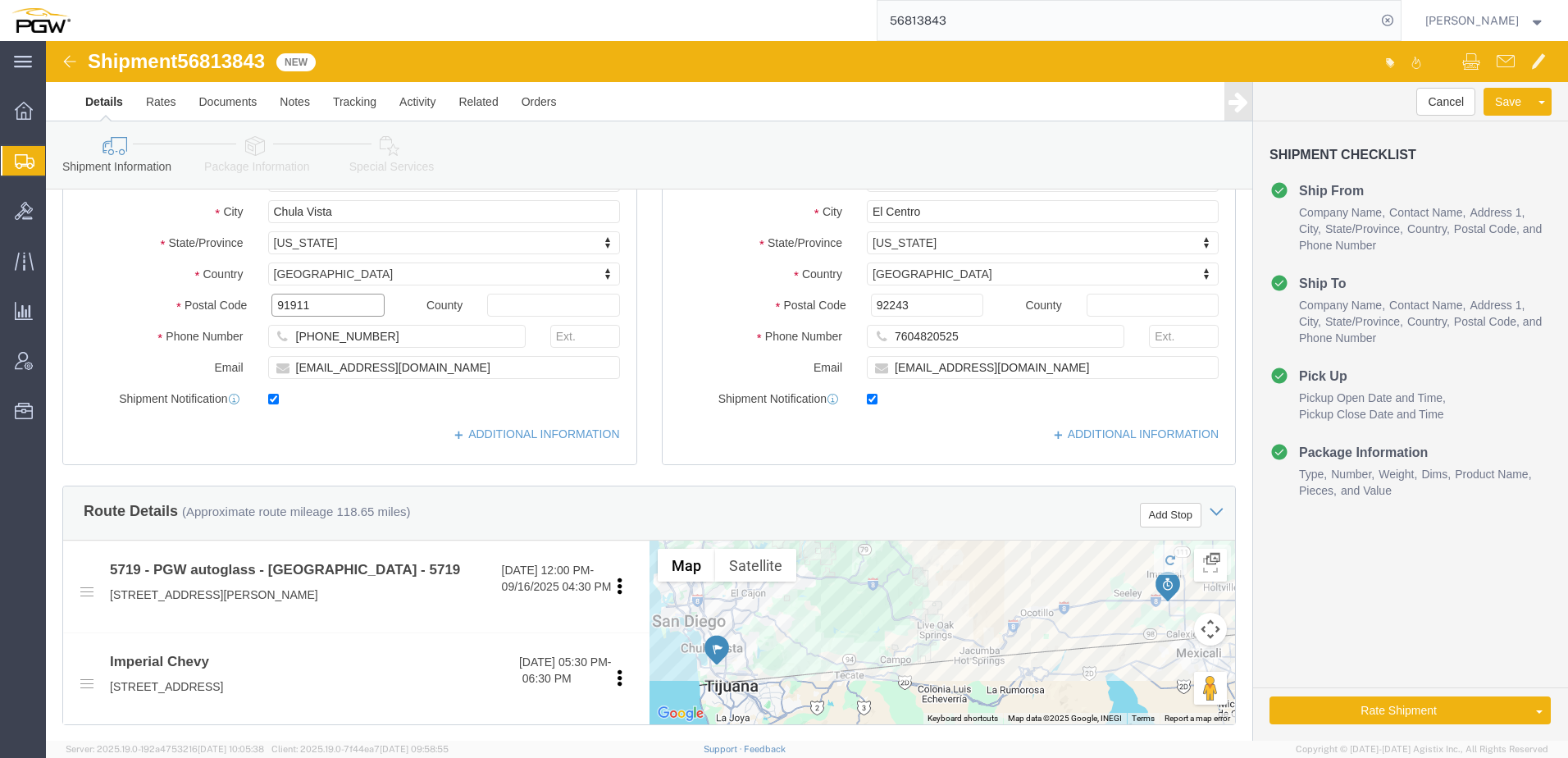
drag, startPoint x: 289, startPoint y: 262, endPoint x: 65, endPoint y: 194, distance: 234.1
click div "Location 5719 - PGW autoglass - San Diego Select My Profile Location 5303 - PGW…"
click icon
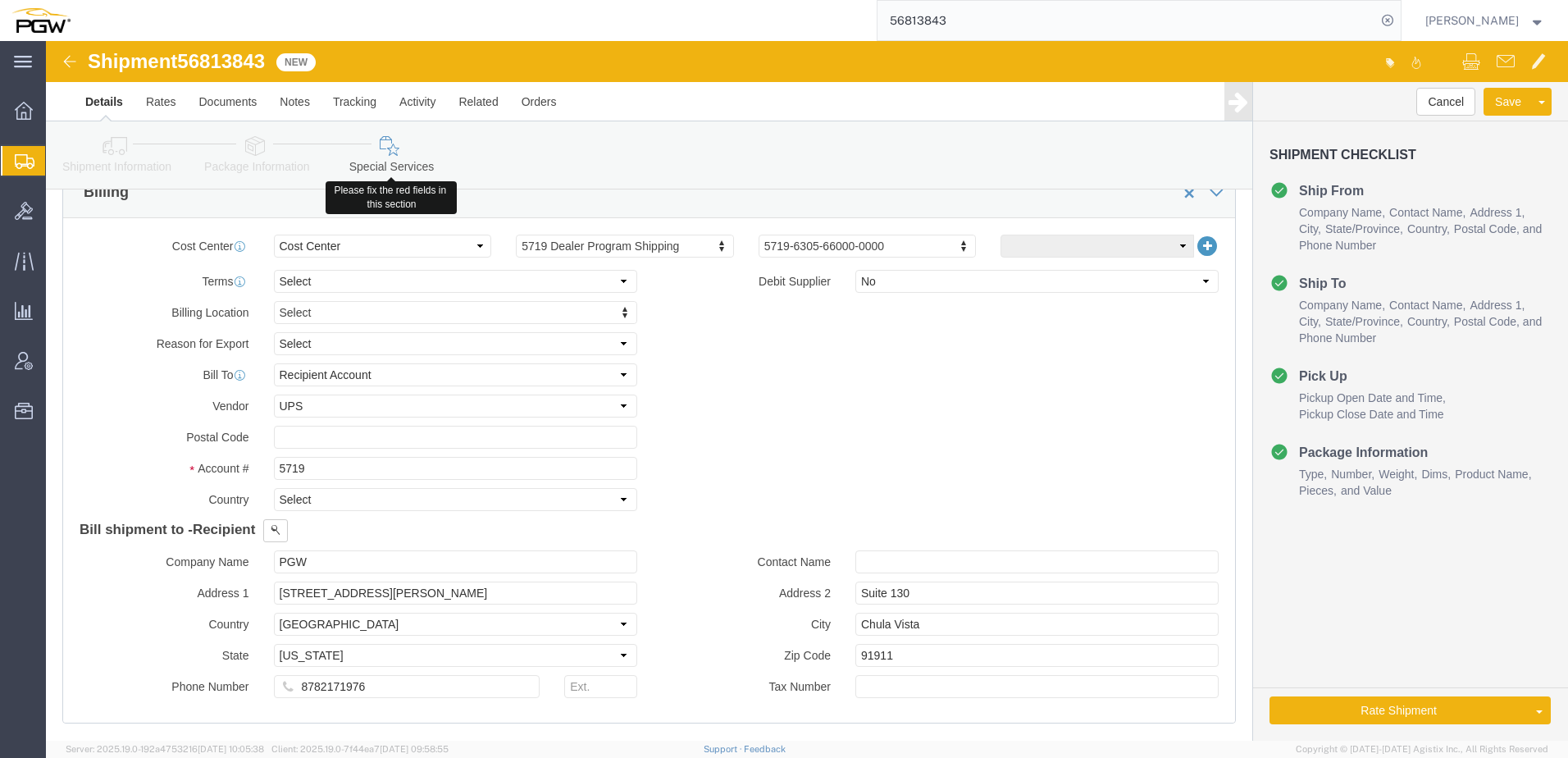
scroll to position [820, 0]
click input "text"
paste input "91911"
type input "91911"
click button "Rate Shipment"
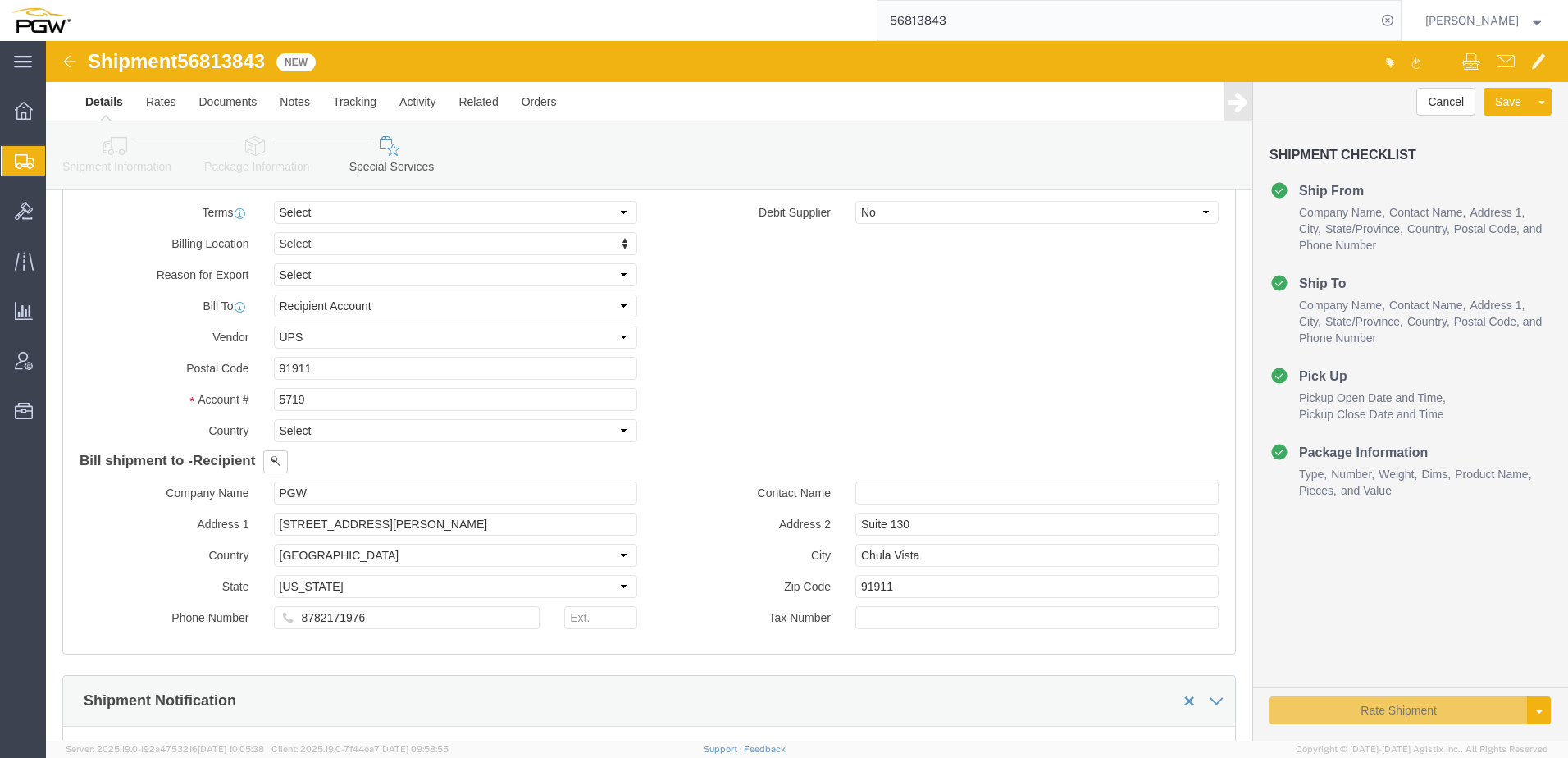
scroll to position [753, 0]
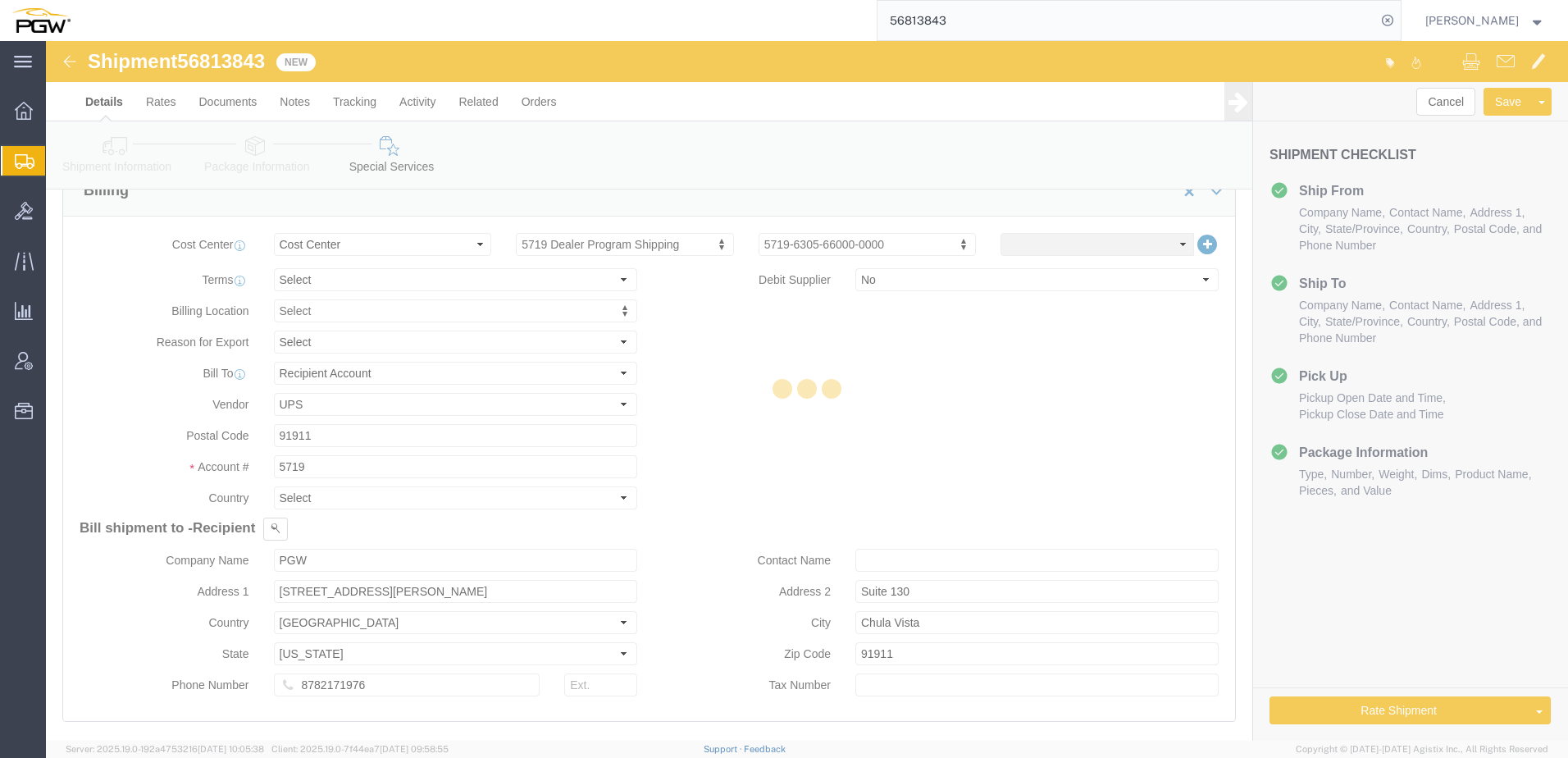
select select
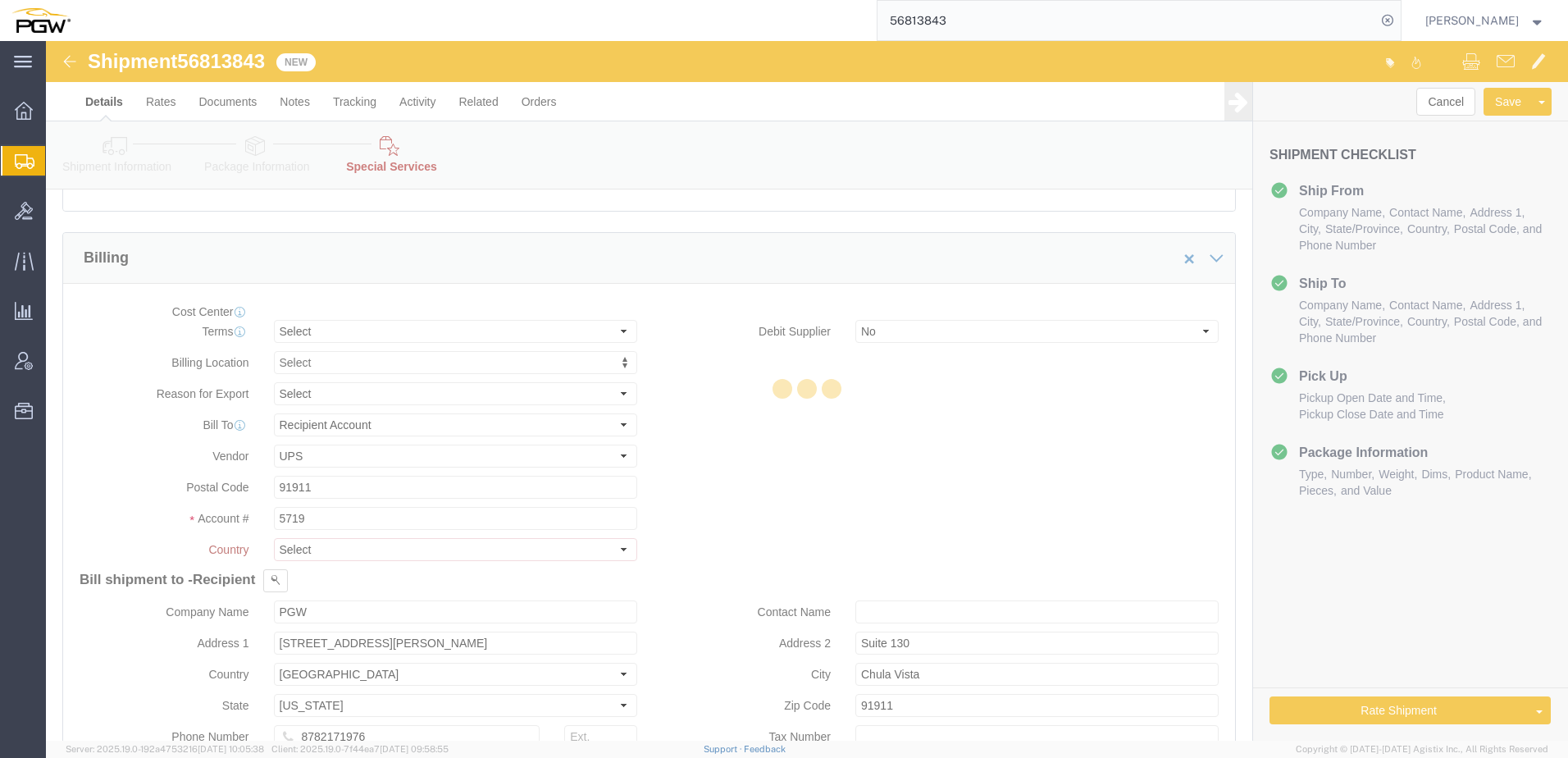
select select "COSTCENTER"
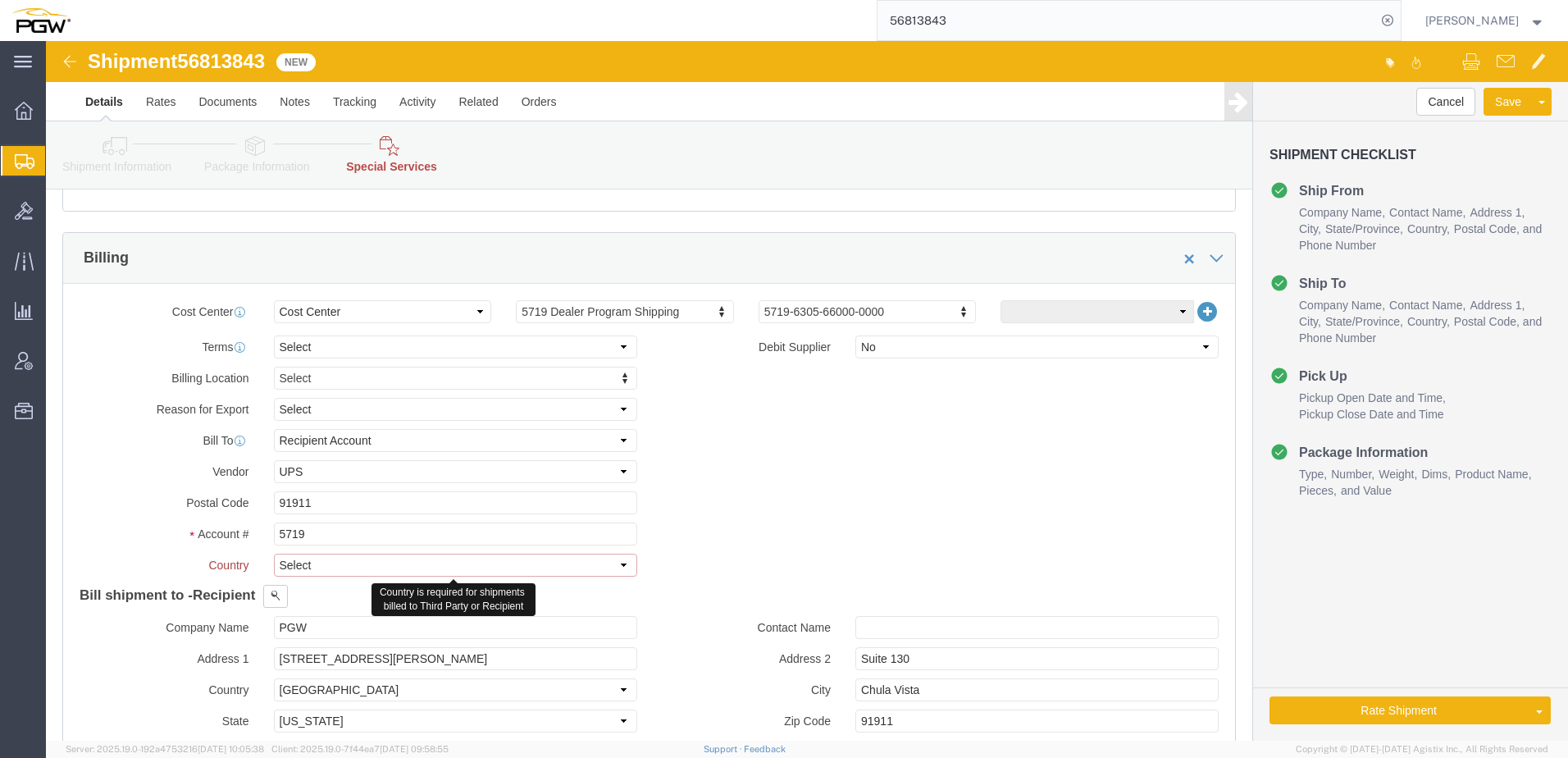
click select "Select Afghanistan Åland Islands Albania Algeria American Samoa Andorra Angola …"
select select "US"
click select "Select Afghanistan Åland Islands Albania Algeria American Samoa Andorra Angola …"
click button "Rate Shipment"
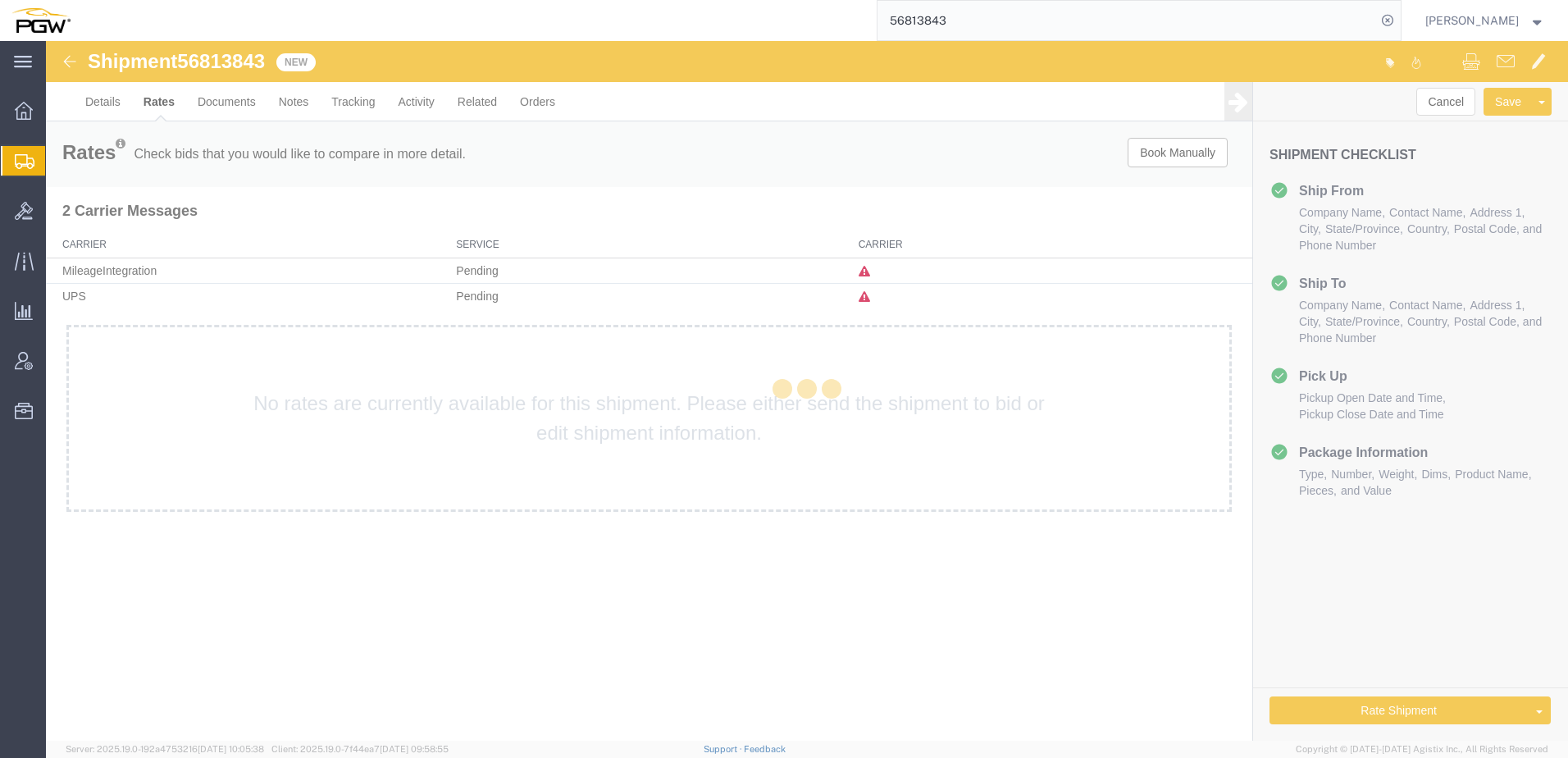
scroll to position [0, 0]
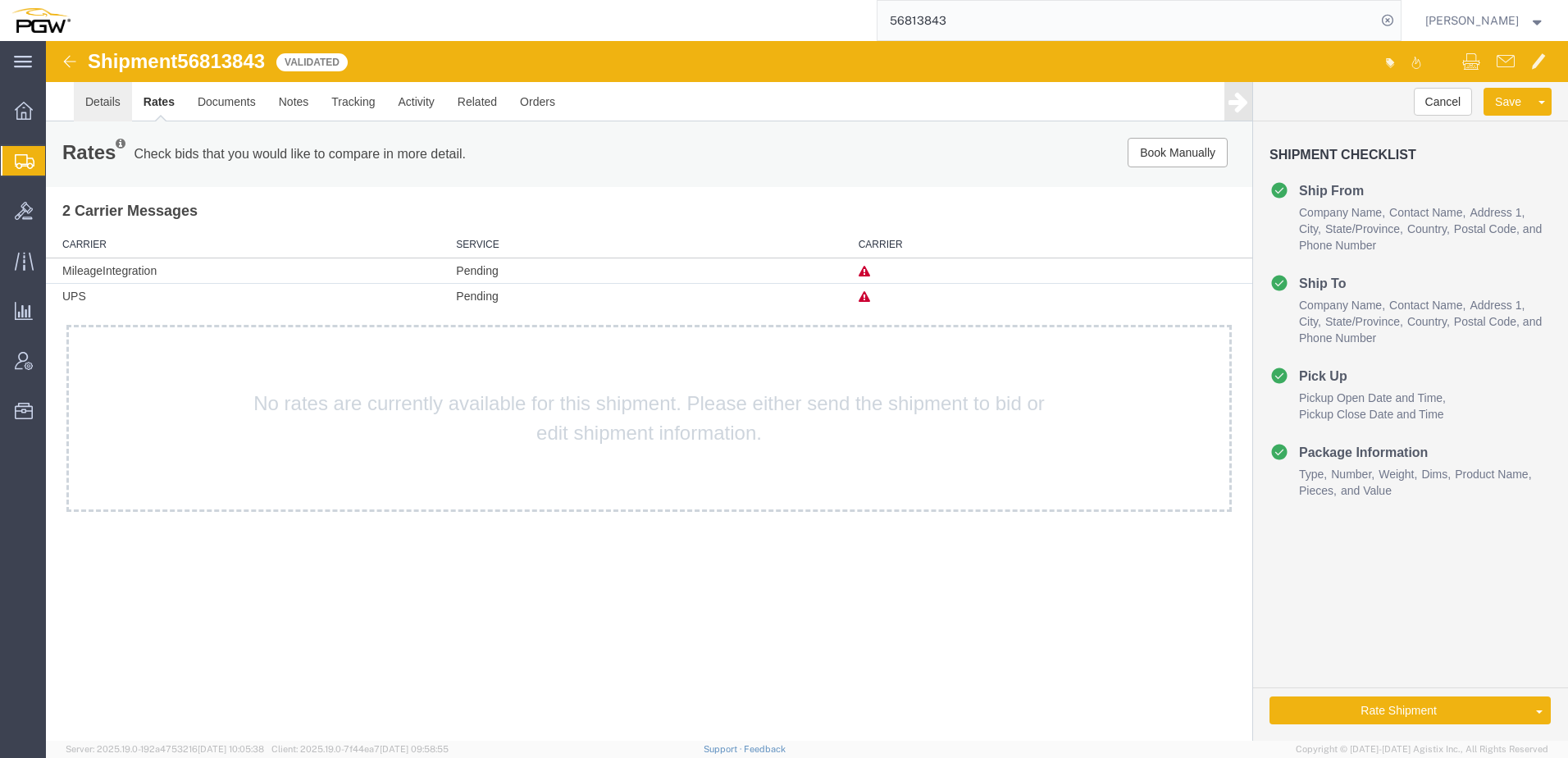
click at [110, 108] on link "Details" at bounding box center [102, 101] width 58 height 39
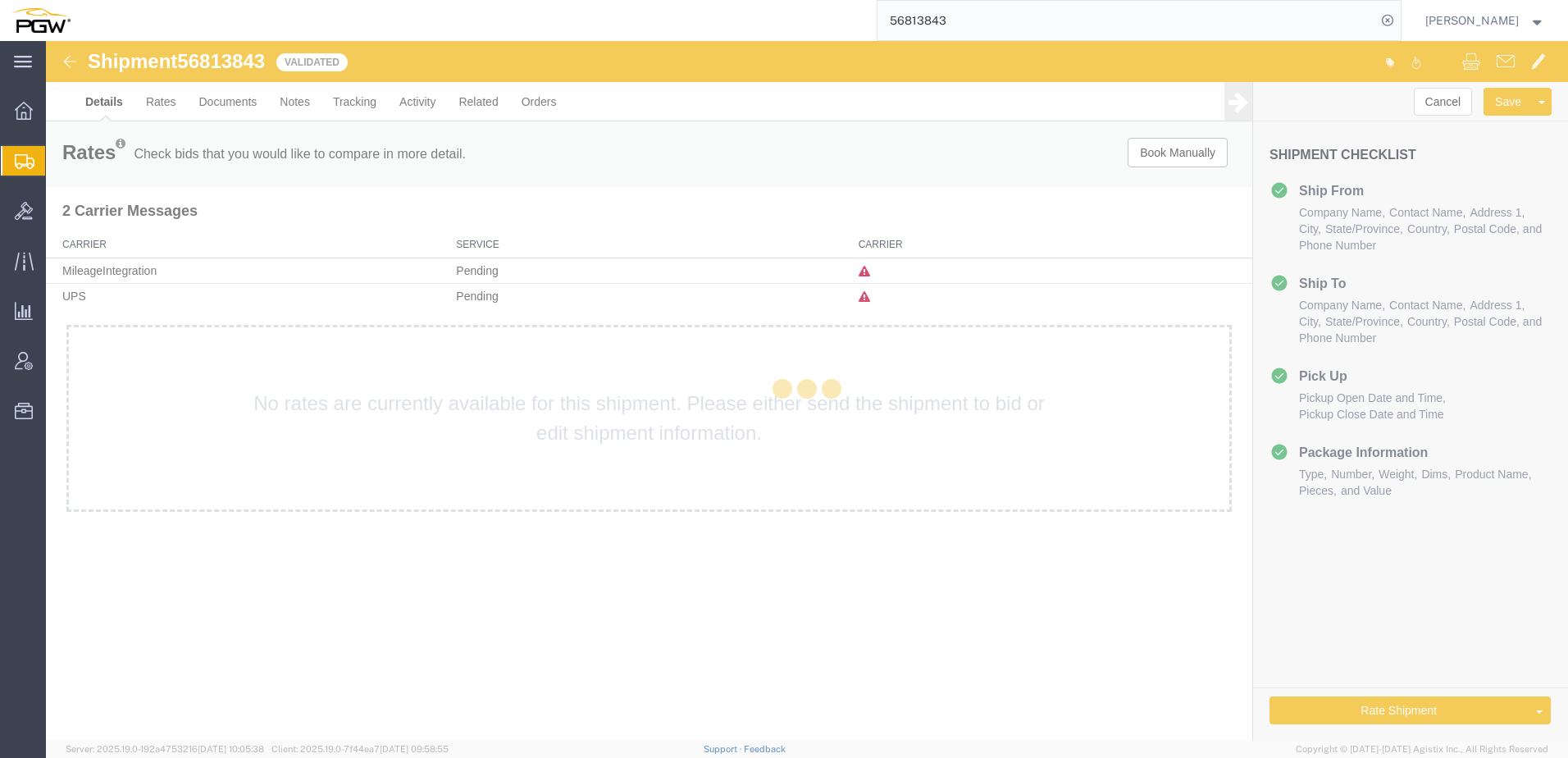
select select "28477"
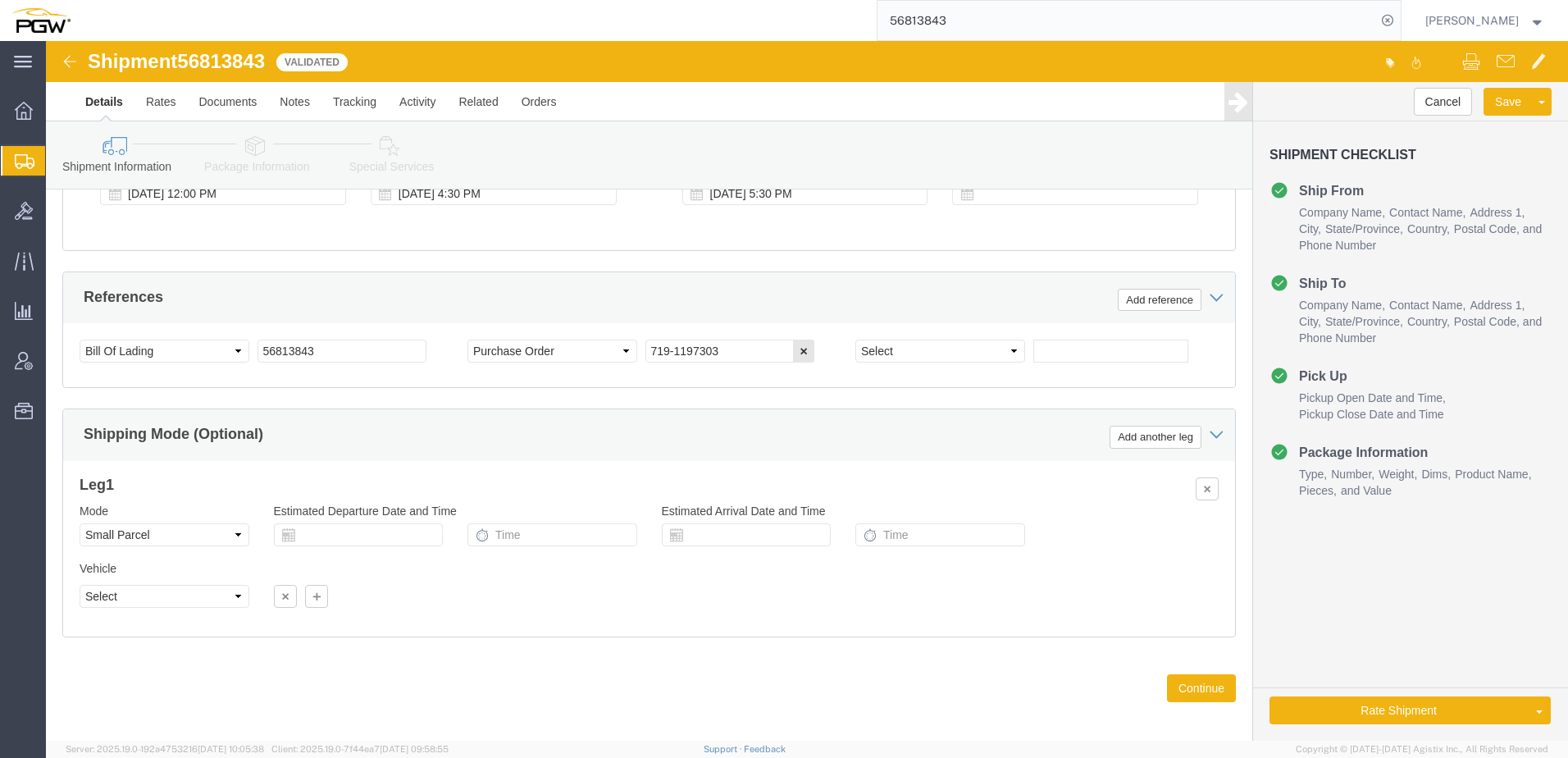
scroll to position [971, 0]
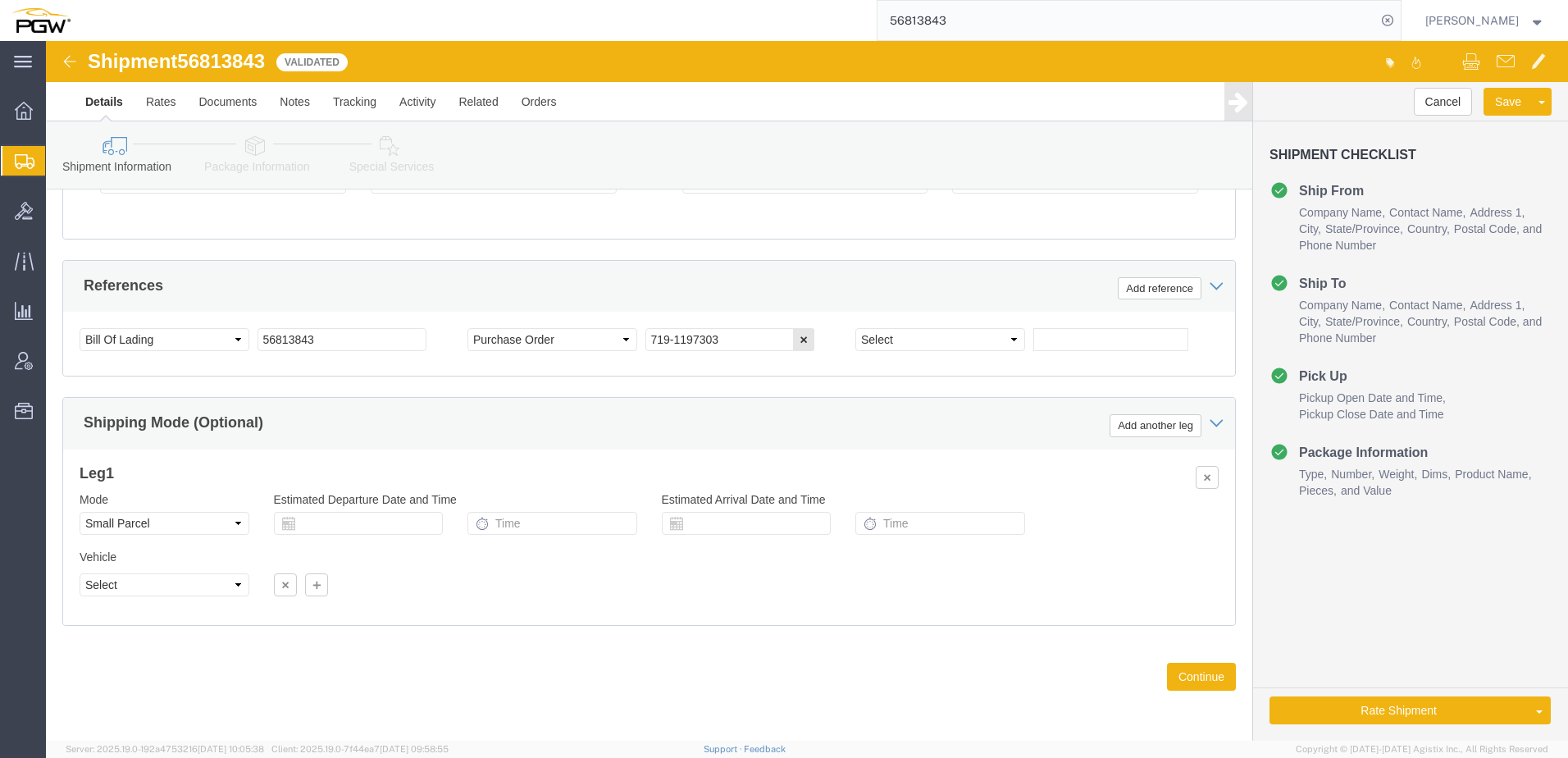
click at [0, 0] on span "Shipment Manager" at bounding box center [0, 0] width 0 height 0
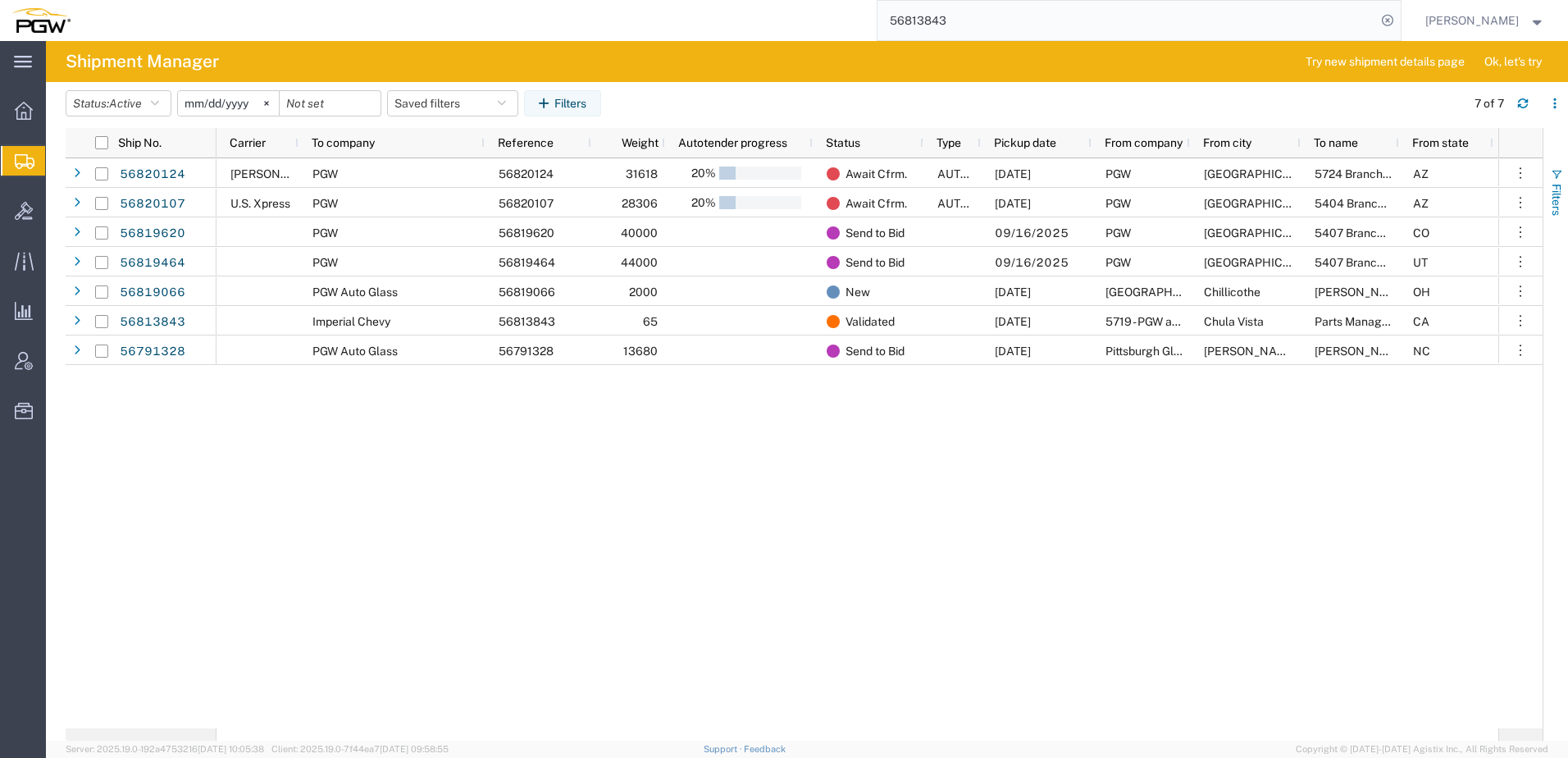
click at [1562, 188] on span "Filters" at bounding box center [1557, 200] width 13 height 32
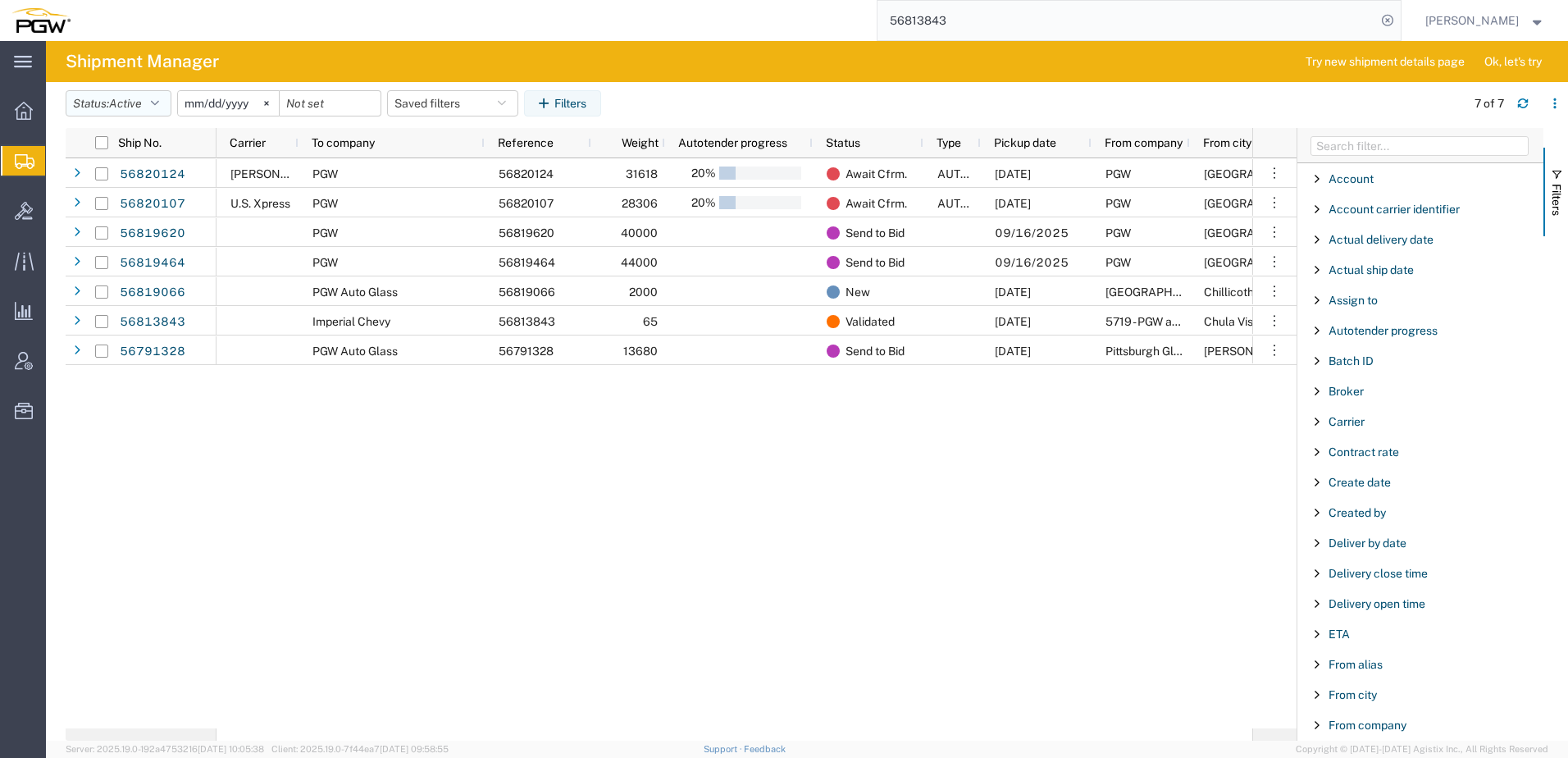
click at [153, 104] on button "Status: Active" at bounding box center [118, 104] width 106 height 27
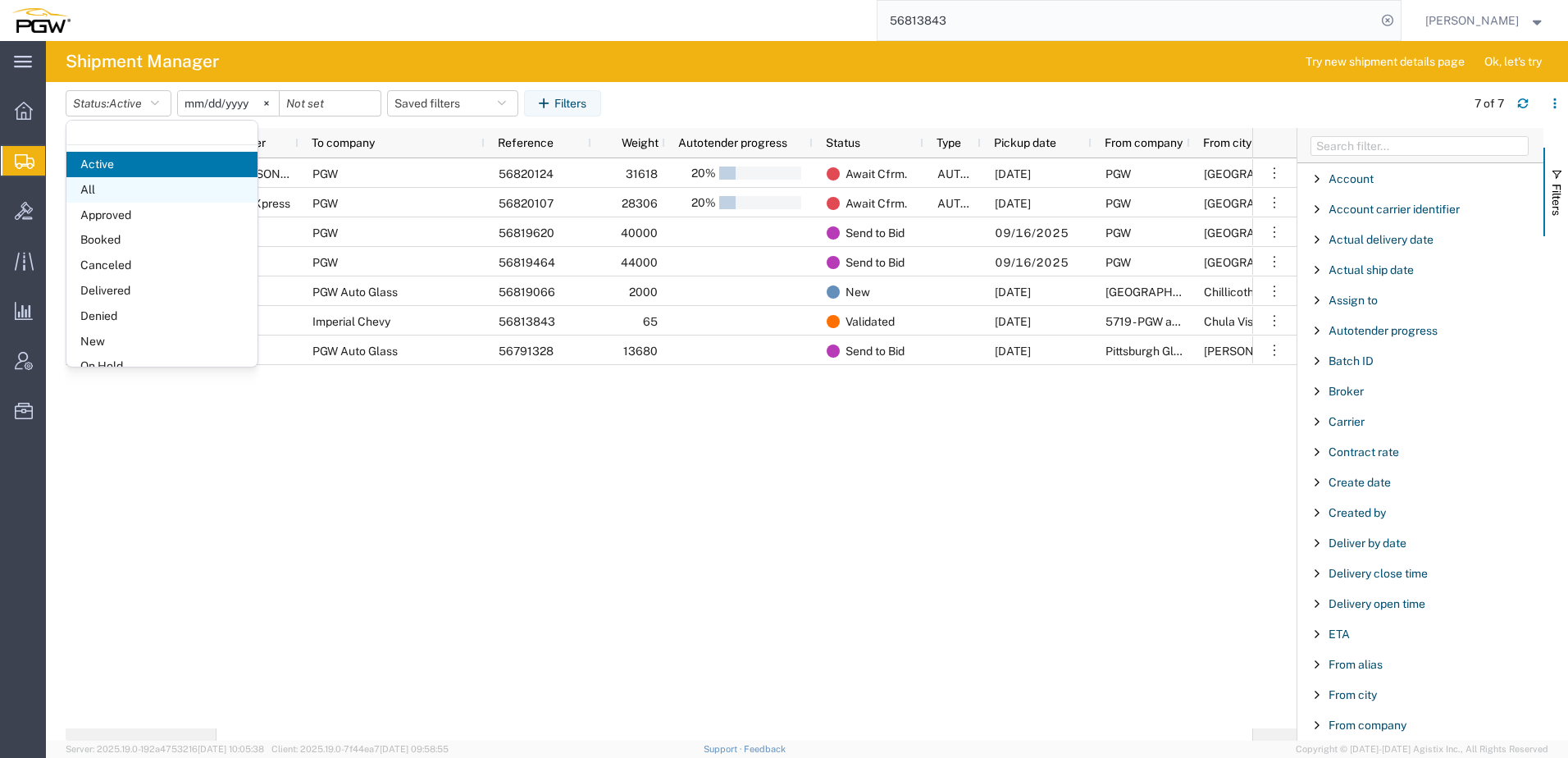
click at [132, 188] on span "All" at bounding box center [162, 190] width 191 height 26
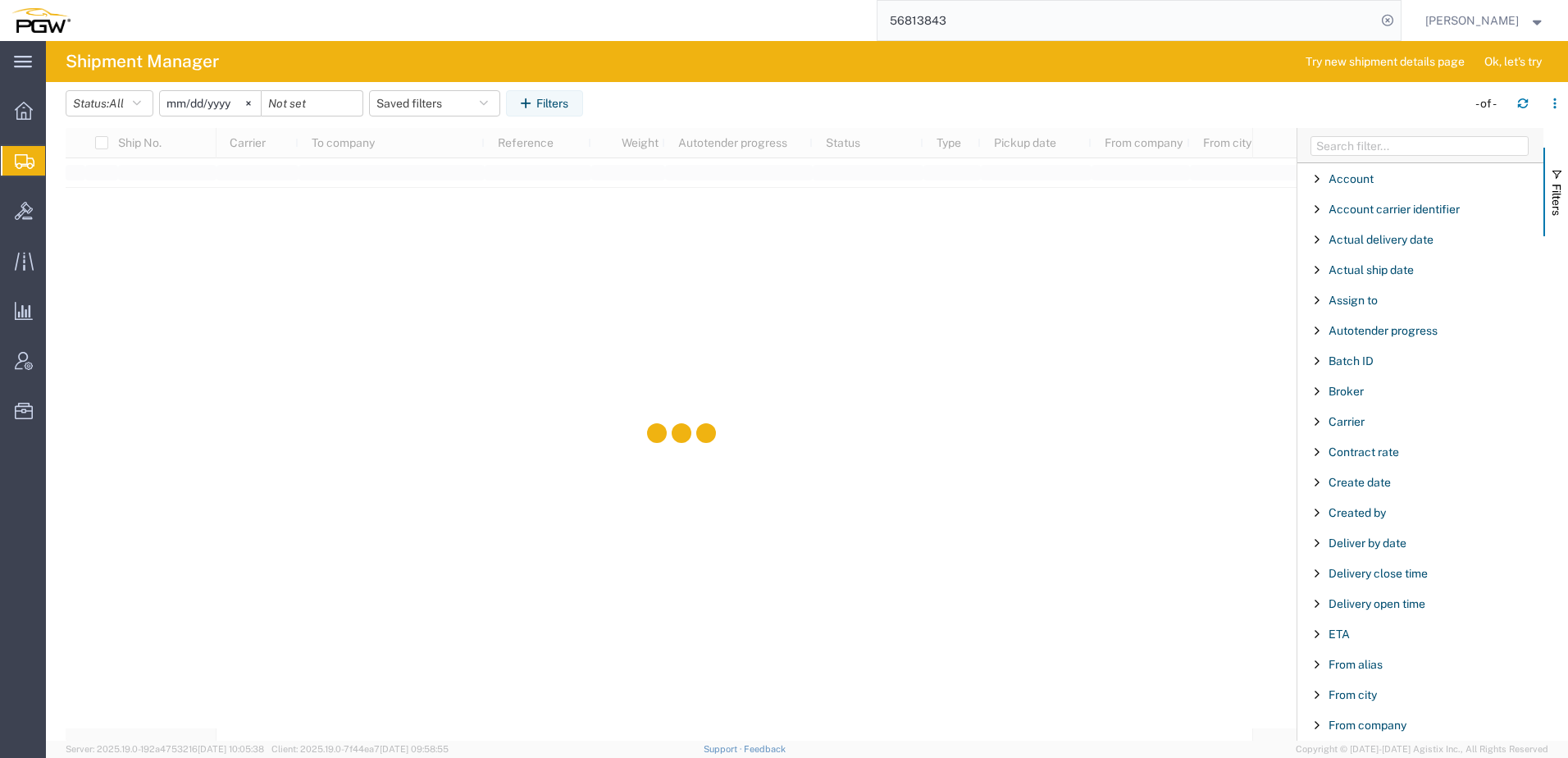
click at [212, 107] on input "2025-08-15" at bounding box center [211, 103] width 101 height 25
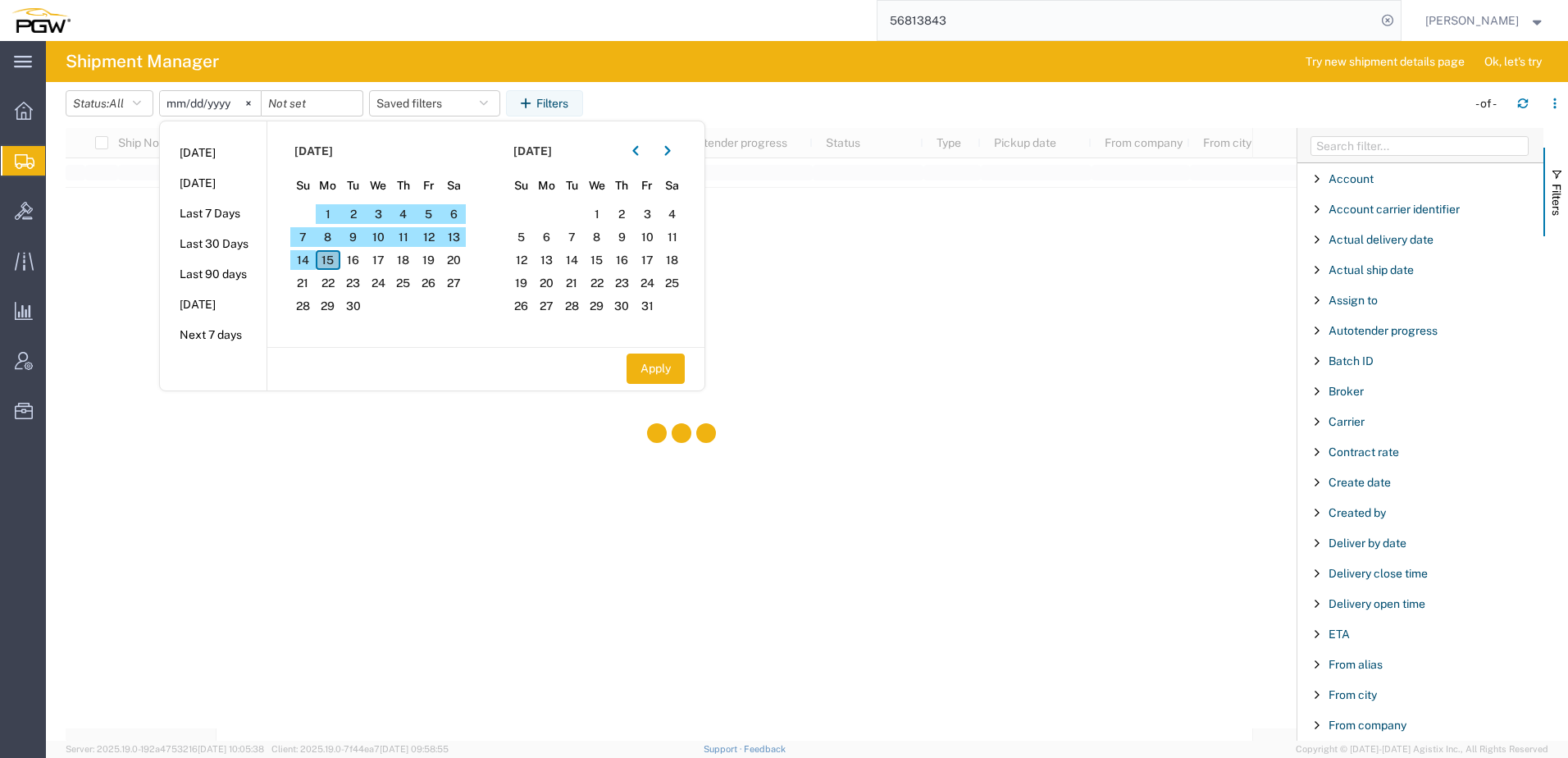
click at [336, 260] on span "15" at bounding box center [328, 260] width 26 height 20
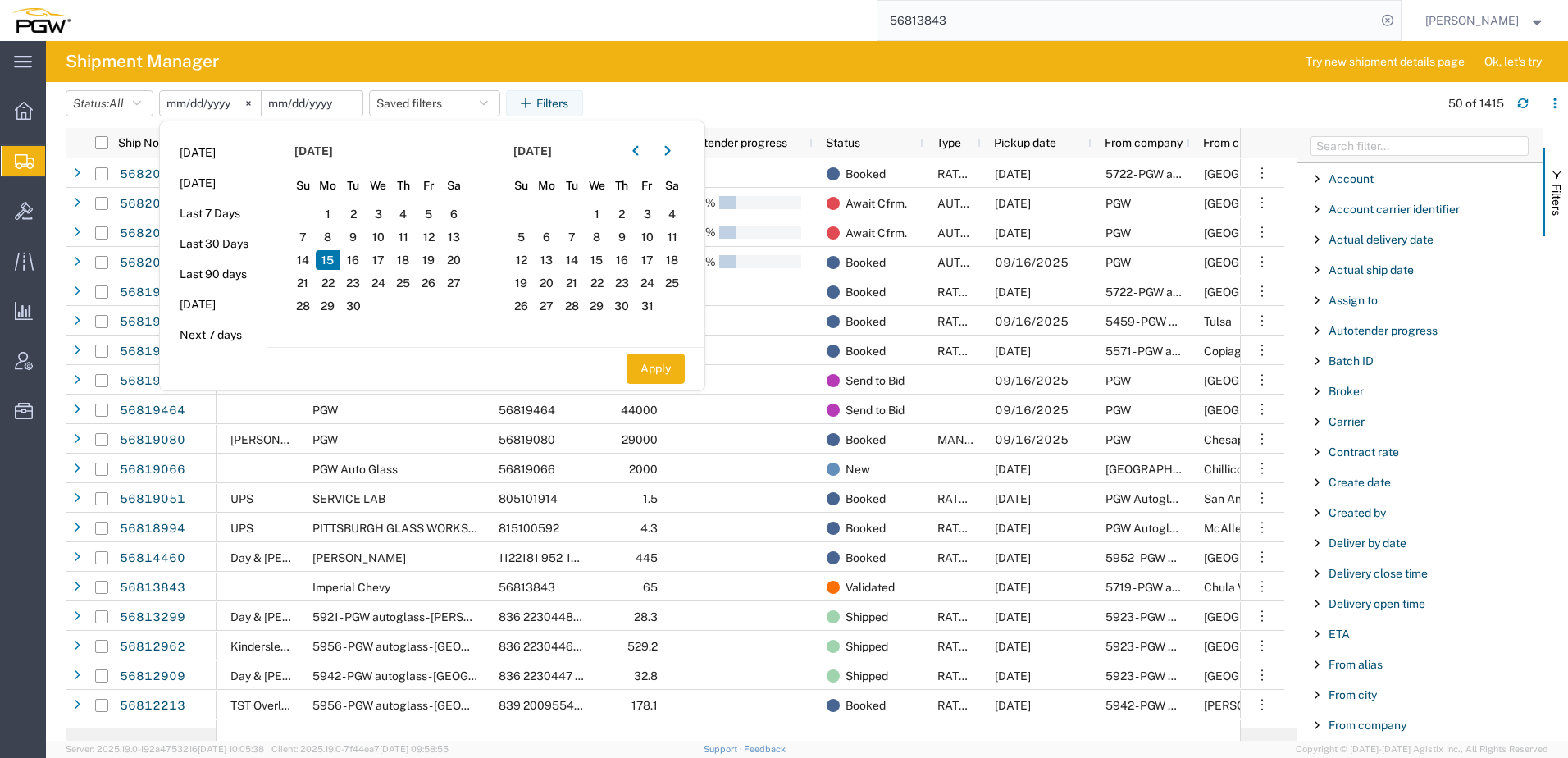
click at [309, 93] on input "date" at bounding box center [312, 103] width 101 height 25
click at [335, 259] on span "15" at bounding box center [328, 260] width 26 height 20
click at [659, 364] on button "Apply" at bounding box center [656, 368] width 58 height 31
type input "2025-09-15"
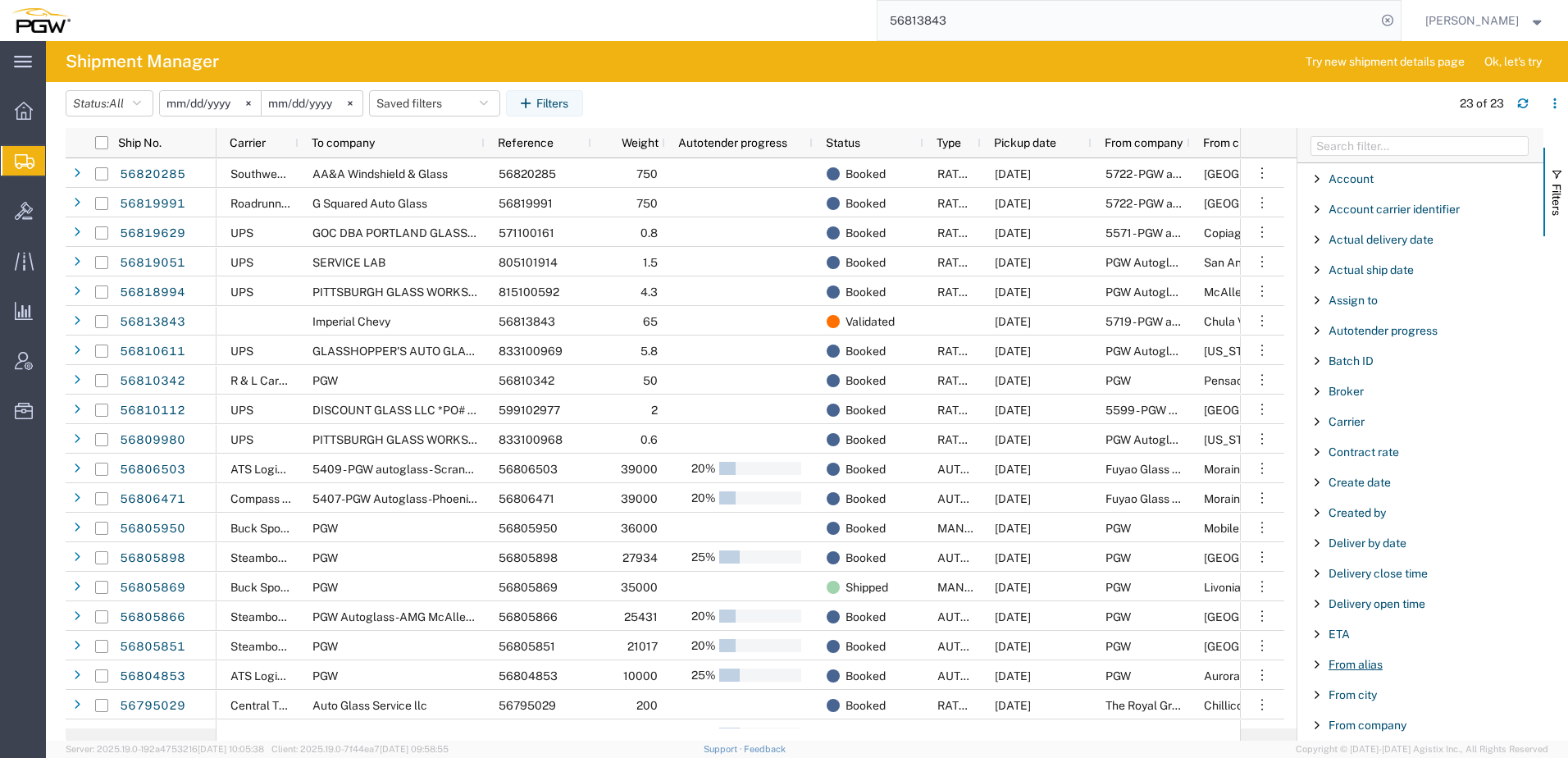
click at [1380, 664] on span "From alias" at bounding box center [1355, 664] width 54 height 13
click at [1391, 704] on div "starts with" at bounding box center [1421, 706] width 188 height 13
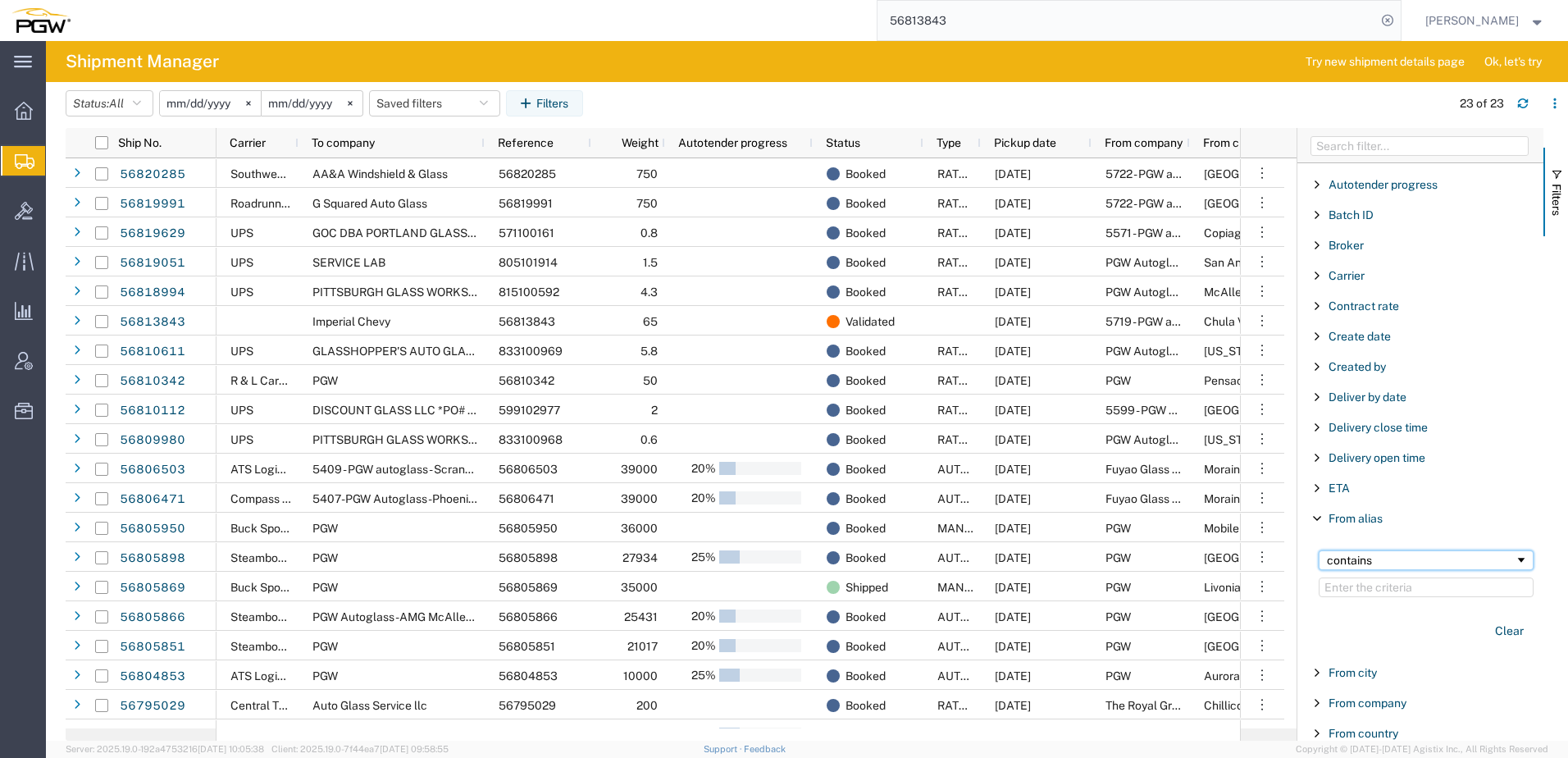
scroll to position [164, 0]
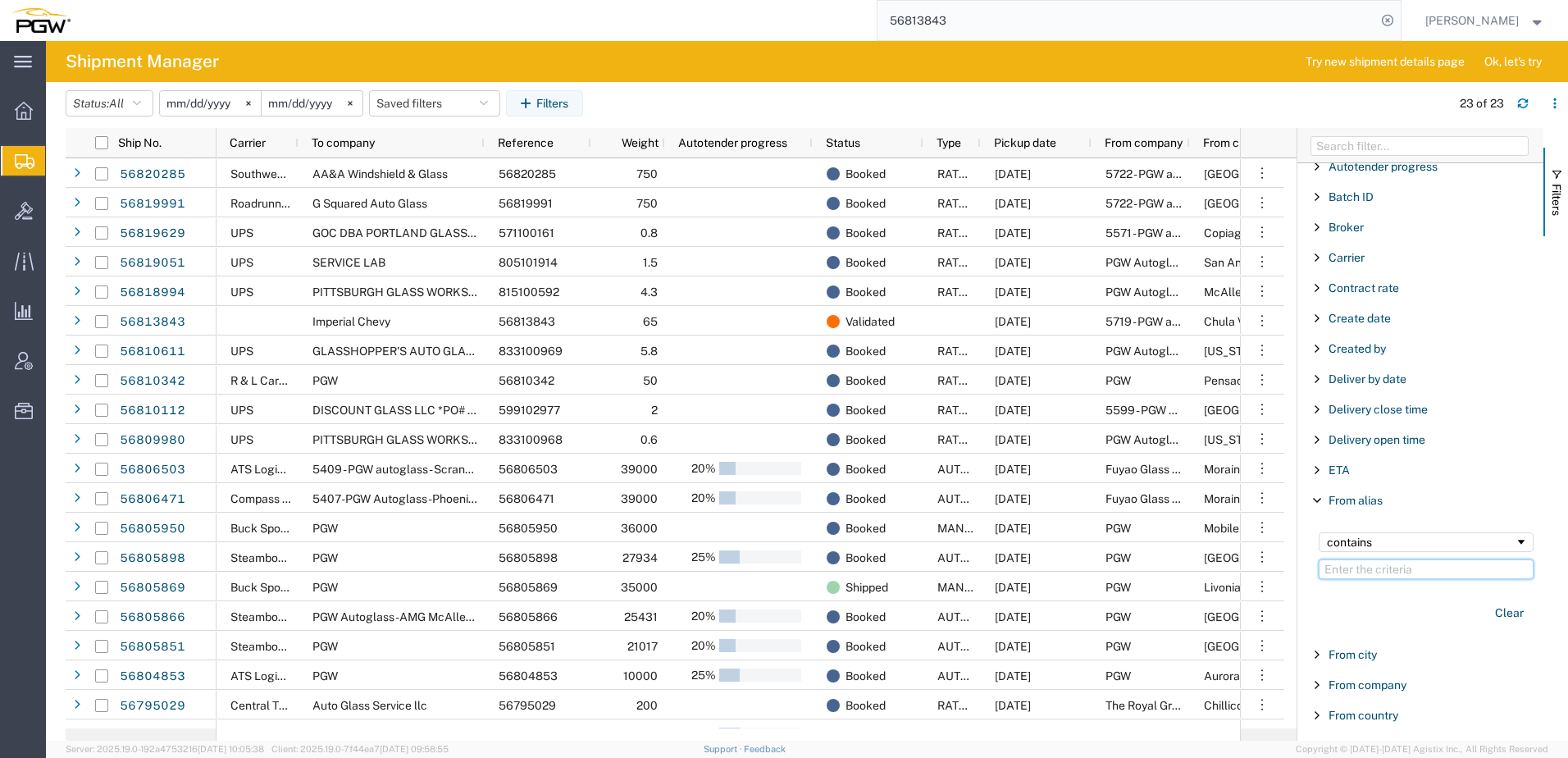
click at [1392, 571] on input "Filter Value" at bounding box center [1426, 569] width 215 height 20
type input "5491"
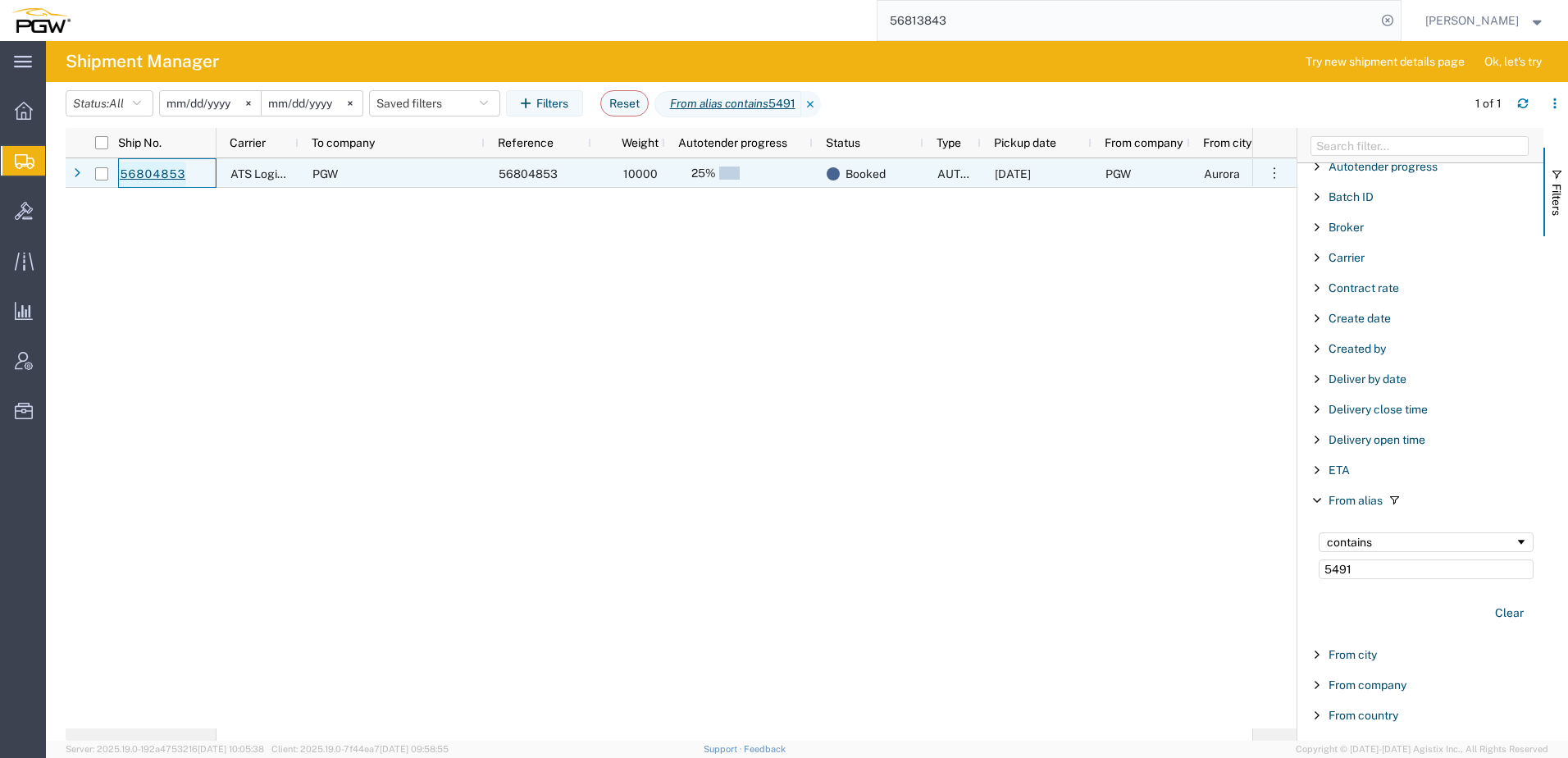
click at [161, 178] on link "56804853" at bounding box center [153, 175] width 67 height 27
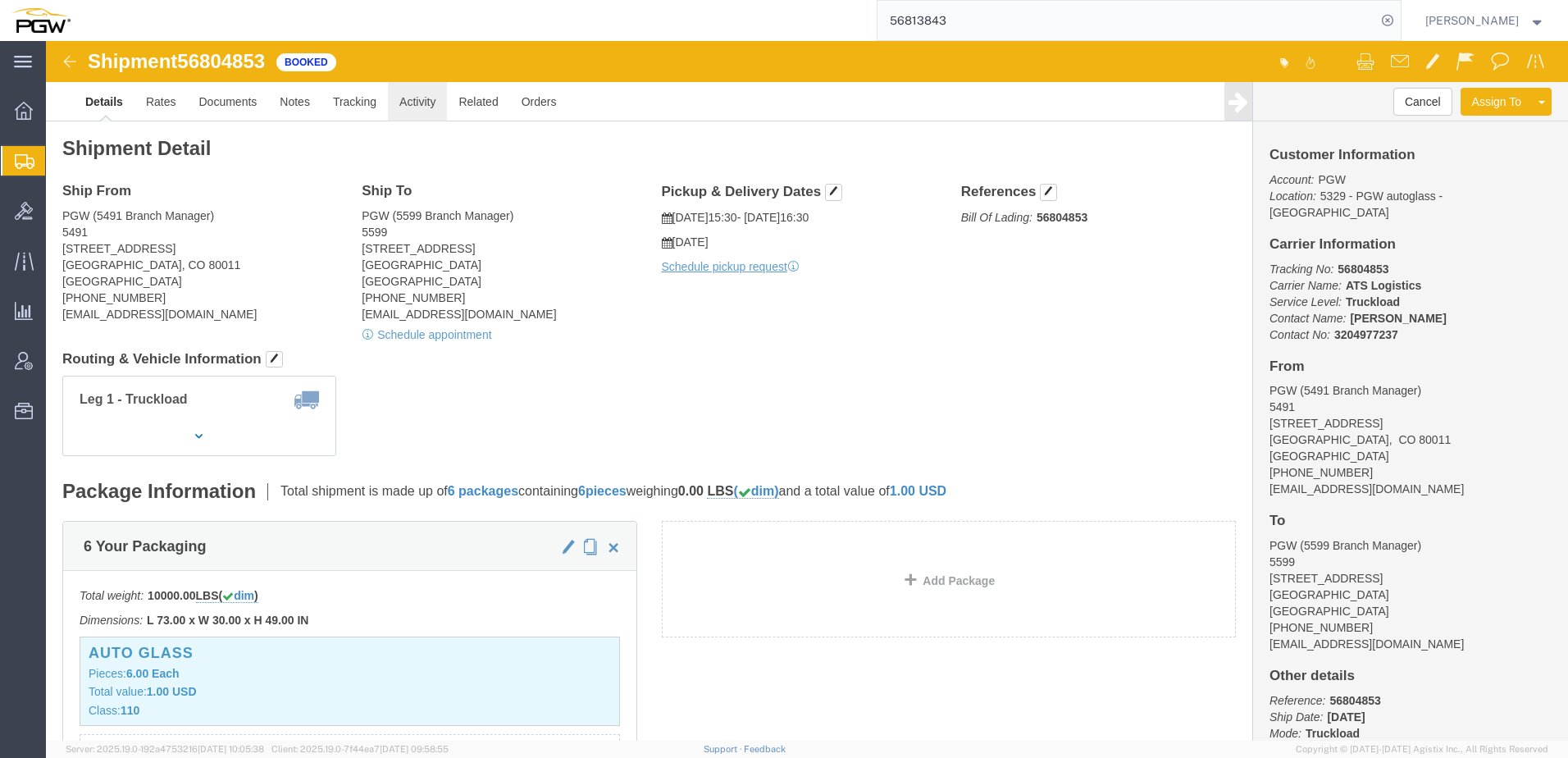
click link "Activity"
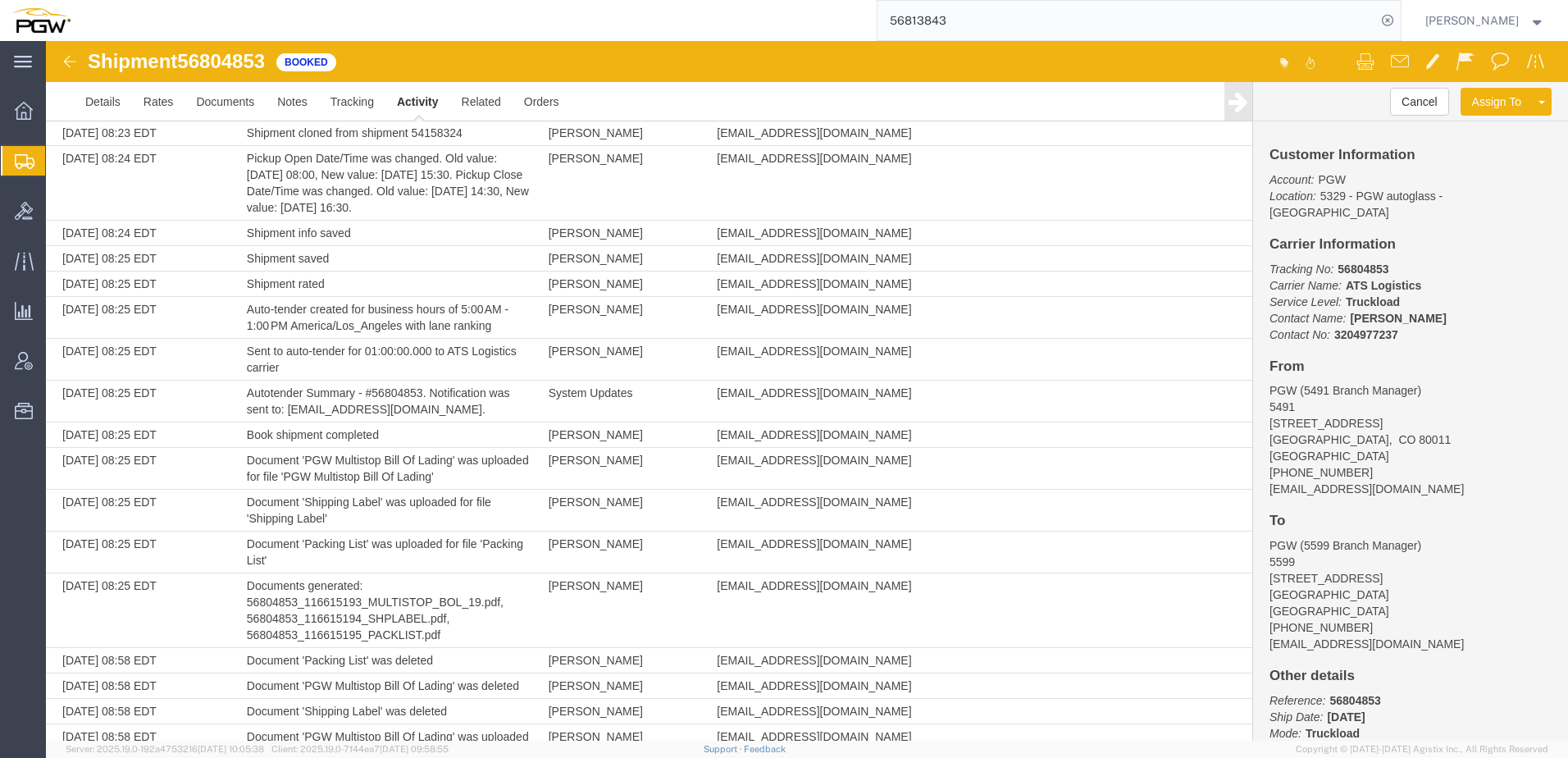
scroll to position [528, 0]
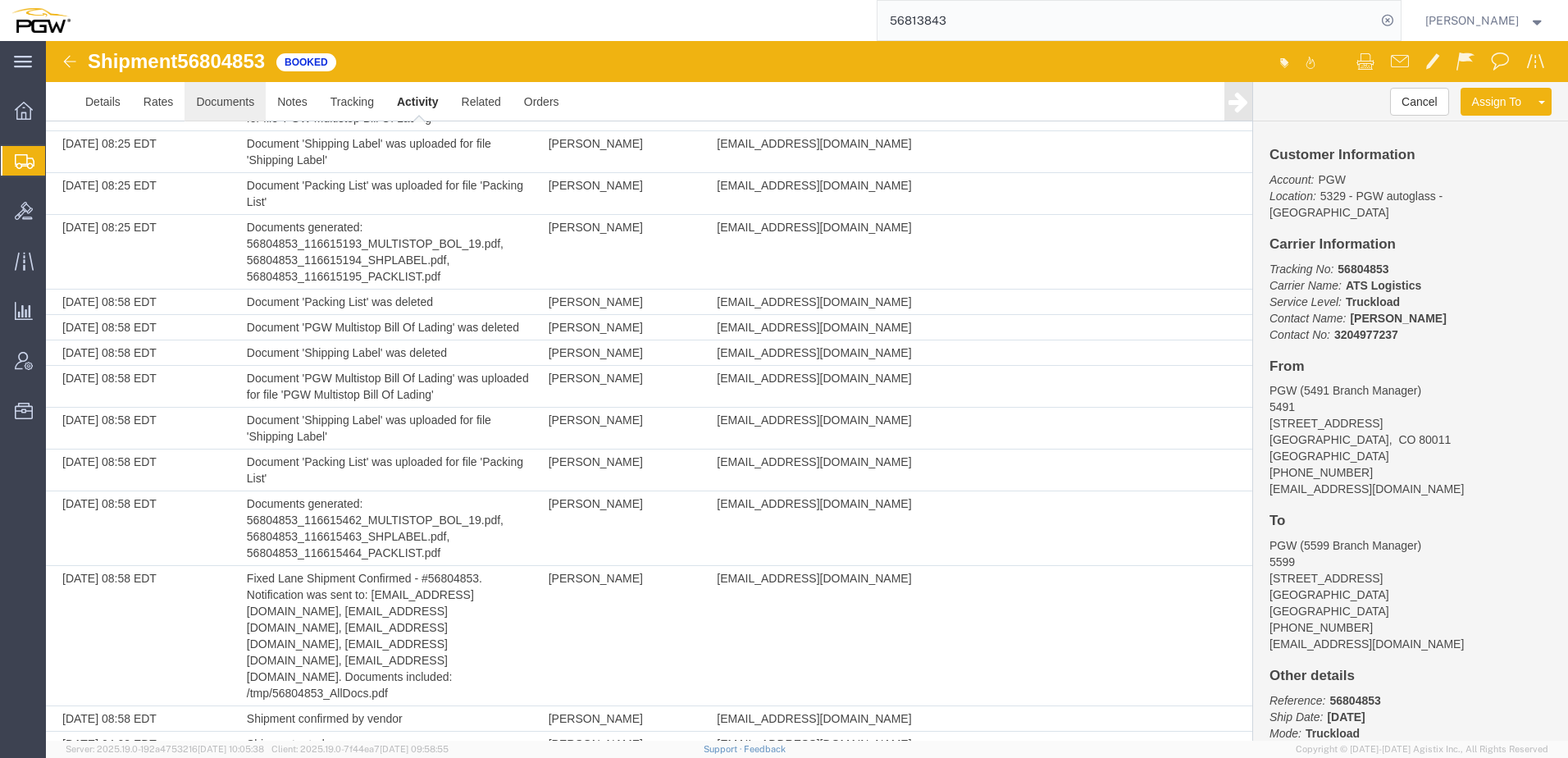
click at [202, 96] on link "Documents" at bounding box center [224, 101] width 81 height 39
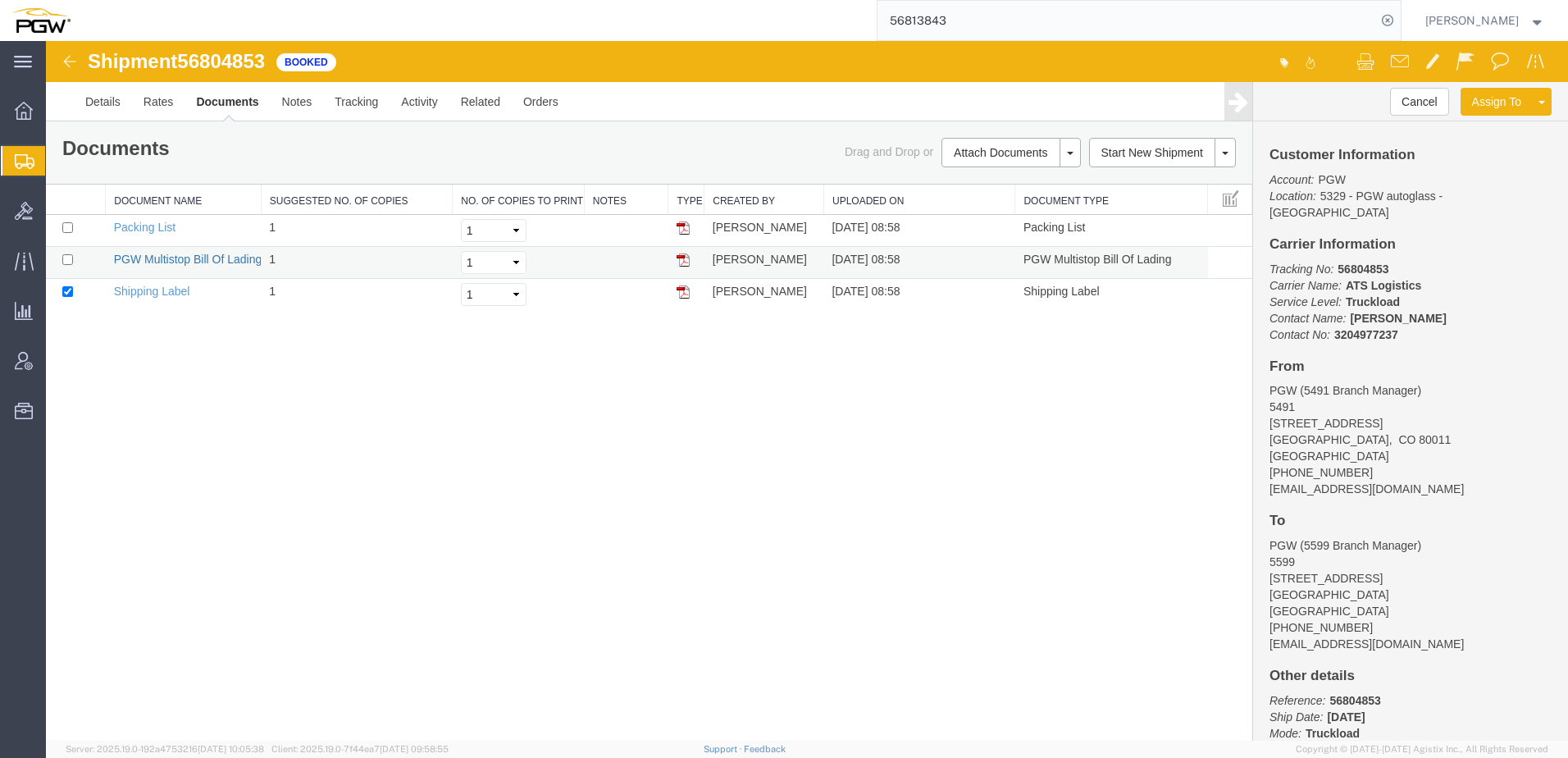
click at [219, 261] on link "PGW Multistop Bill Of Lading" at bounding box center [188, 260] width 149 height 13
click at [0, 0] on span "Shipment Manager" at bounding box center [0, 0] width 0 height 0
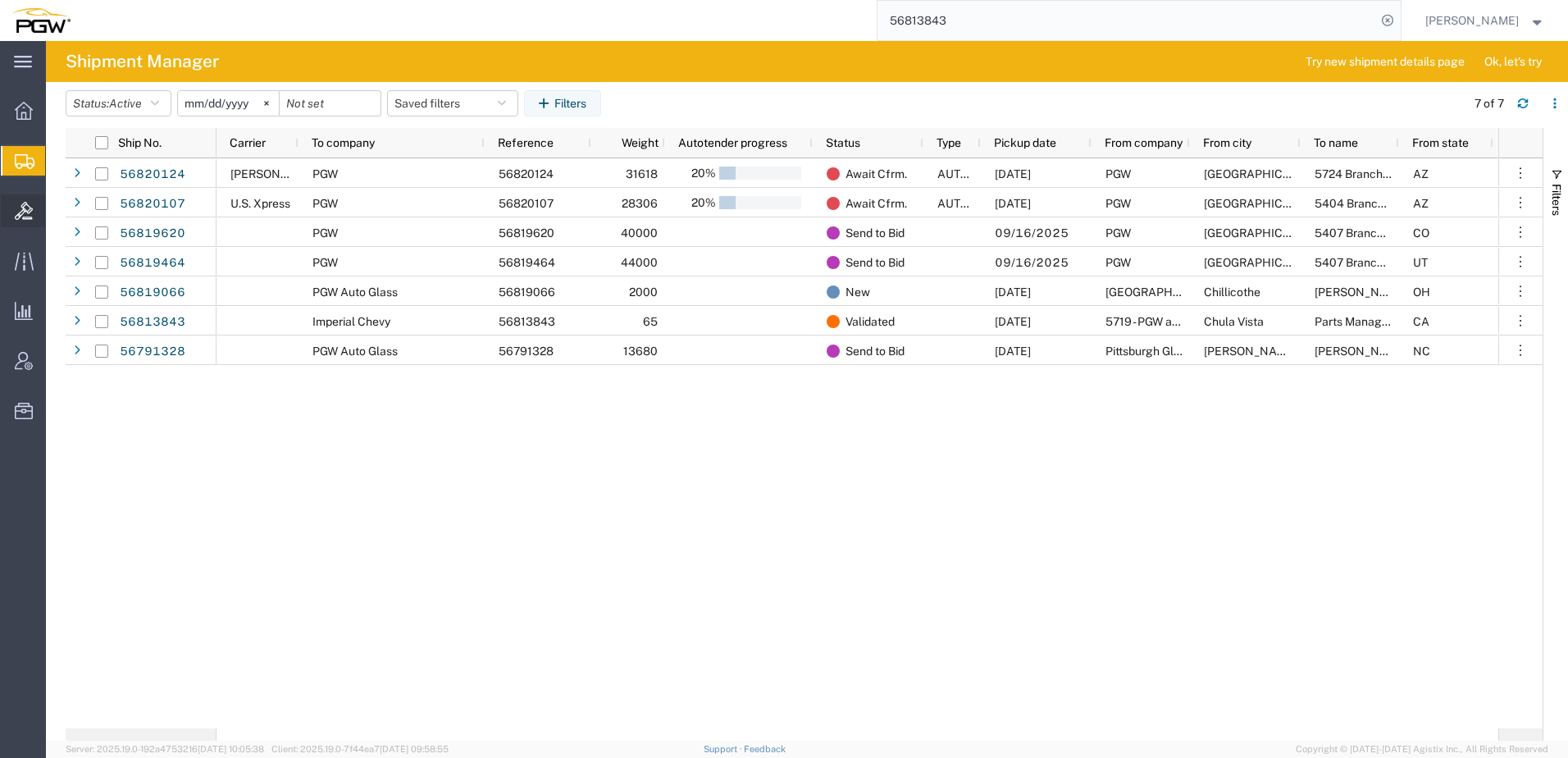
click at [56, 212] on span "Bids" at bounding box center [51, 211] width 11 height 32
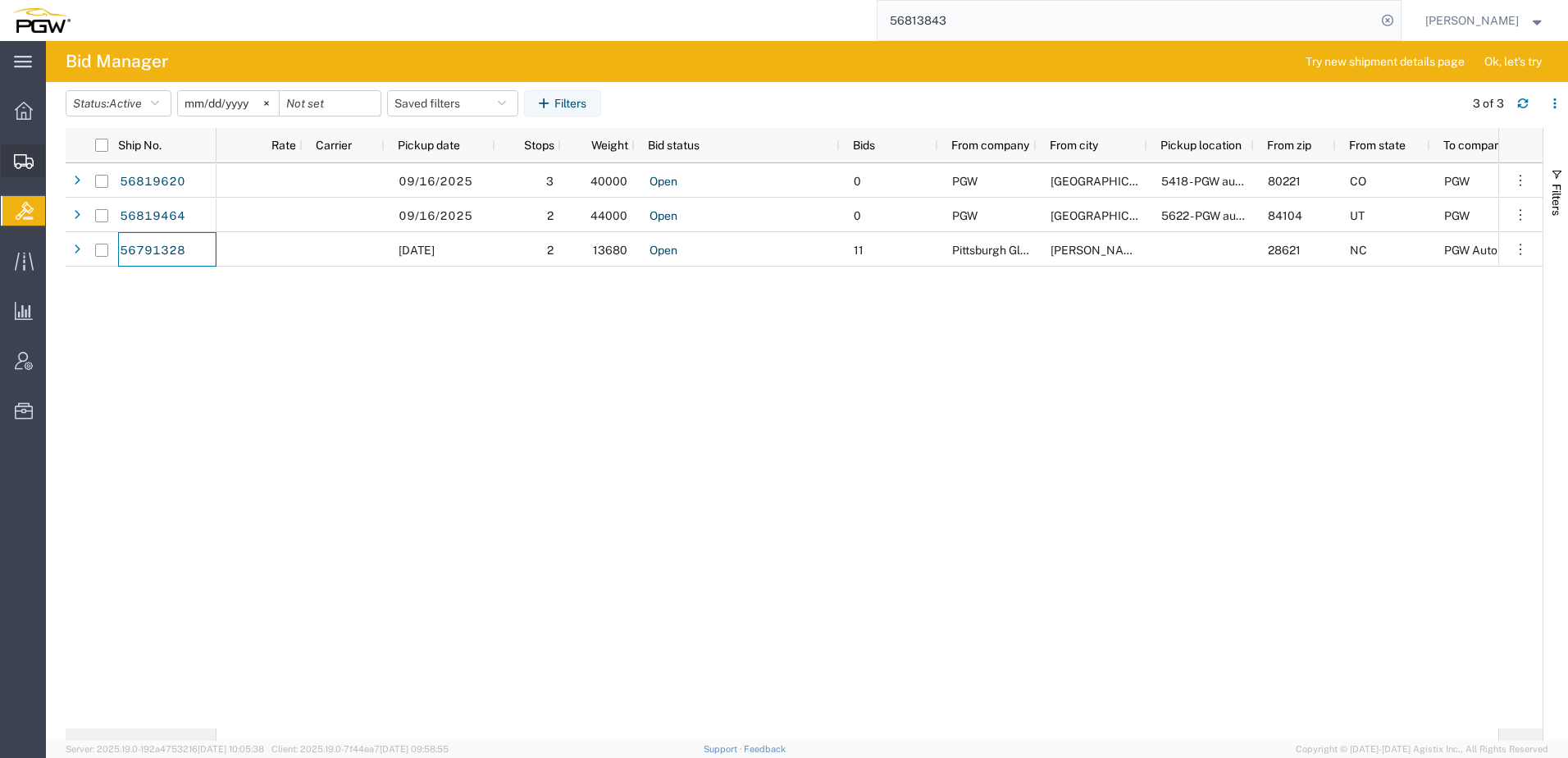
click at [0, 0] on span "Create from Template" at bounding box center [0, 0] width 0 height 0
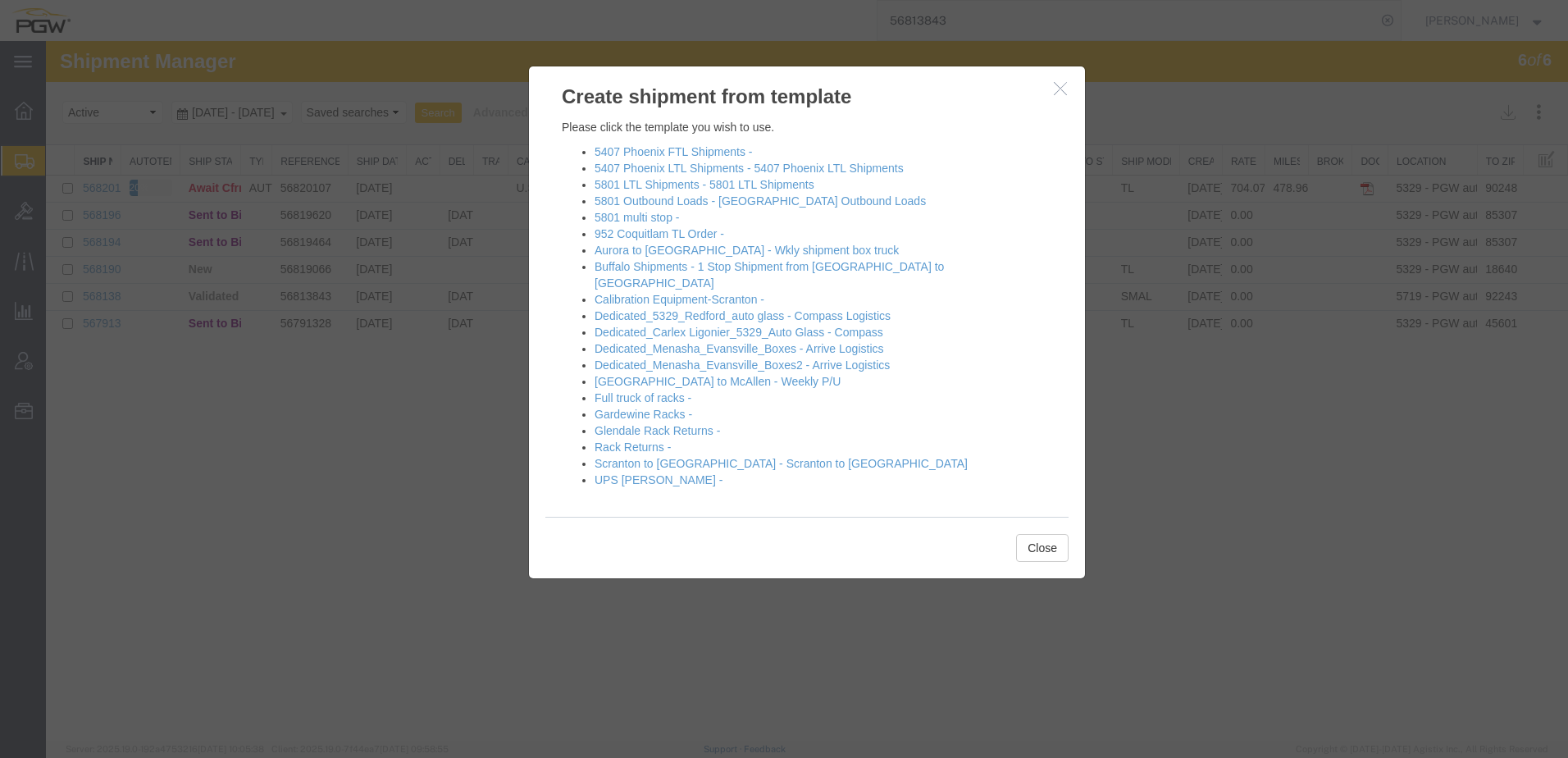
click at [1056, 80] on button "button" at bounding box center [1062, 89] width 20 height 20
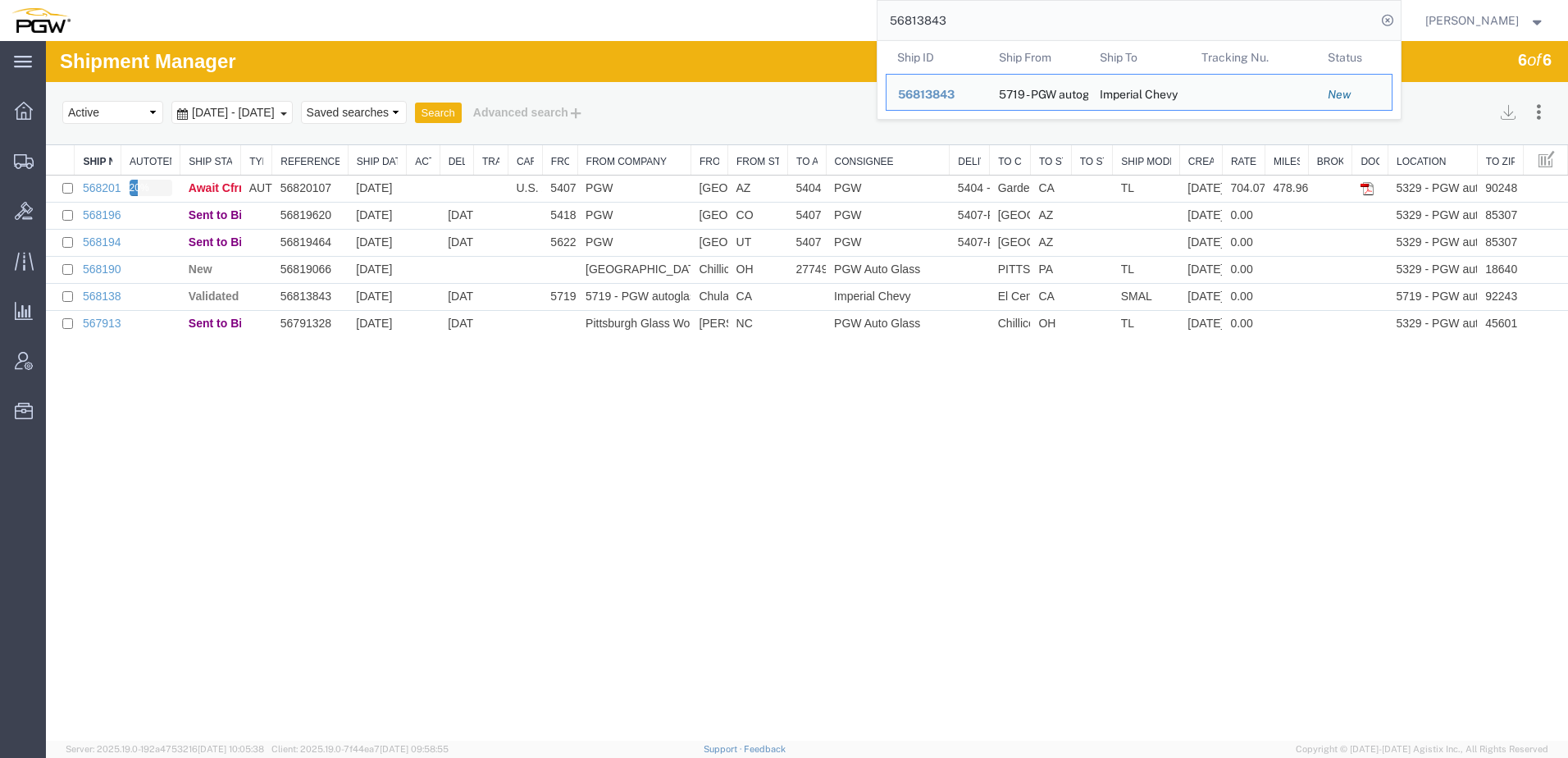
drag, startPoint x: 1024, startPoint y: 13, endPoint x: 237, endPoint y: -23, distance: 787.8
click at [237, 0] on html "main_menu Created with Sketch. Collapse Menu Overview Shipments Shipment Manage…" at bounding box center [784, 379] width 1568 height 758
paste input "693402"
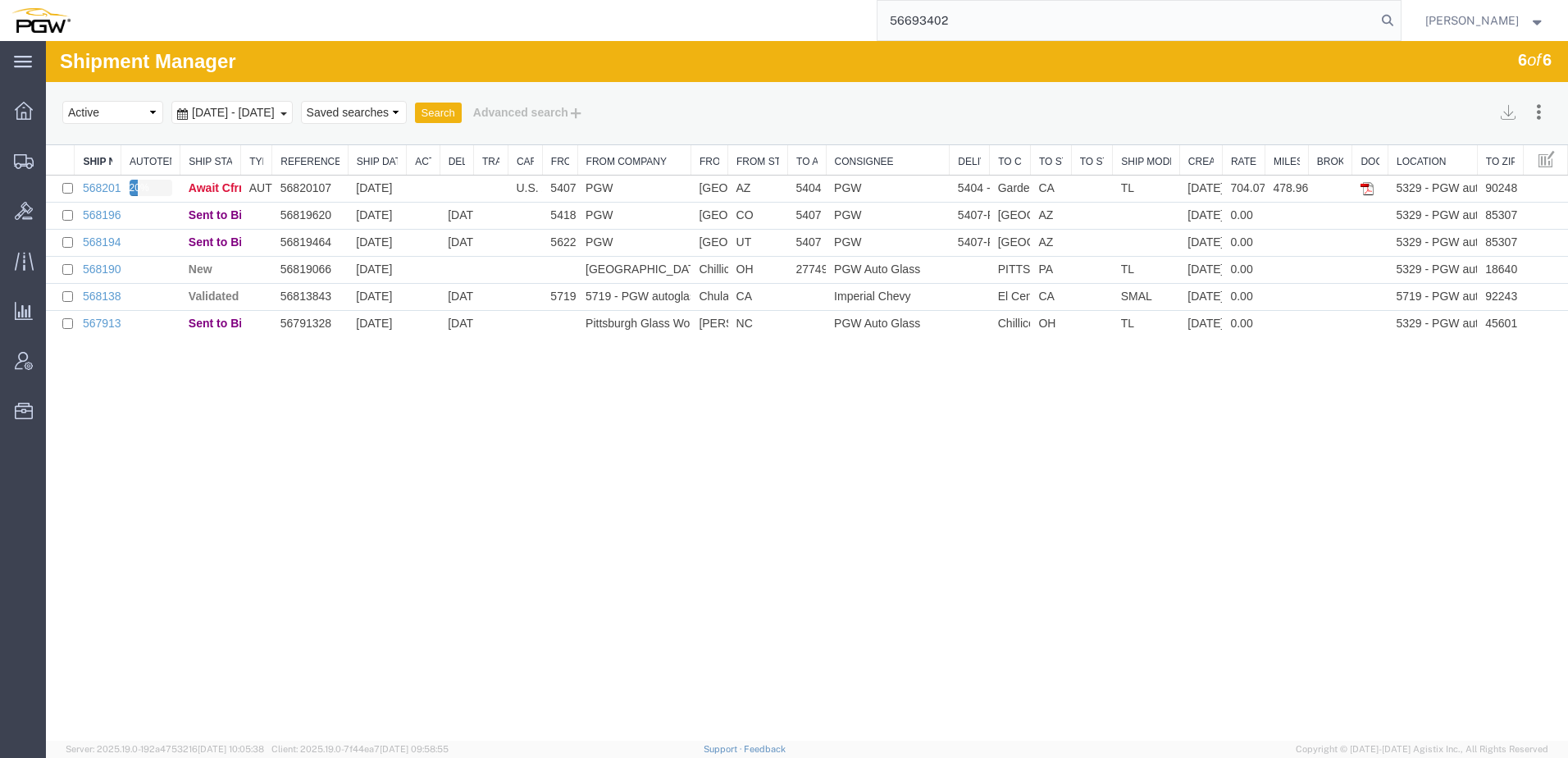
type input "56693402"
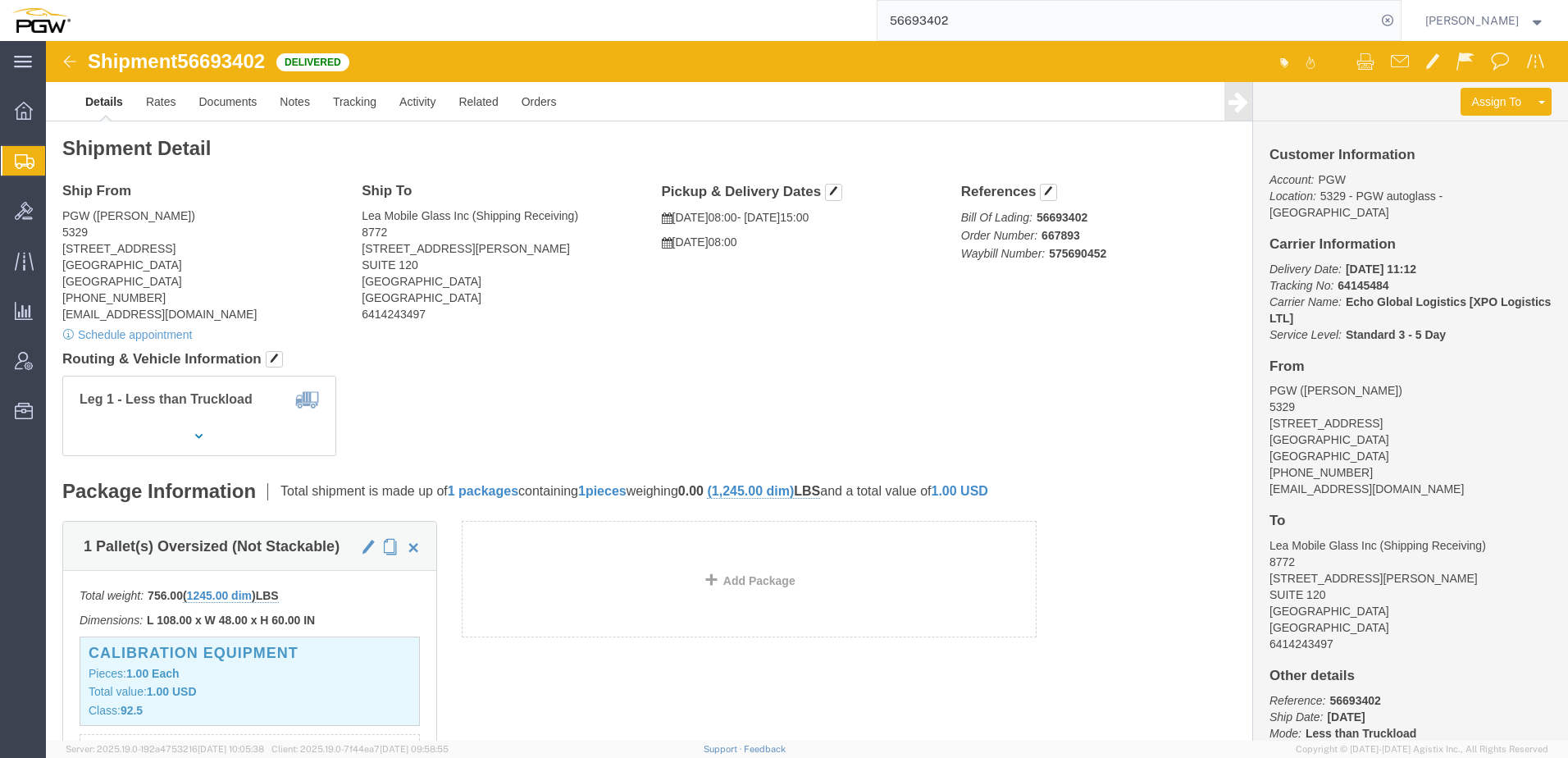
click div "Leg 1 - Less than Truckload"
click at [0, 0] on span "Create from Template" at bounding box center [0, 0] width 0 height 0
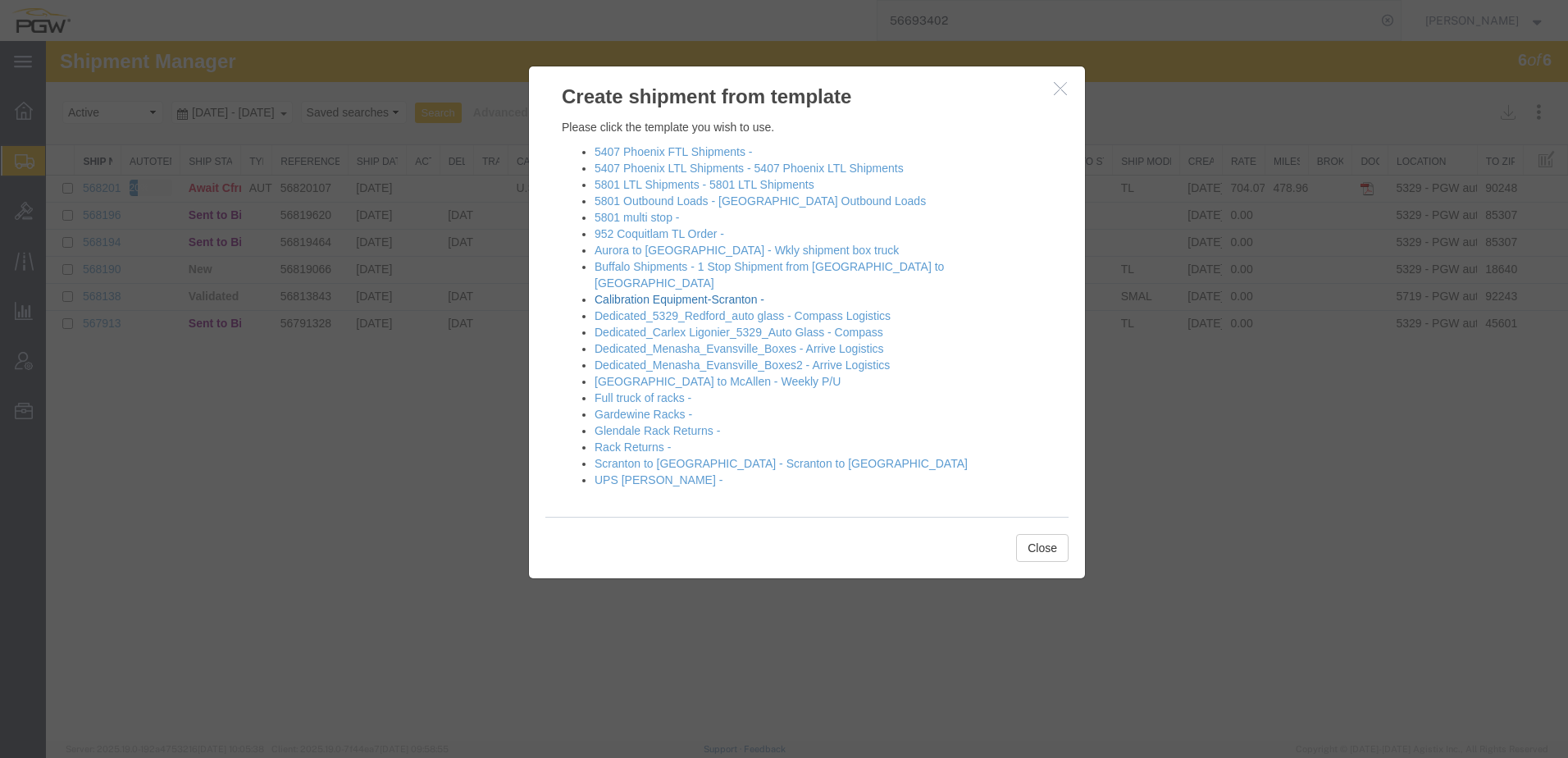
click at [637, 293] on link "Calibration Equipment-Scranton -" at bounding box center [679, 300] width 170 height 13
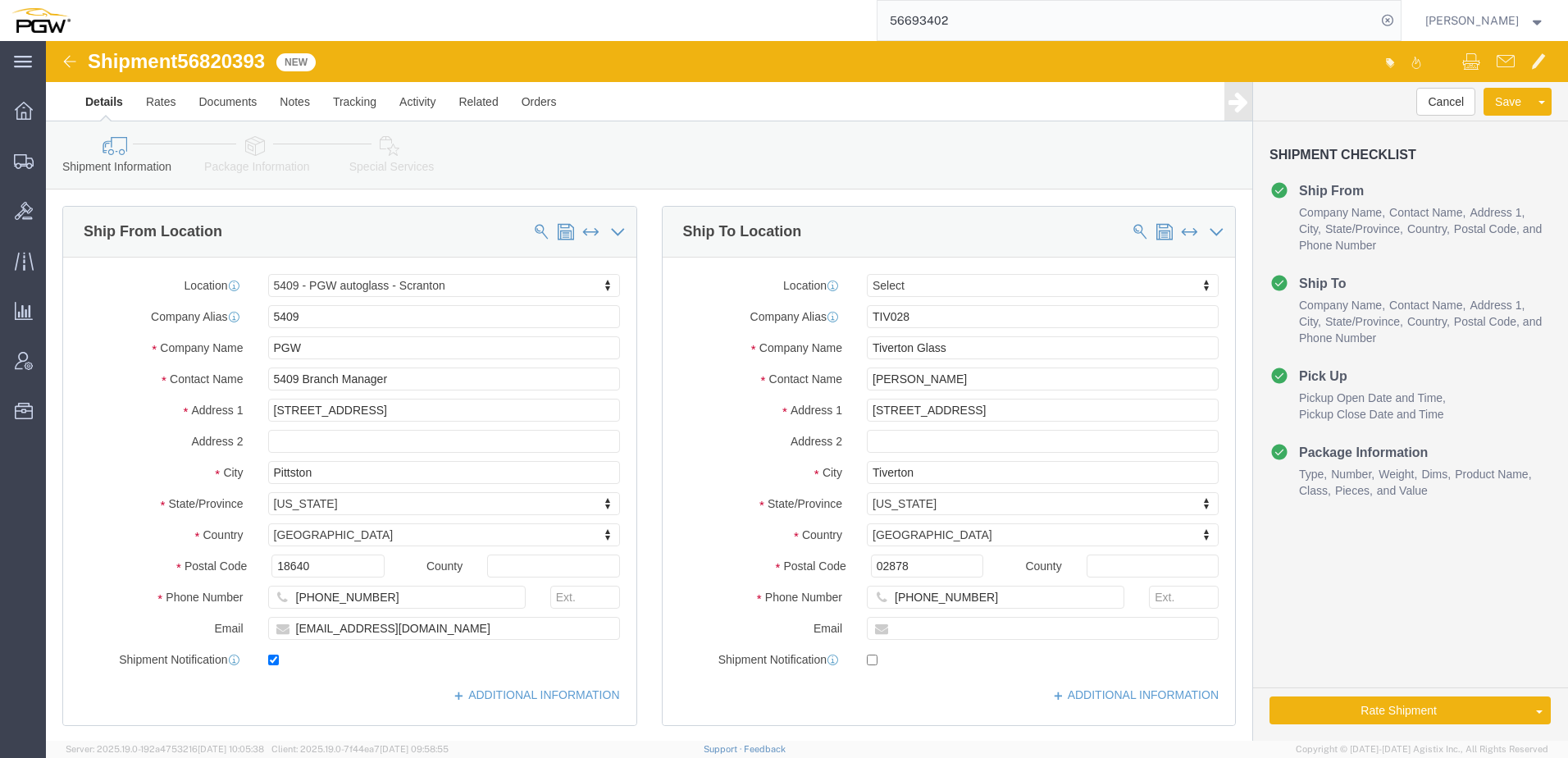
select select "61931"
select select
drag, startPoint x: 910, startPoint y: 284, endPoint x: 590, endPoint y: 271, distance: 320.3
click div "Ship From Location Location 5409 - PGW autoglass - Scranton My Profile Location…"
paste input "GLD405"
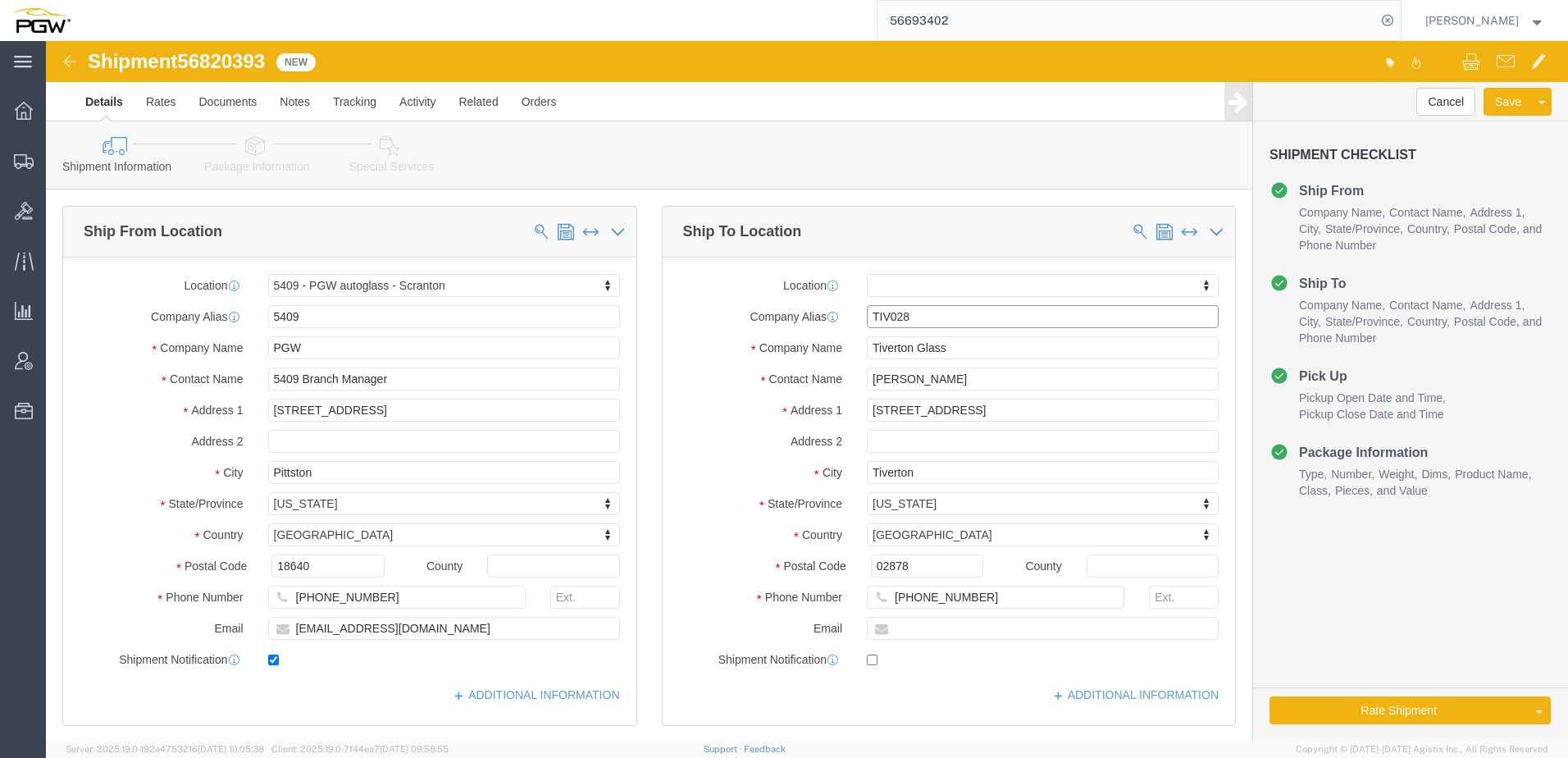
type input "GLD405"
click p "GLD405 - GLASS DOCTOR - (Philip Schultz) 196 TURNER COMMONS WAY, LEXINGTON, KY,…"
select select
type input "GLD405"
type input "GLASS DOCTOR"
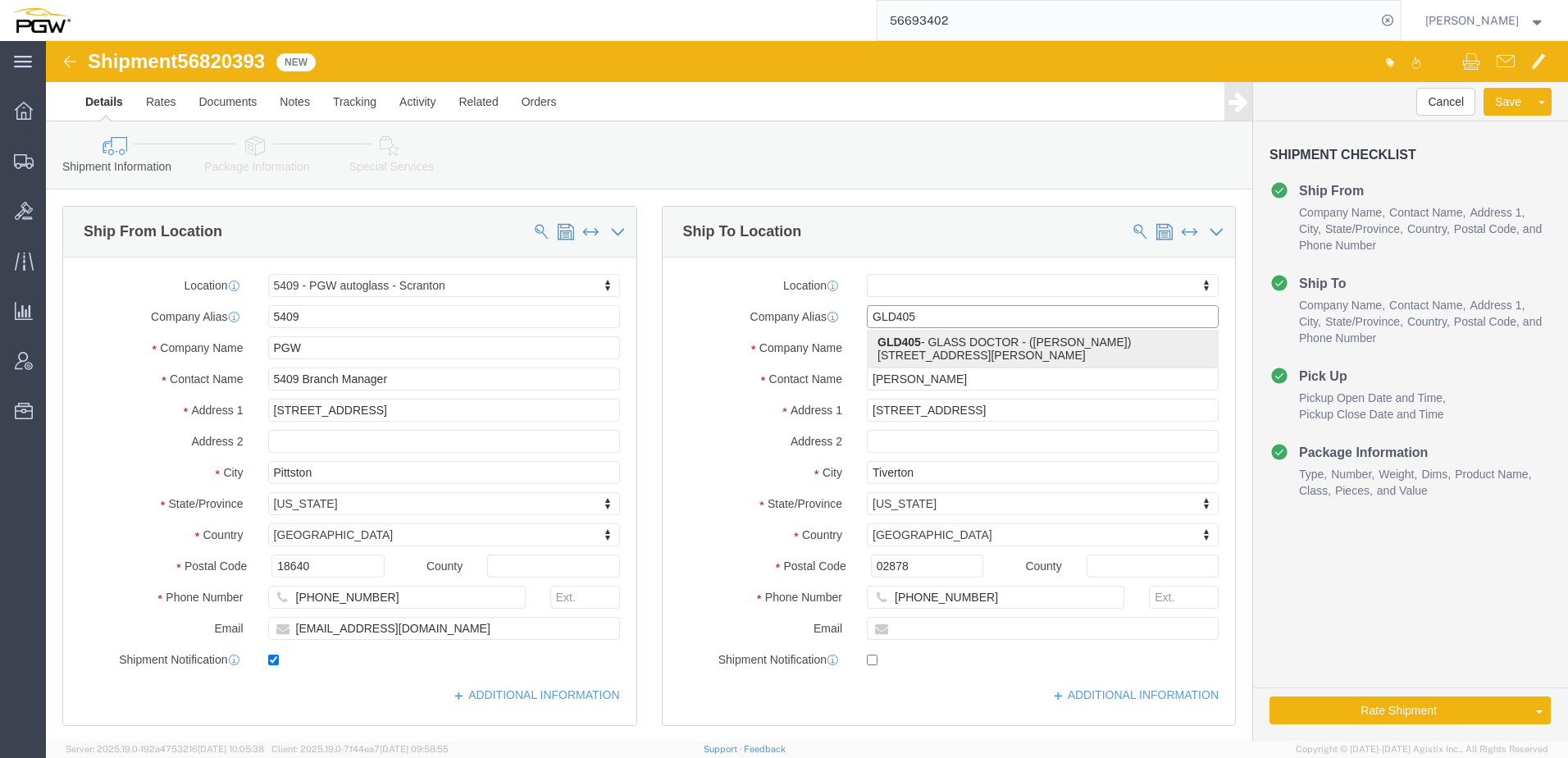
type input "[PERSON_NAME]"
type input "[STREET_ADDRESS][PERSON_NAME]"
type input "[GEOGRAPHIC_DATA]"
type input "40508"
type input "[PHONE_NUMBER]"
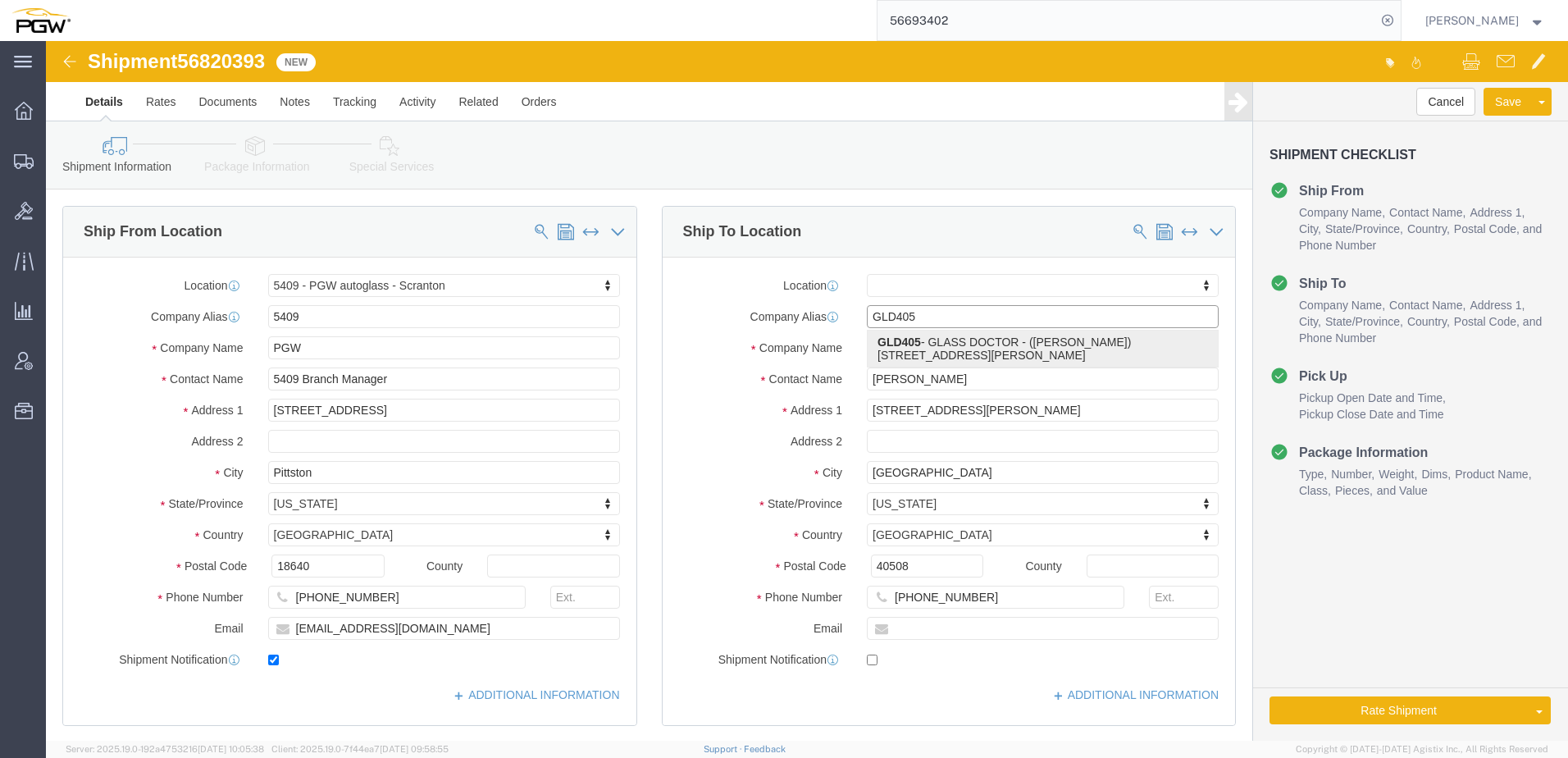
select select "KY"
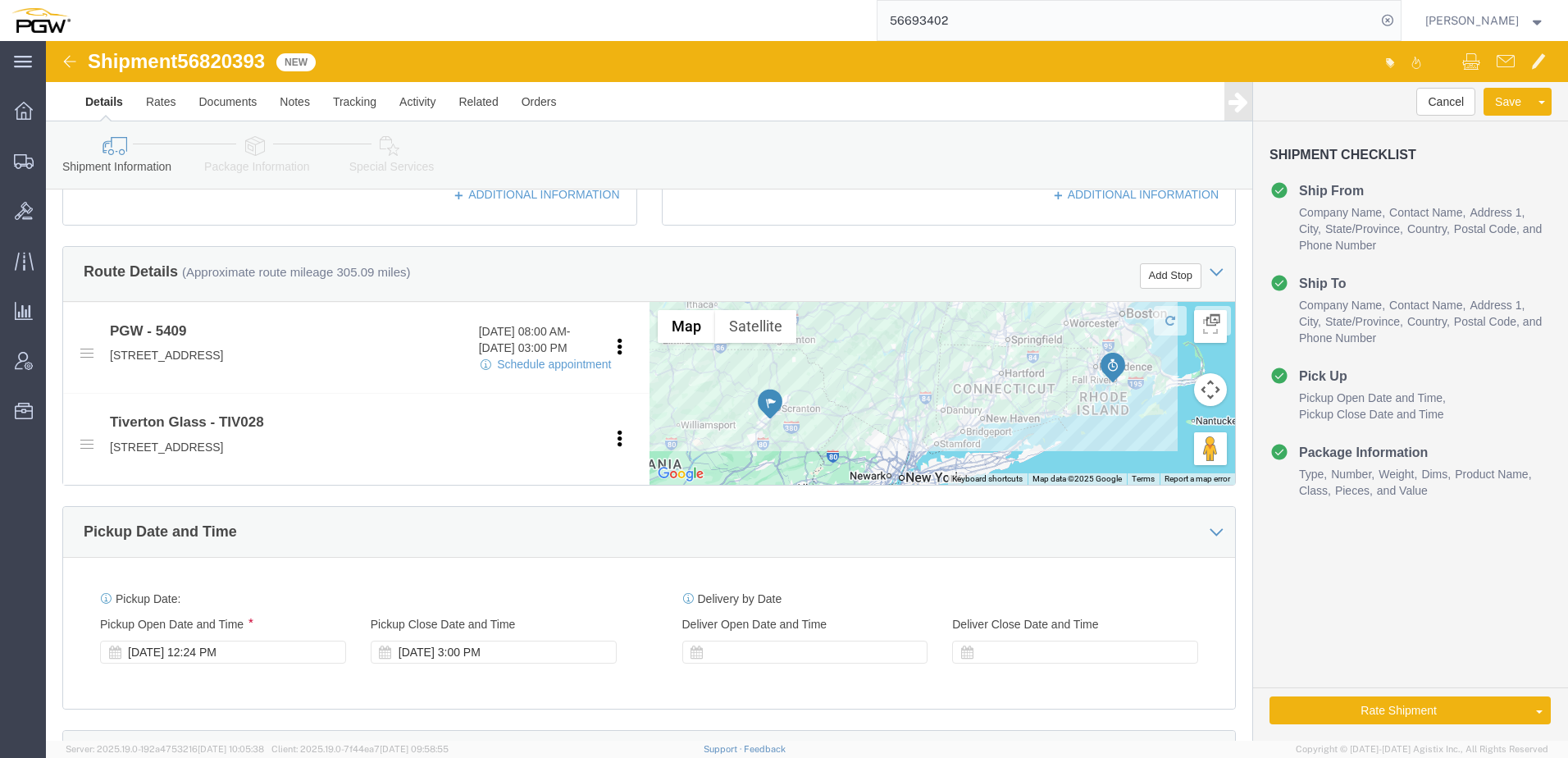
scroll to position [575, 0]
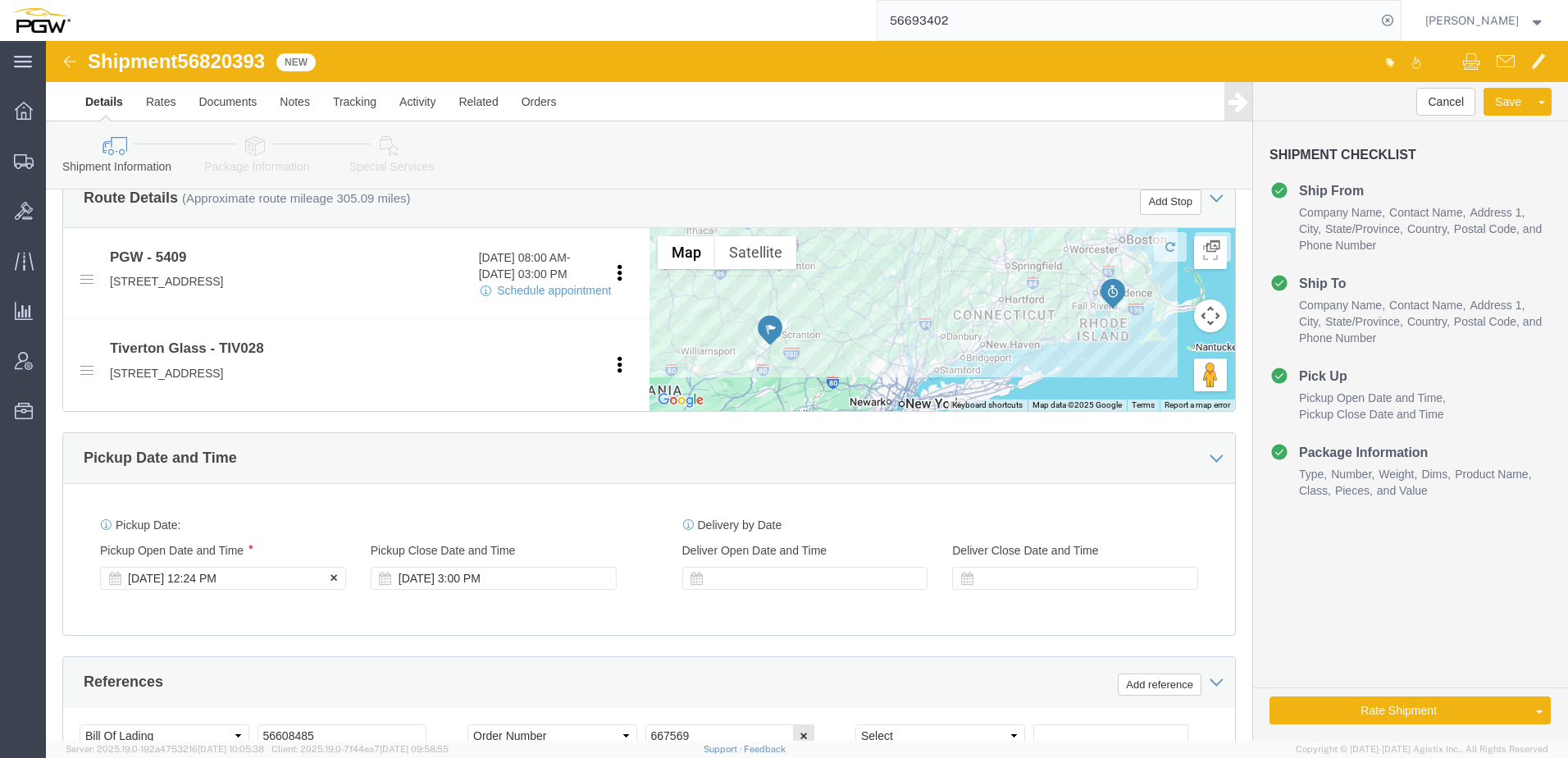
type input "GLD405"
click div "Sep 15 2025 12:24 PM"
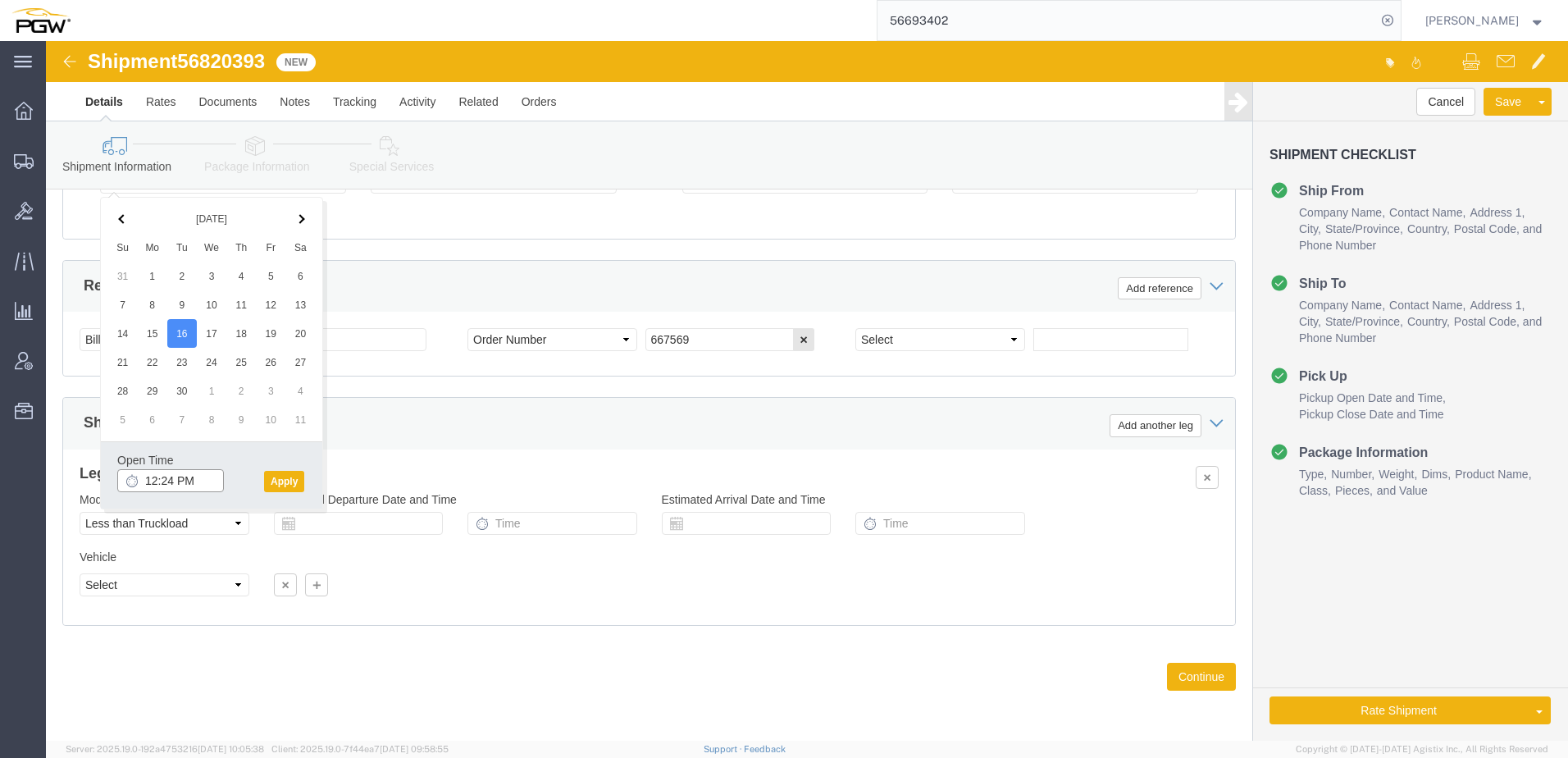
click input "12:24 PM"
type input "8:00 AM"
click button "Apply"
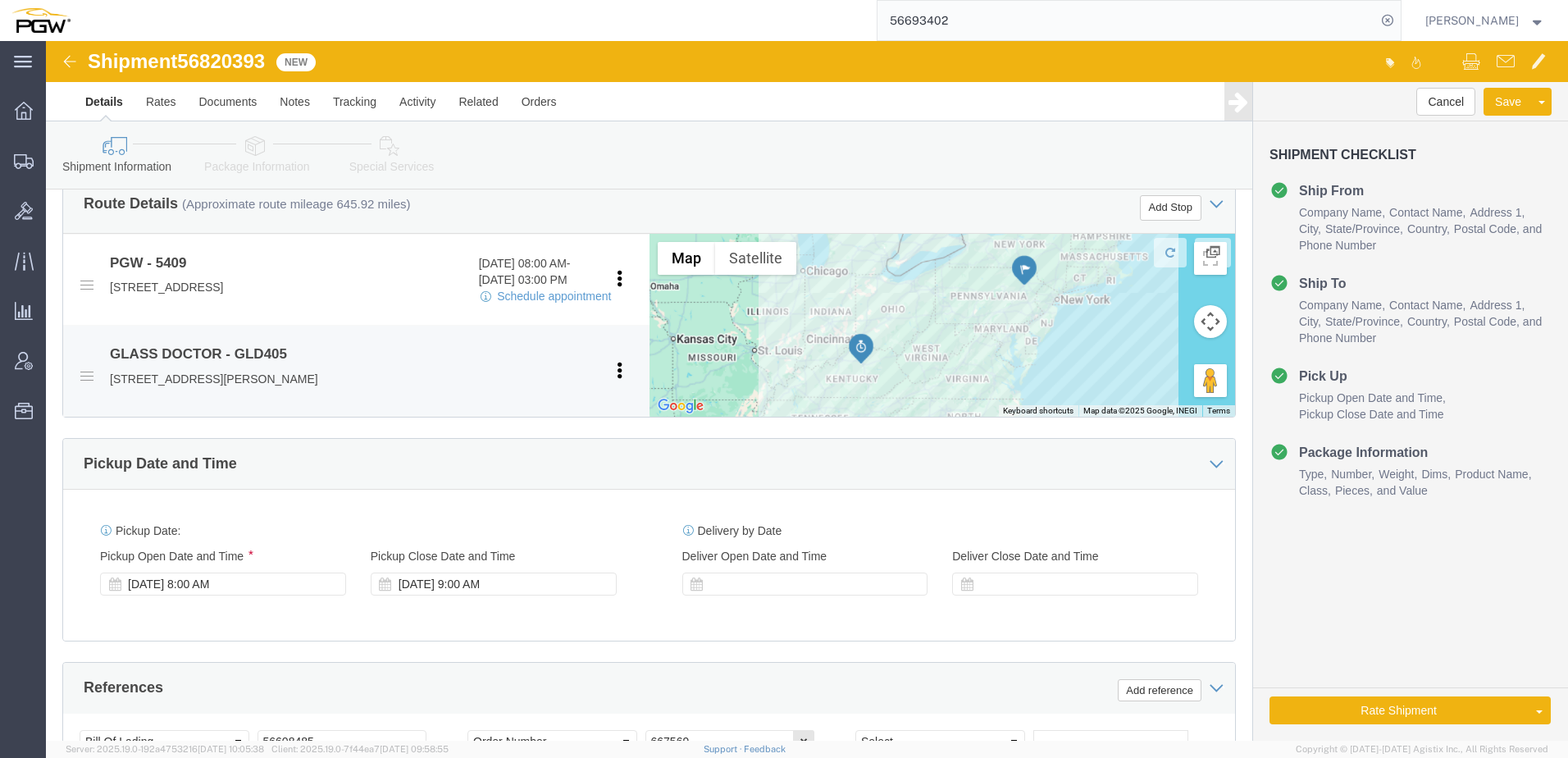
scroll to position [560, 0]
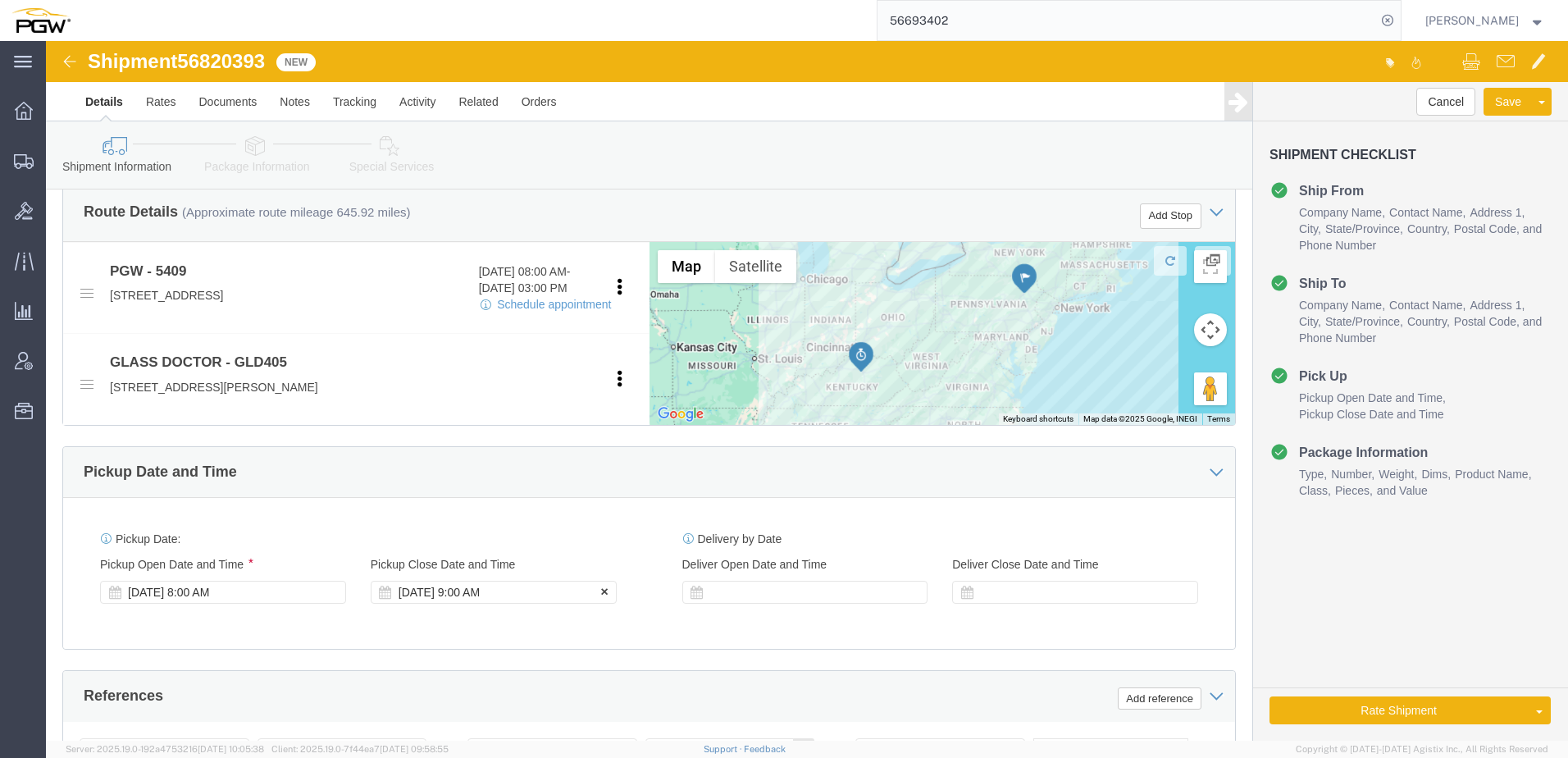
click div "Sep 16 2025 9:00 AM"
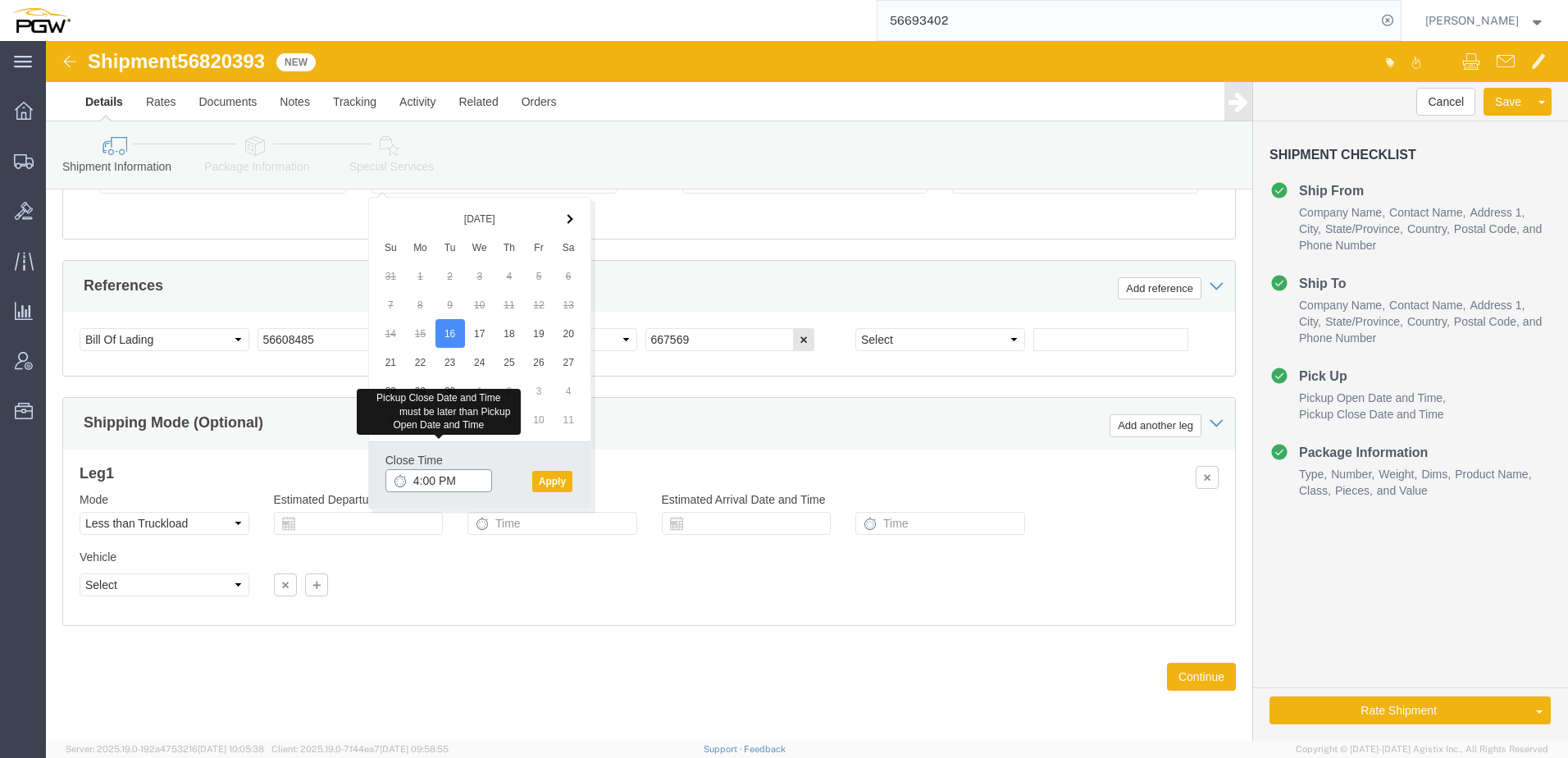
click input "4:00 PM"
type input "3:00 PM"
click button "Apply"
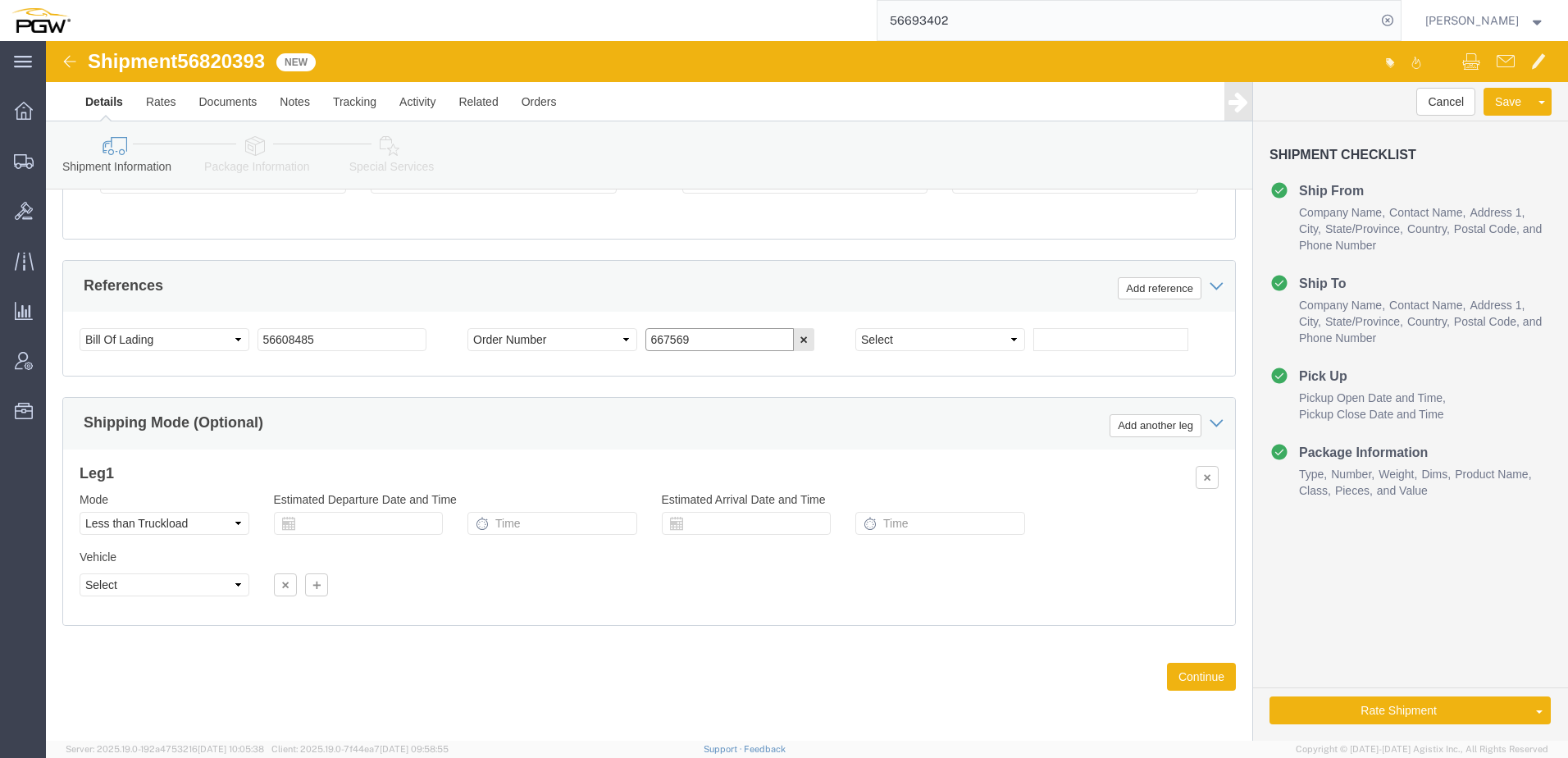
drag, startPoint x: 696, startPoint y: 300, endPoint x: 99, endPoint y: 278, distance: 597.4
click div "Select Account Type Activity ID Airline Appointment Number ASN Batch Request # …"
paste input "8584"
type input "668584"
drag, startPoint x: 143, startPoint y: 19, endPoint x: 188, endPoint y: 15, distance: 45.2
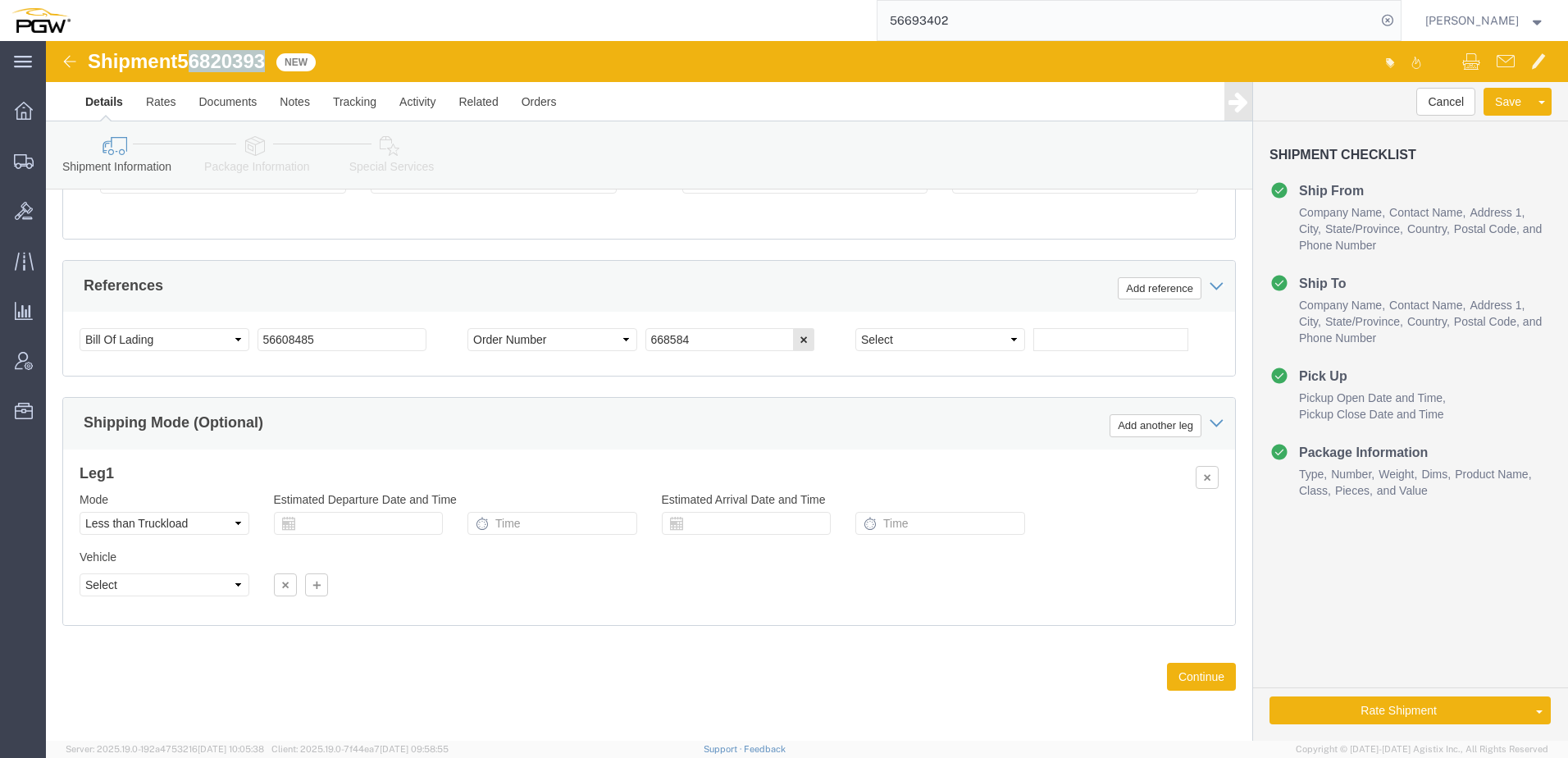
click span "56820393"
drag, startPoint x: 188, startPoint y: 15, endPoint x: 138, endPoint y: 18, distance: 50.1
click span "56820393"
drag, startPoint x: 138, startPoint y: 18, endPoint x: 228, endPoint y: 10, distance: 90.4
click div "Shipment 56820393 New"
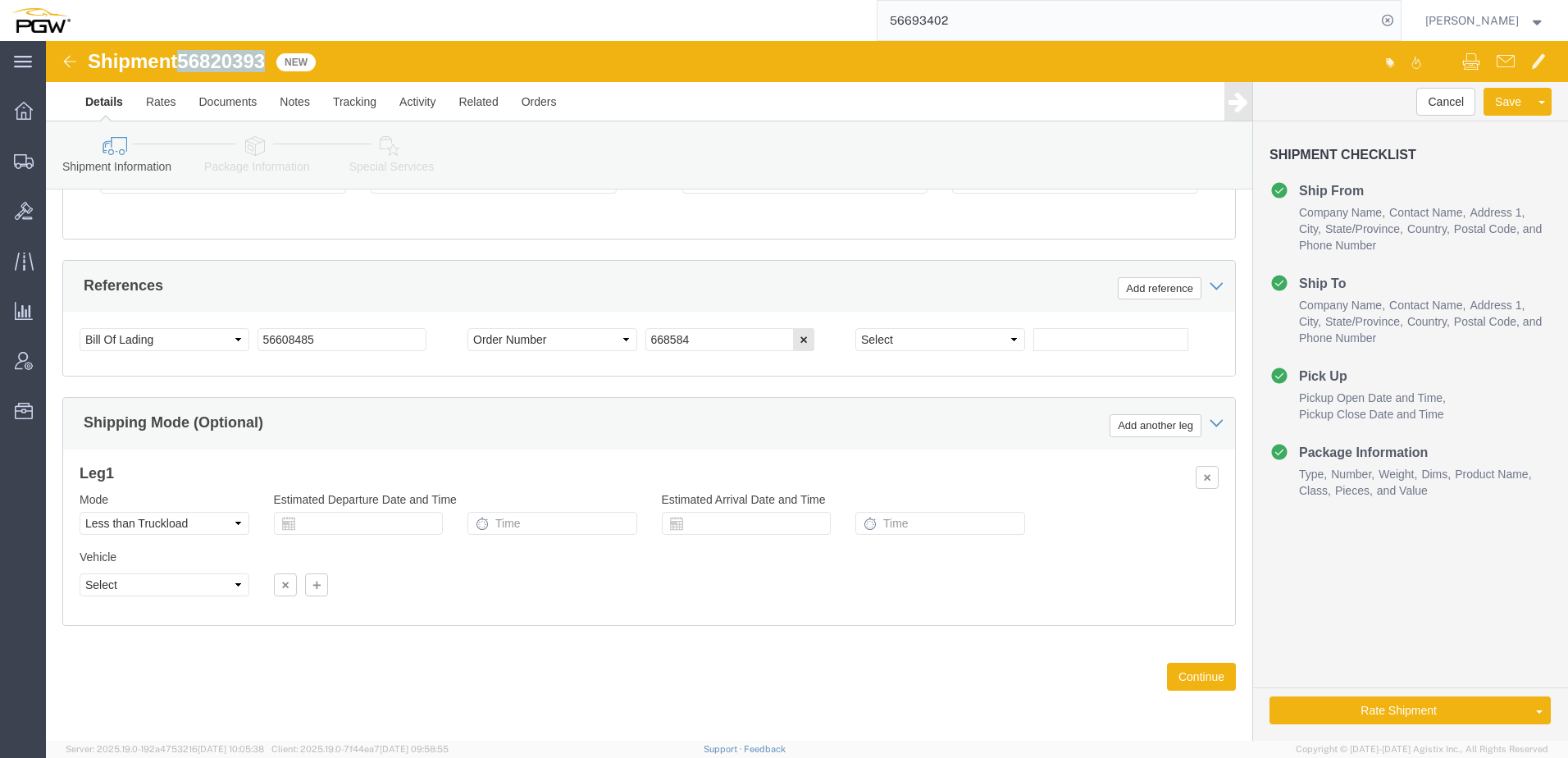
copy span "56820393"
drag, startPoint x: 294, startPoint y: 305, endPoint x: -68, endPoint y: 282, distance: 362.7
click html "Shipment 56820393 New Details Rates Documents Notes Tracking Activity Related O…"
paste input "820393"
drag, startPoint x: 329, startPoint y: 305, endPoint x: -196, endPoint y: 277, distance: 525.7
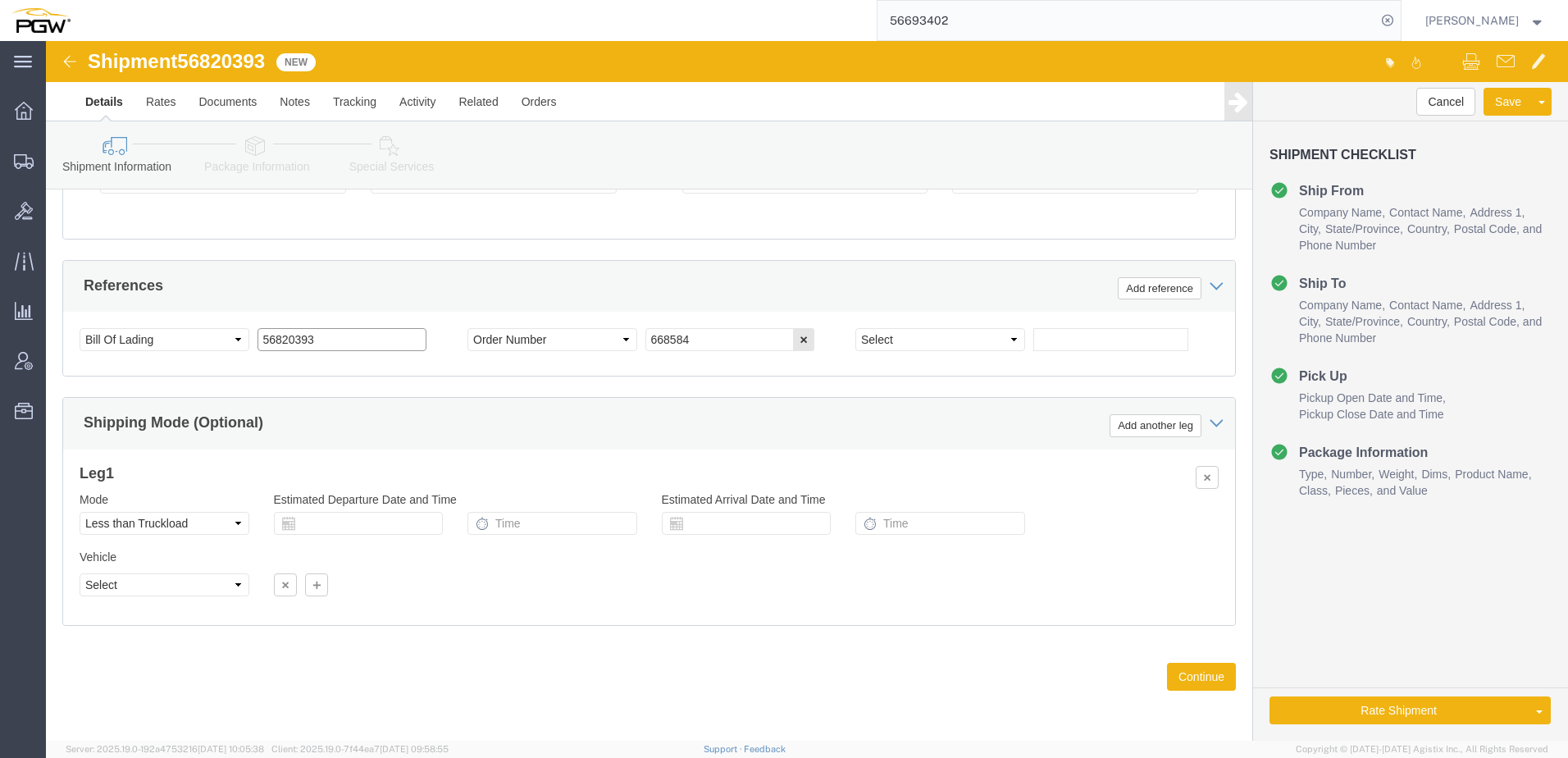
click html "Shipment 56820393 New Details Rates Documents Notes Tracking Activity Related O…"
type input "56820393"
click link "Package Information"
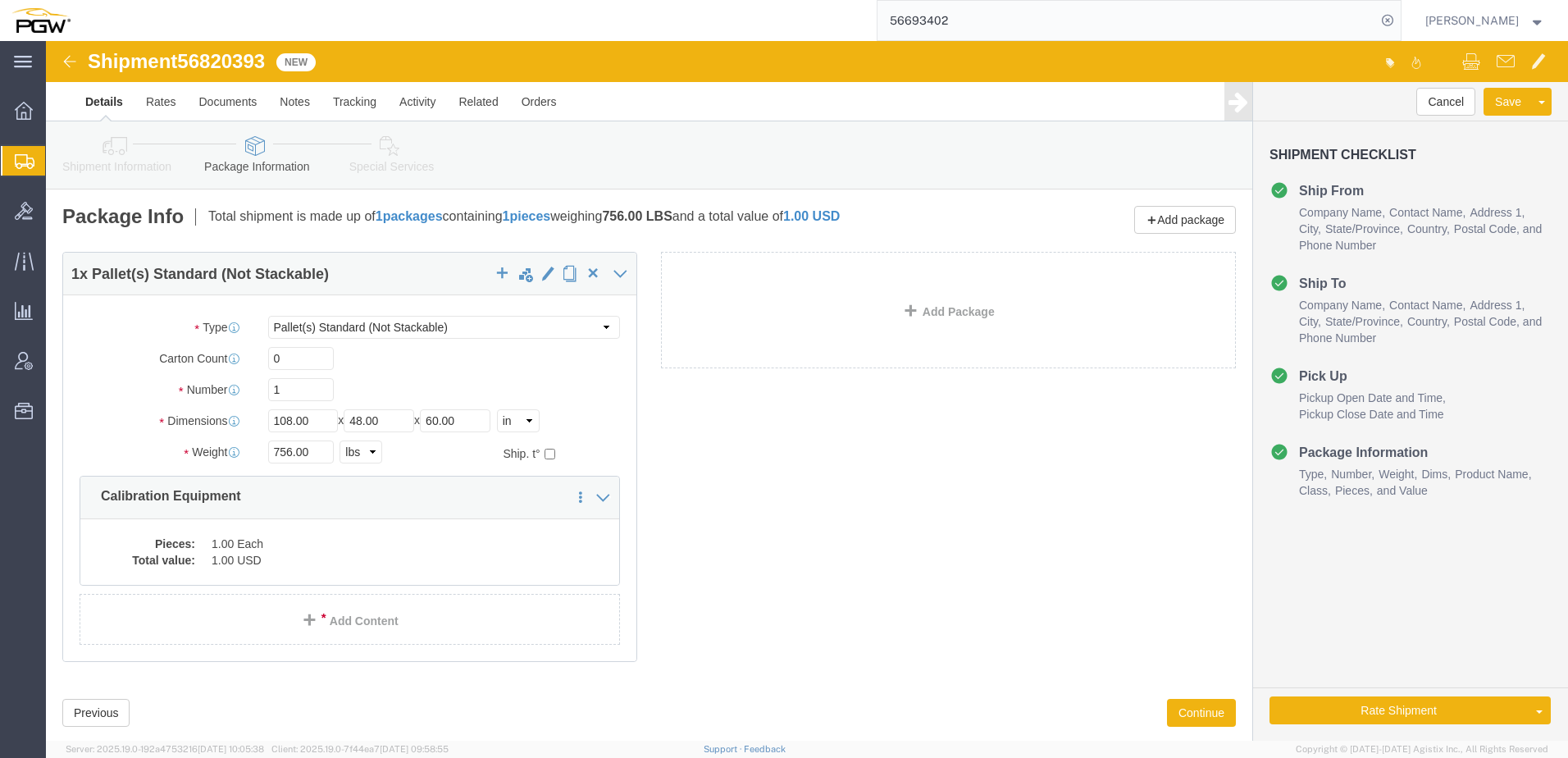
click icon
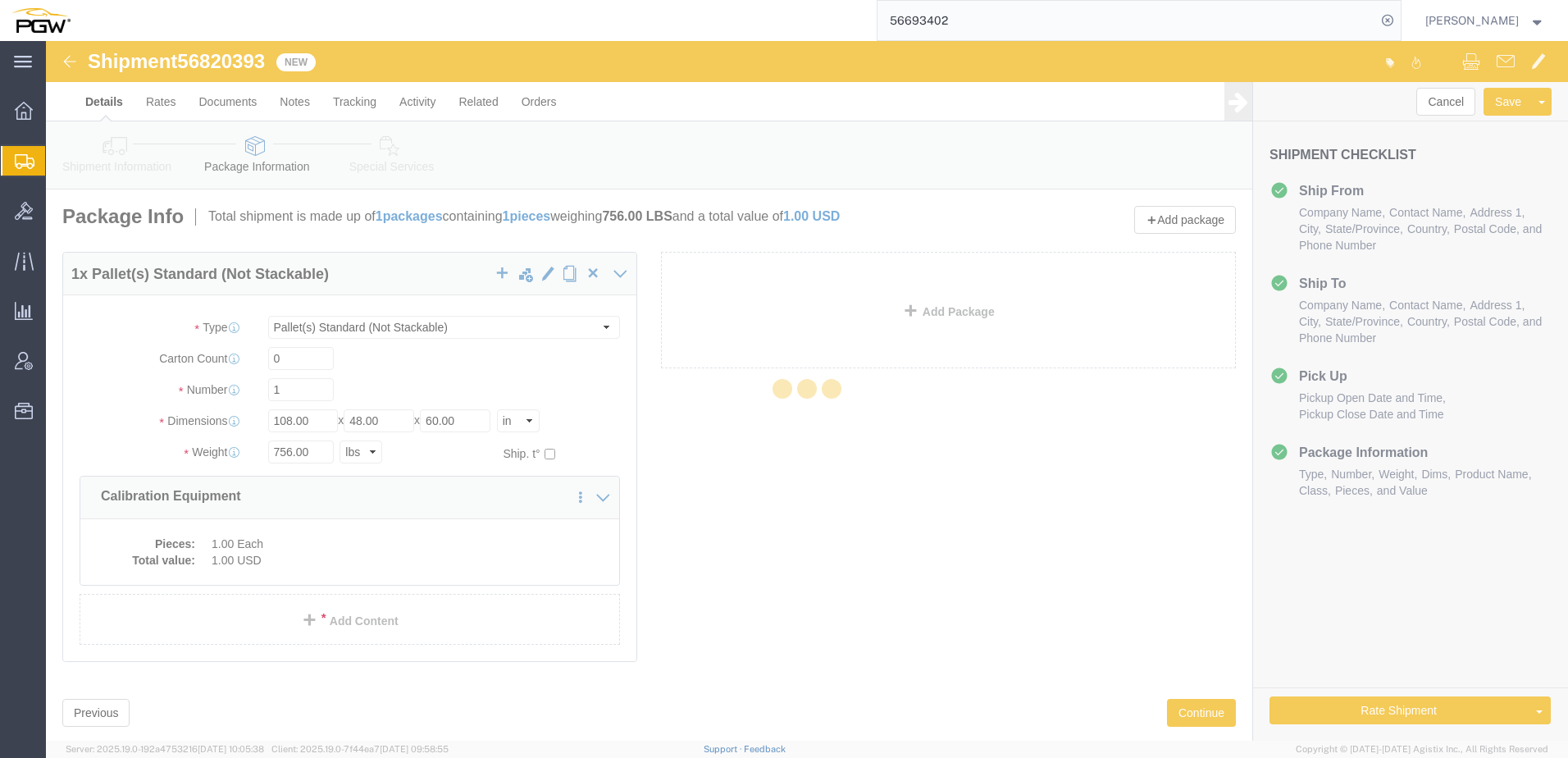
select select
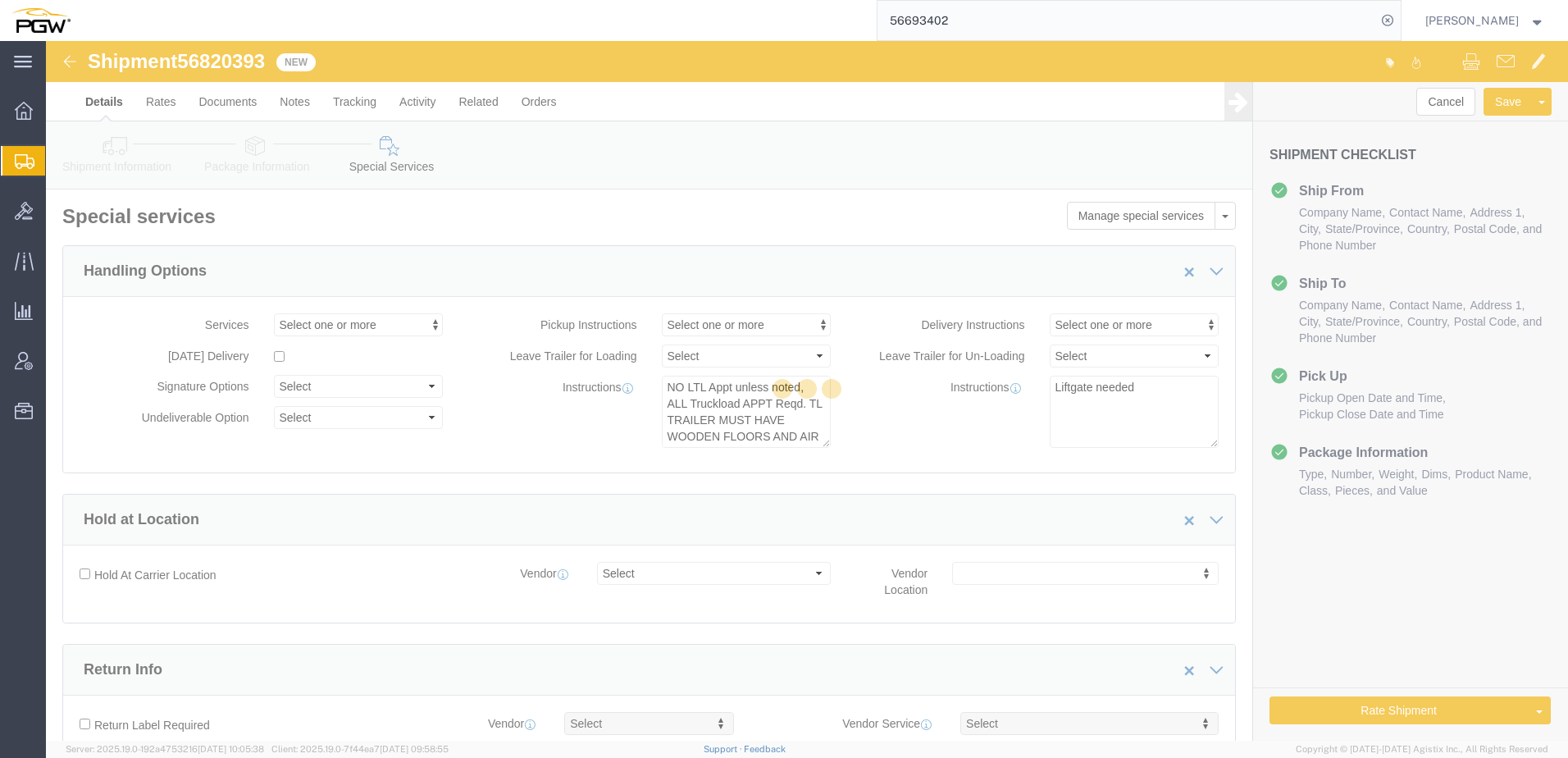
select select "COSTCENTER"
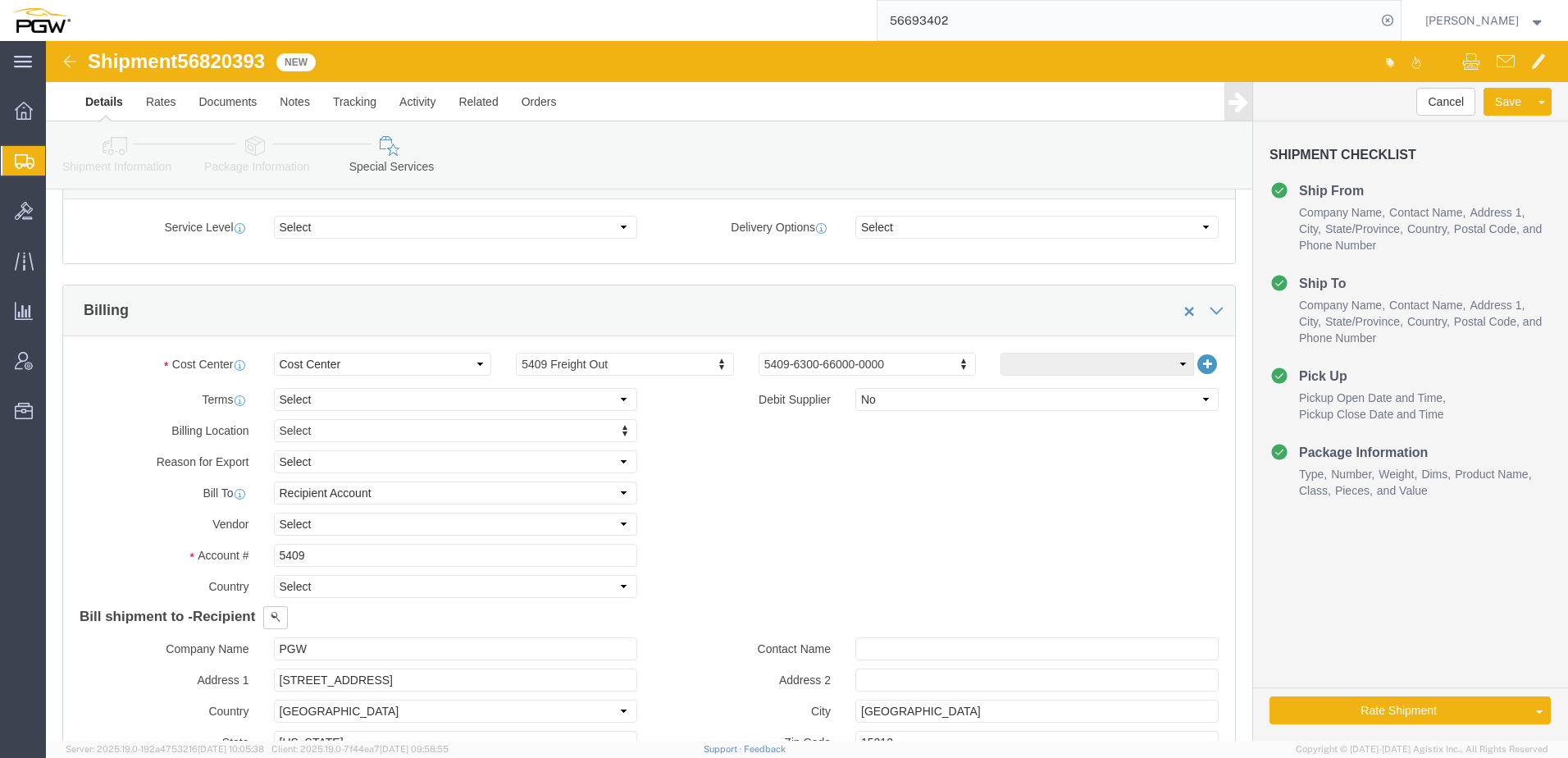
scroll to position [657, 0]
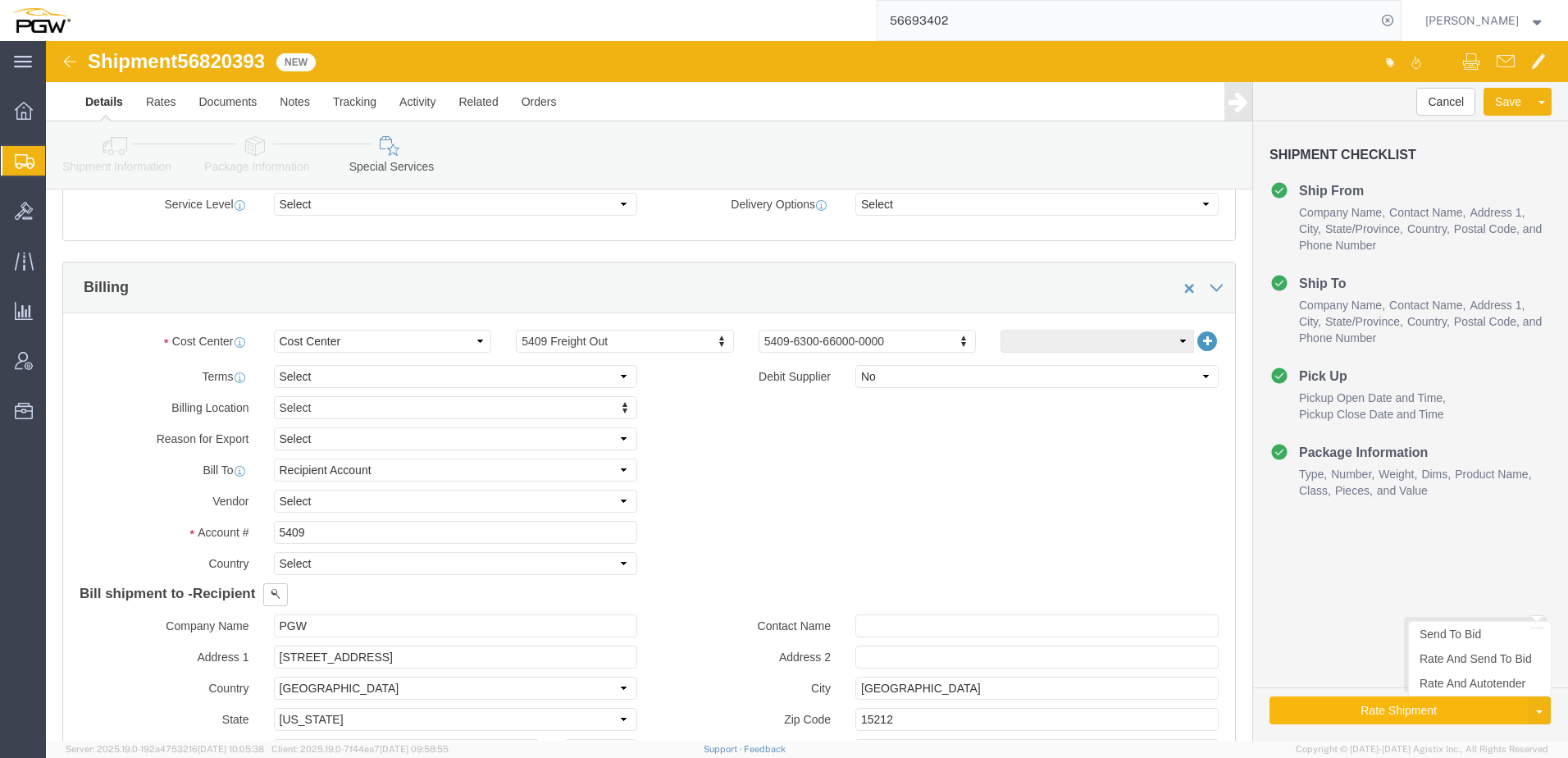
click button "Rate Shipment"
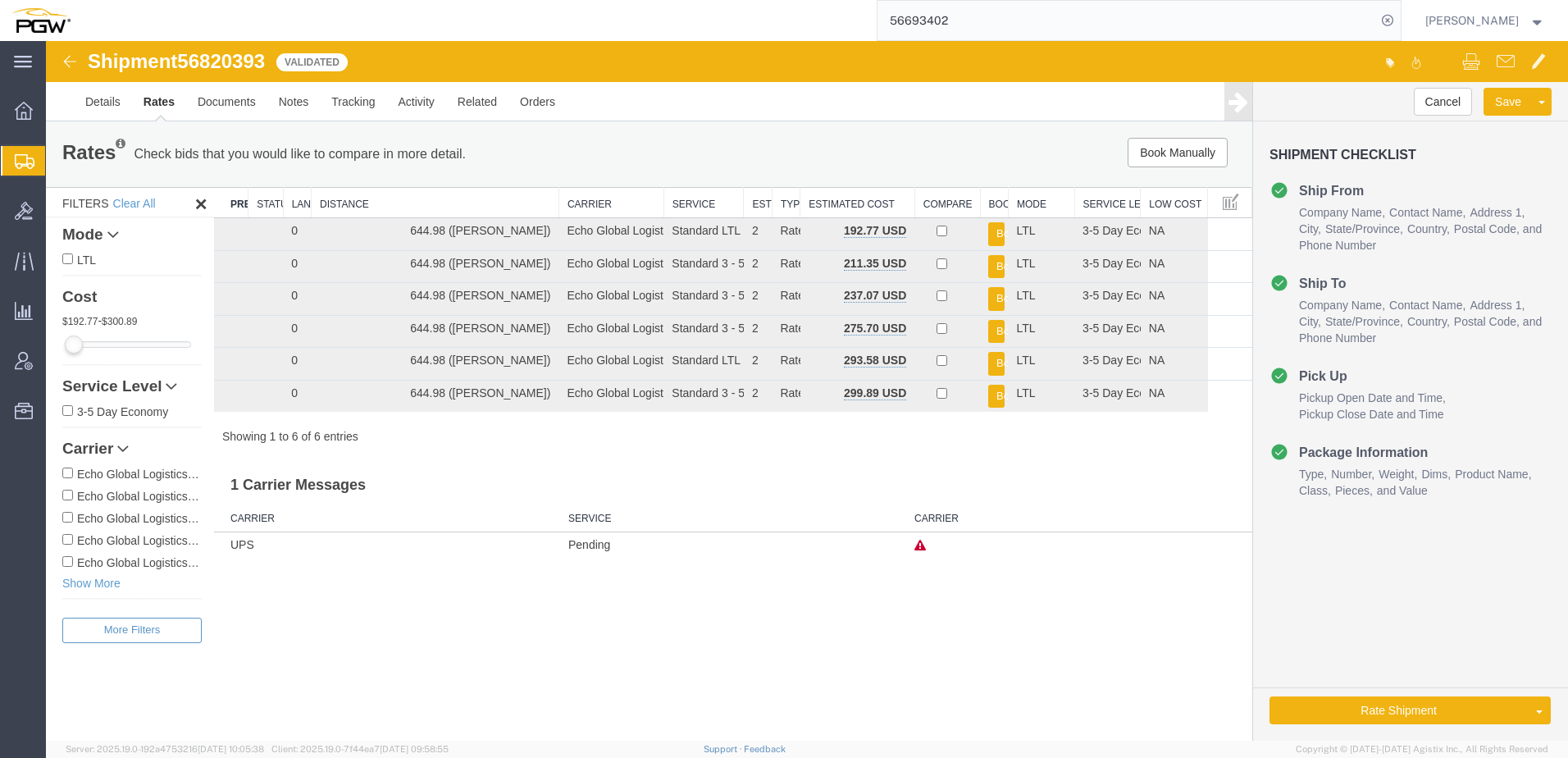
scroll to position [0, 0]
click at [992, 228] on button "Book" at bounding box center [996, 234] width 16 height 24
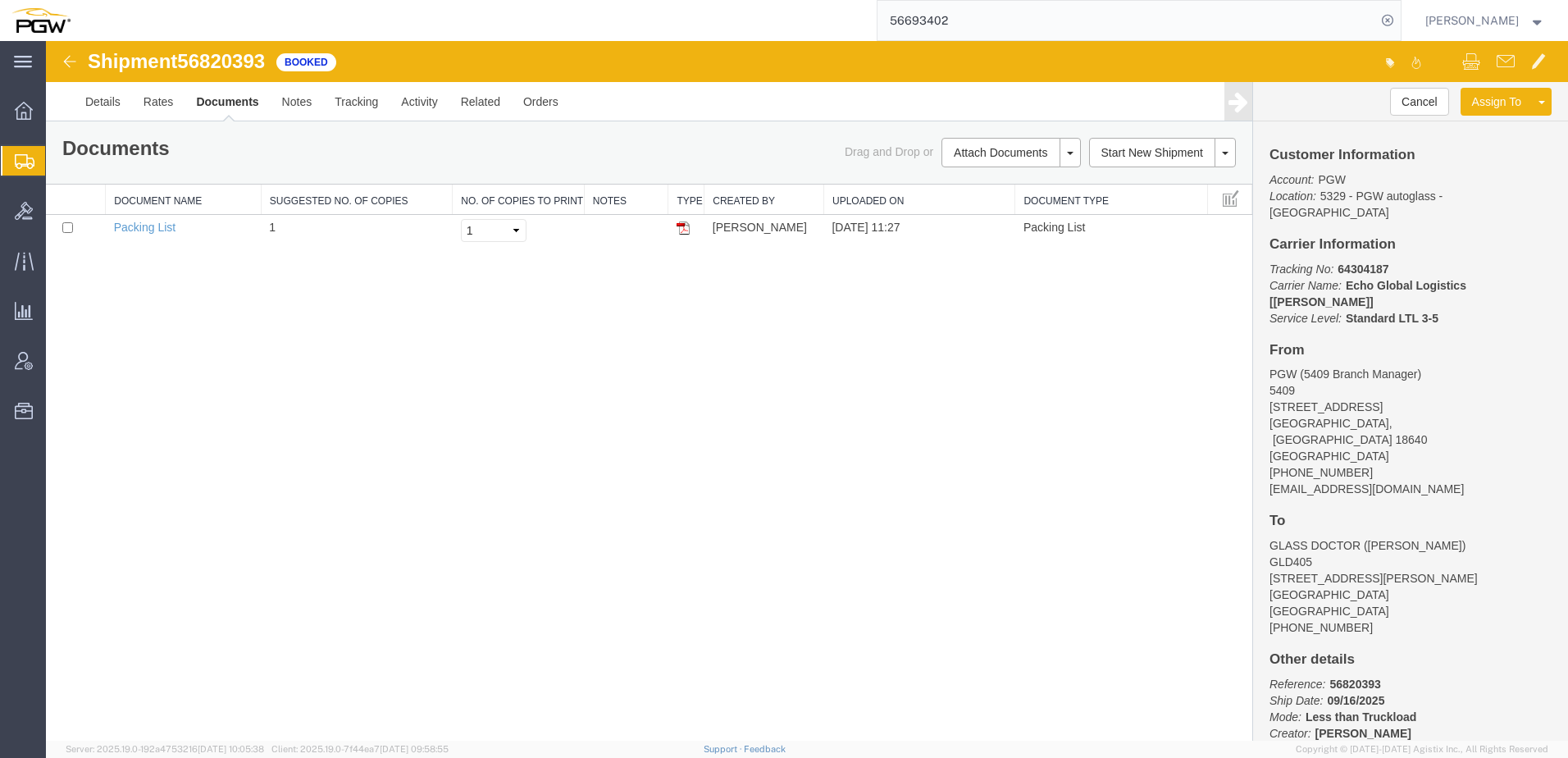
click at [1018, 386] on div "Shipment 56820393 1 of 1 Booked Details Rates Documents Notes Tracking Activity…" at bounding box center [806, 390] width 1522 height 700
click at [152, 104] on link "Rates" at bounding box center [158, 101] width 53 height 39
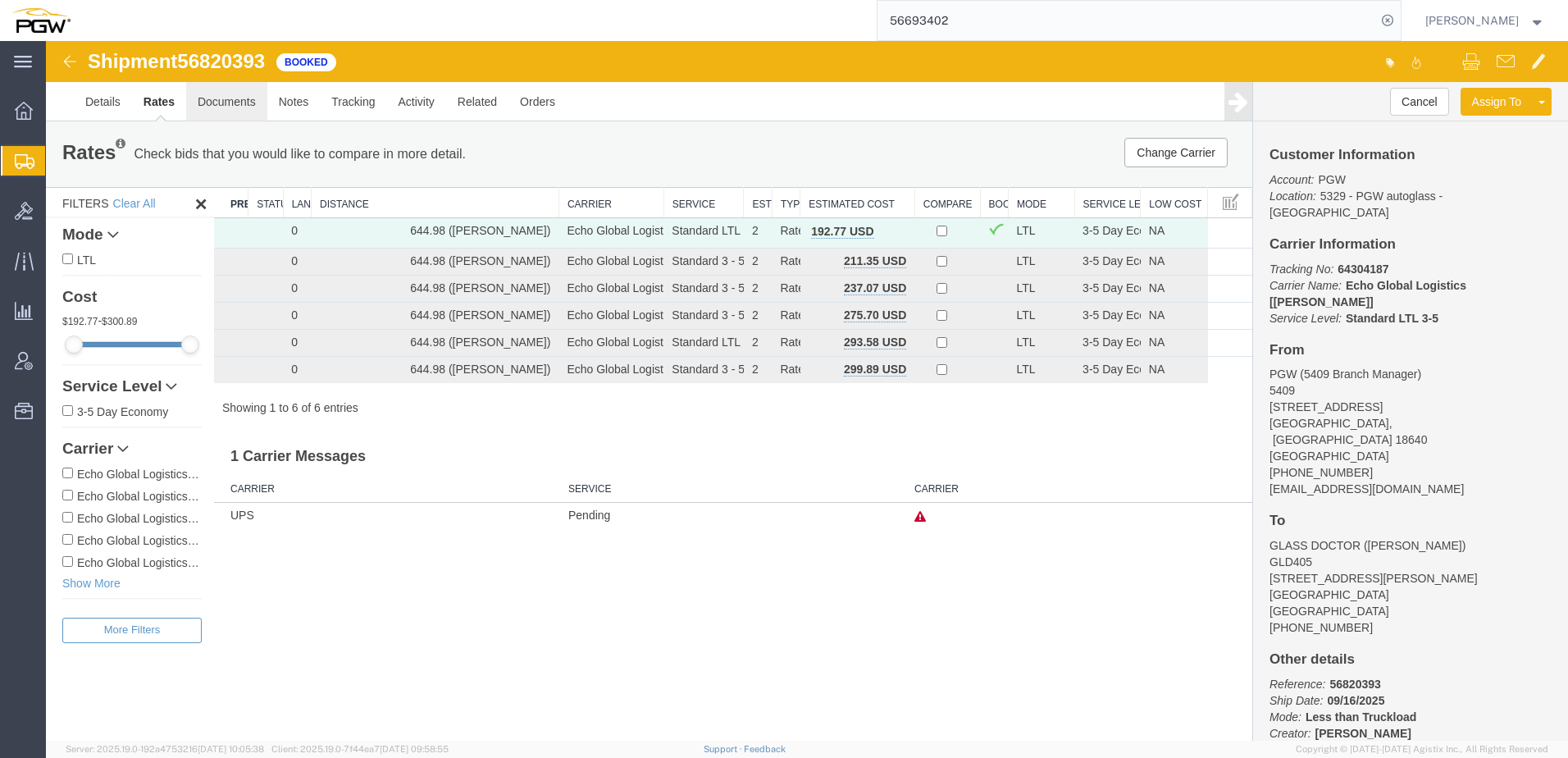
click at [234, 101] on link "Documents" at bounding box center [226, 101] width 81 height 39
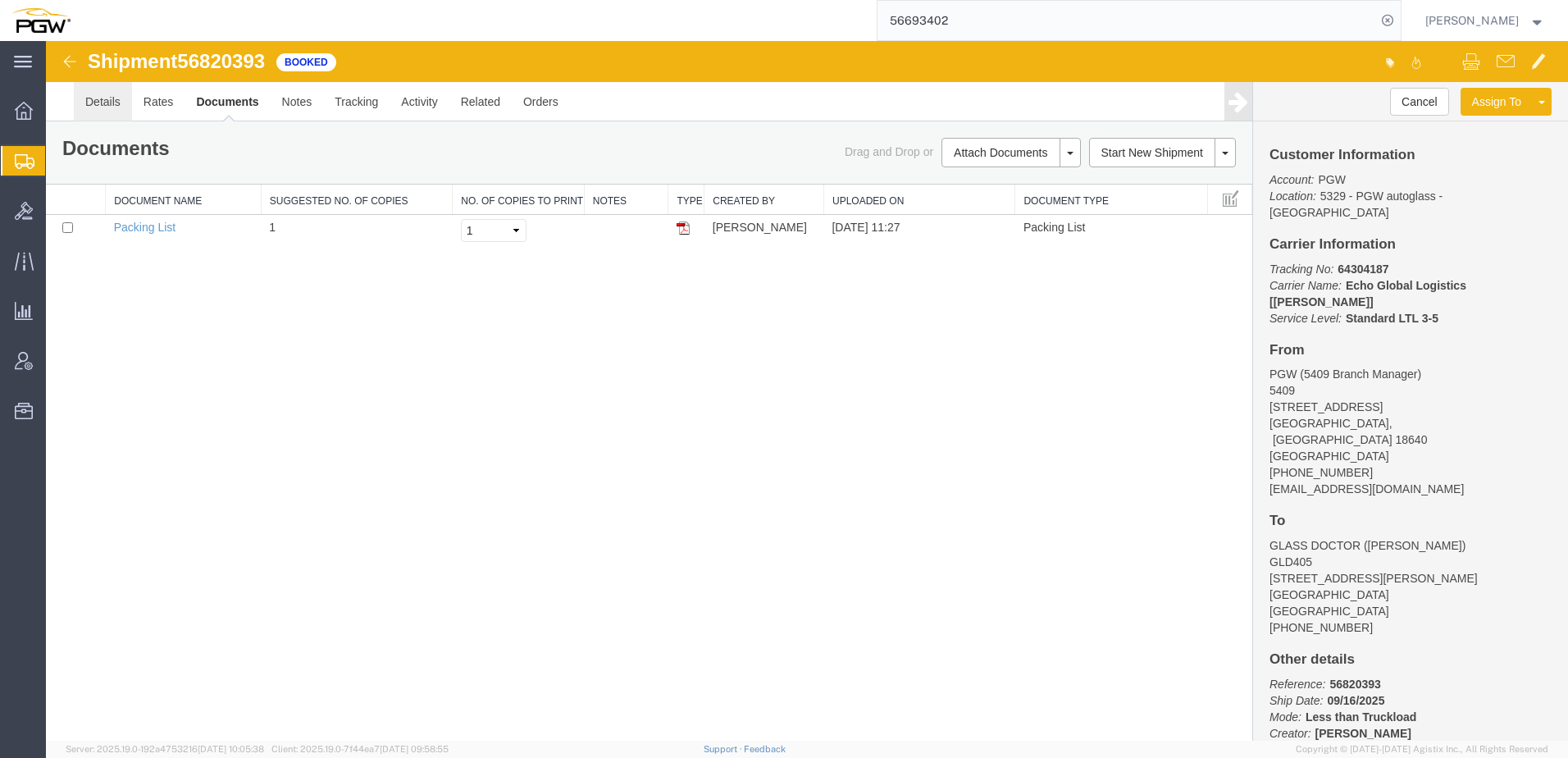
click at [107, 100] on link "Details" at bounding box center [102, 101] width 58 height 39
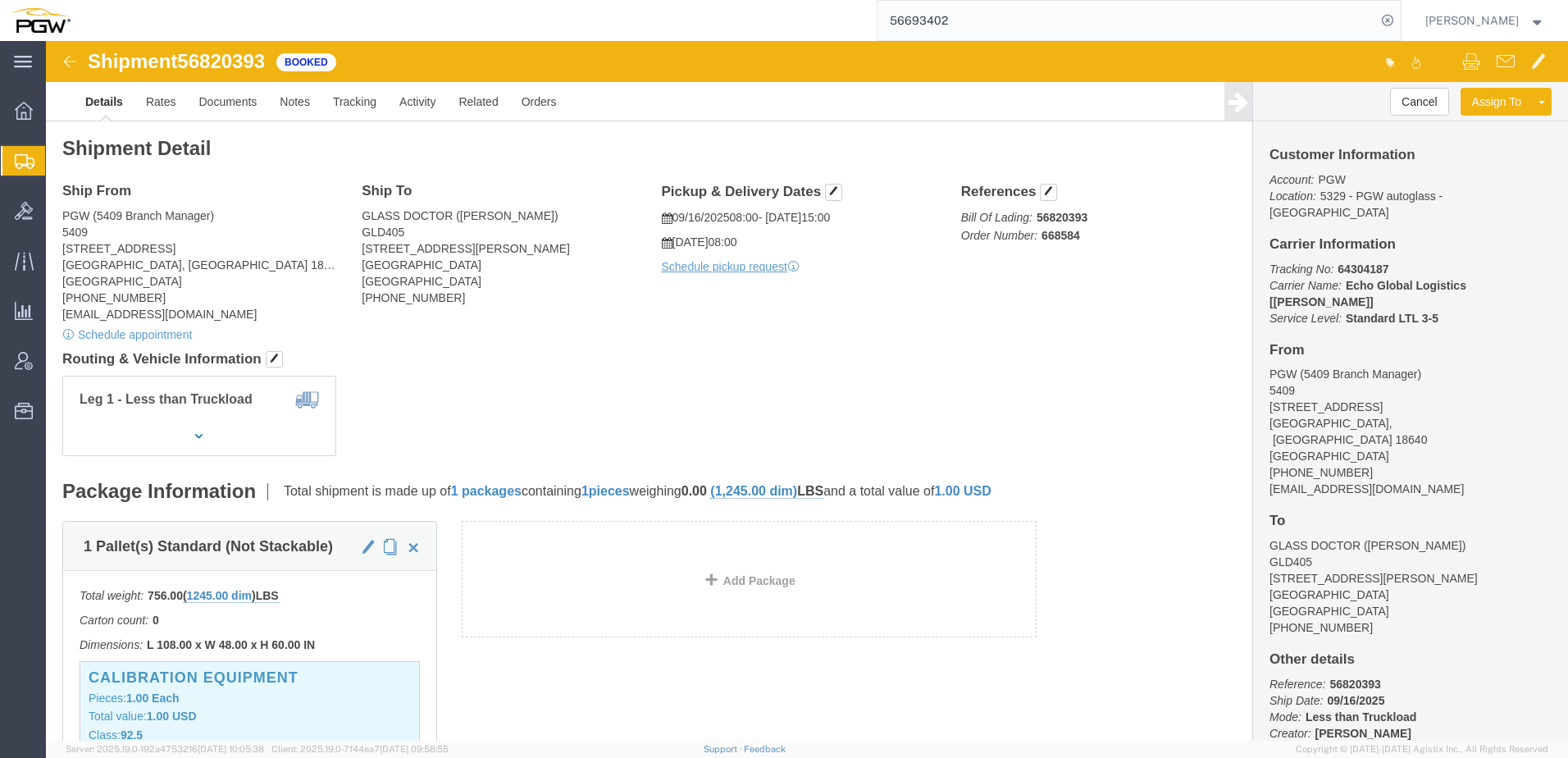
click div "Leg 1 - Less than Truckload"
click link "Documents"
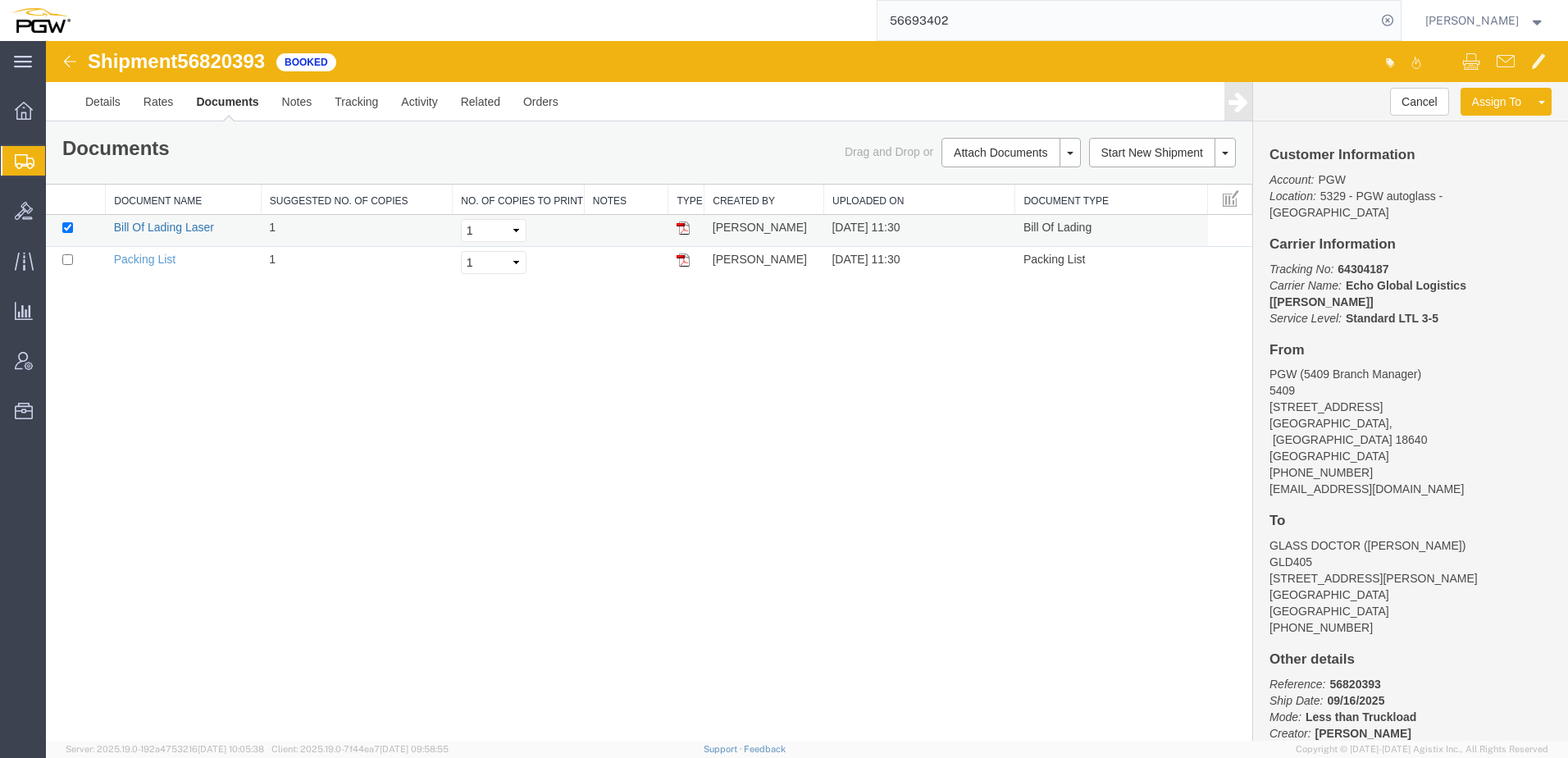
click at [153, 227] on link "Bill Of Lading Laser" at bounding box center [163, 227] width 100 height 13
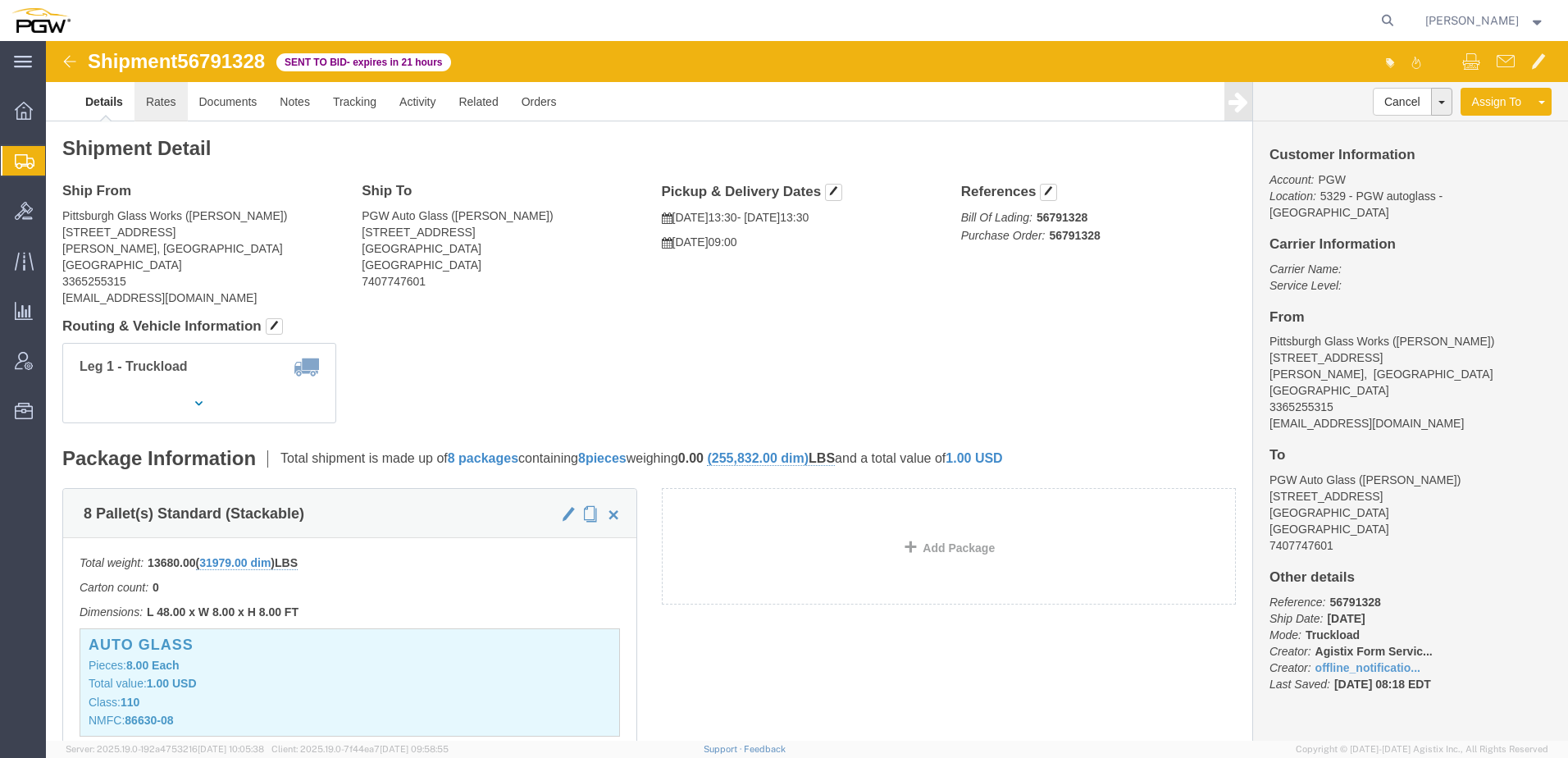
click link "Rates"
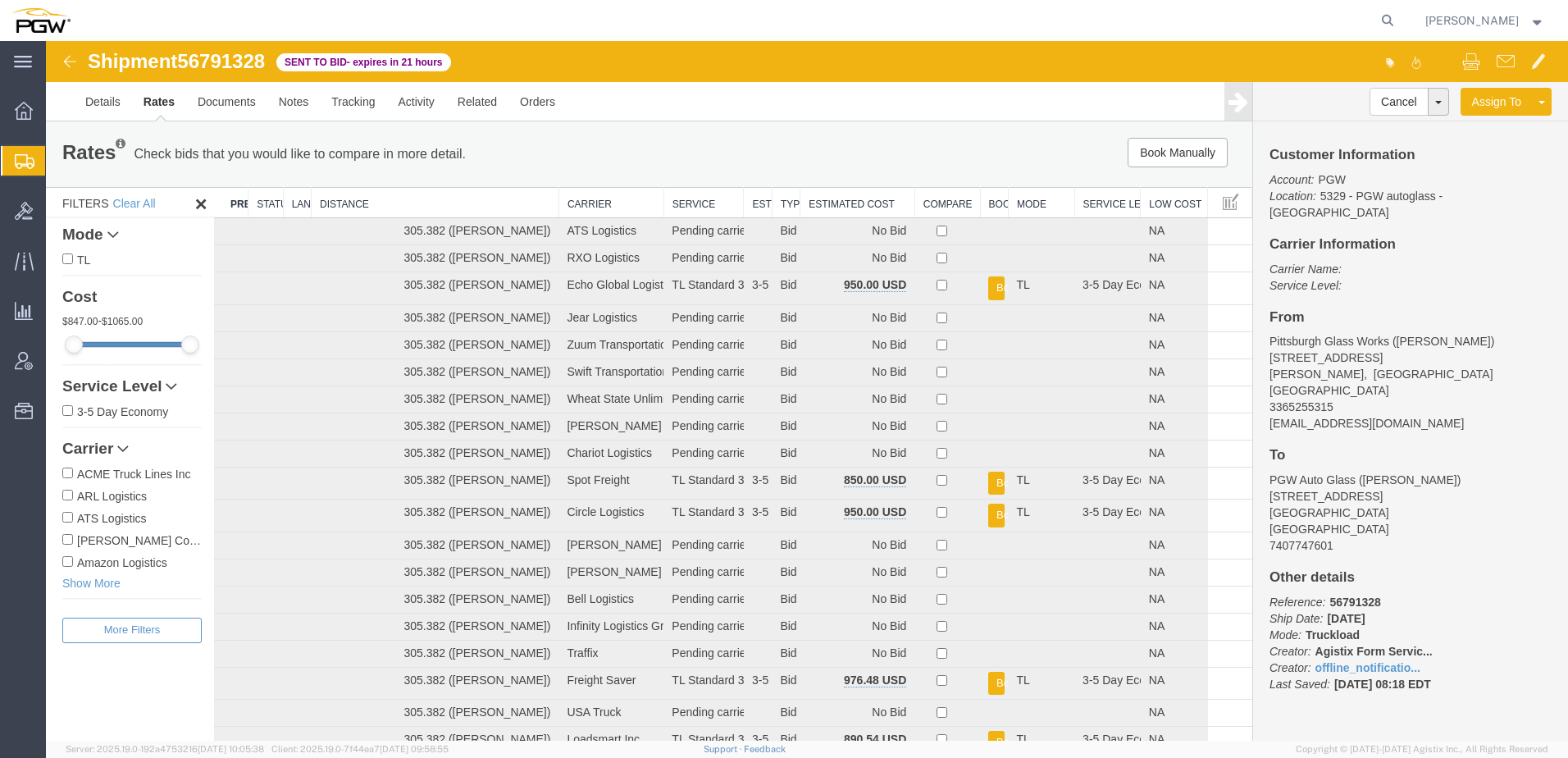
click at [841, 196] on th "Estimated Cost" at bounding box center [858, 203] width 115 height 31
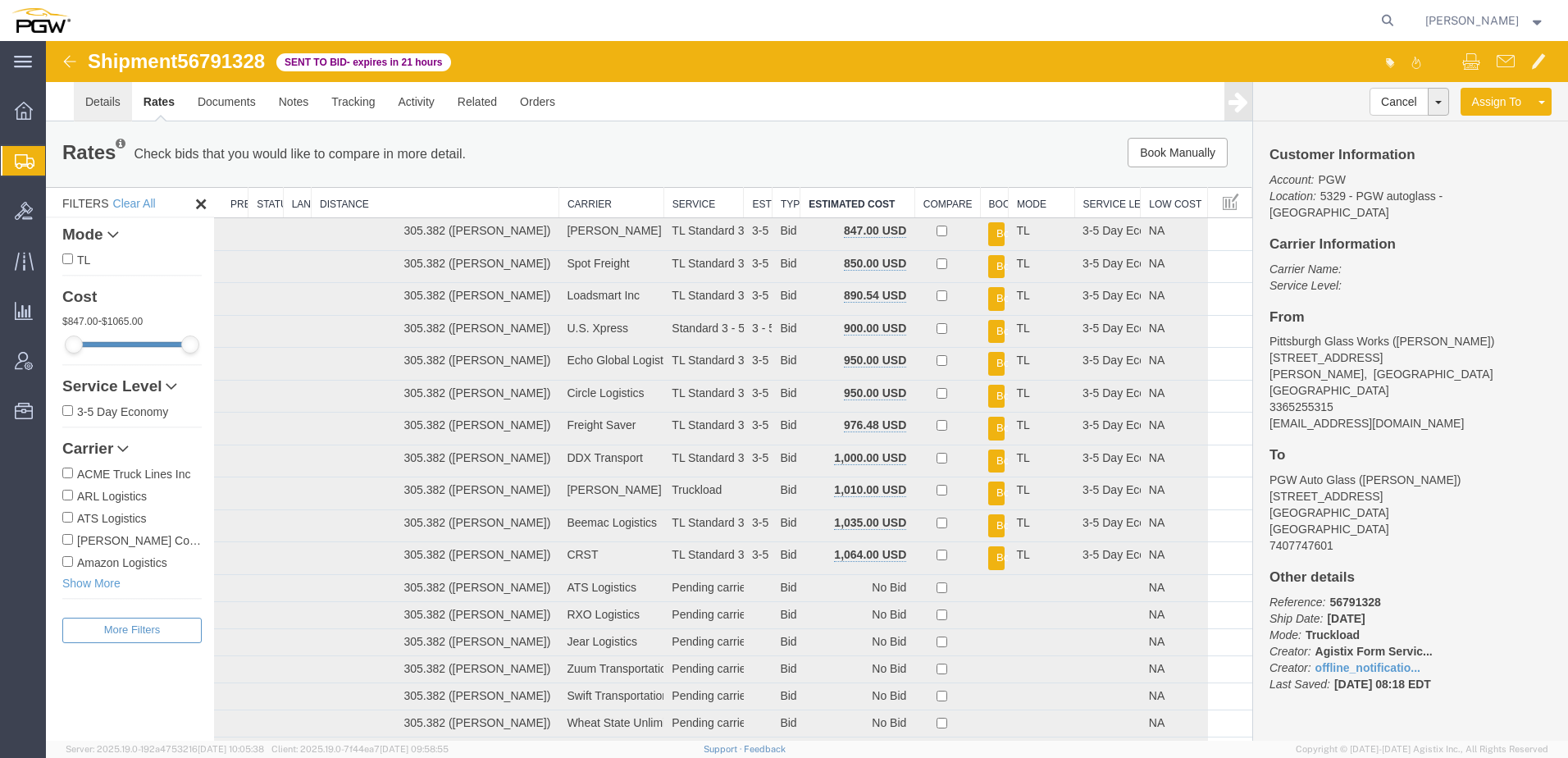
click at [93, 96] on link "Details" at bounding box center [102, 101] width 58 height 39
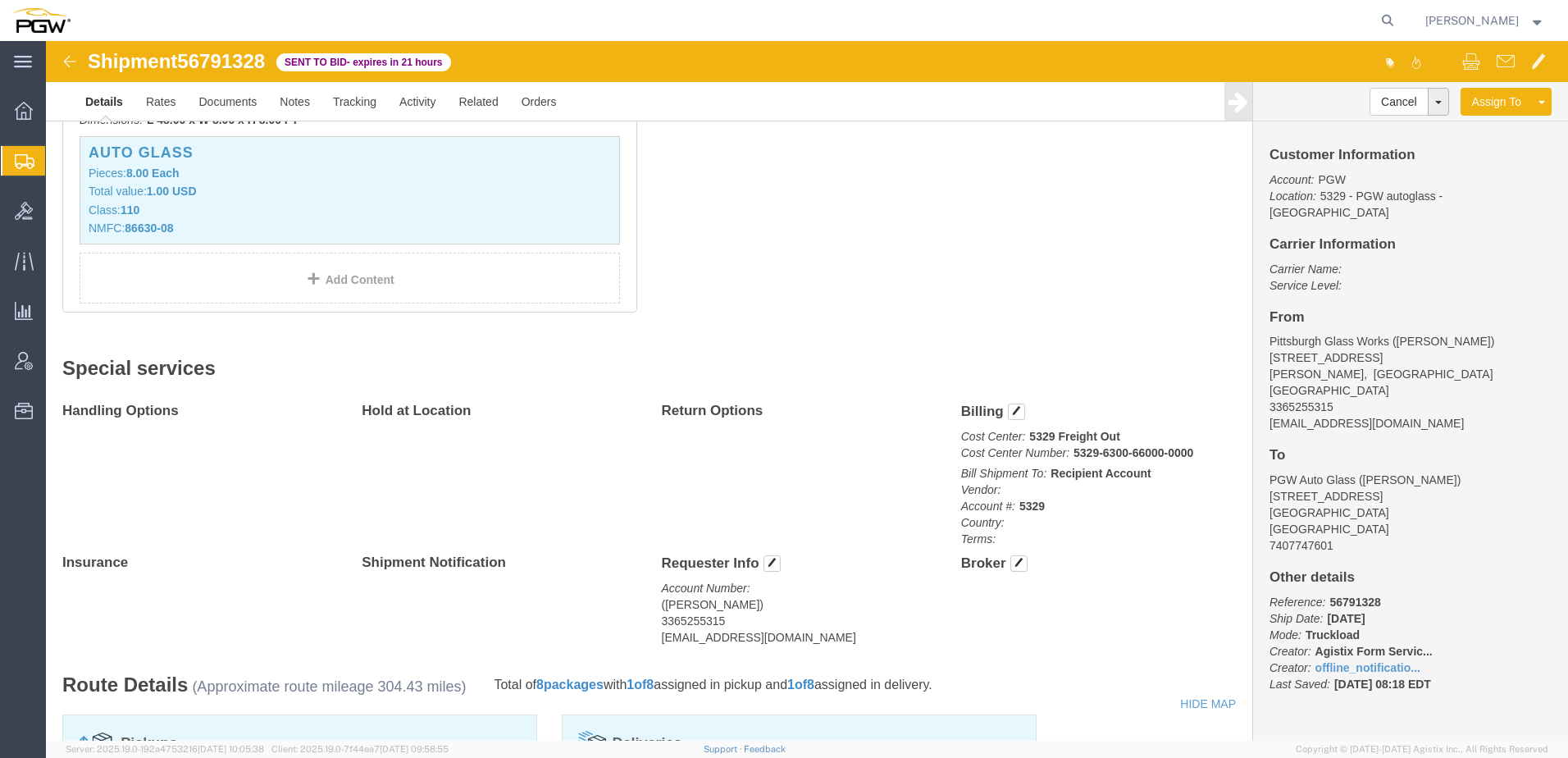
scroll to position [164, 0]
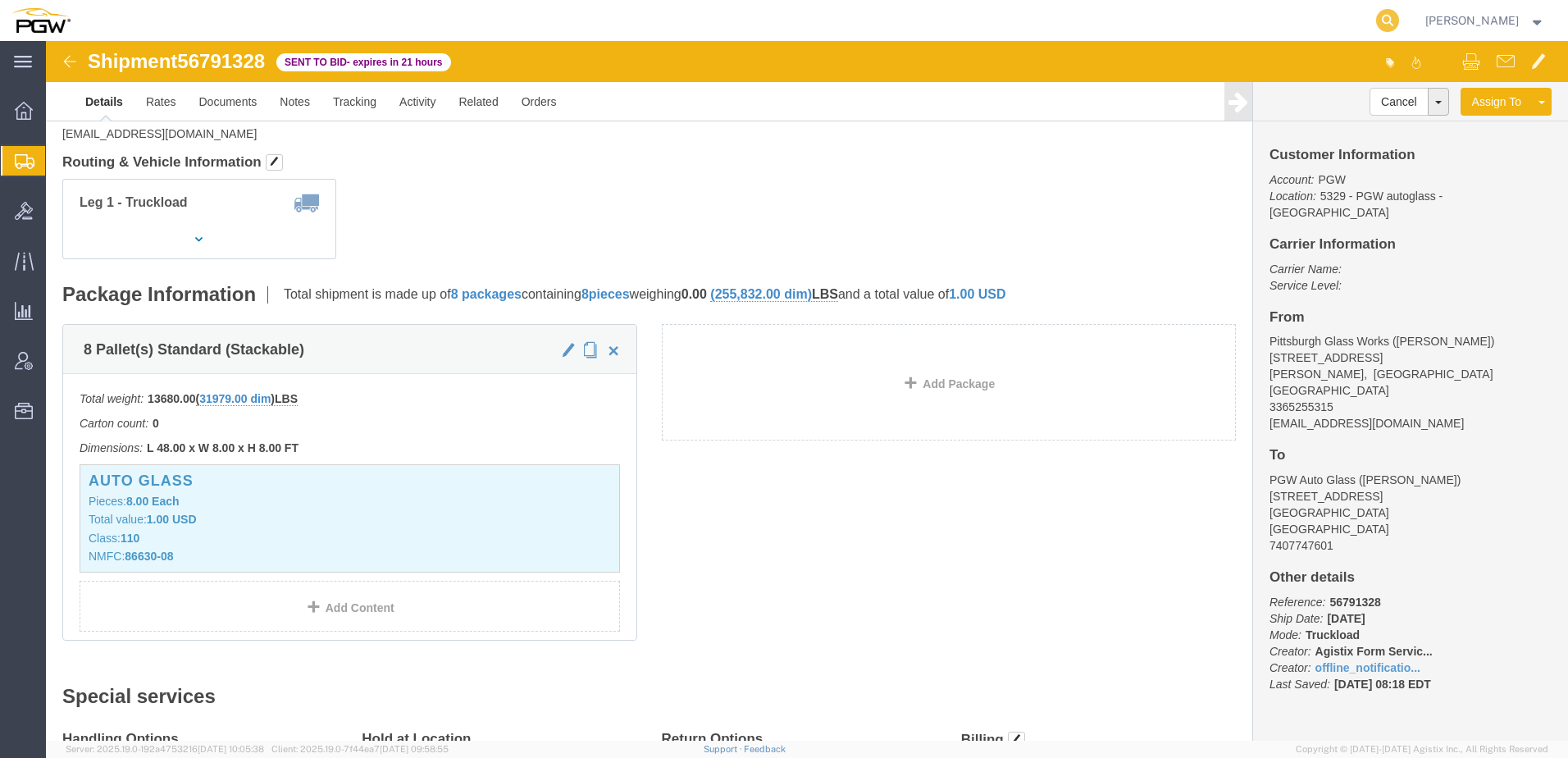
click at [1399, 21] on icon at bounding box center [1388, 20] width 23 height 23
click at [1183, 27] on input "search" at bounding box center [1127, 20] width 499 height 39
paste input "56468993"
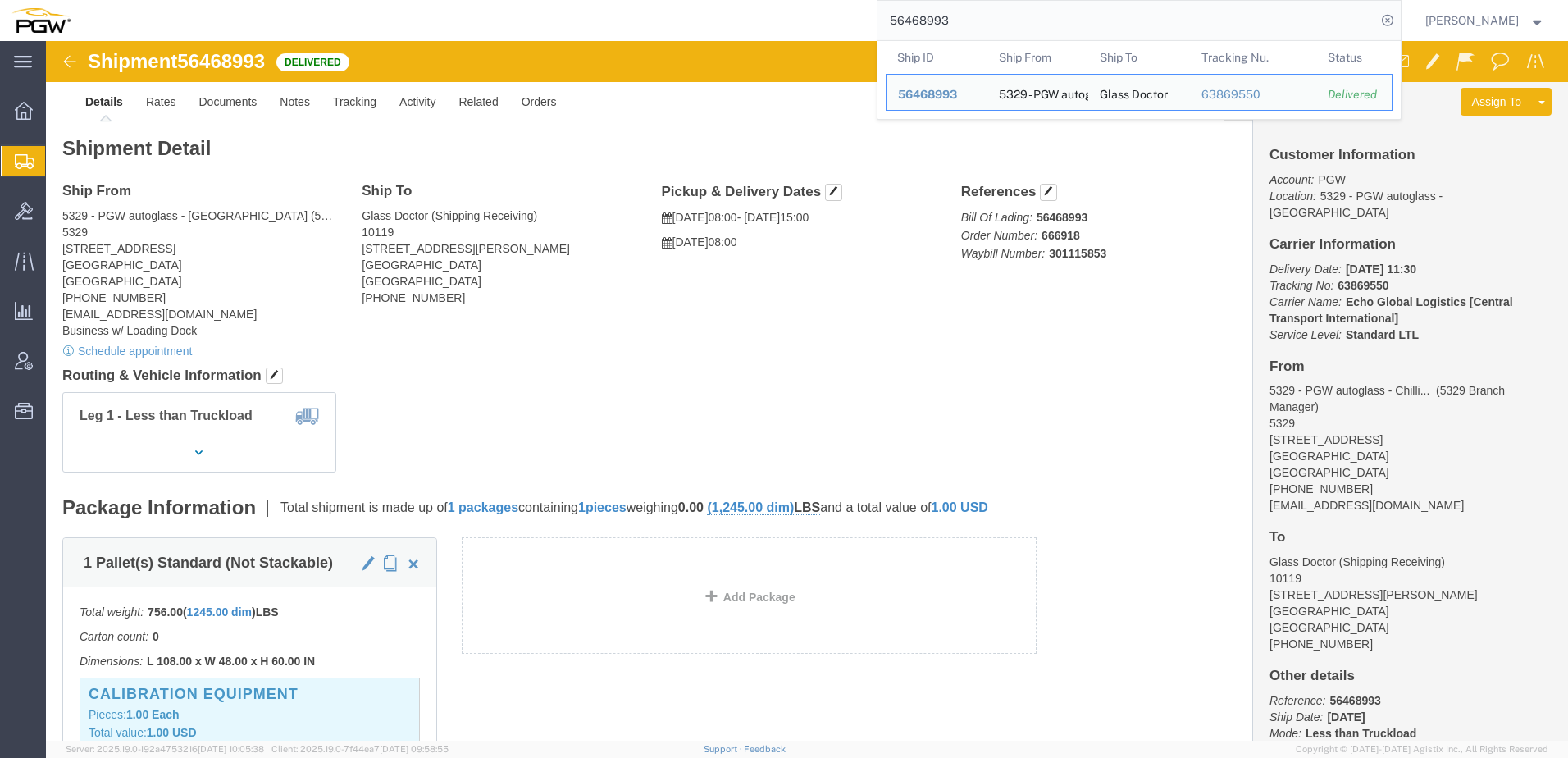
drag, startPoint x: 1070, startPoint y: 14, endPoint x: 347, endPoint y: -7, distance: 723.3
click at [347, 0] on html "main_menu Created with Sketch. Collapse Menu Overview Shipments Shipment Manage…" at bounding box center [784, 379] width 1568 height 758
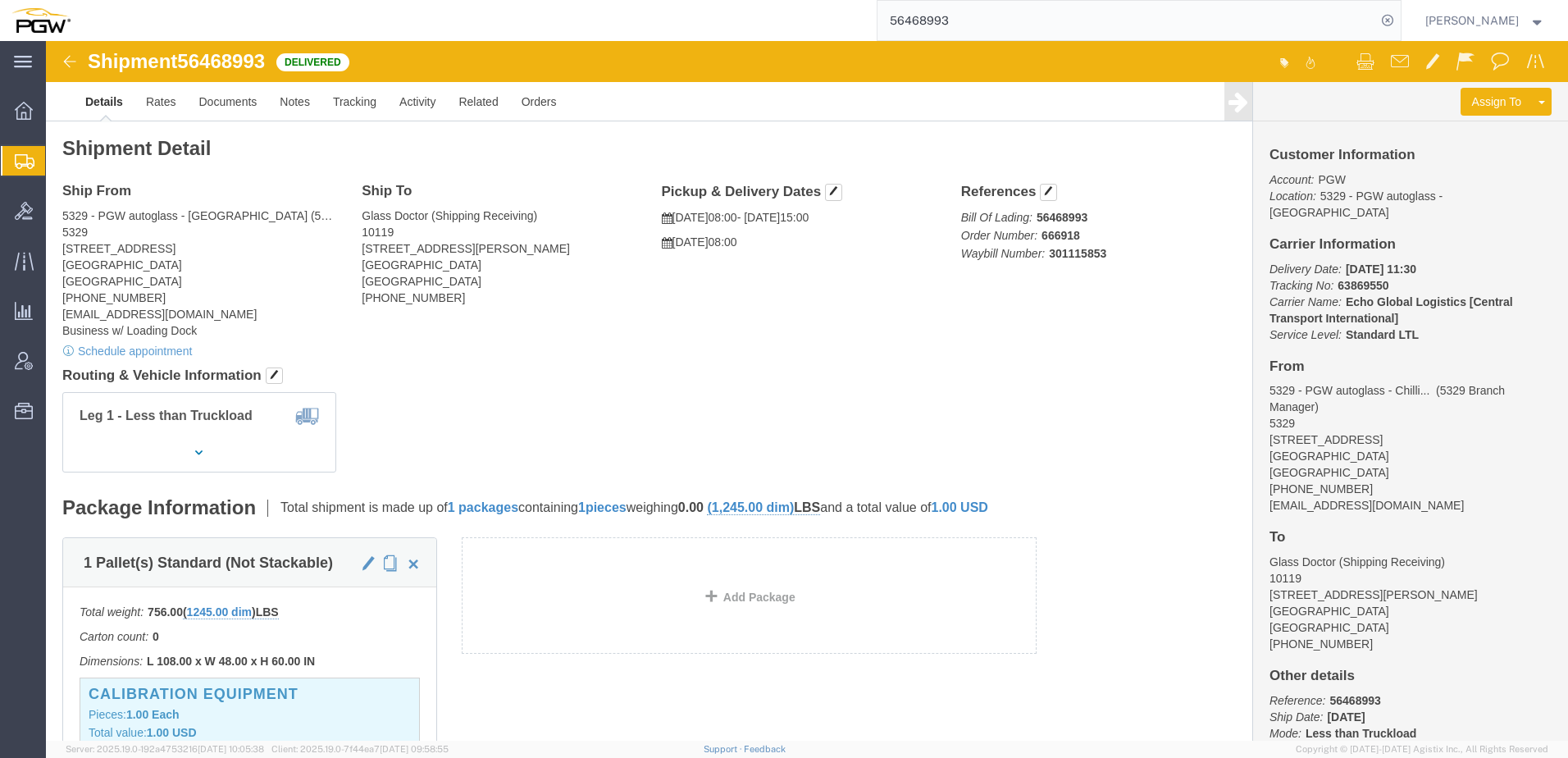
paste input "129255"
type input "56129255"
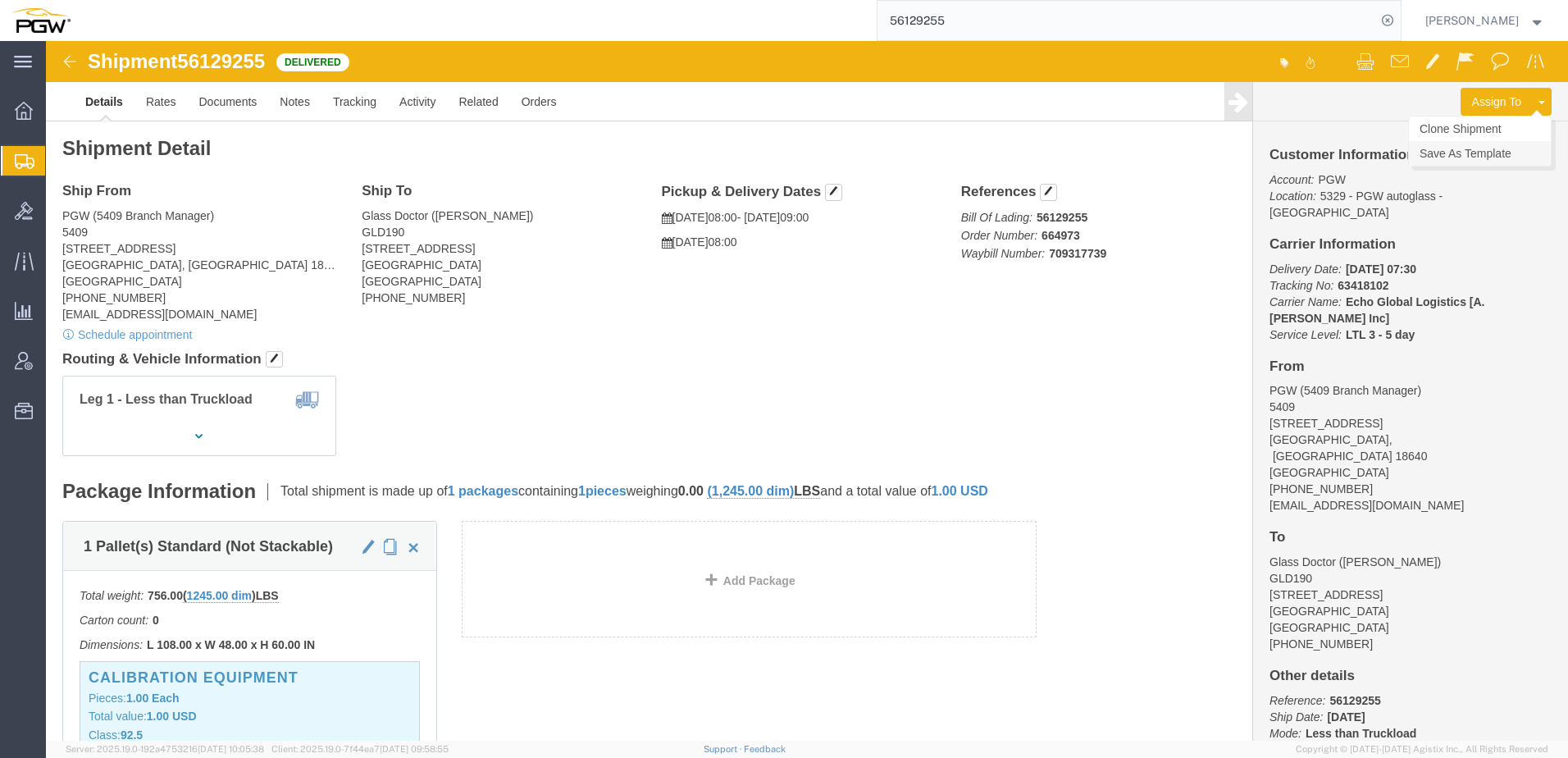
click link "Save As Template"
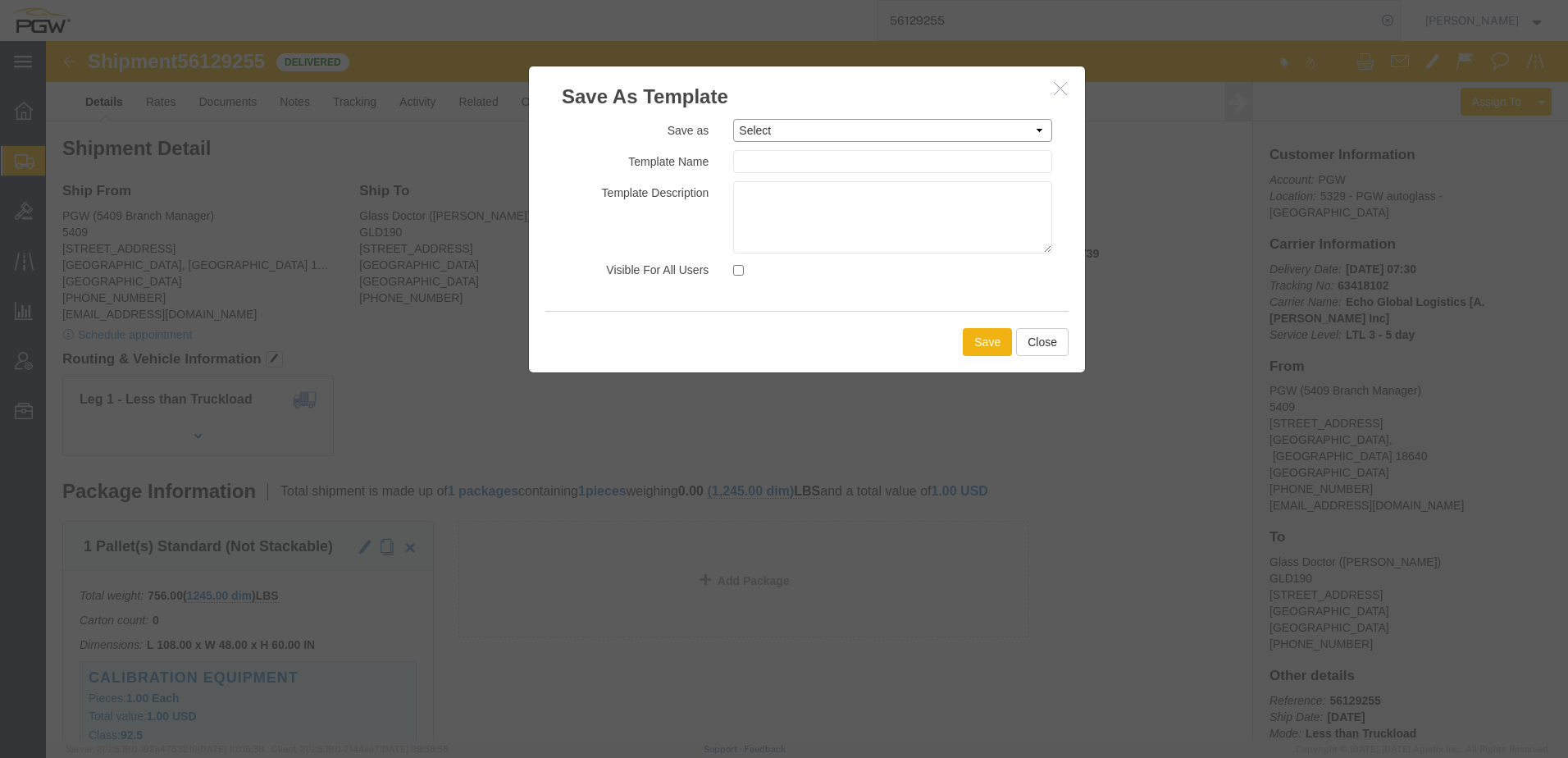
click select "Select 5407 Phoenix FTL Shipments 5407 Phoenix LTL Shipments 5801 LTL Shipments…"
click label "Template Name"
click select "Select 5407 Phoenix FTL Shipments 5407 Phoenix LTL Shipments 5801 LTL Shipments…"
click icon "button"
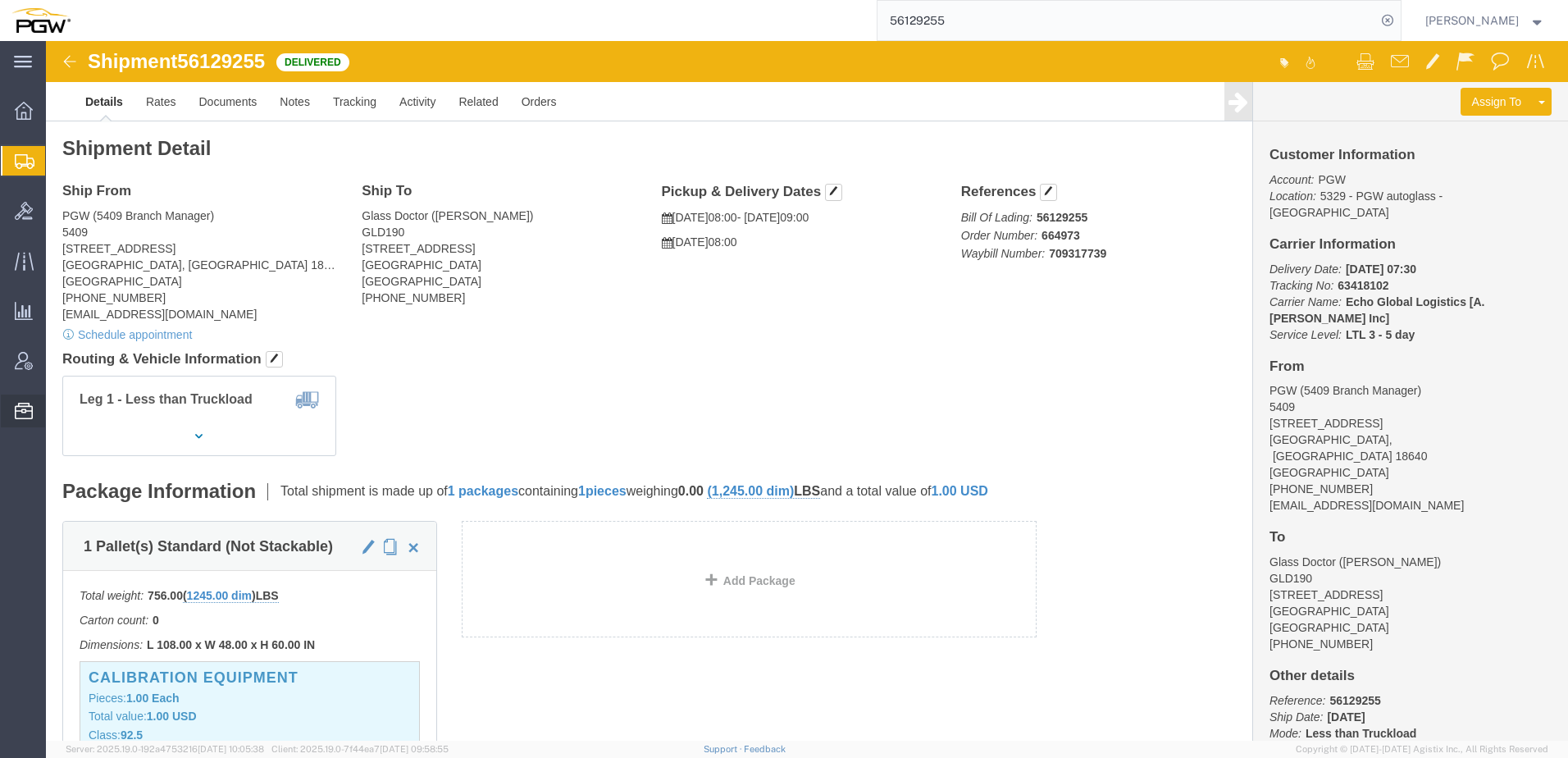
click at [0, 0] on span "Address Book" at bounding box center [0, 0] width 0 height 0
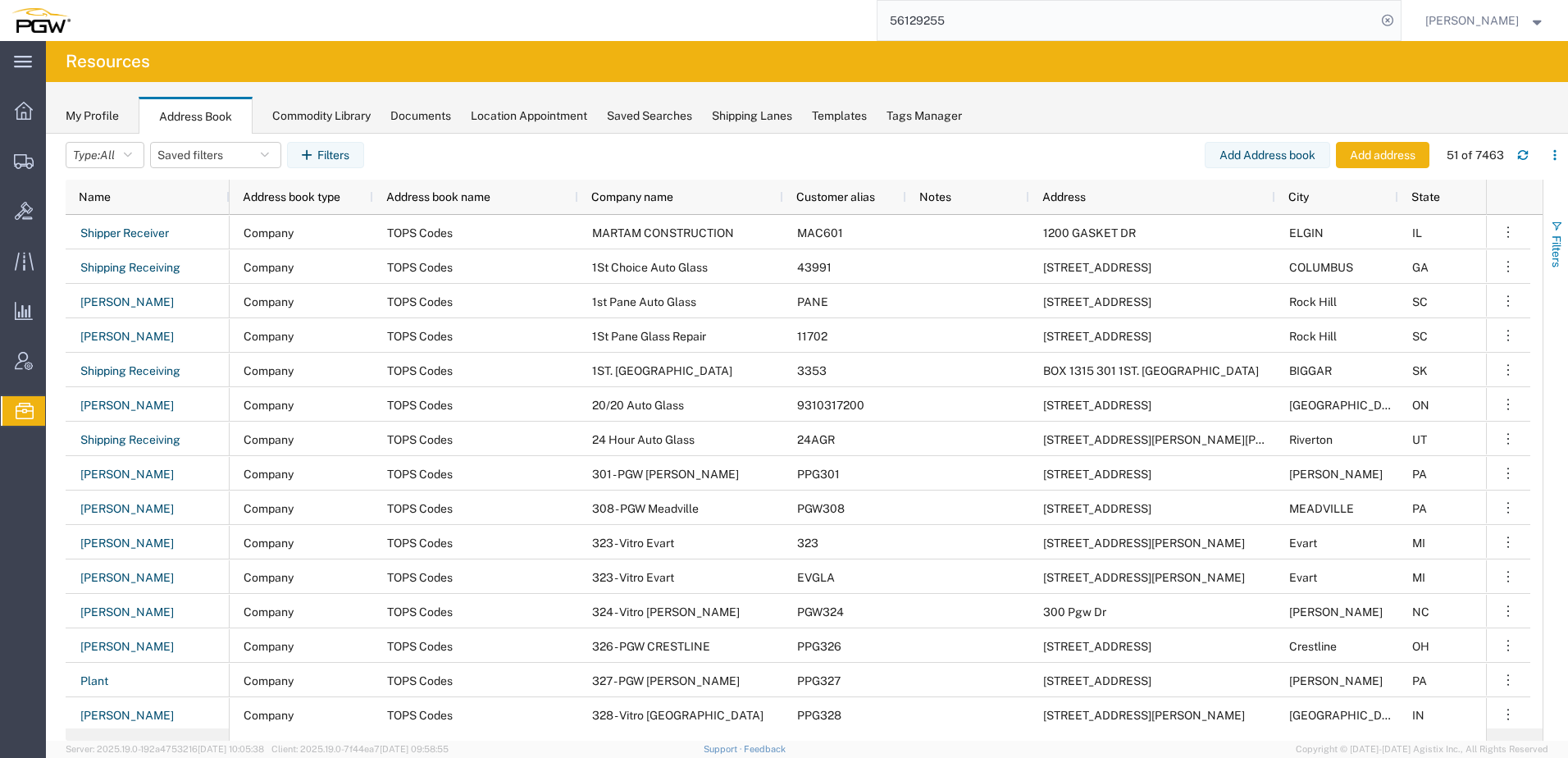
click at [1556, 231] on span "button" at bounding box center [1557, 226] width 13 height 13
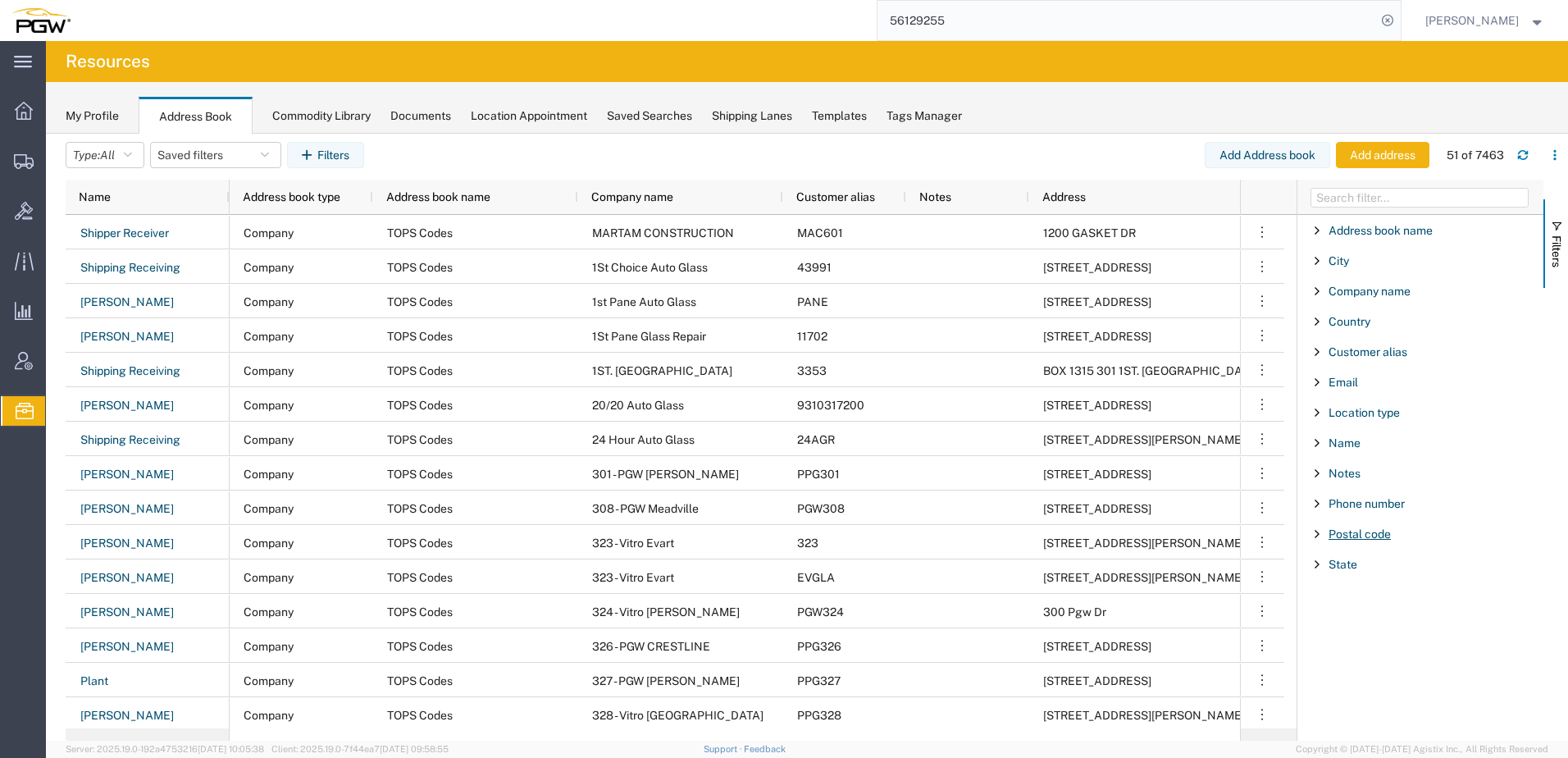
click at [1343, 537] on span "Postal code" at bounding box center [1359, 535] width 62 height 13
click at [1369, 593] on input "Filter Value" at bounding box center [1426, 602] width 215 height 20
type input "40508"
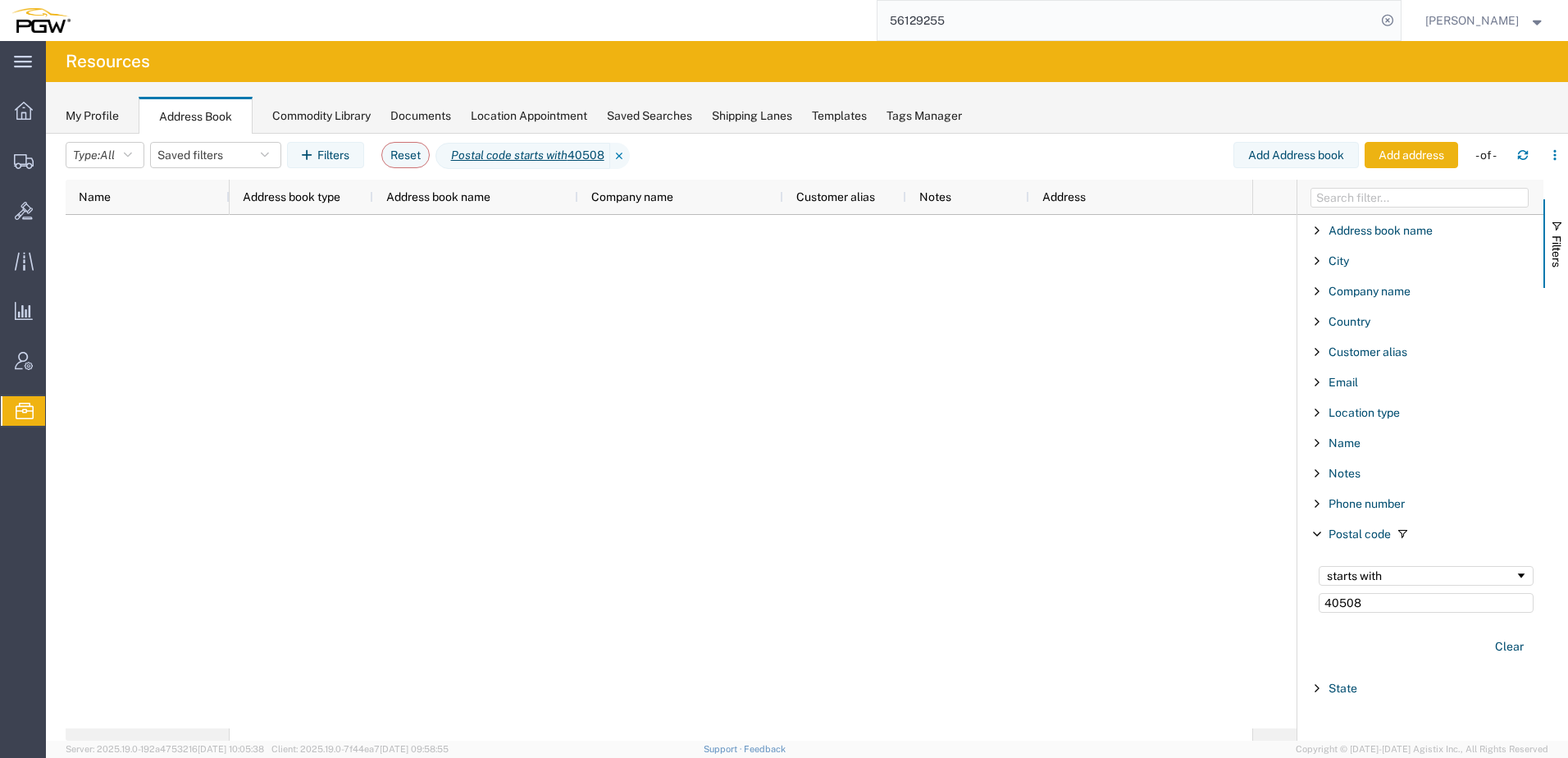
click at [1393, 155] on button "Add address" at bounding box center [1411, 156] width 94 height 27
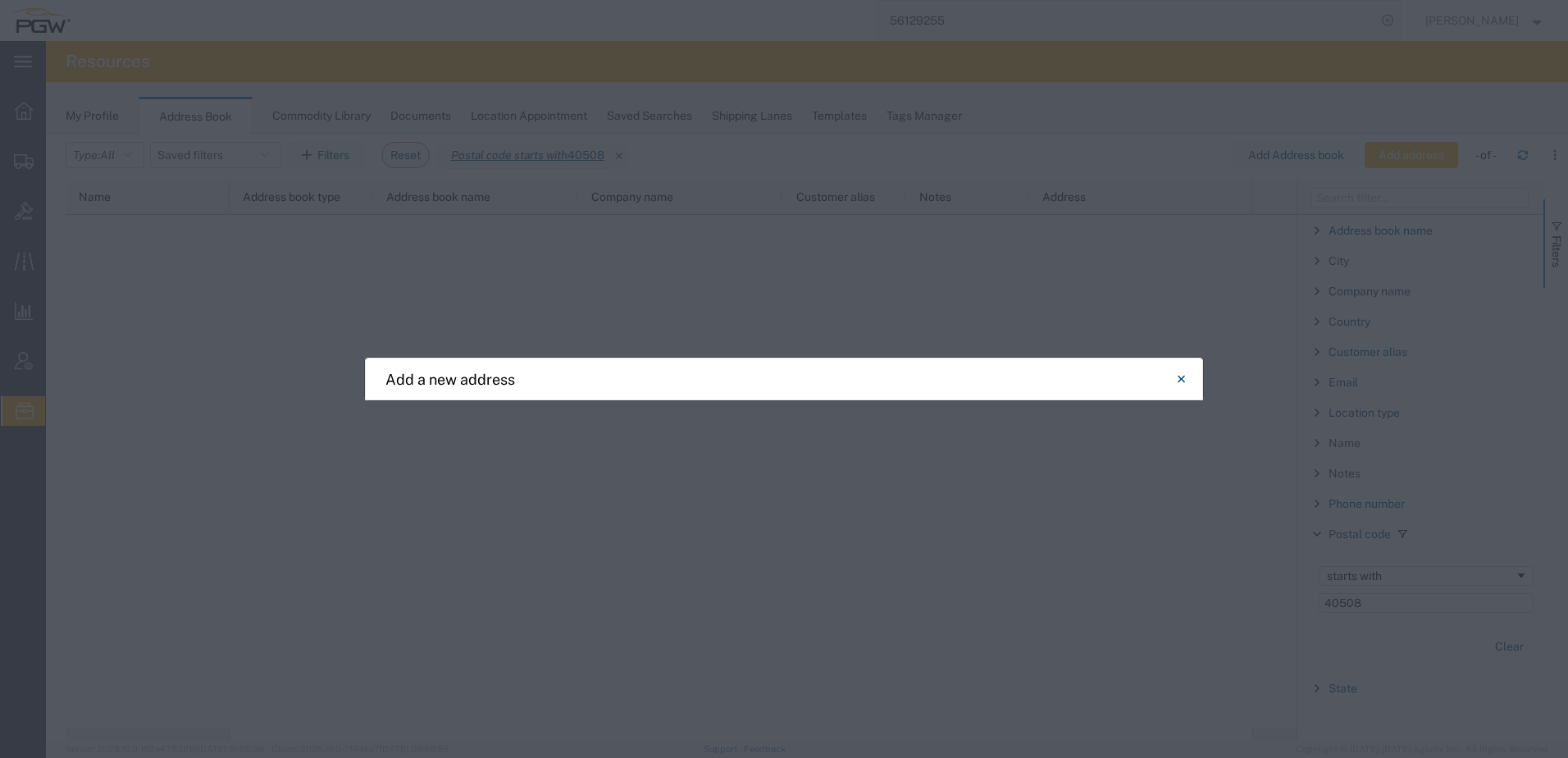
select select "US"
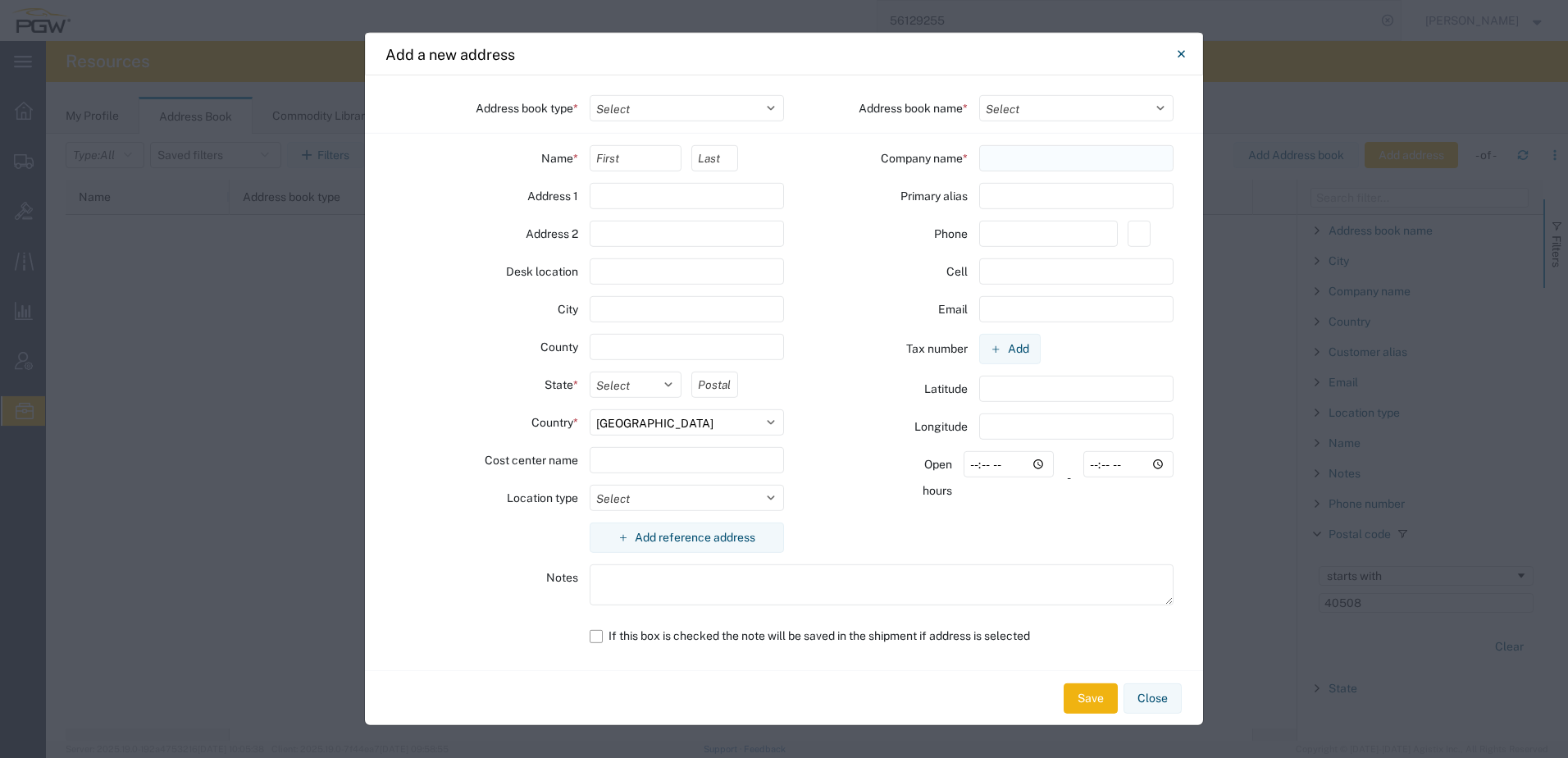
click at [1043, 160] on input "text" at bounding box center [1077, 158] width 196 height 27
paste input "GLASS DOCTOR"
type input "GLASS DOCTOR"
click at [629, 196] on input "text" at bounding box center [687, 197] width 196 height 27
paste input "[STREET_ADDRESS][PERSON_NAME]"
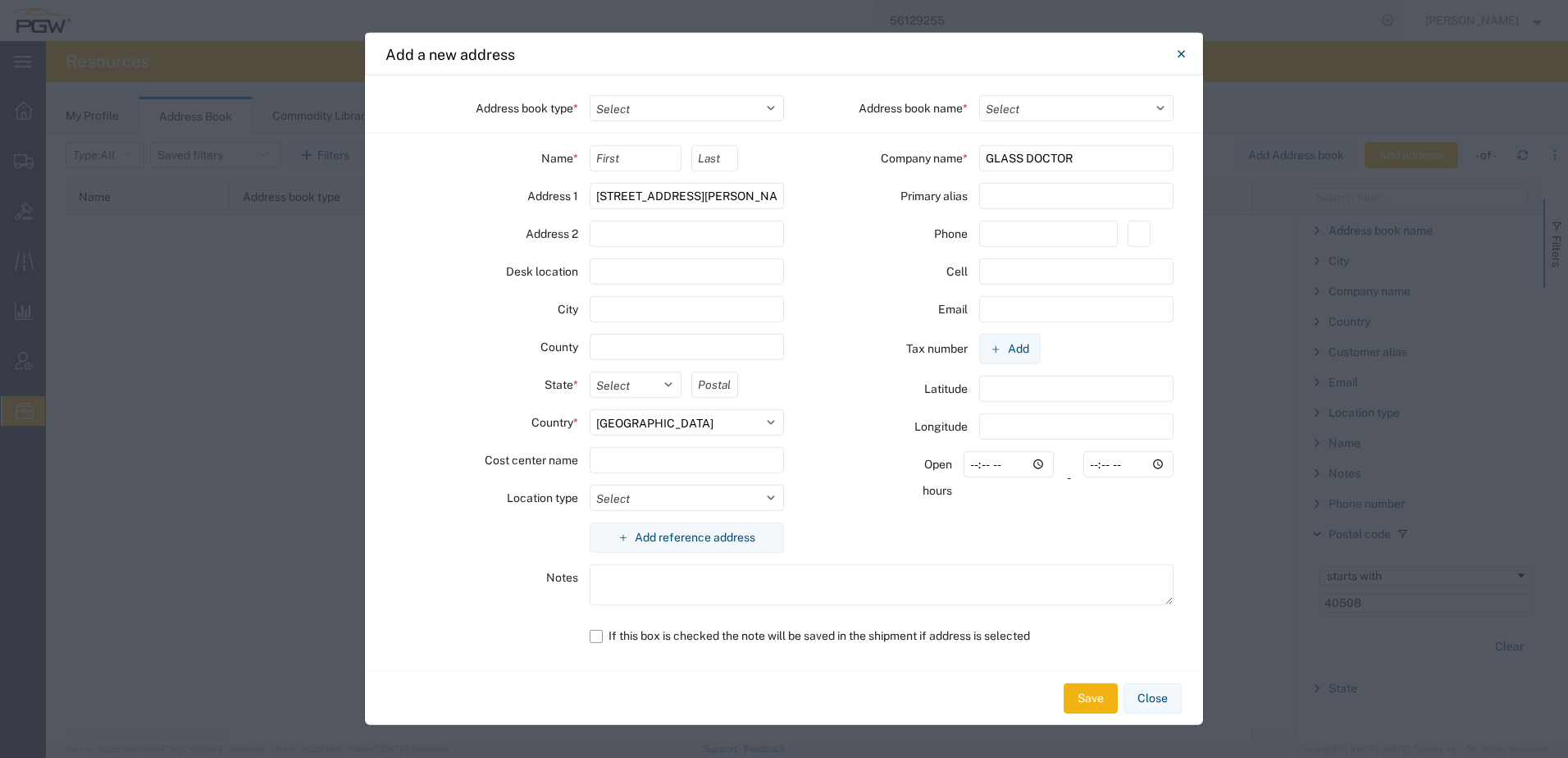
type input "[STREET_ADDRESS][PERSON_NAME]"
click at [631, 308] on input "text" at bounding box center [687, 309] width 196 height 27
paste input "[GEOGRAPHIC_DATA]"
type input "[GEOGRAPHIC_DATA]"
click at [626, 379] on select "Select [US_STATE] [US_STATE] [US_STATE] [US_STATE] Armed Forces Americas Armed …" at bounding box center [636, 385] width 93 height 27
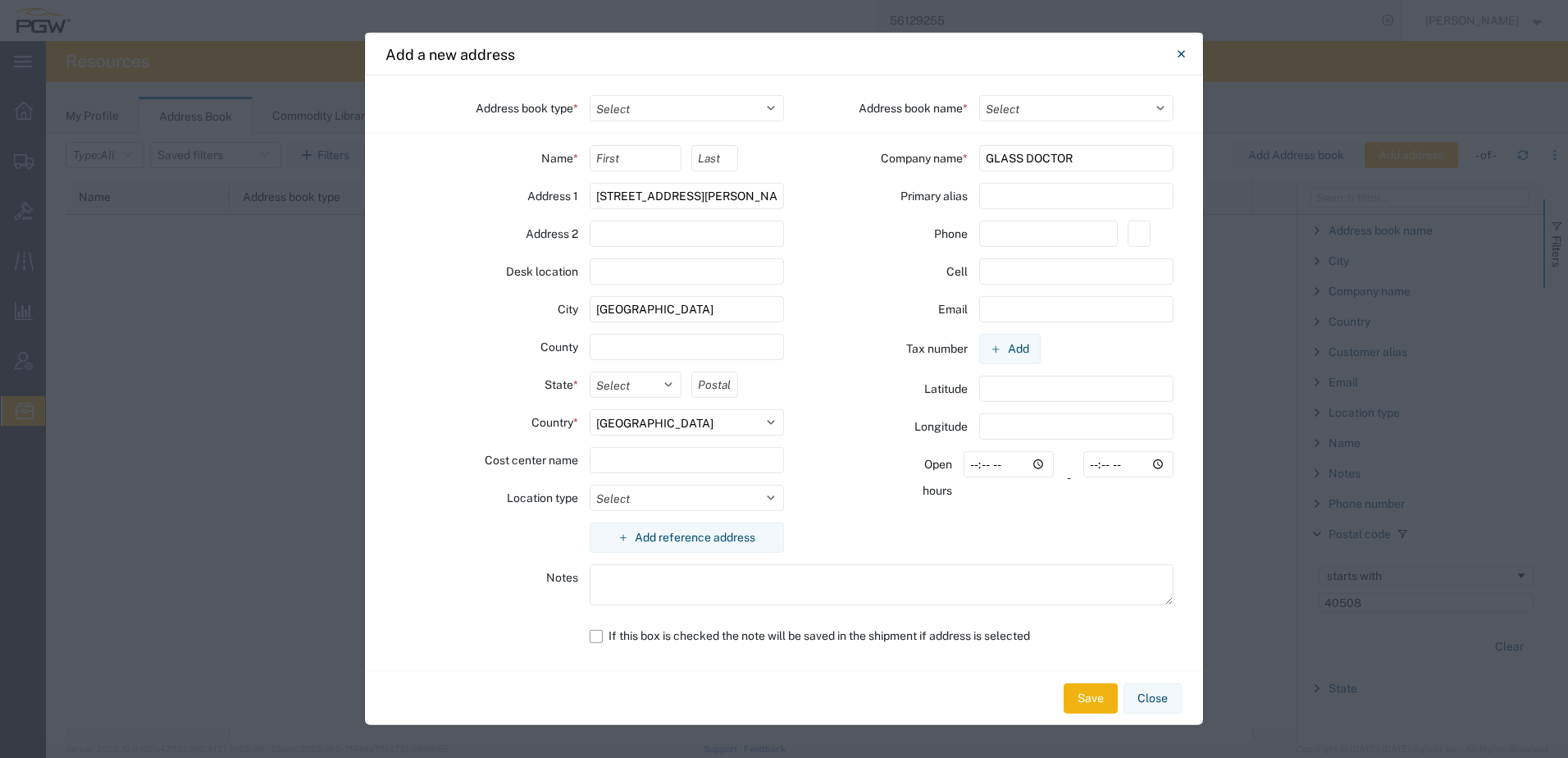
select select "KY"
click at [590, 371] on select "Select [US_STATE] [US_STATE] [US_STATE] [US_STATE] Armed Forces Americas Armed …" at bounding box center [636, 385] width 93 height 27
click at [715, 384] on input "text" at bounding box center [715, 385] width 46 height 27
paste input "40508"
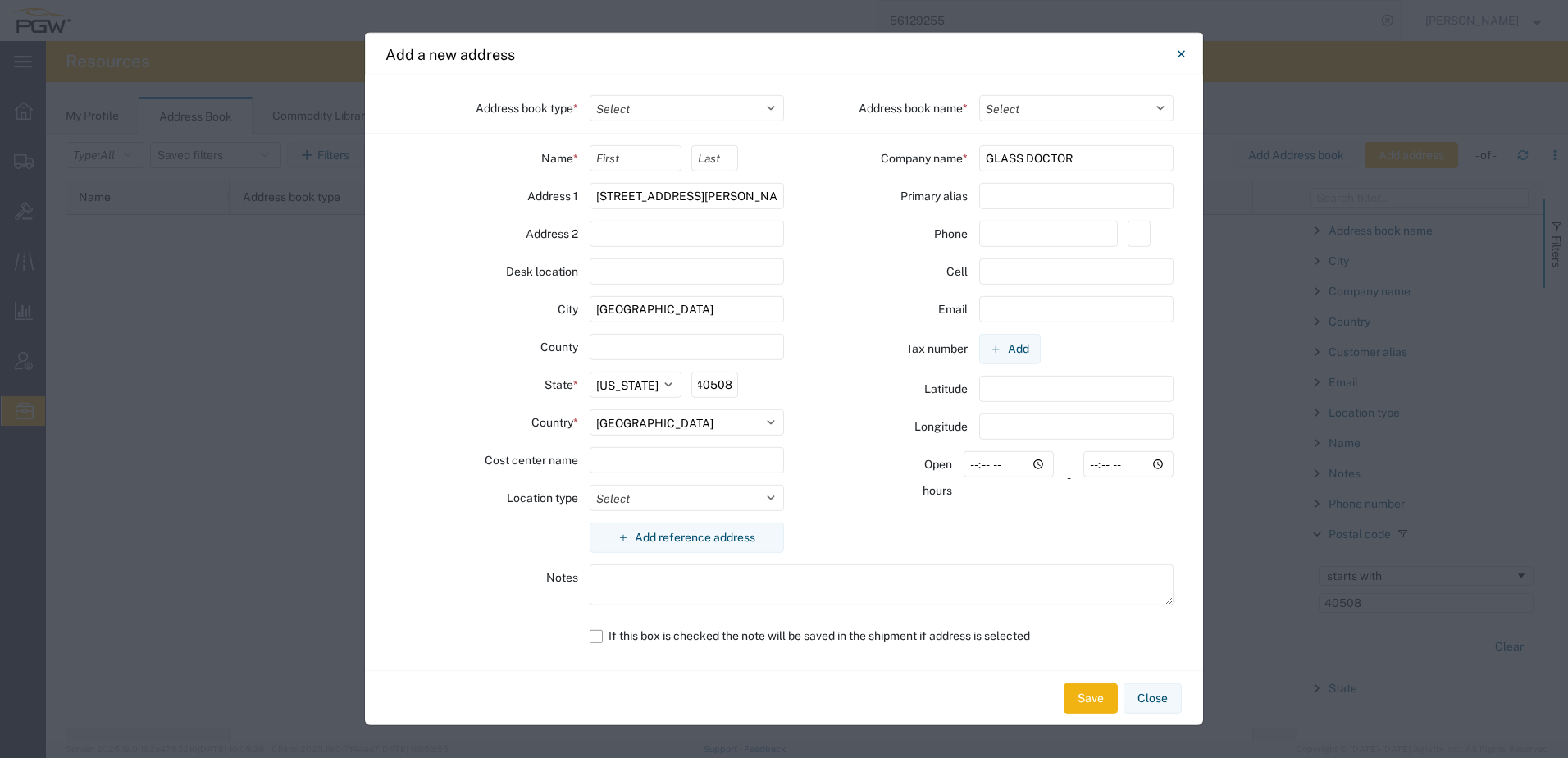
type input "40508"
click at [623, 160] on input "text" at bounding box center [636, 158] width 93 height 27
paste input "[PERSON_NAME]"
type input "[PERSON_NAME]"
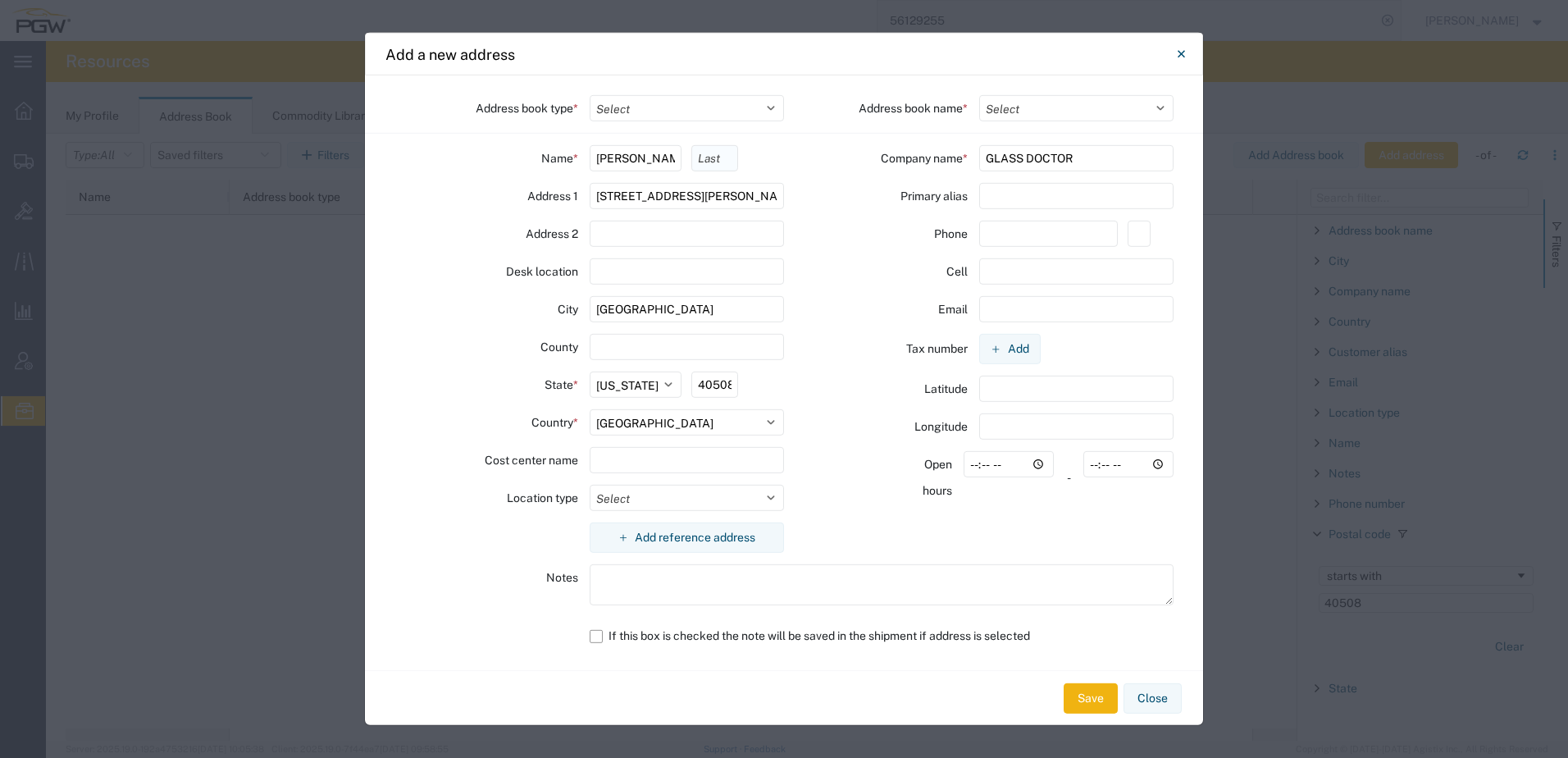
click at [718, 159] on input "text" at bounding box center [715, 158] width 46 height 27
paste input "[PERSON_NAME]"
type input "[PERSON_NAME]"
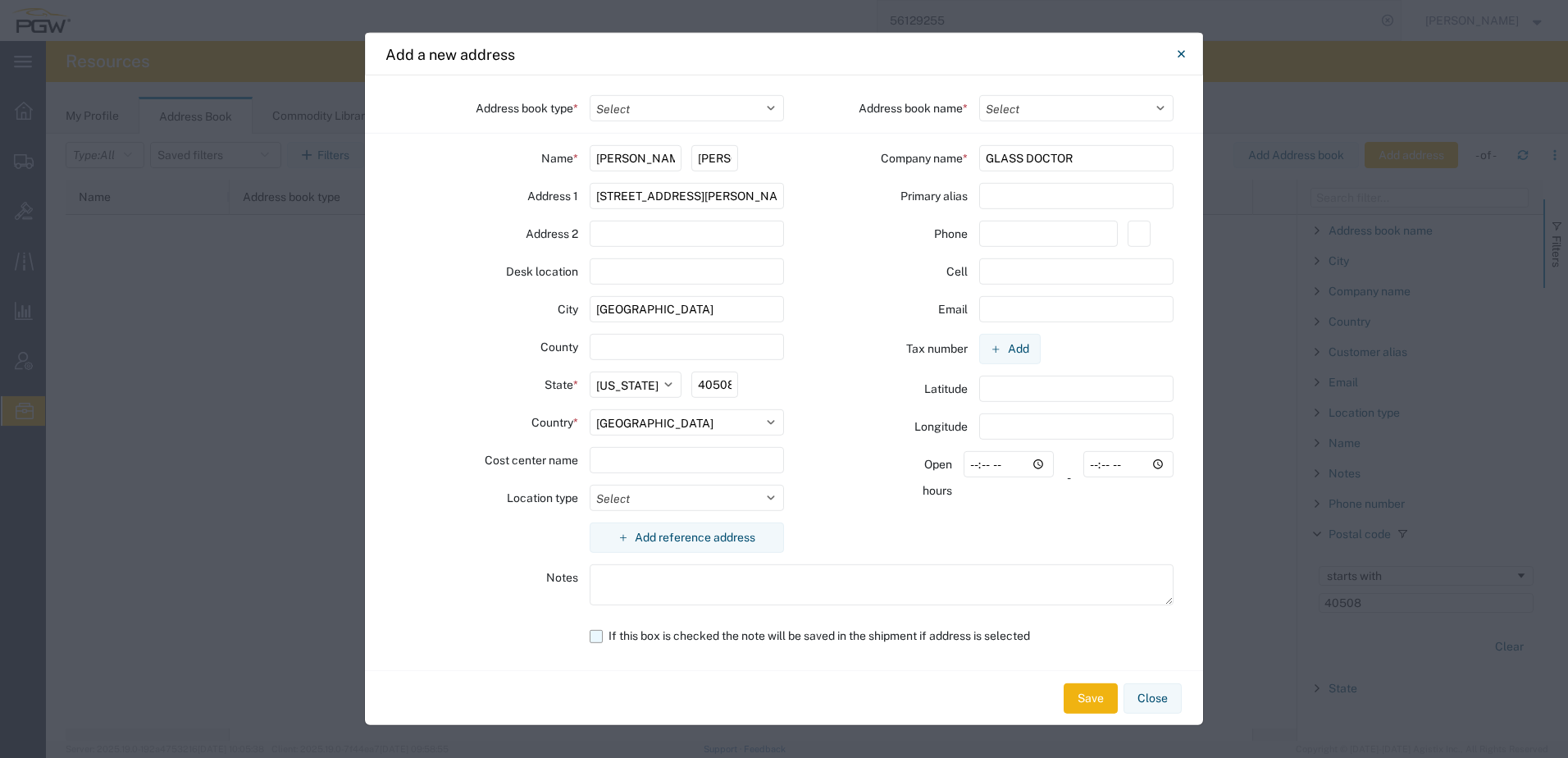
click at [591, 632] on label "If this box is checked the note will be saved in the shipment if address is sel…" at bounding box center [882, 636] width 585 height 29
click at [0, 0] on input "If this box is checked the note will be saved in the shipment if address is sel…" at bounding box center [0, 0] width 0 height 0
click at [617, 576] on textarea at bounding box center [882, 584] width 585 height 41
type textarea "Liftgate needed"
click at [1023, 193] on input "text" at bounding box center [1077, 197] width 196 height 27
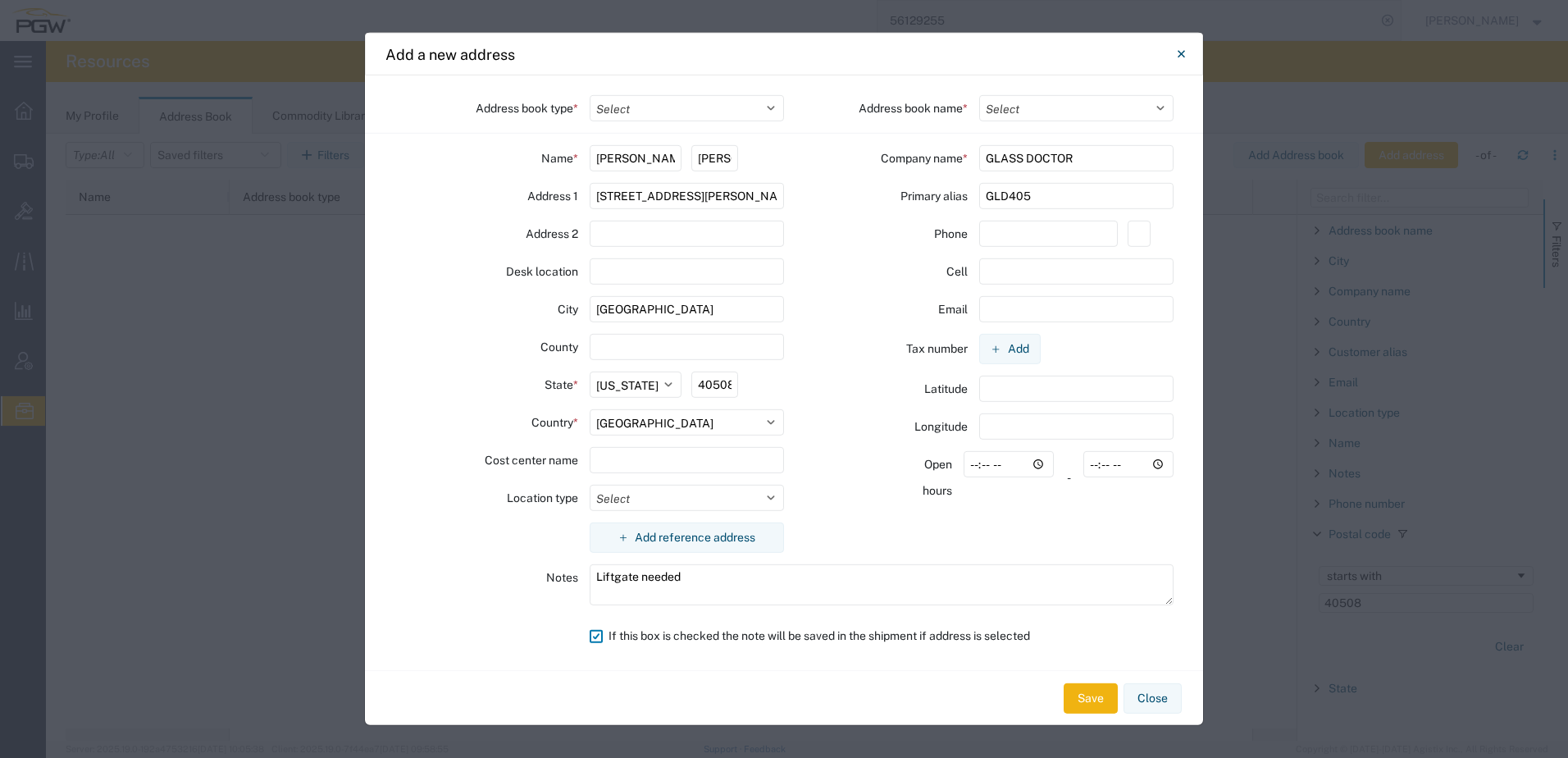
drag, startPoint x: 1036, startPoint y: 196, endPoint x: 546, endPoint y: 175, distance: 490.4
click at [482, 179] on div "Address book type * Select Location Company Personal Other Shared Address book …" at bounding box center [784, 372] width 838 height 595
type input "GLD405"
click at [653, 114] on select "Select Location Company Personal Other Shared" at bounding box center [687, 109] width 196 height 27
select select "COMPANY"
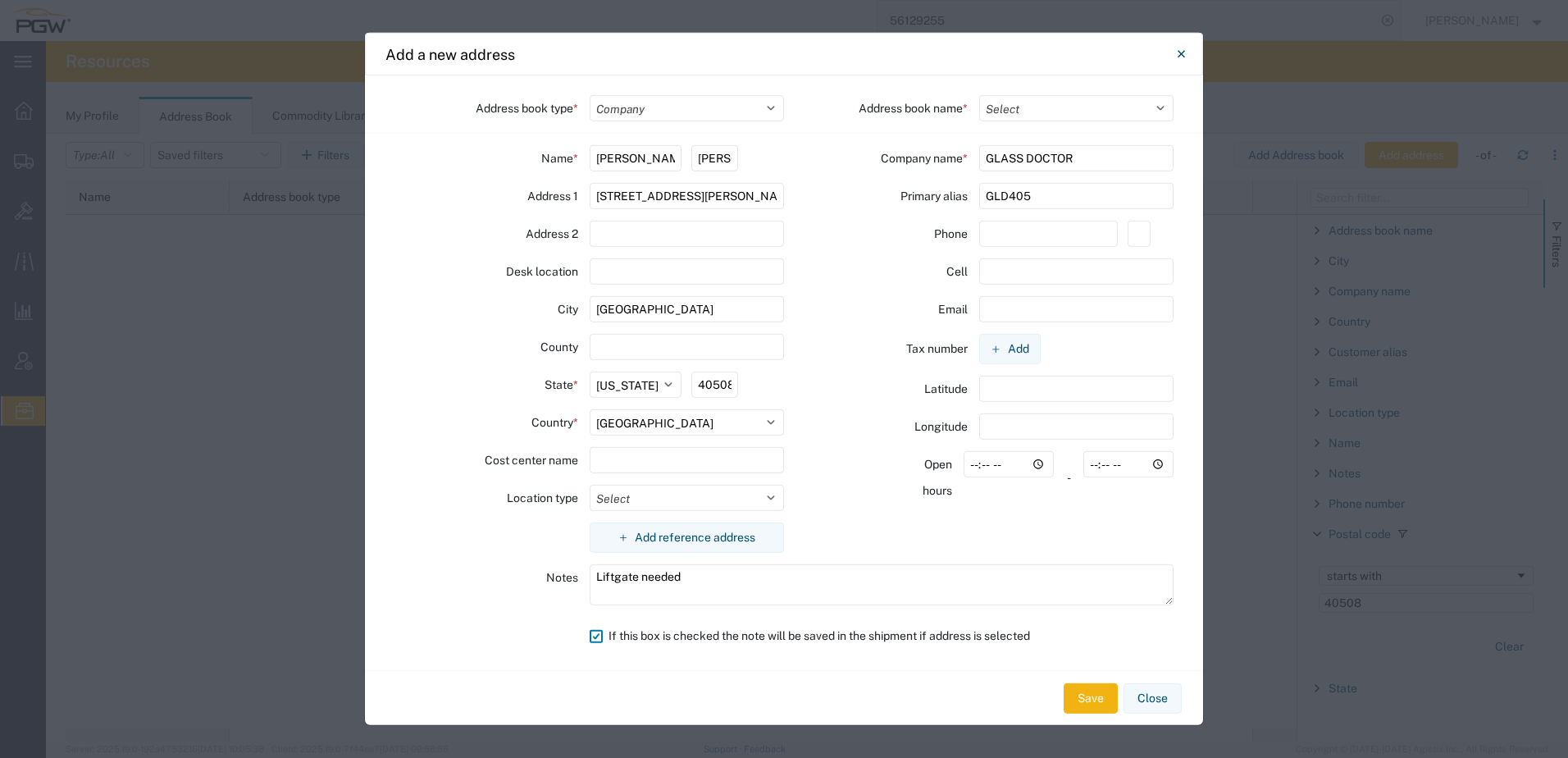
click at [590, 95] on select "Select Location Company Personal Other Shared" at bounding box center [687, 109] width 196 height 27
click at [1026, 110] on select "Select TOPS Codes Company Addressbook ATLASBX" at bounding box center [1077, 109] width 196 height 27
select select "17689"
click at [979, 95] on select "Select TOPS Codes Company Addressbook ATLASBX" at bounding box center [1077, 109] width 196 height 27
click at [1013, 233] on input "text" at bounding box center [1048, 234] width 138 height 27
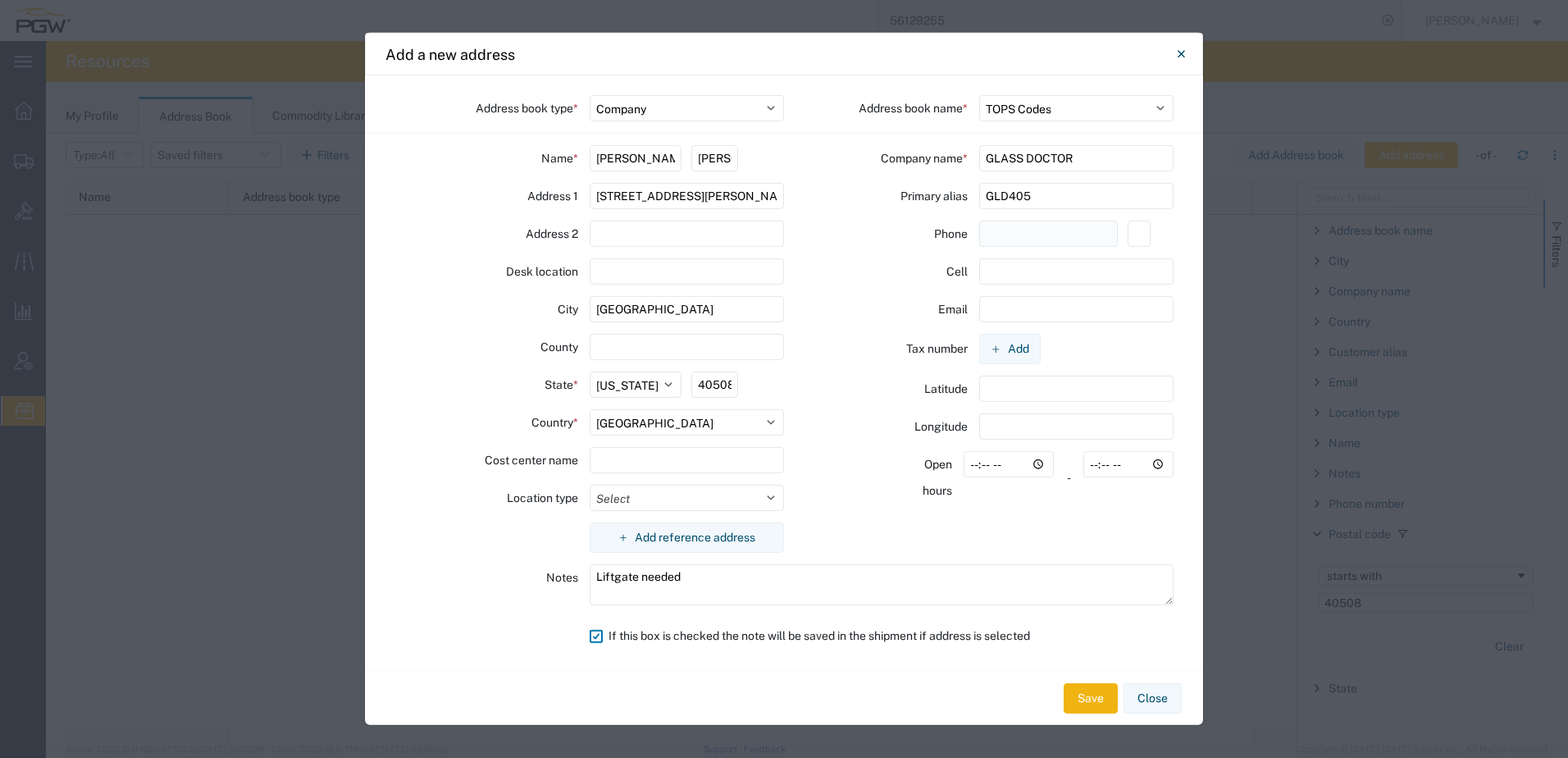
paste input "[PHONE_NUMBER]"
type input "[PHONE_NUMBER]"
click at [884, 221] on div "Phone" at bounding box center [903, 234] width 127 height 27
drag, startPoint x: 1041, startPoint y: 205, endPoint x: 710, endPoint y: 209, distance: 331.0
click at [778, 198] on div "Address book type * Select Location Company Personal Other Shared Address book …" at bounding box center [784, 372] width 838 height 595
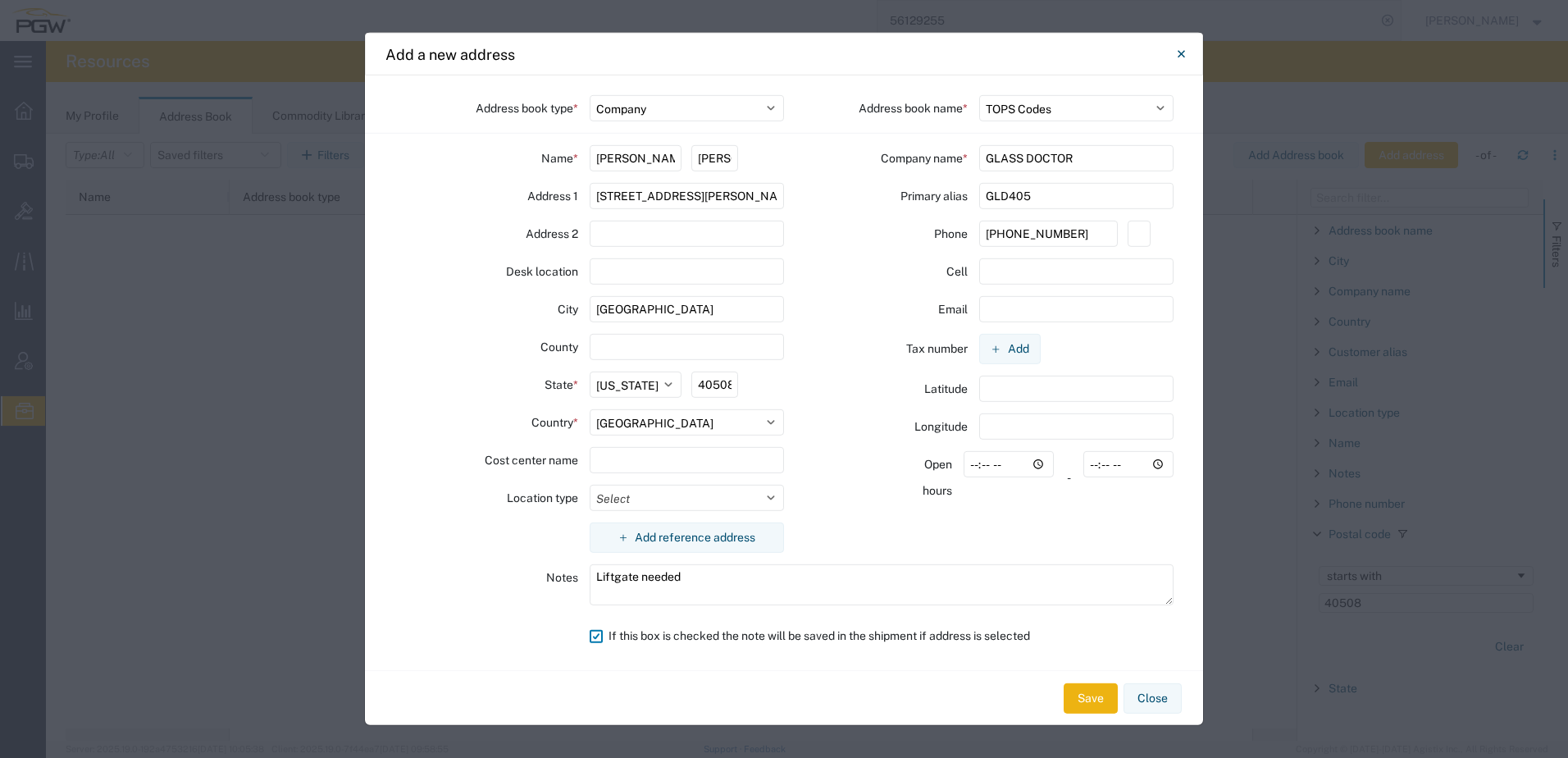
click at [1097, 701] on button "Save" at bounding box center [1091, 699] width 54 height 31
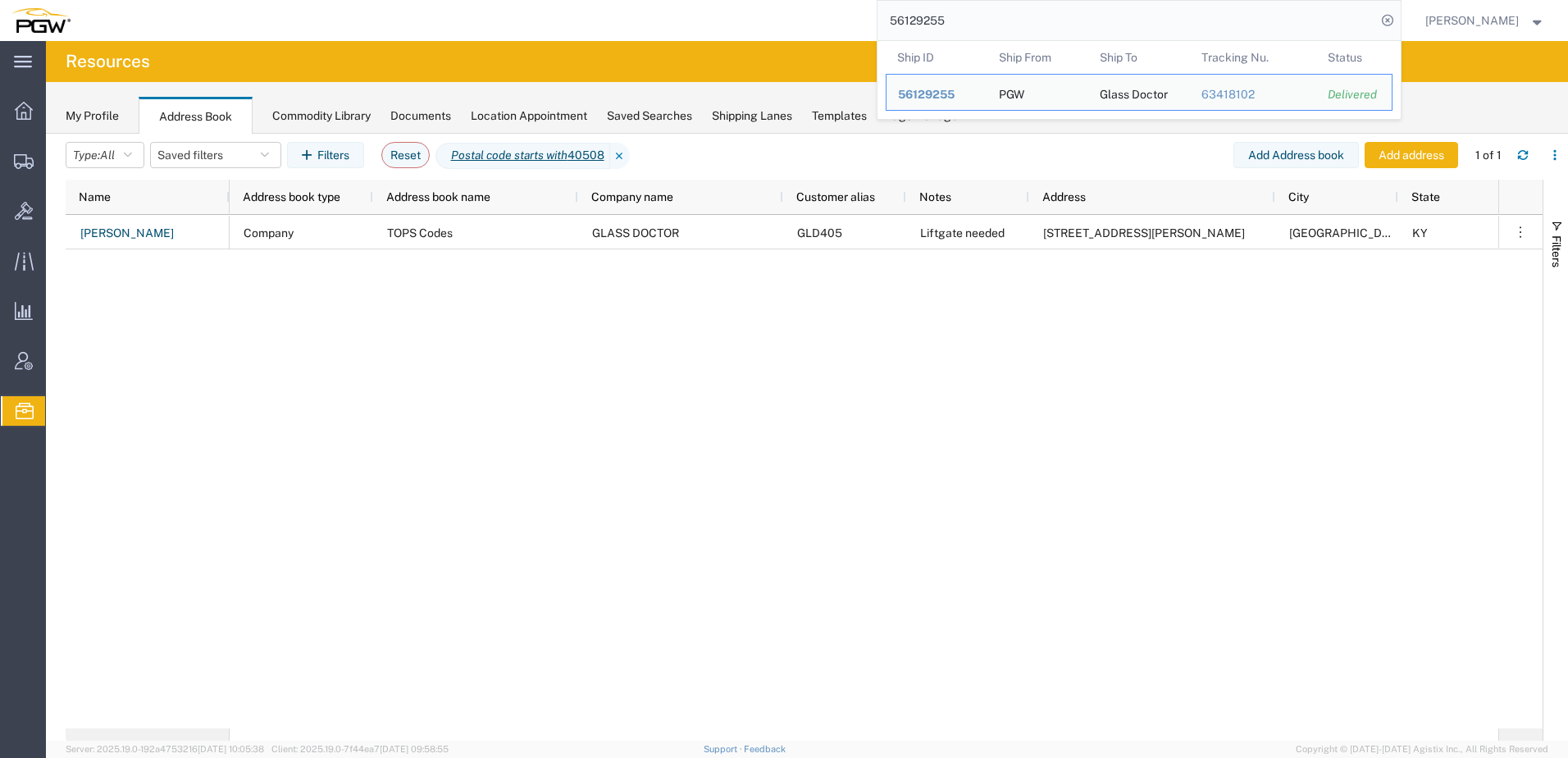
drag, startPoint x: 1044, startPoint y: 14, endPoint x: 100, endPoint y: -39, distance: 945.5
click at [100, 0] on html "main_menu Created with Sketch. Collapse Menu Overview Shipments Shipment Manage…" at bounding box center [784, 379] width 1568 height 758
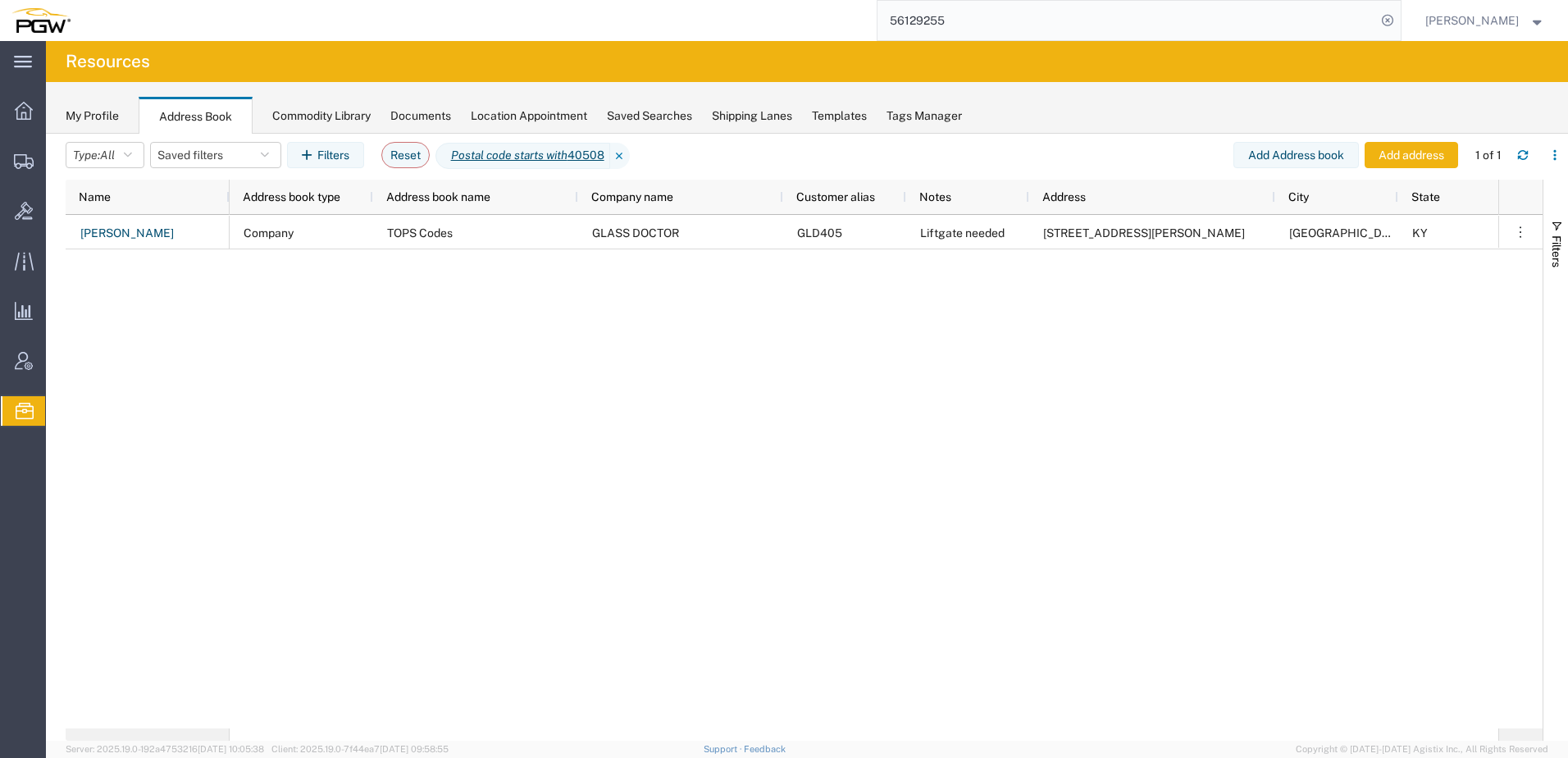
paste input "820107"
type input "56820107"
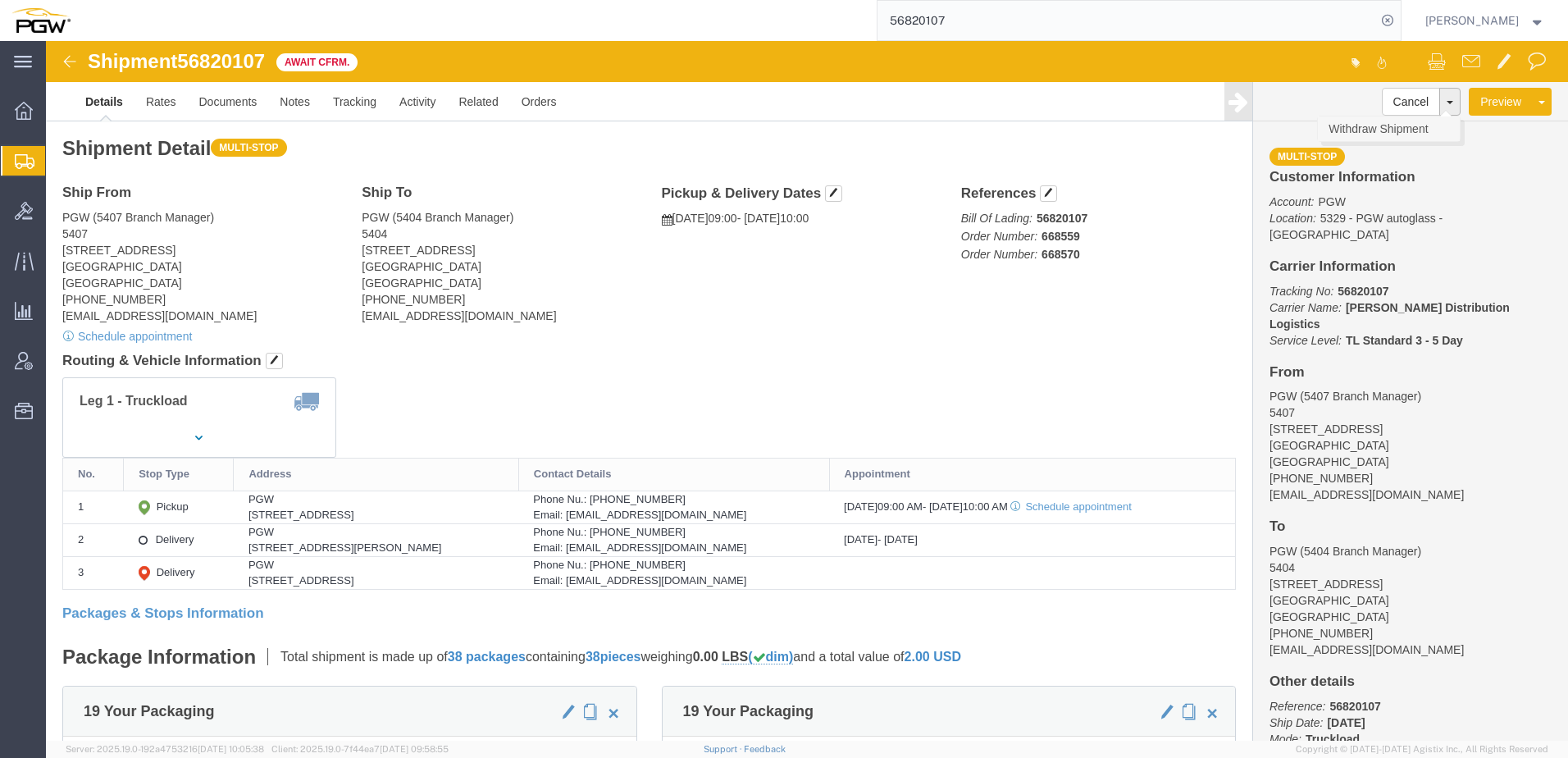
click link "Withdraw Shipment"
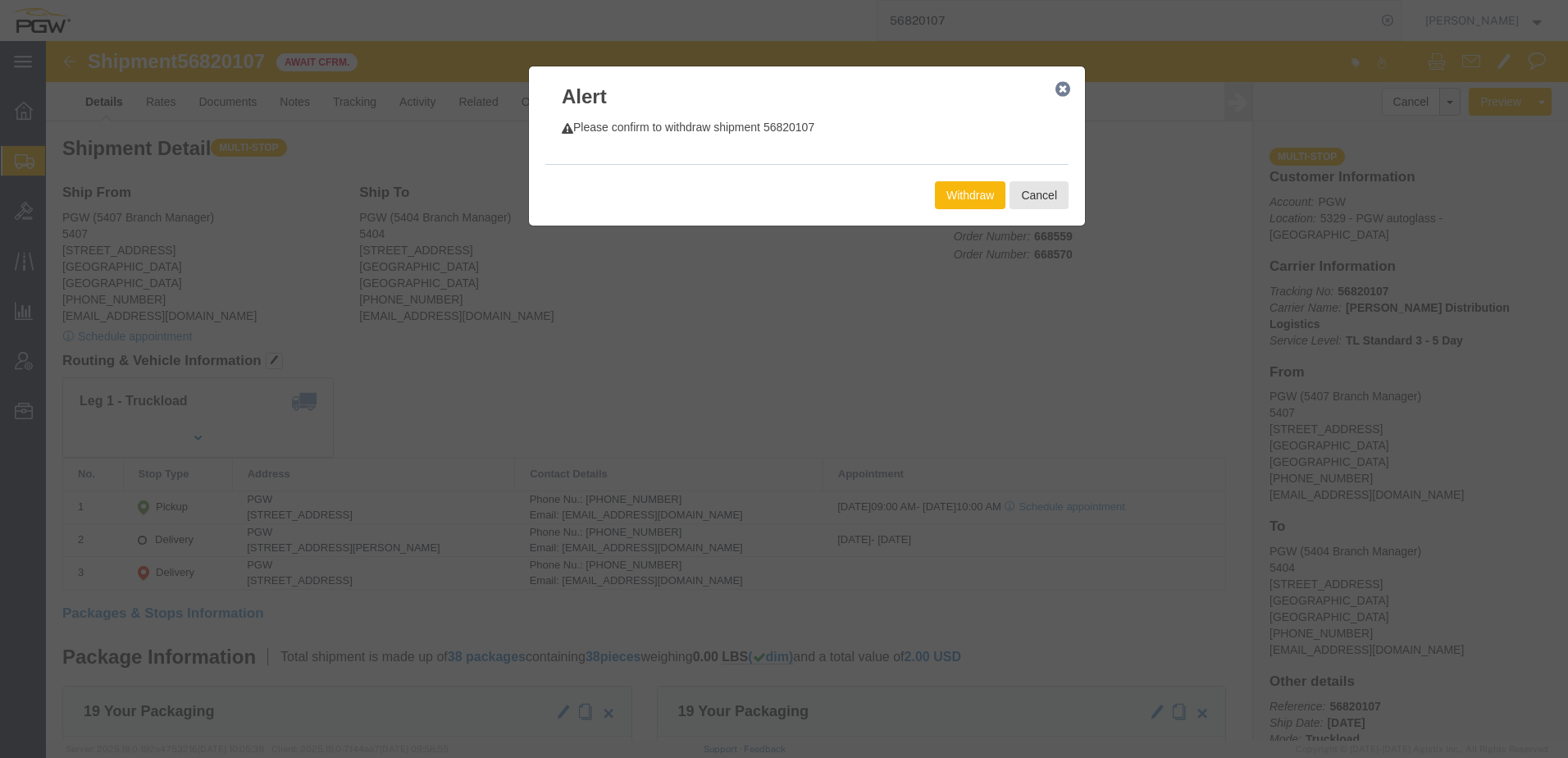
click button "Withdraw"
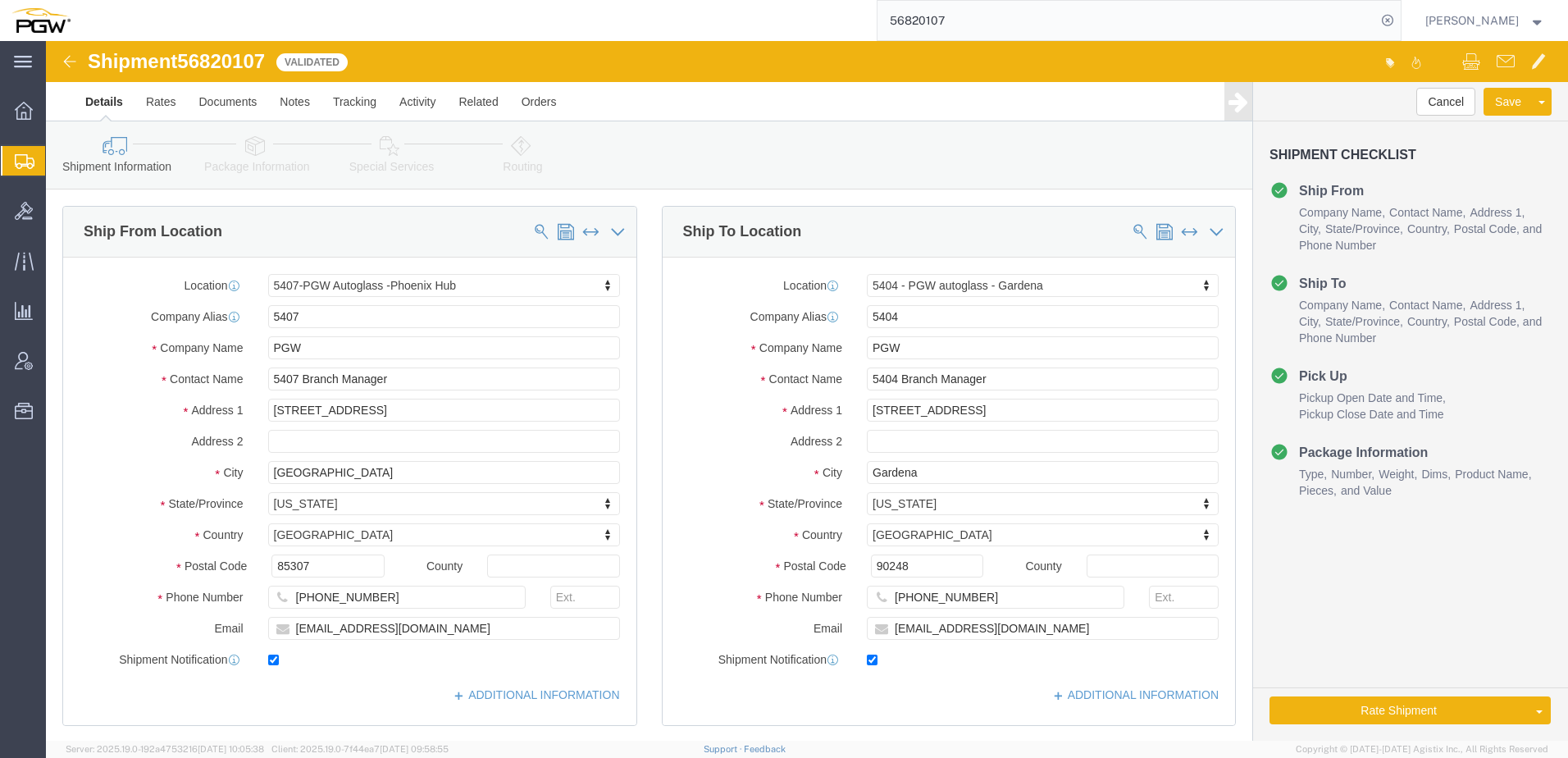
select select "62351"
select select "28261"
click button "Rate Shipment"
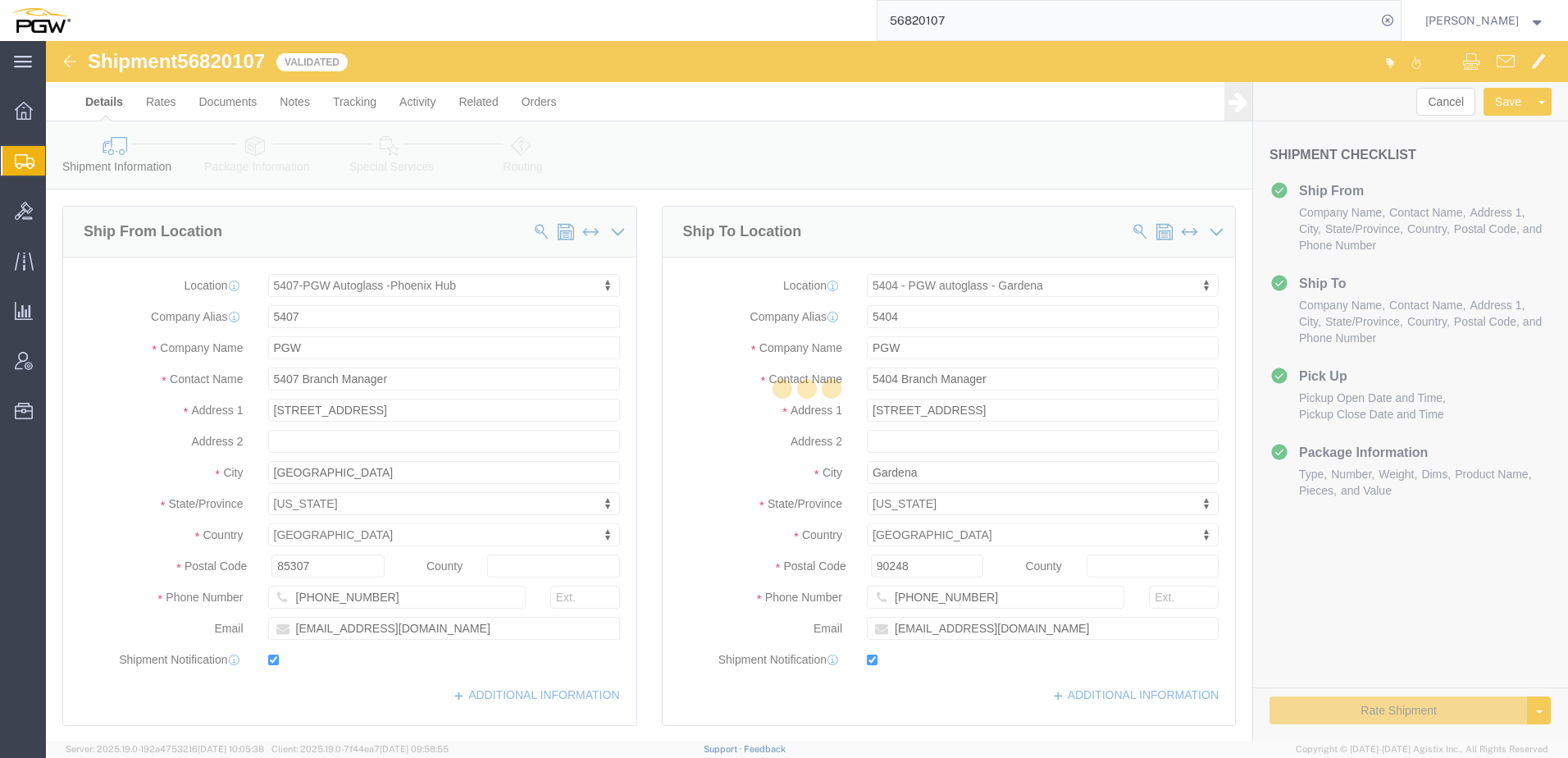
select select "62351"
select select "28261"
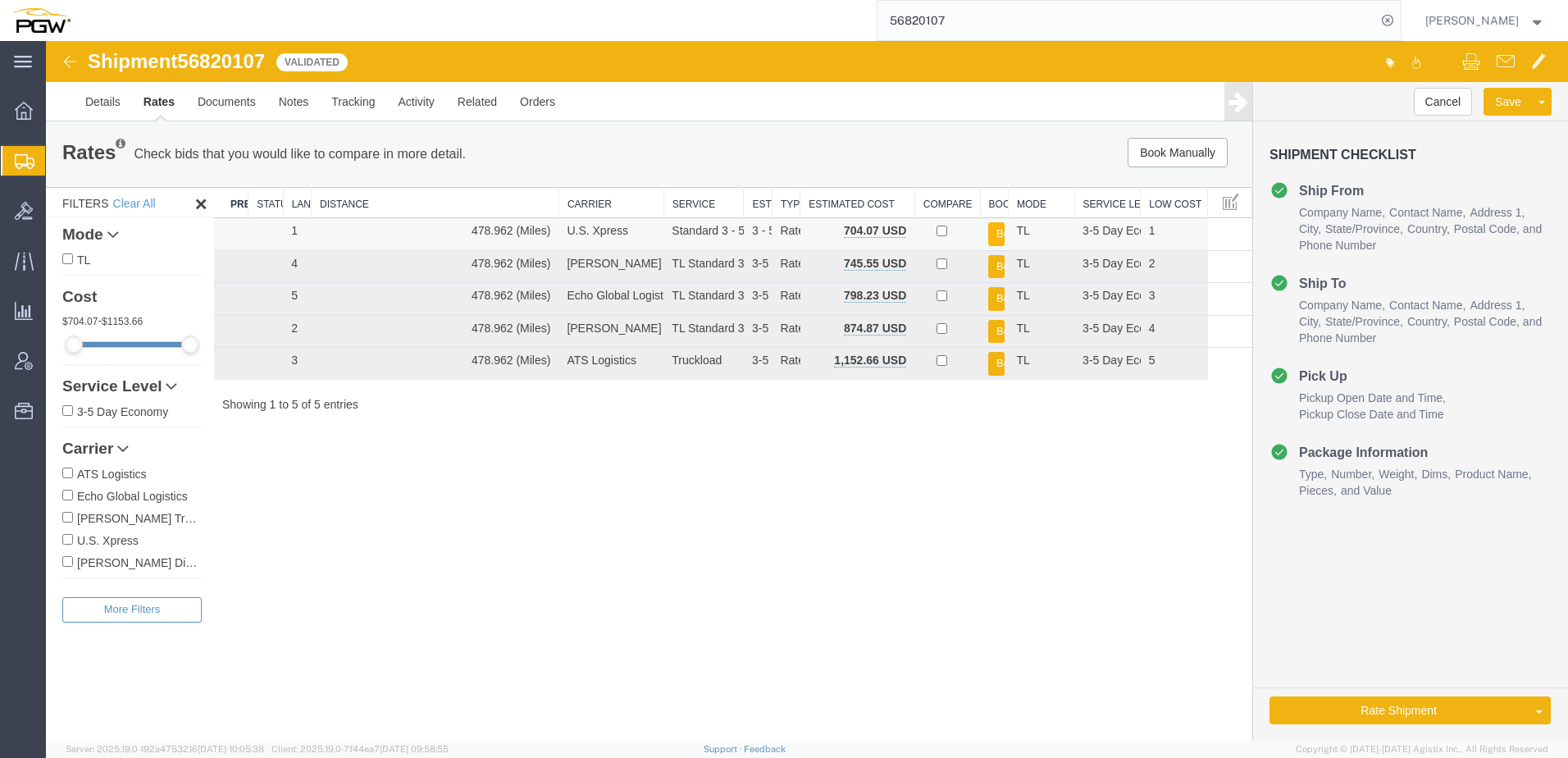
click at [991, 233] on button "Book" at bounding box center [996, 234] width 16 height 24
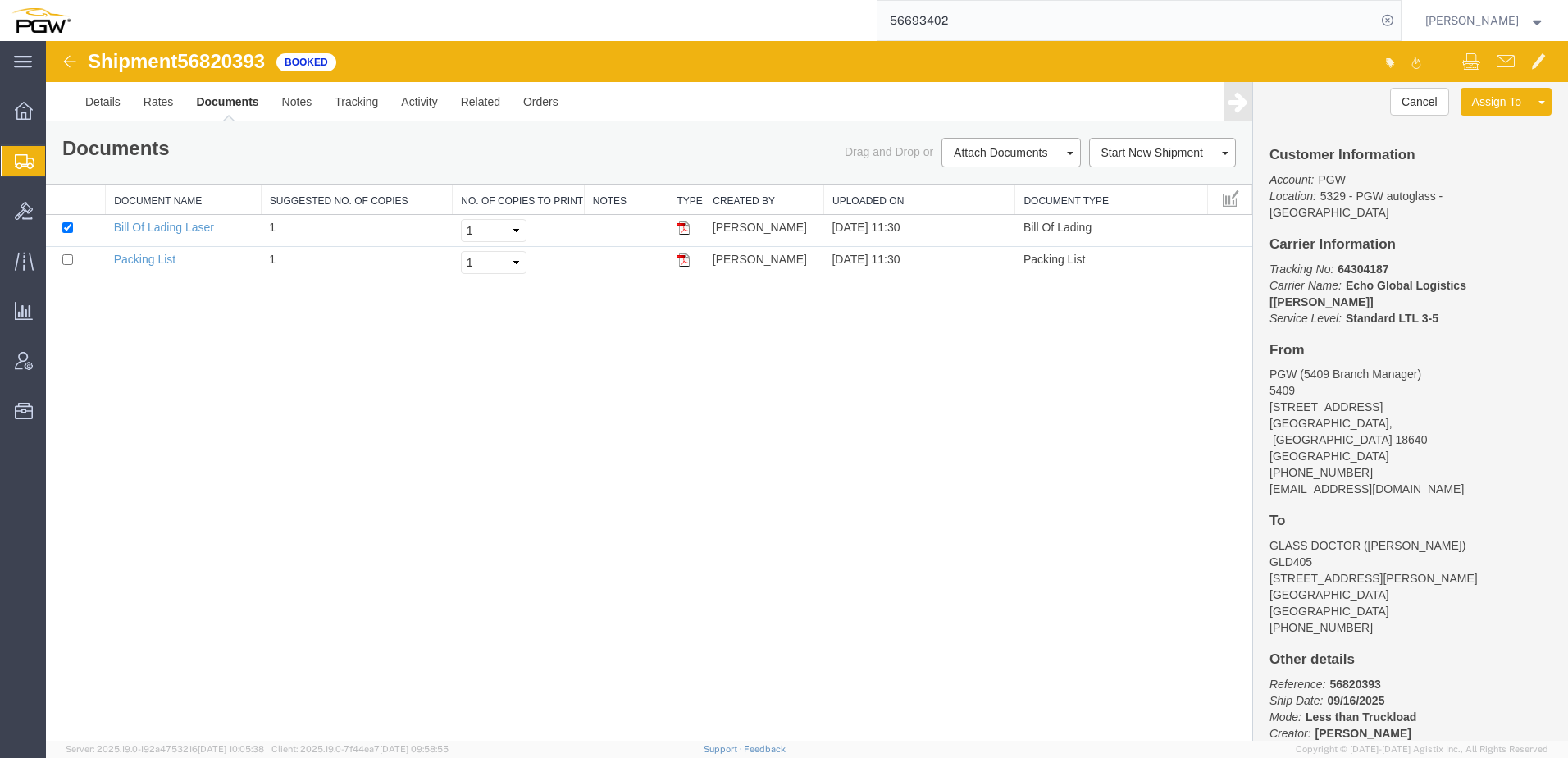
click at [0, 0] on span "Shipment Manager" at bounding box center [0, 0] width 0 height 0
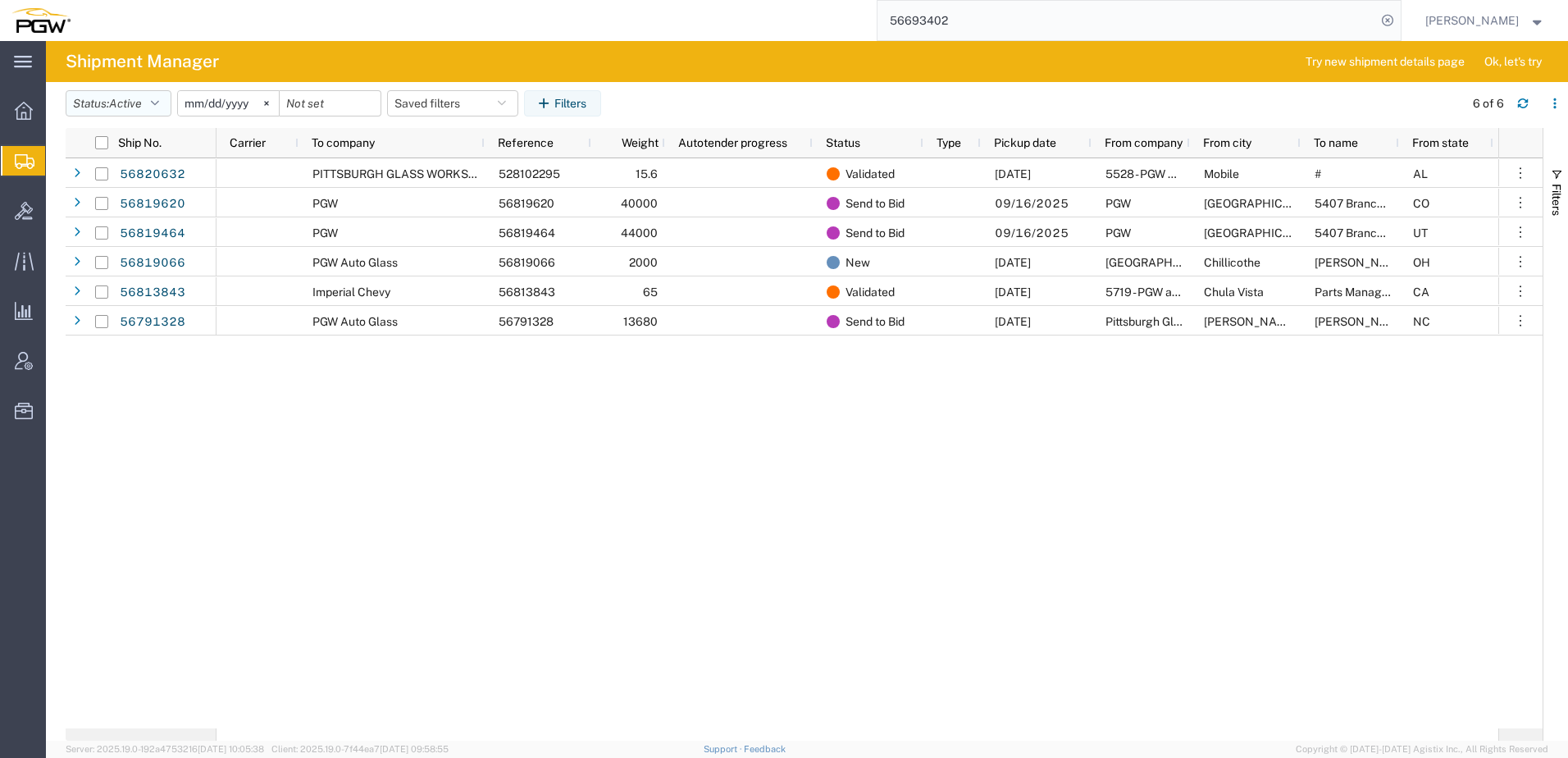
click at [137, 108] on span "Active" at bounding box center [125, 103] width 32 height 13
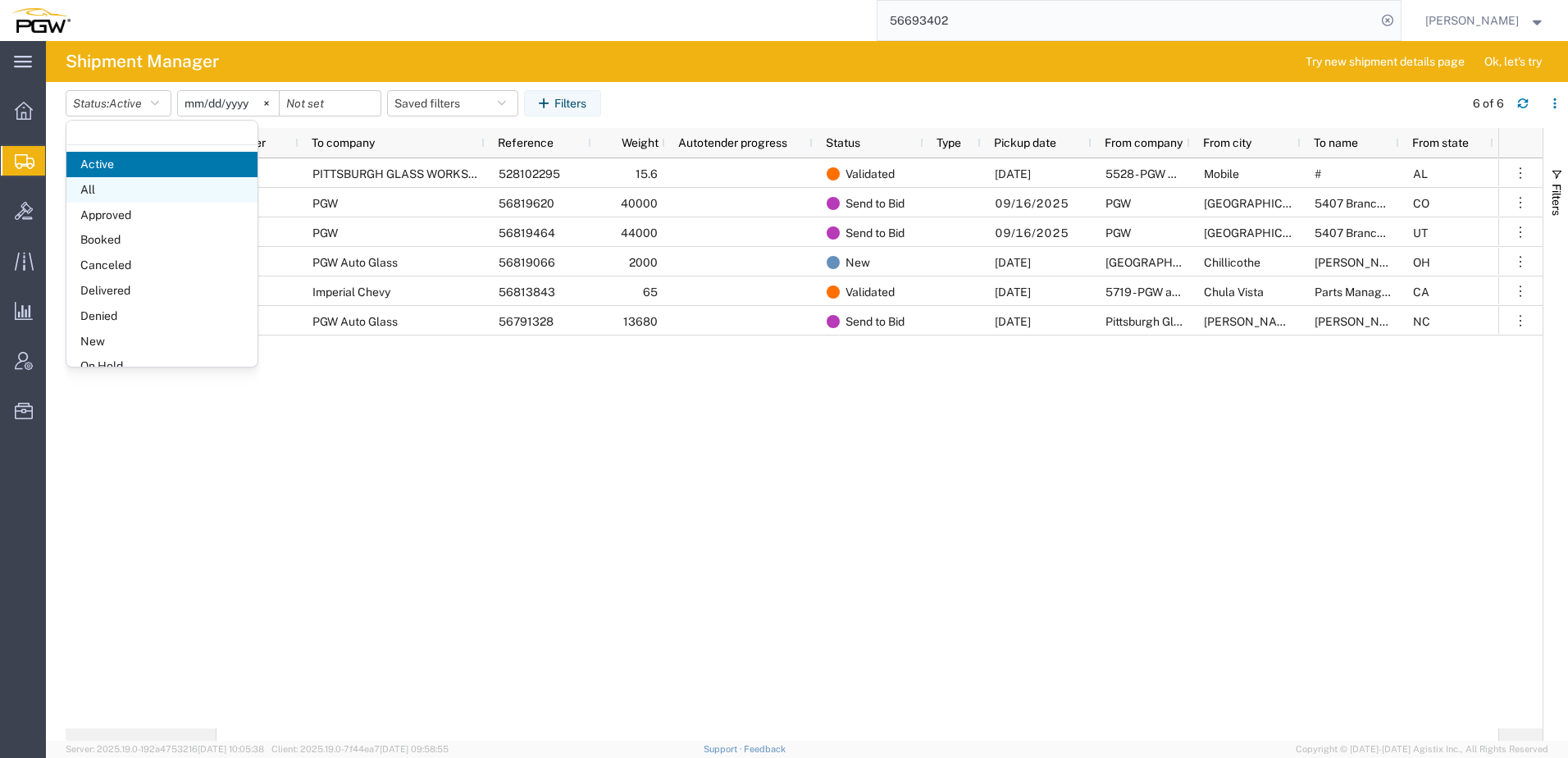
click at [105, 200] on span "All" at bounding box center [162, 190] width 191 height 26
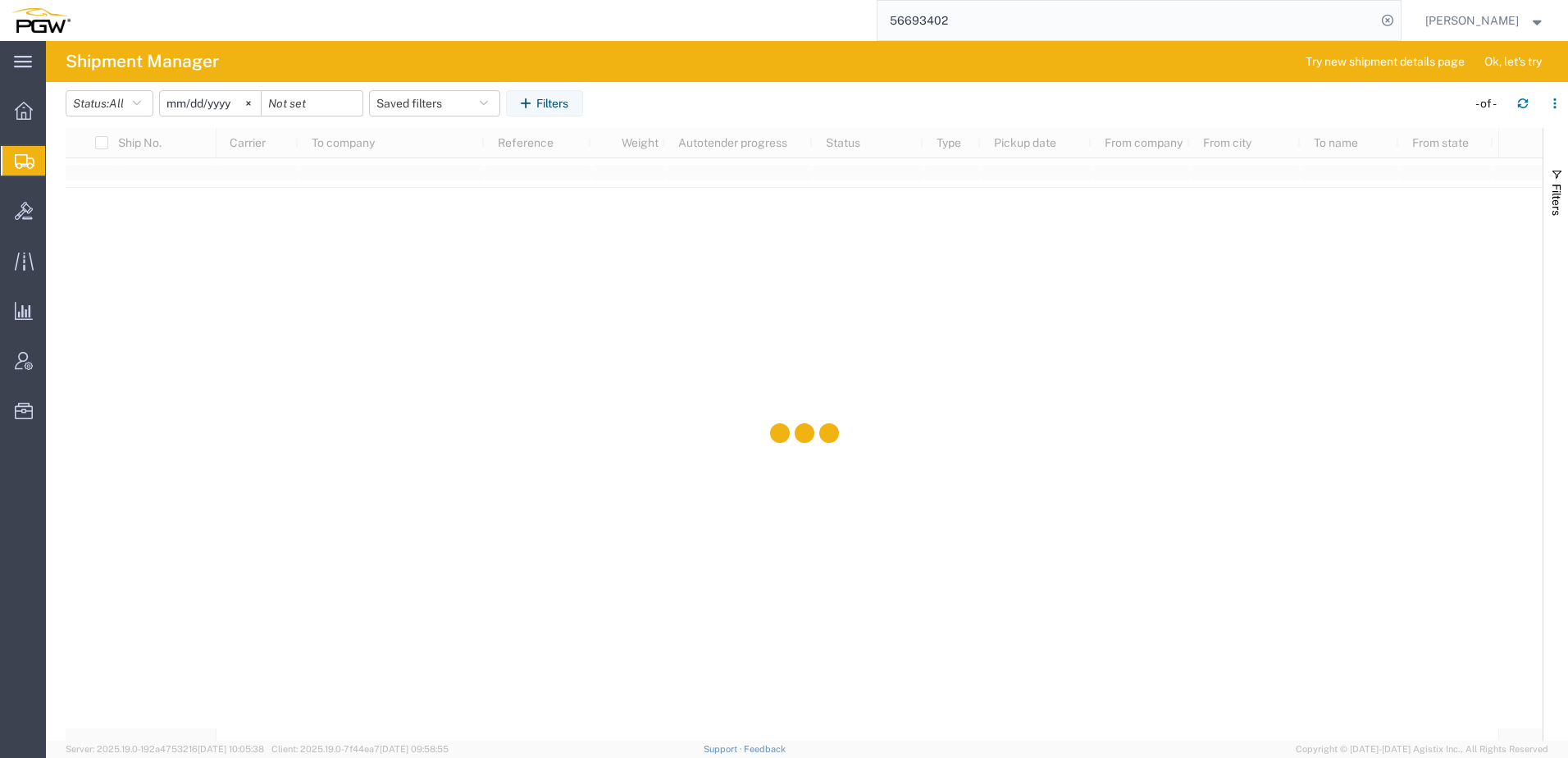
click at [184, 106] on input "2025-08-15" at bounding box center [211, 103] width 101 height 25
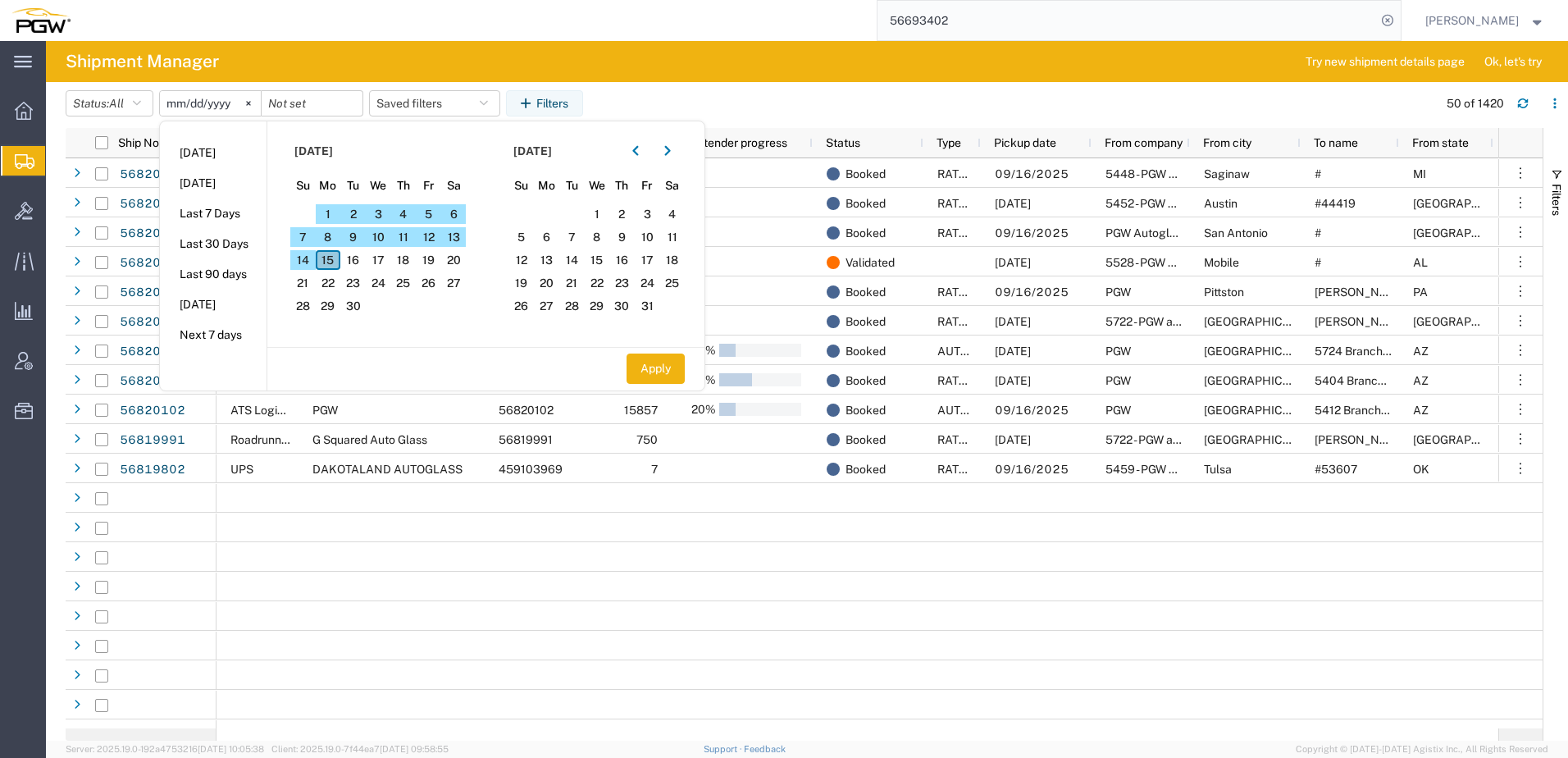
click at [335, 263] on span "15" at bounding box center [328, 260] width 26 height 20
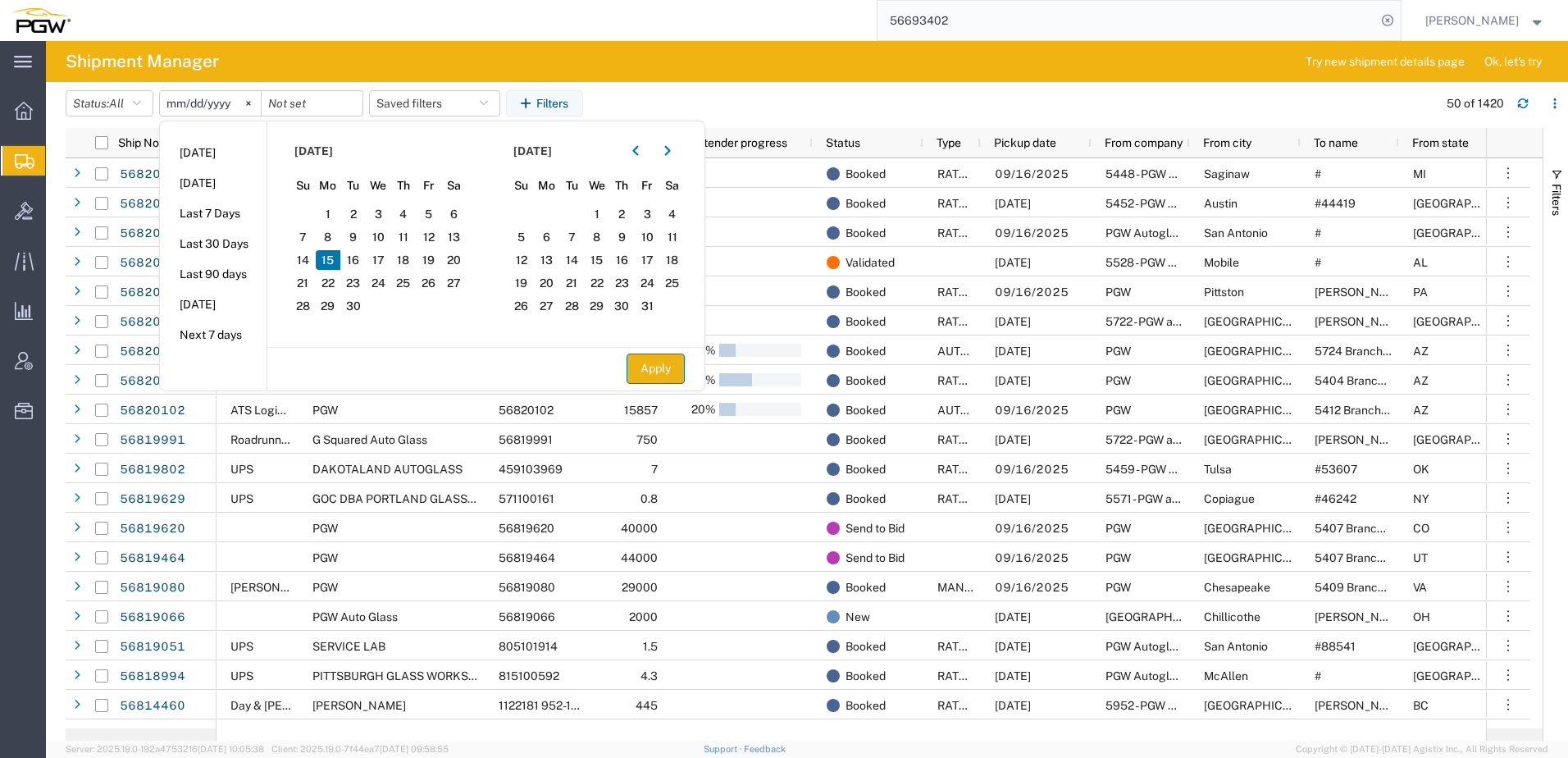
click at [663, 368] on button "Apply" at bounding box center [656, 368] width 58 height 31
type input "2025-09-15"
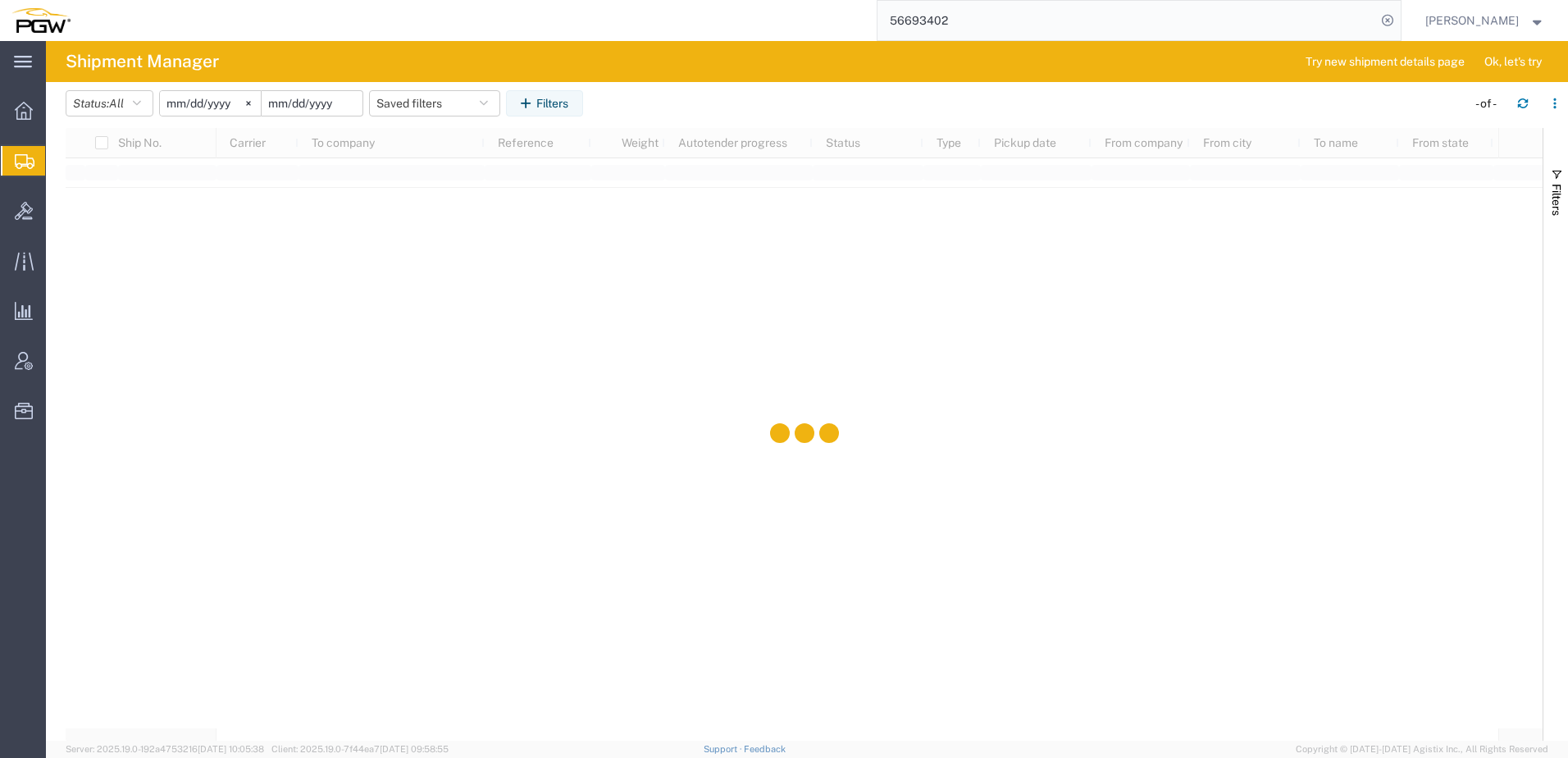
click at [287, 96] on input "date" at bounding box center [312, 103] width 101 height 25
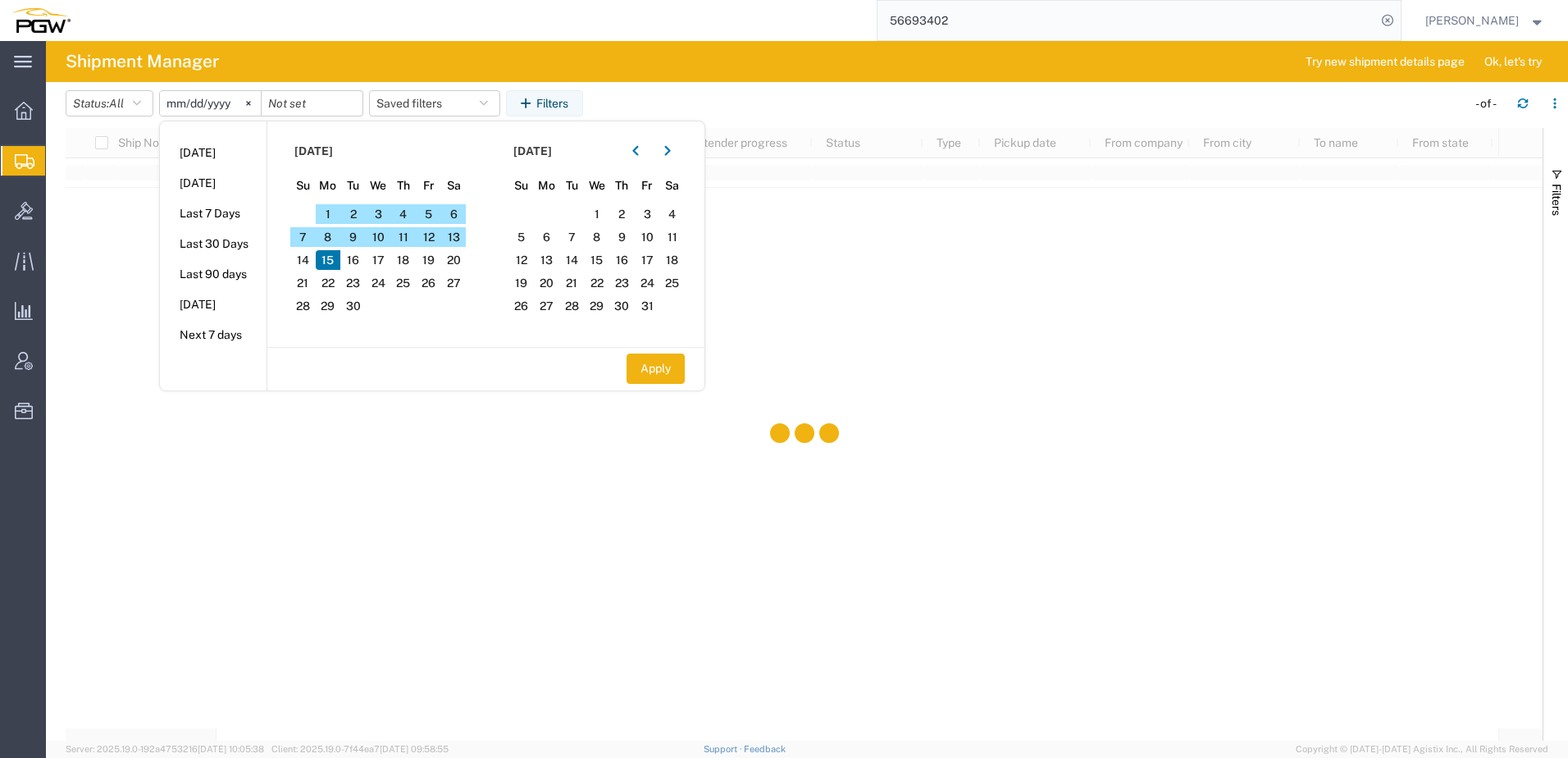
click at [330, 266] on span "15" at bounding box center [328, 260] width 26 height 20
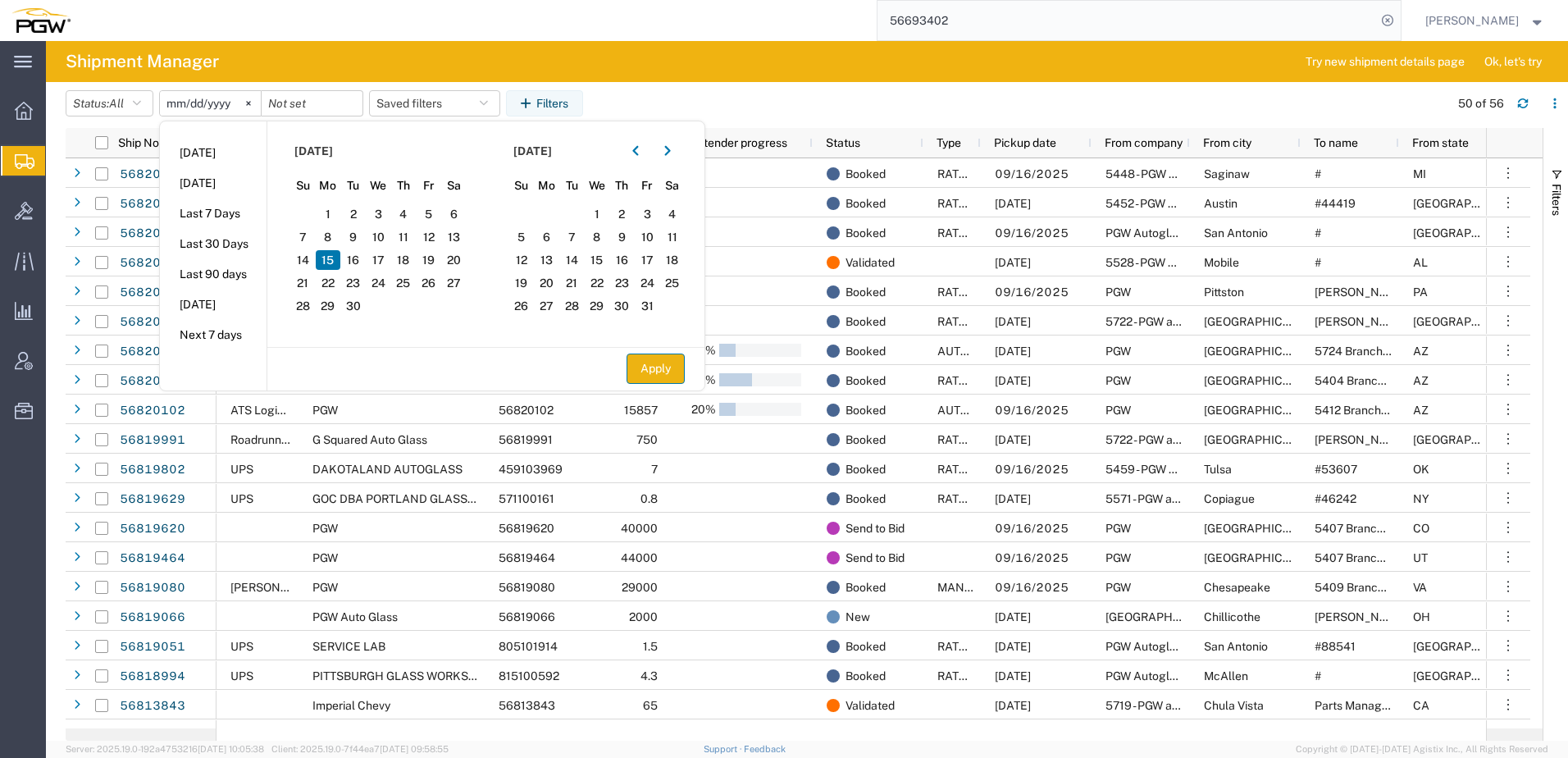
click at [674, 363] on button "Apply" at bounding box center [656, 368] width 58 height 31
type input "2025-09-15"
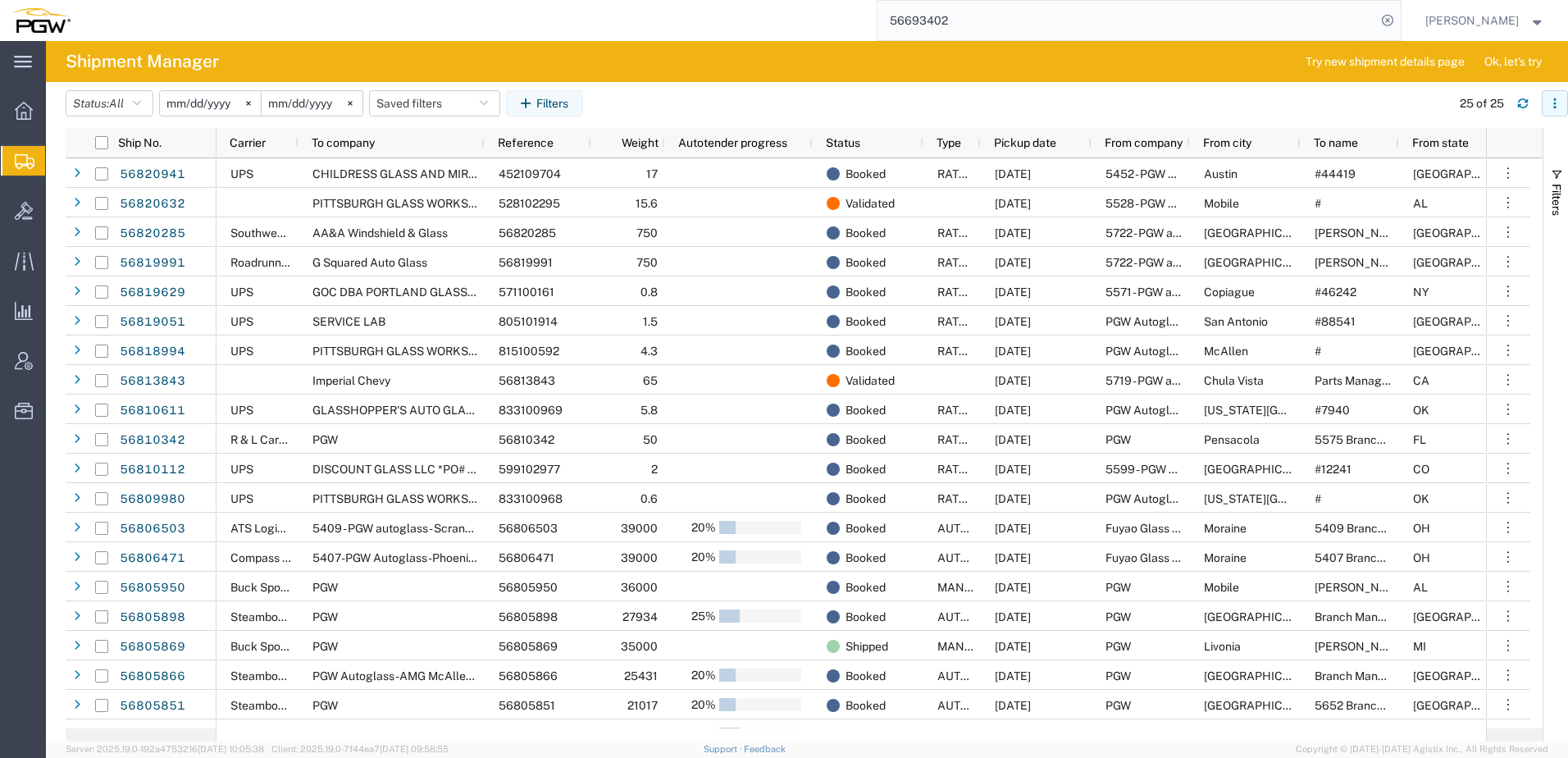
click at [1561, 107] on button "button" at bounding box center [1556, 104] width 27 height 27
click at [1453, 142] on div "Download" at bounding box center [1470, 147] width 91 height 32
